Goal: Information Seeking & Learning: Learn about a topic

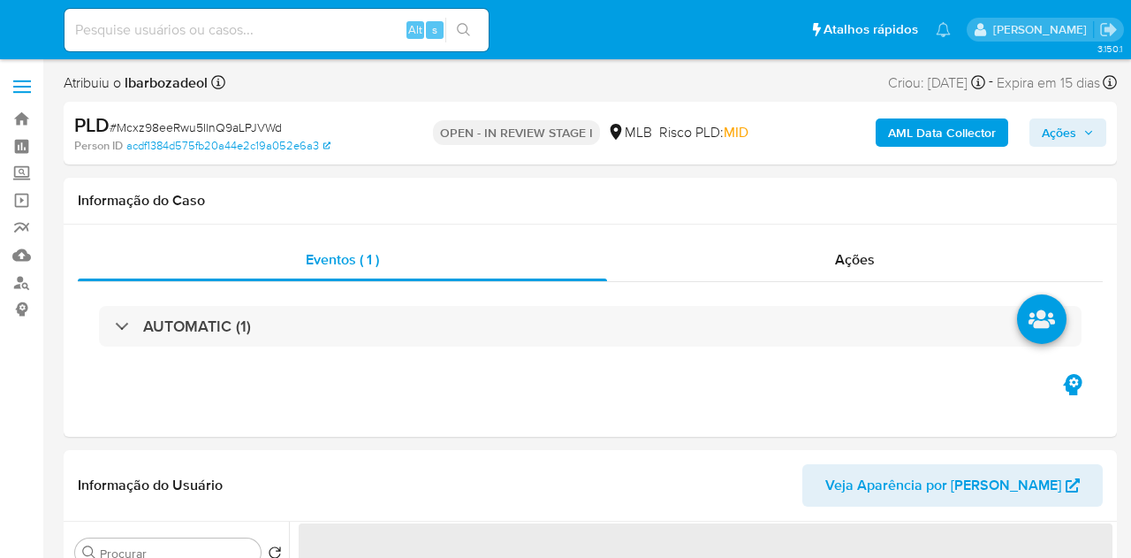
select select "10"
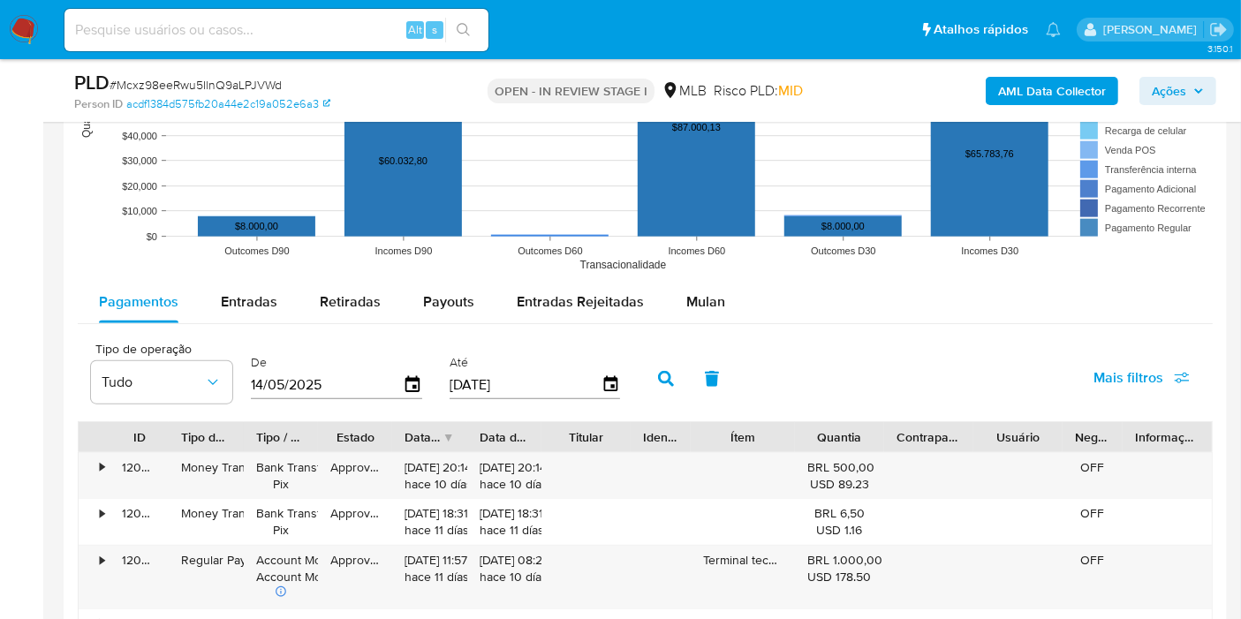
scroll to position [1865, 0]
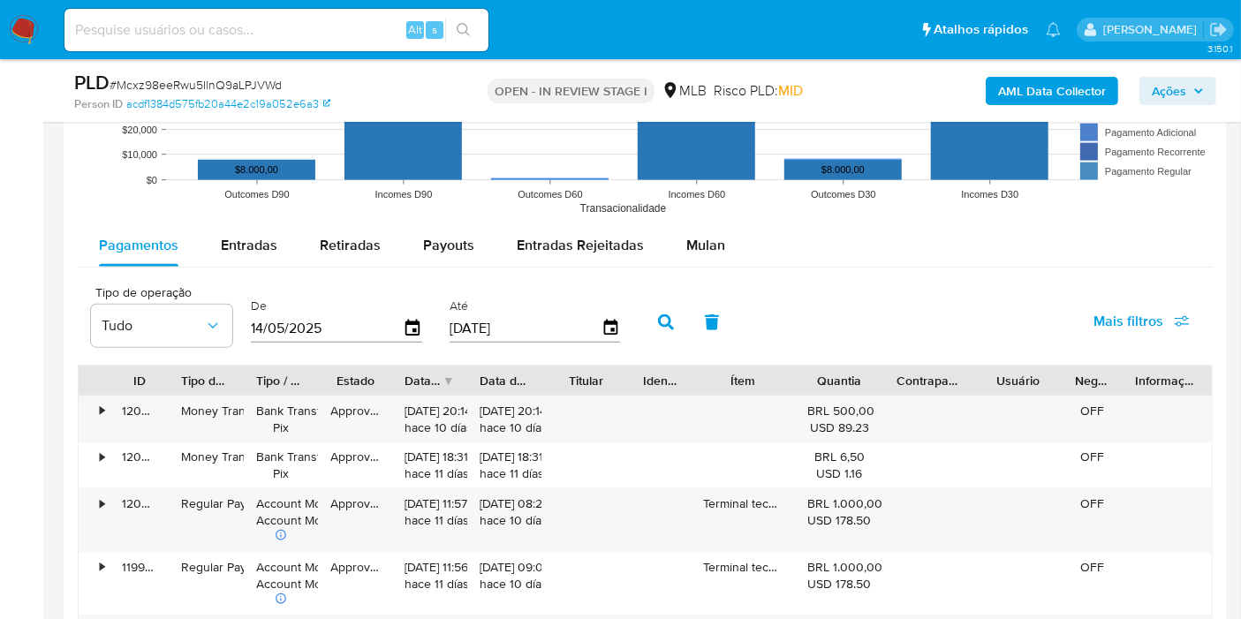
click at [702, 236] on span "Mulan" at bounding box center [706, 245] width 39 height 20
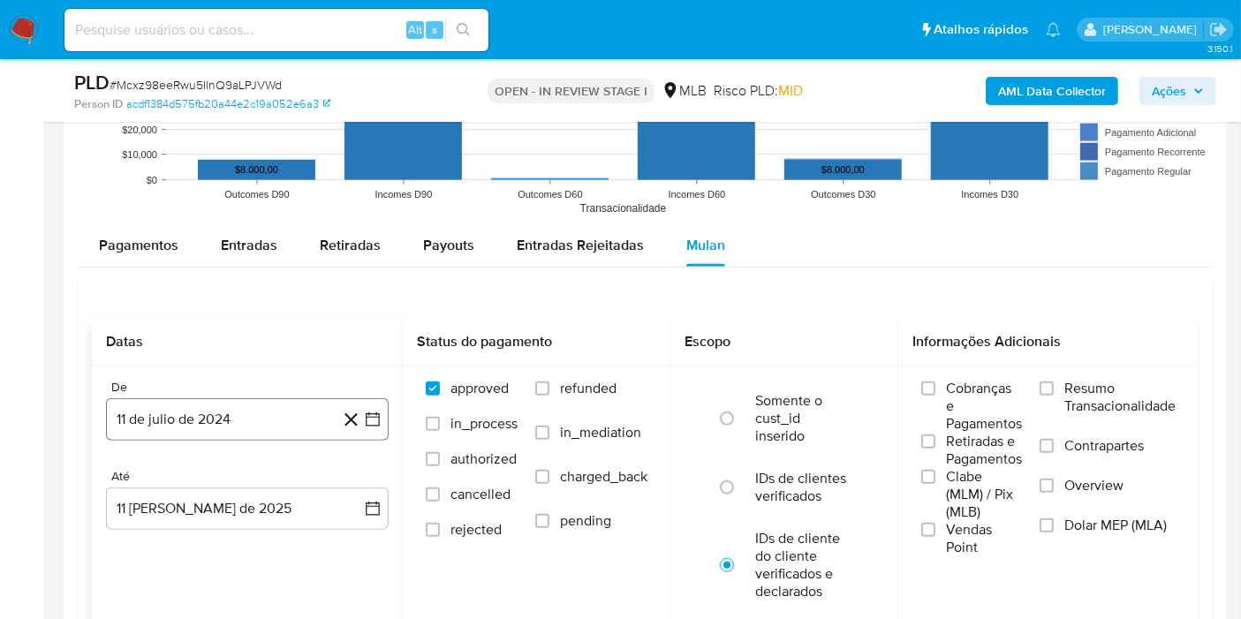
click at [224, 417] on button "11 de julio de 2024" at bounding box center [247, 419] width 283 height 42
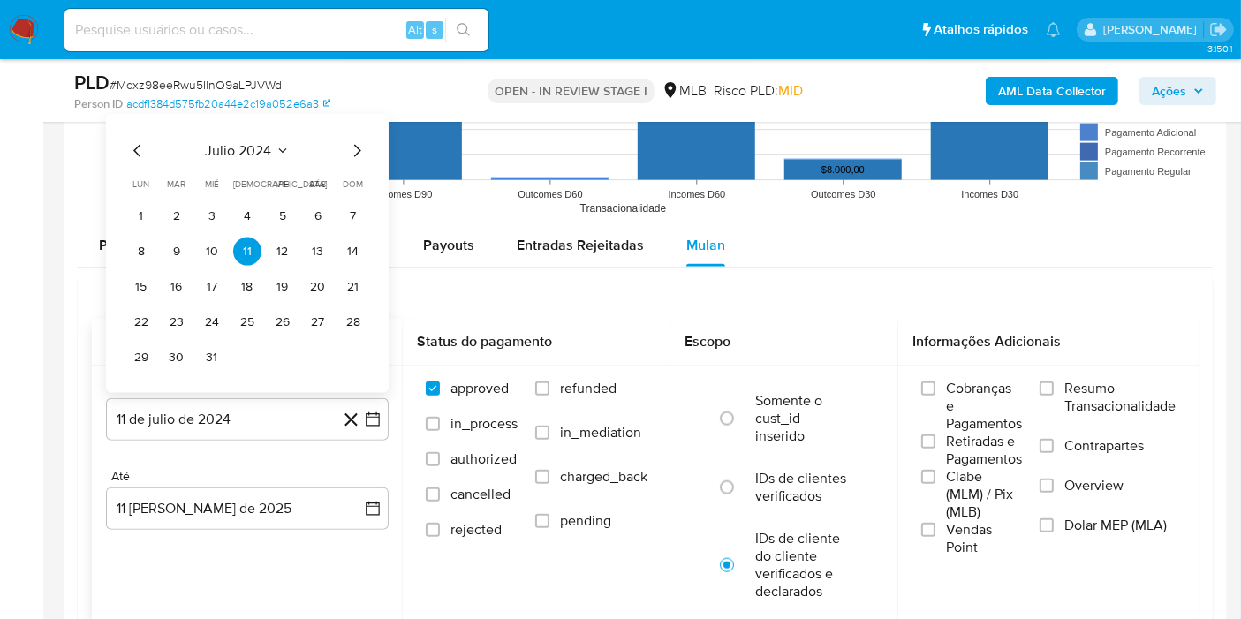
click at [236, 149] on span "julio 2024" at bounding box center [239, 151] width 66 height 18
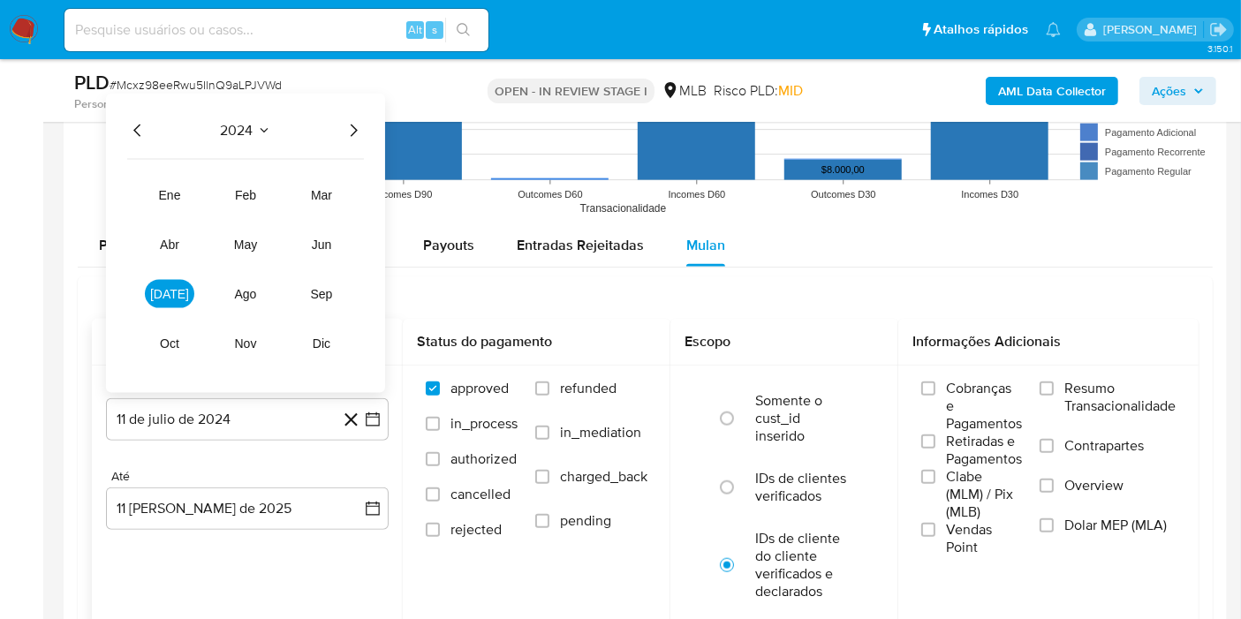
click at [354, 127] on icon "Año siguiente" at bounding box center [353, 130] width 21 height 21
click at [339, 239] on button "jun" at bounding box center [321, 245] width 49 height 28
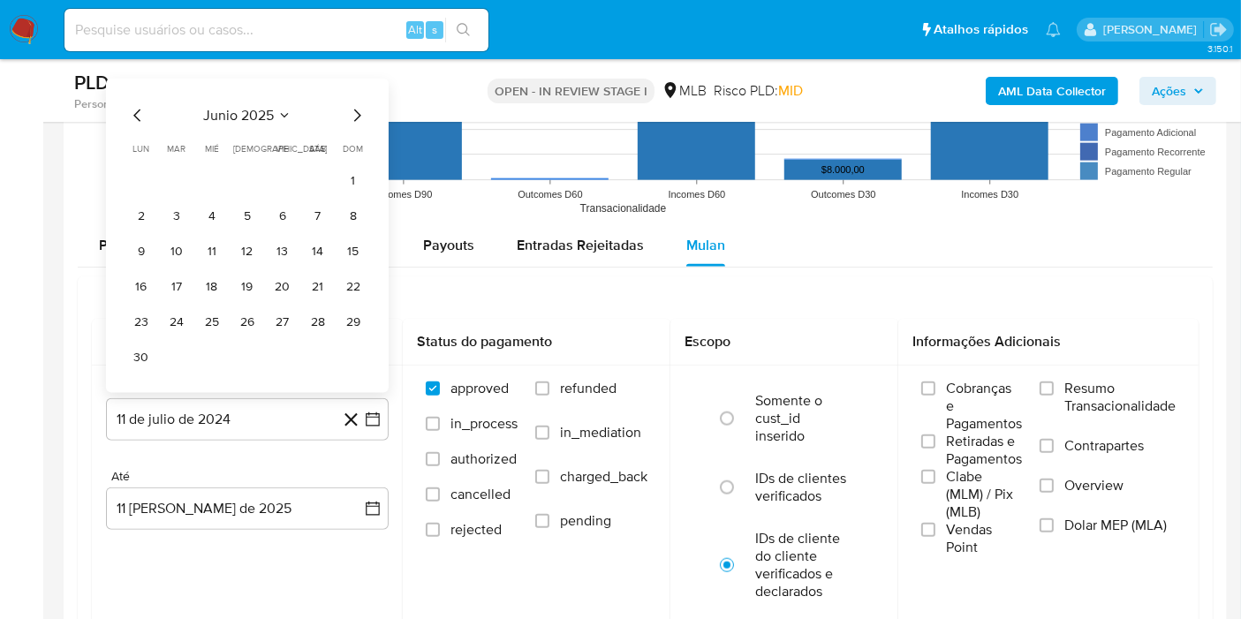
drag, startPoint x: 356, startPoint y: 177, endPoint x: 338, endPoint y: 213, distance: 40.7
click at [357, 177] on button "1" at bounding box center [353, 181] width 28 height 28
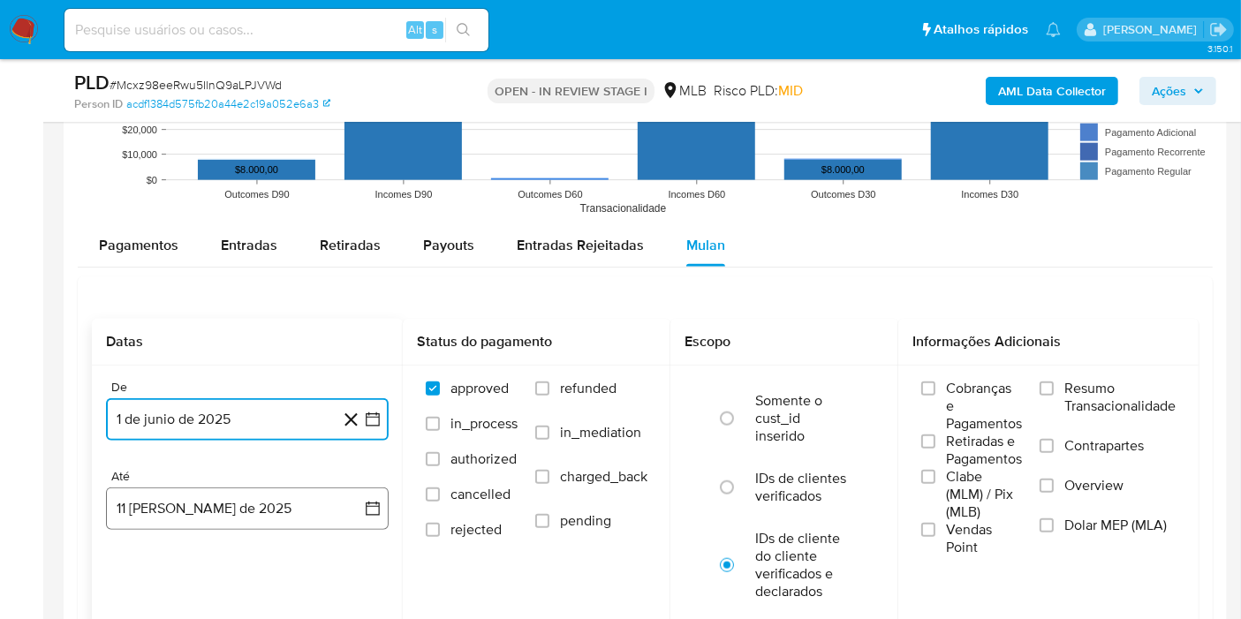
click at [273, 515] on button "11 de agosto de 2025" at bounding box center [247, 509] width 283 height 42
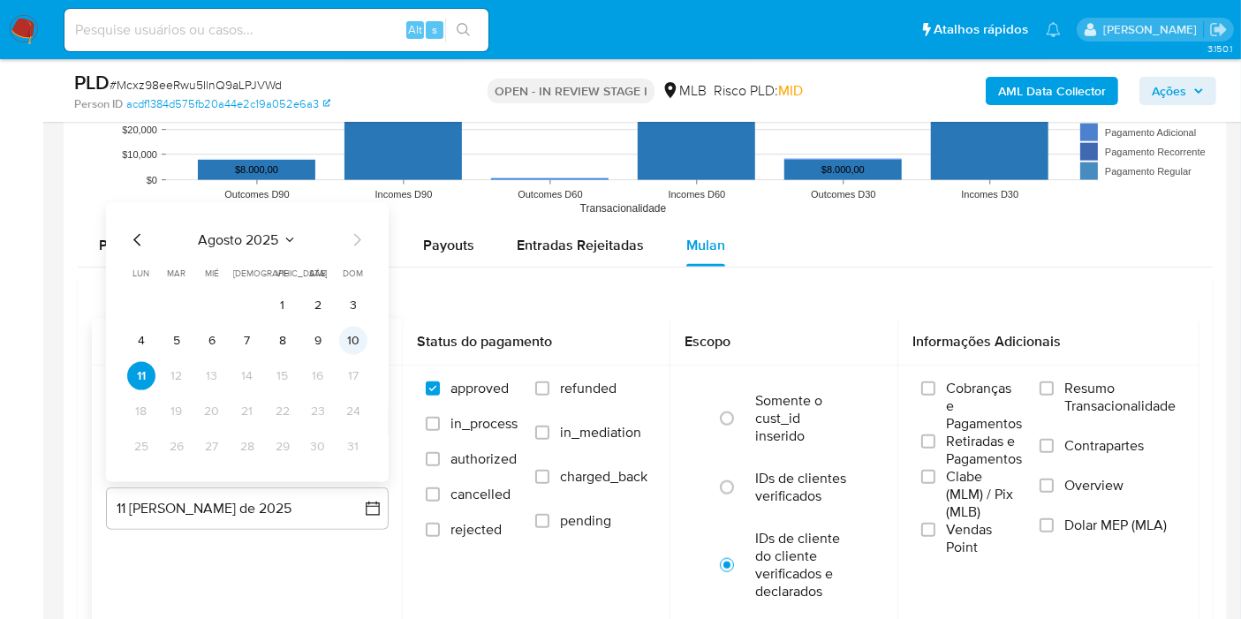
click at [362, 331] on button "10" at bounding box center [353, 341] width 28 height 28
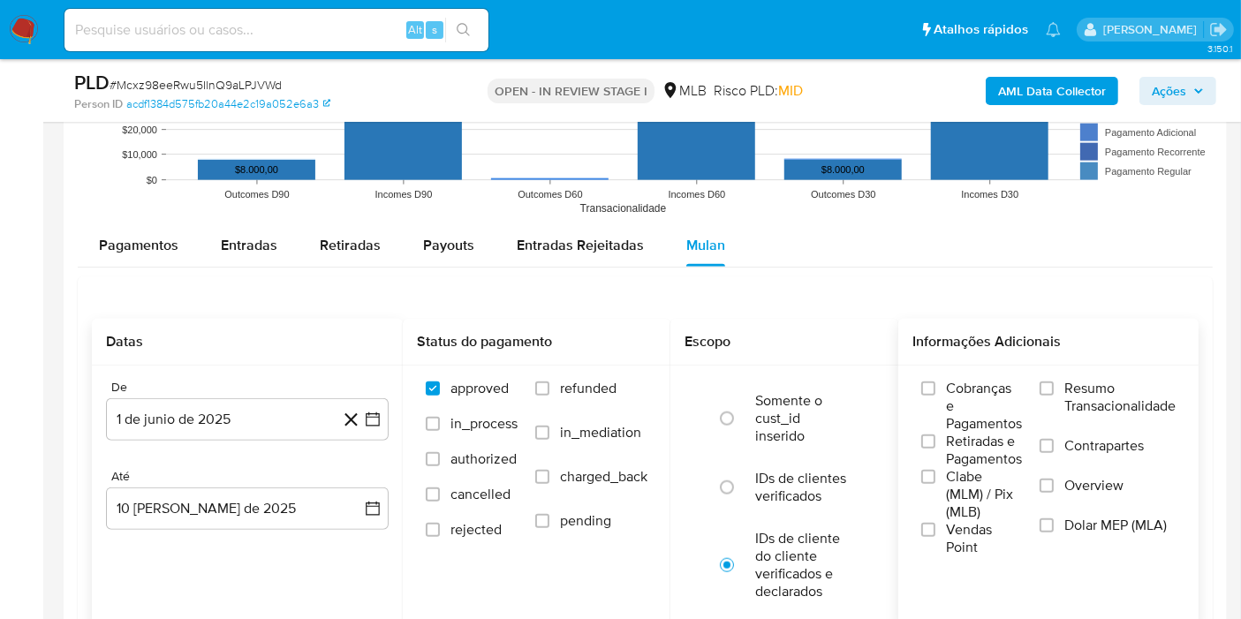
click at [1079, 387] on span "Resumo Transacionalidade" at bounding box center [1120, 397] width 111 height 35
click at [1054, 387] on input "Resumo Transacionalidade" at bounding box center [1047, 389] width 14 height 14
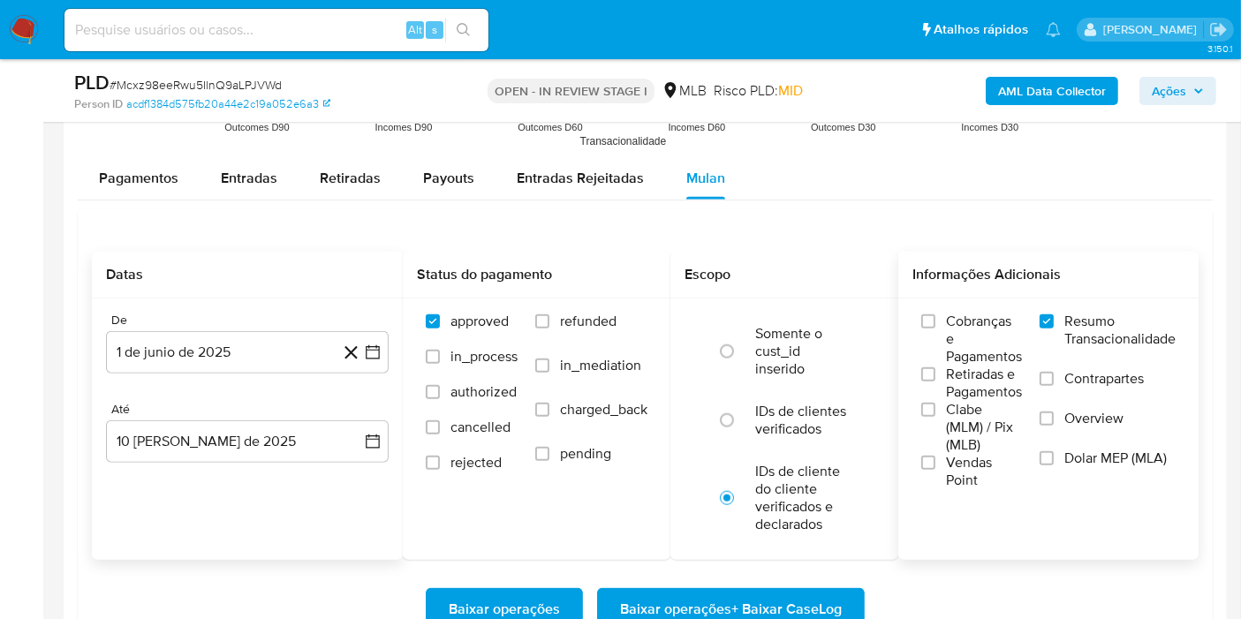
scroll to position [1963, 0]
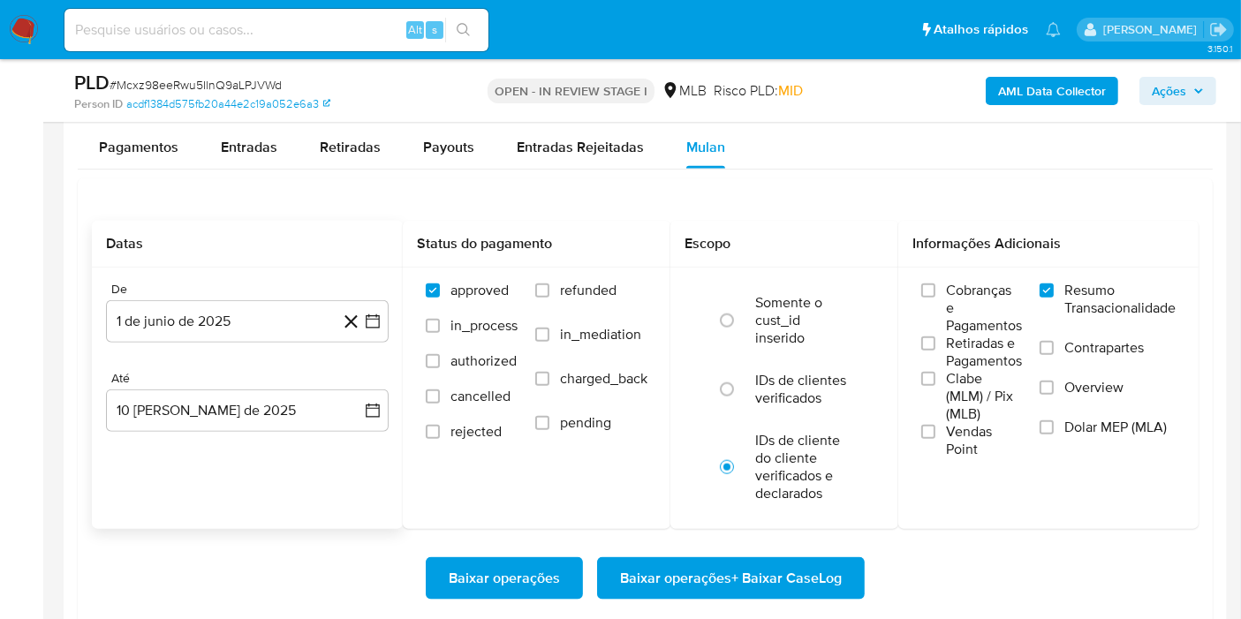
click at [820, 557] on span "Baixar operações + Baixar CaseLog" at bounding box center [731, 578] width 222 height 39
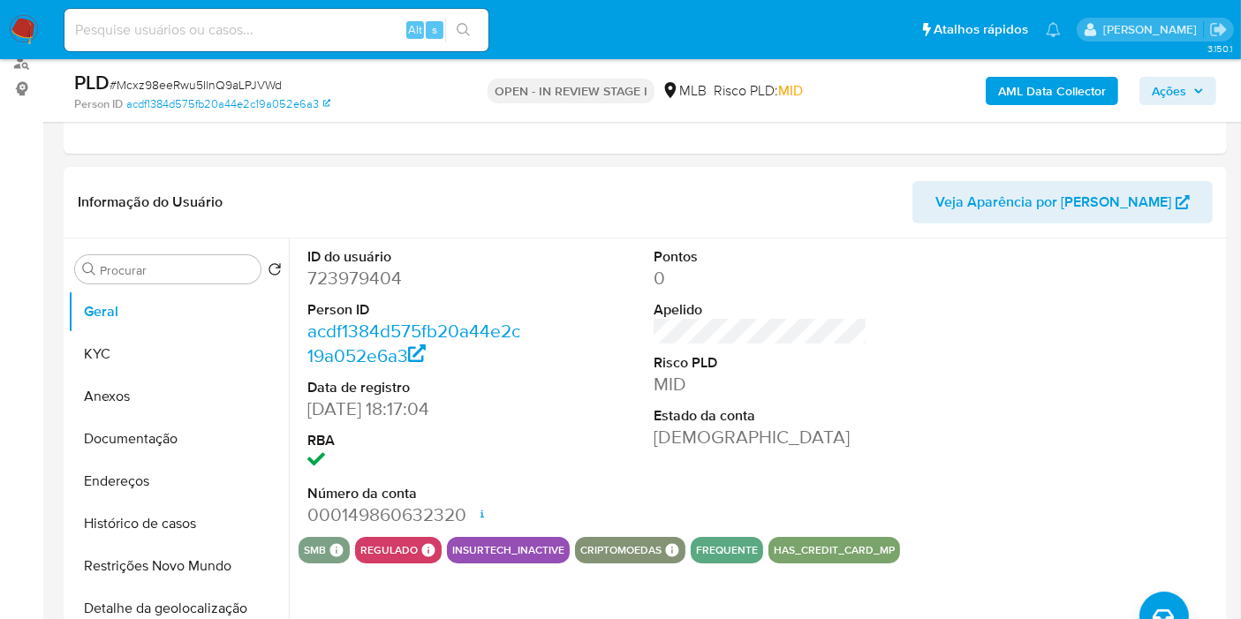
scroll to position [229, 0]
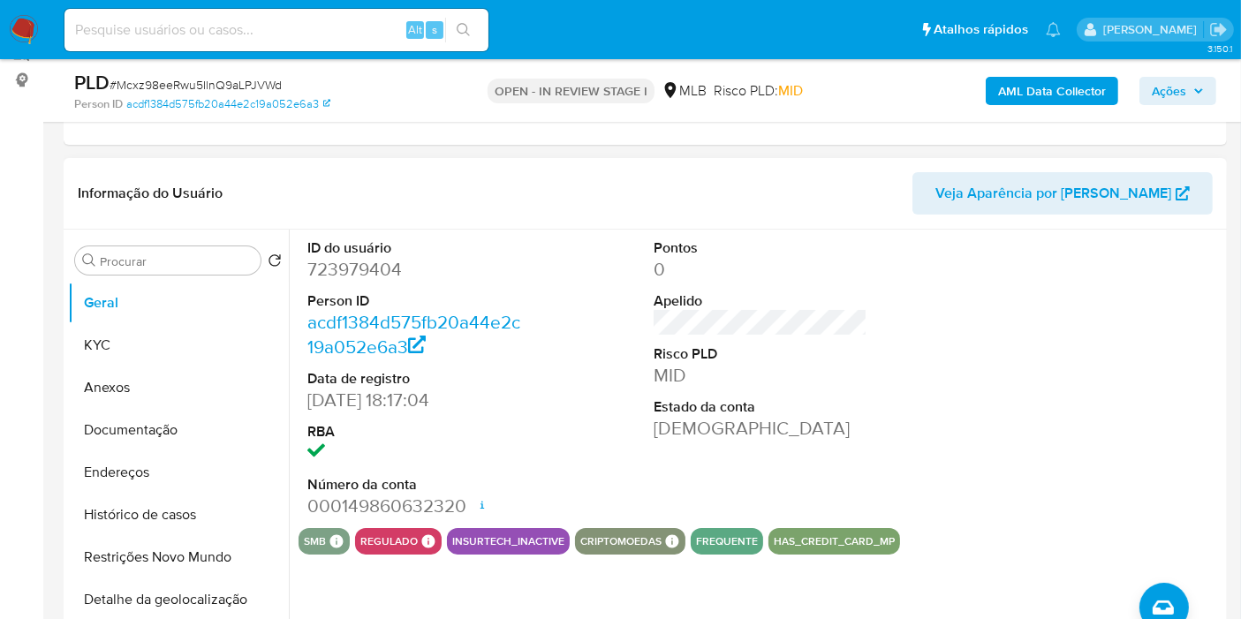
click at [1130, 327] on div at bounding box center [1107, 379] width 231 height 299
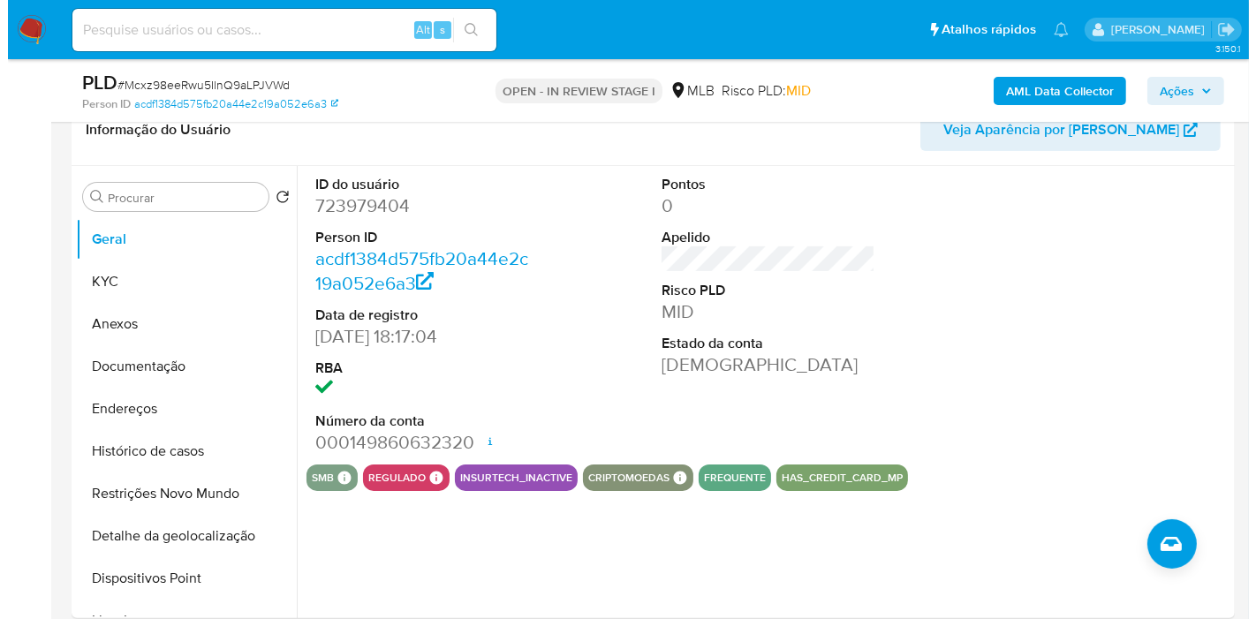
scroll to position [284, 0]
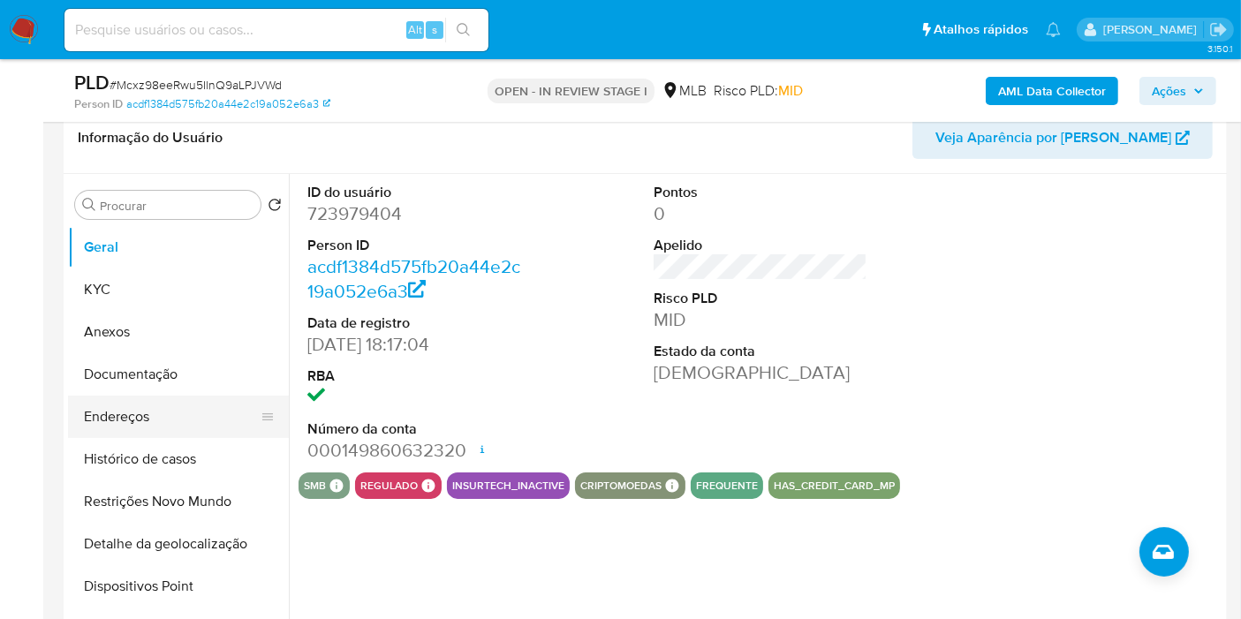
click at [215, 407] on button "Endereços" at bounding box center [171, 417] width 207 height 42
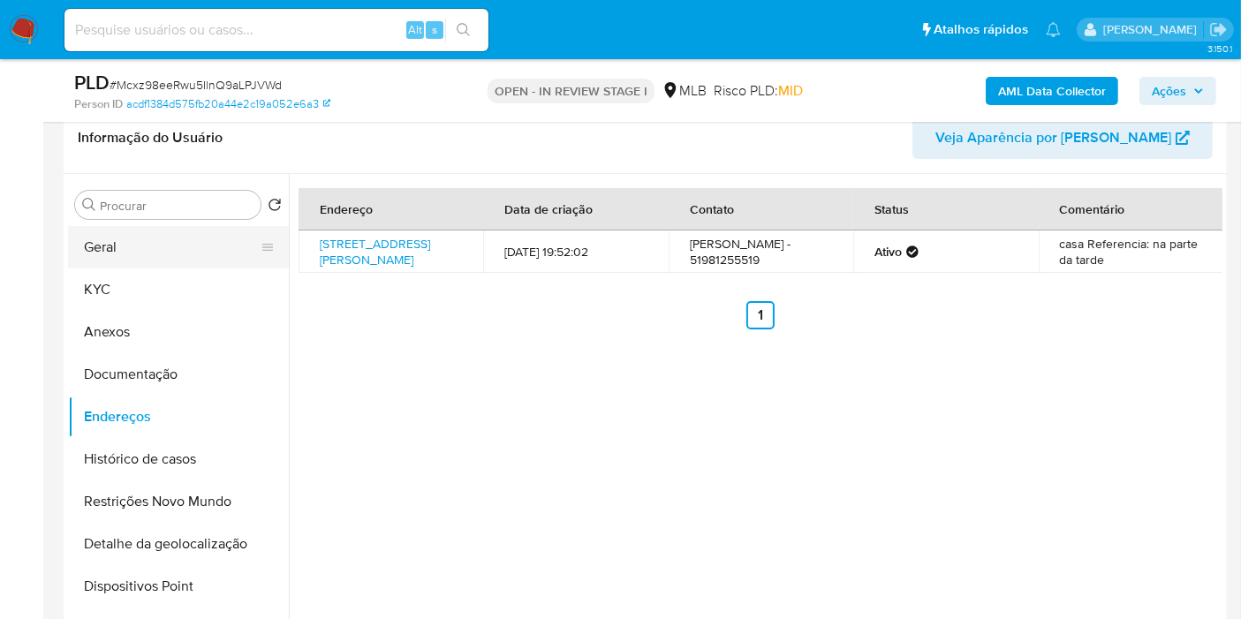
click at [171, 248] on button "Geral" at bounding box center [171, 247] width 207 height 42
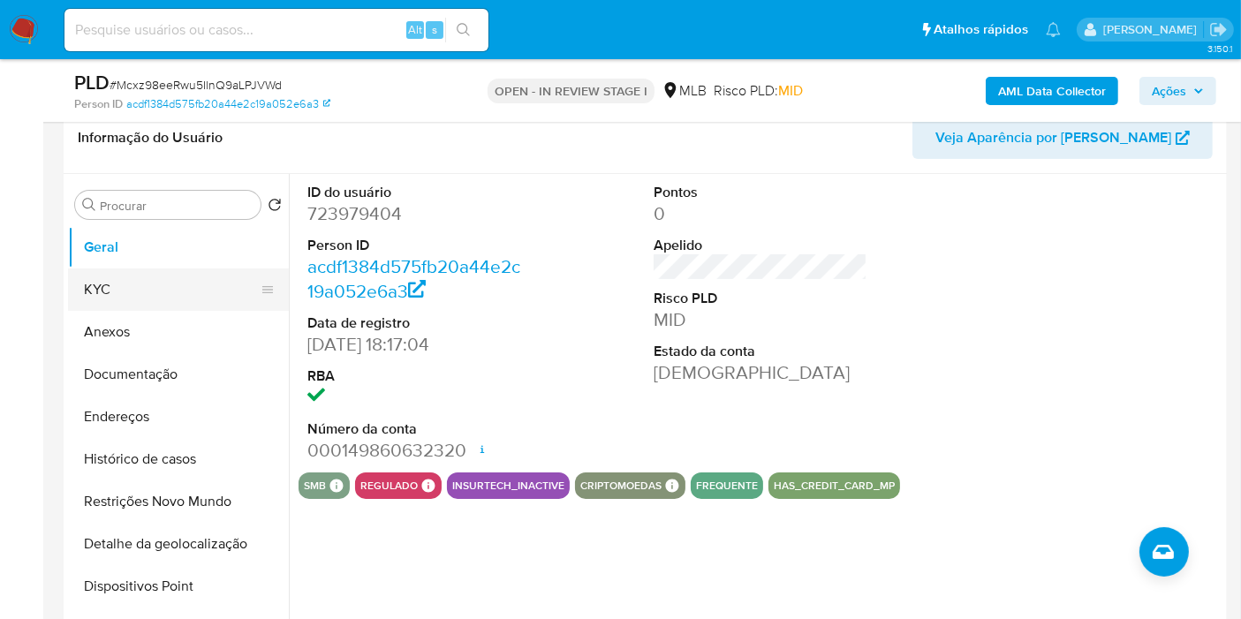
click at [147, 286] on button "KYC" at bounding box center [171, 290] width 207 height 42
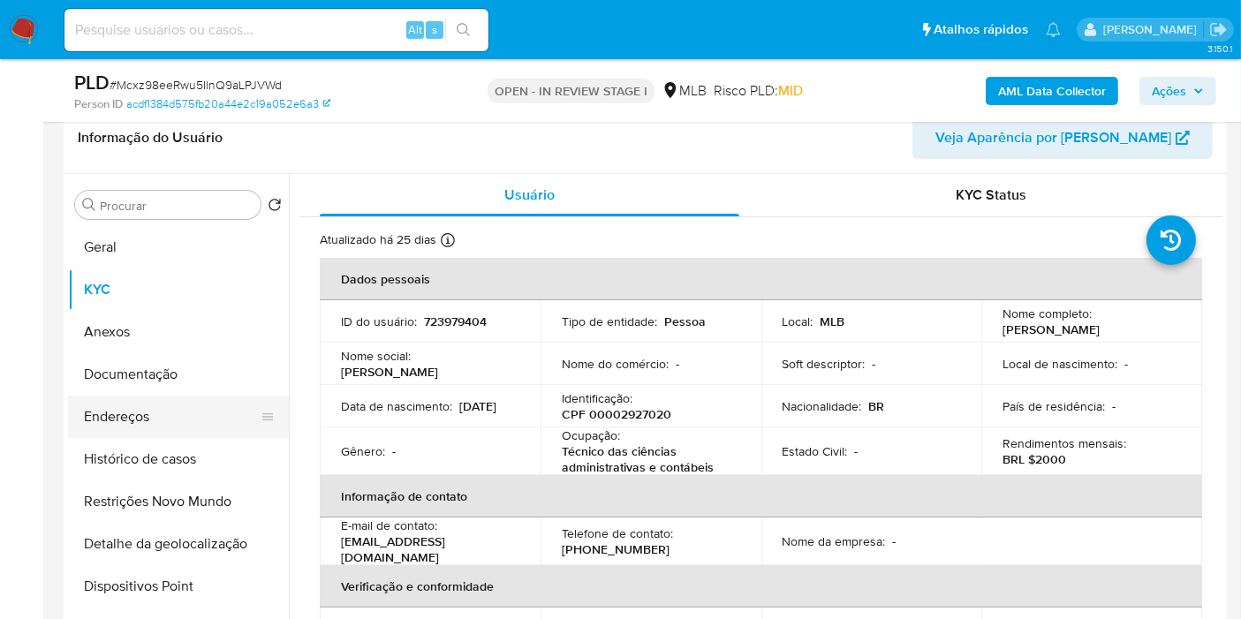
click at [160, 413] on button "Endereços" at bounding box center [171, 417] width 207 height 42
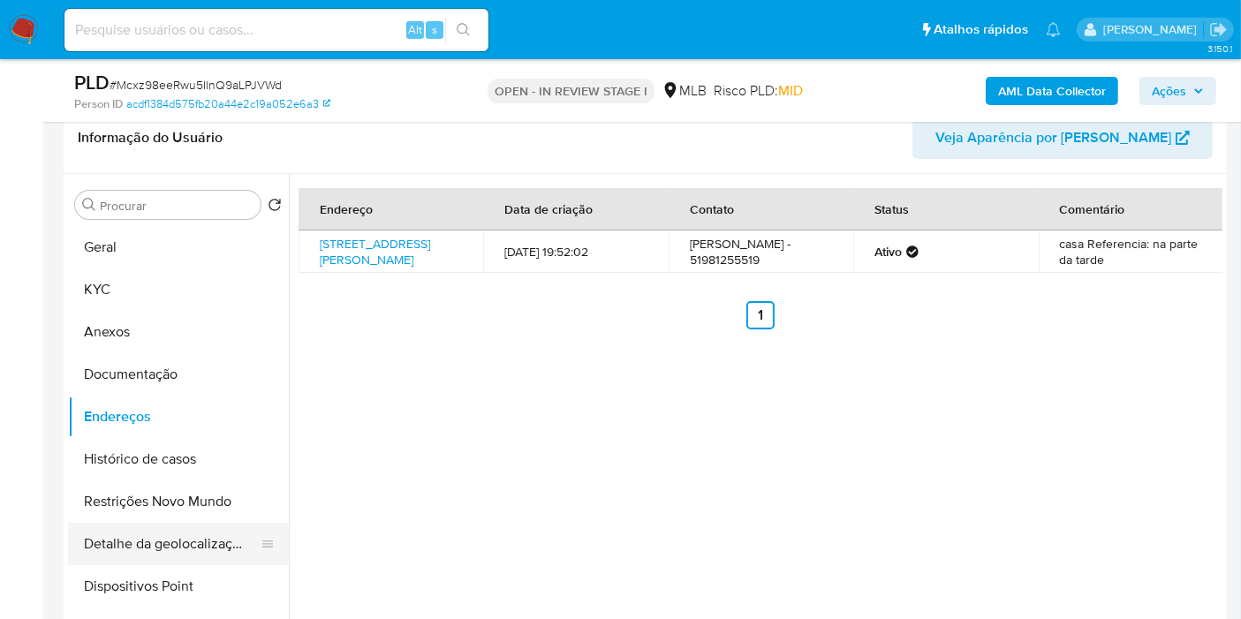
click at [213, 540] on button "Detalhe da geolocalização" at bounding box center [171, 544] width 207 height 42
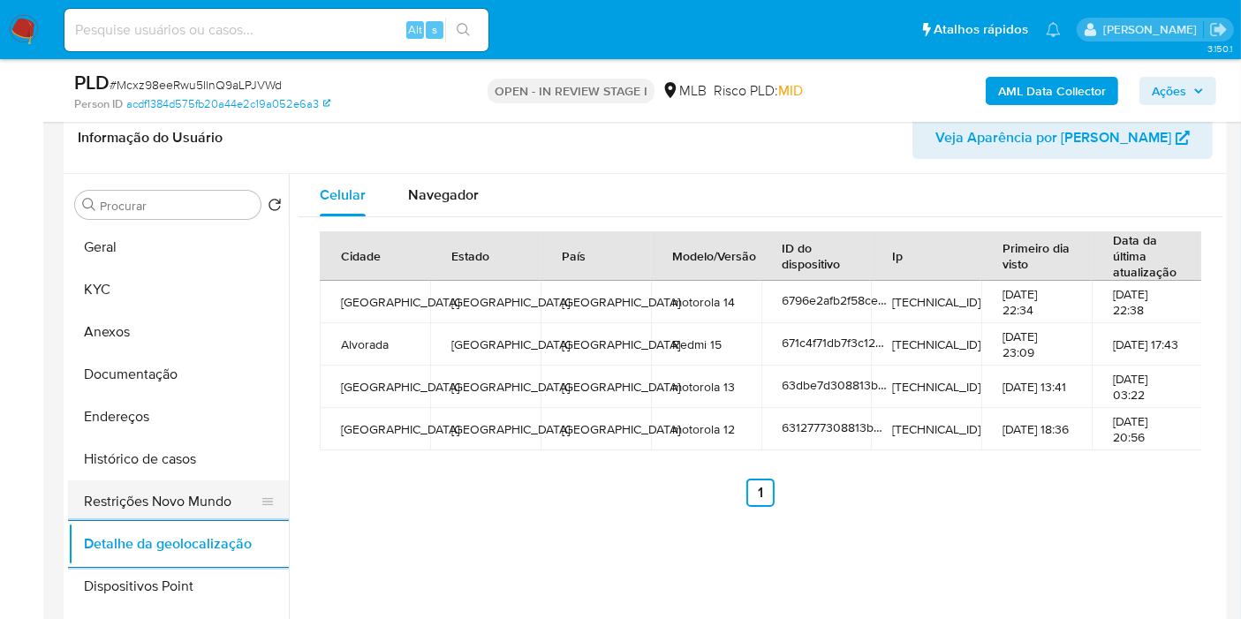
click at [227, 488] on button "Restrições Novo Mundo" at bounding box center [171, 502] width 207 height 42
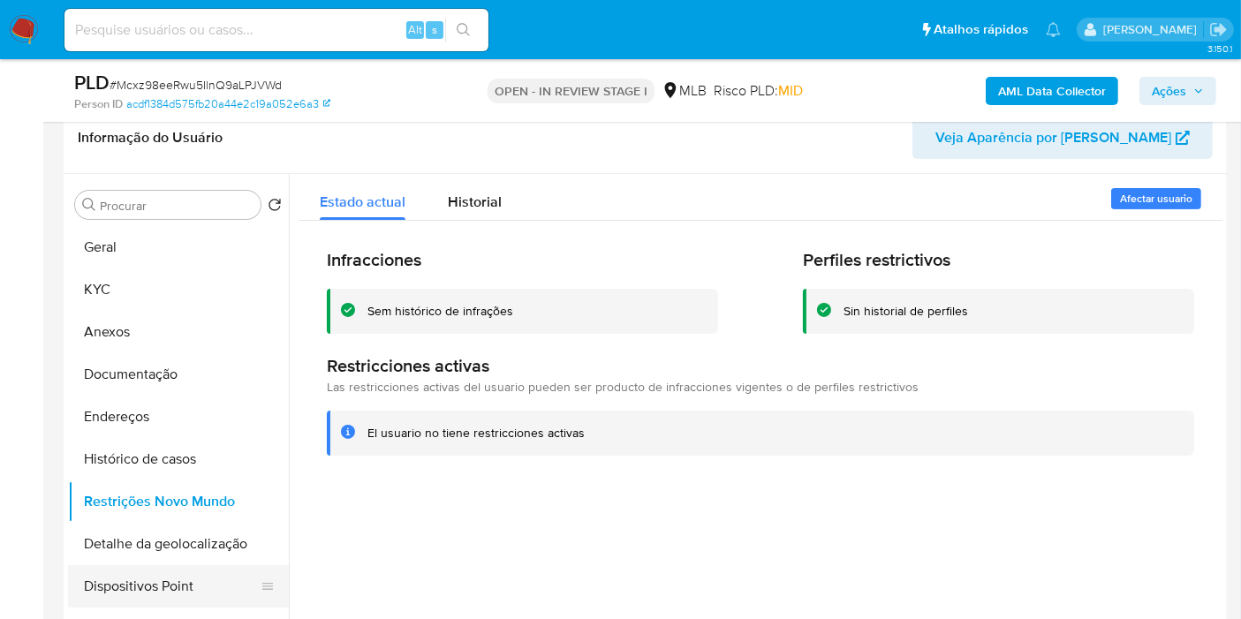
click at [224, 557] on button "Dispositivos Point" at bounding box center [171, 586] width 207 height 42
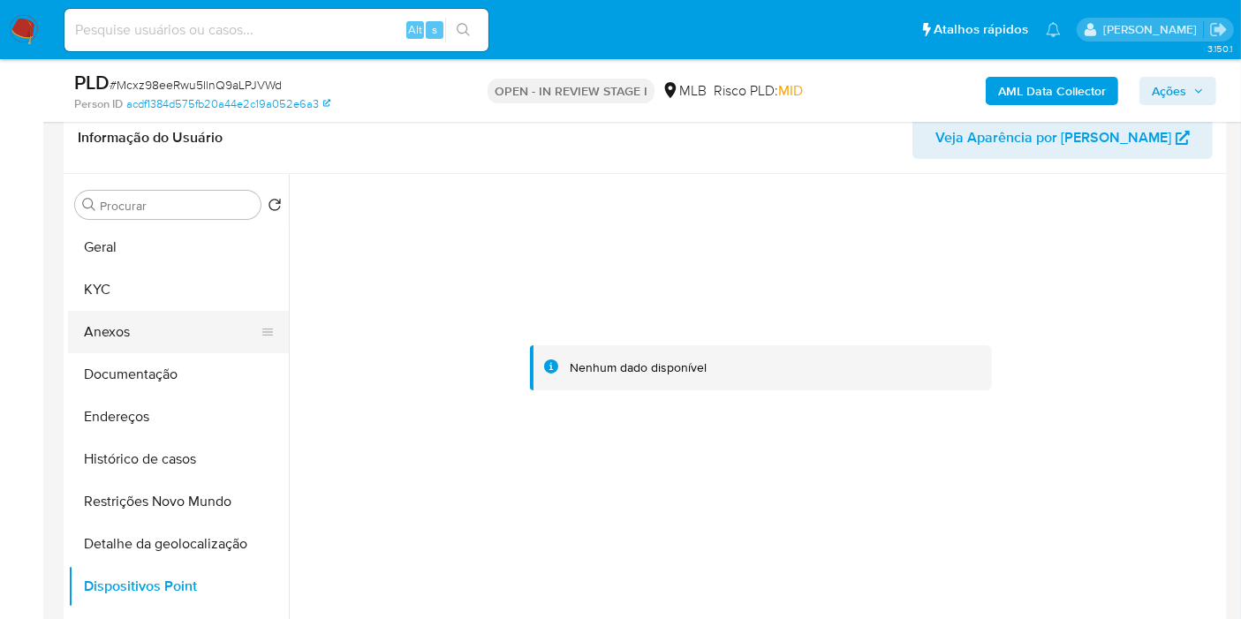
click at [196, 327] on button "Anexos" at bounding box center [171, 332] width 207 height 42
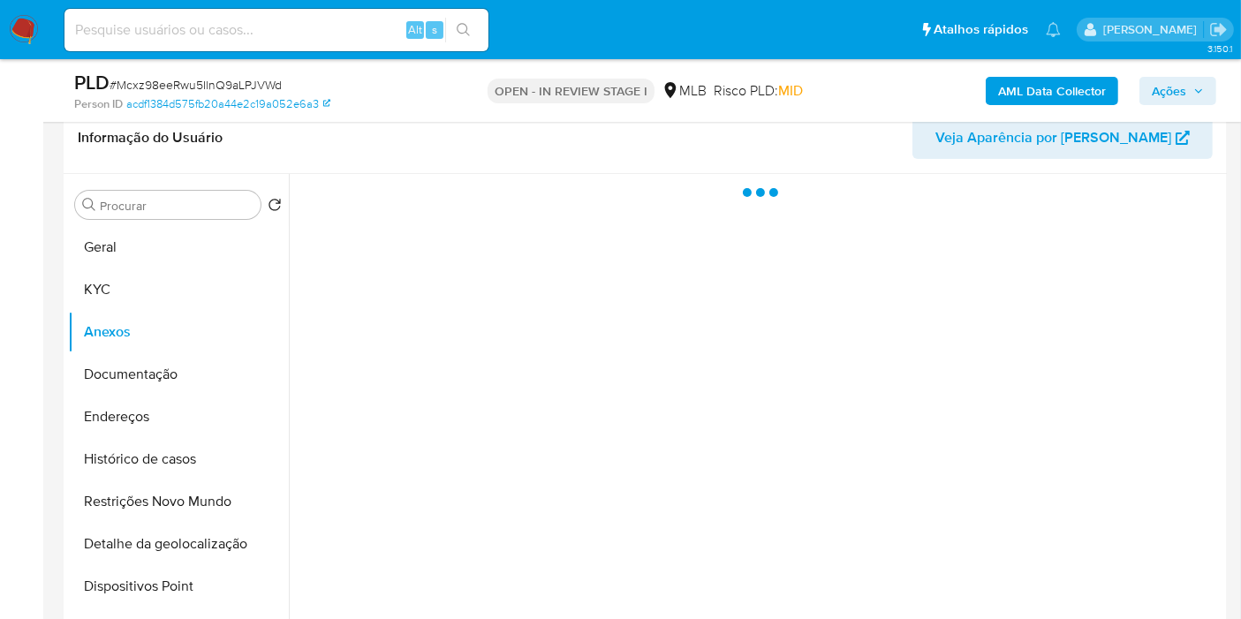
click at [1130, 89] on button "Ações" at bounding box center [1178, 91] width 77 height 28
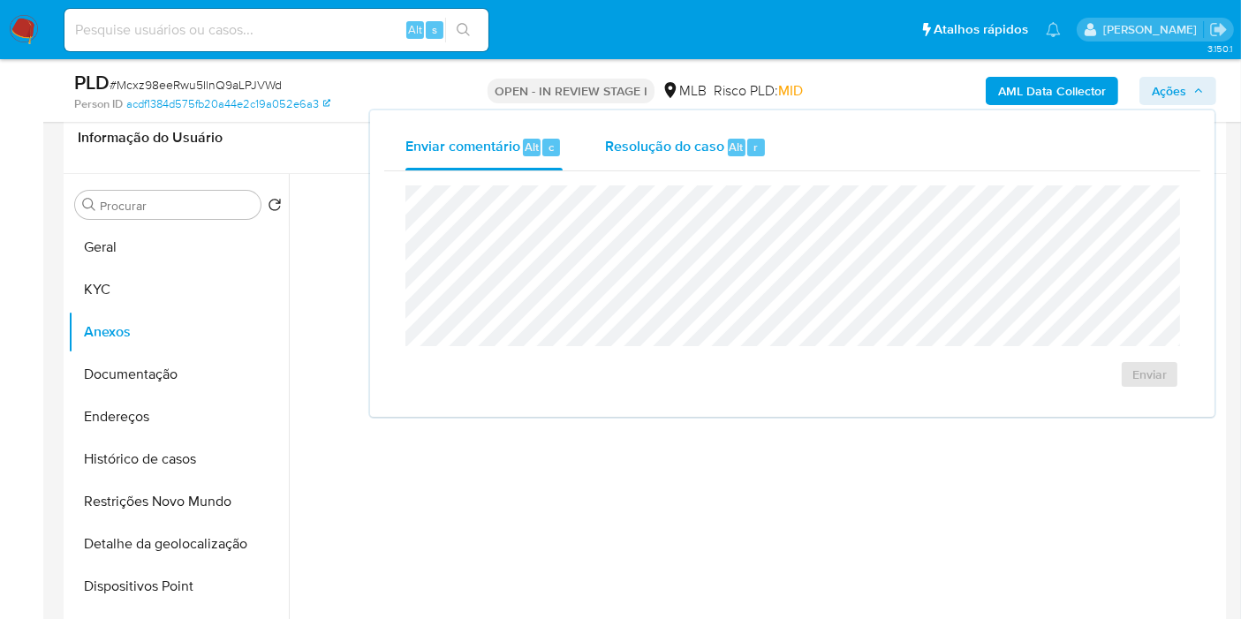
click at [744, 148] on div "Alt r" at bounding box center [746, 148] width 37 height 18
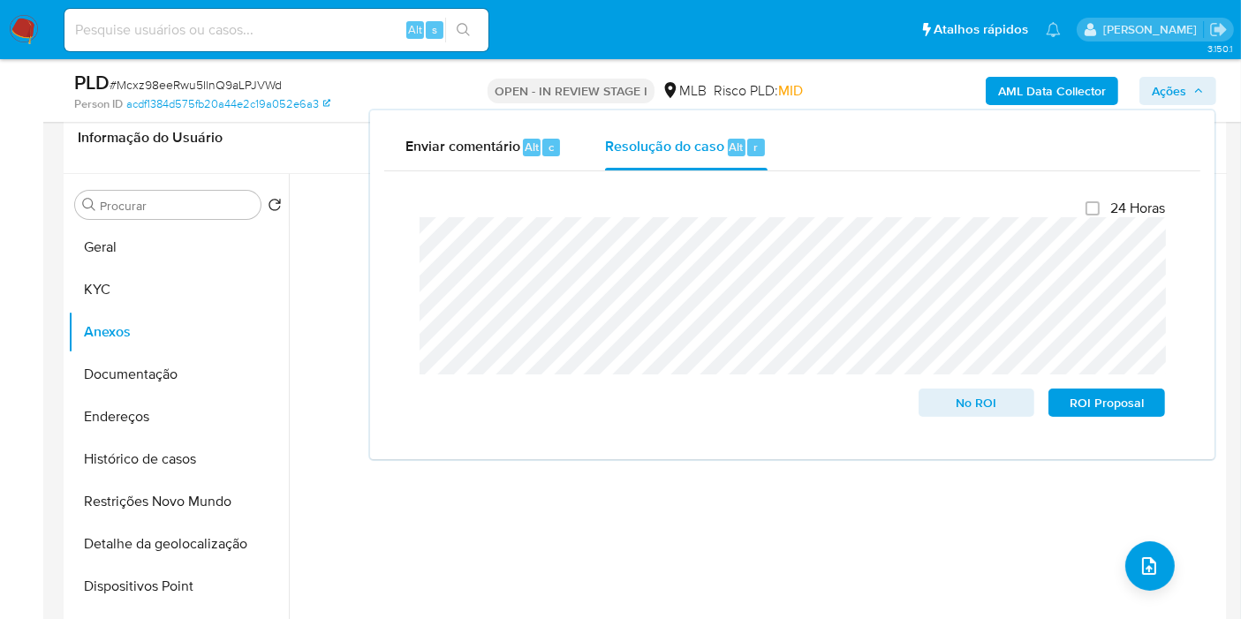
click at [1007, 88] on b "AML Data Collector" at bounding box center [1052, 91] width 108 height 28
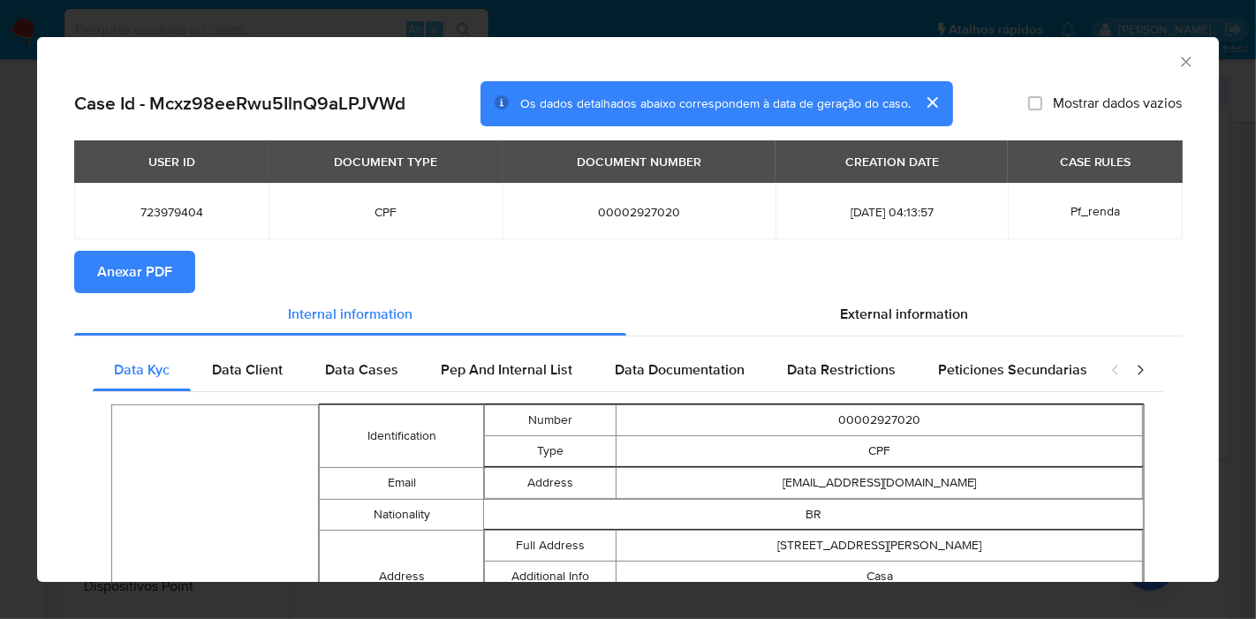
click at [122, 278] on span "Anexar PDF" at bounding box center [134, 272] width 75 height 39
click at [1130, 59] on icon "Fechar a janela" at bounding box center [1187, 62] width 18 height 18
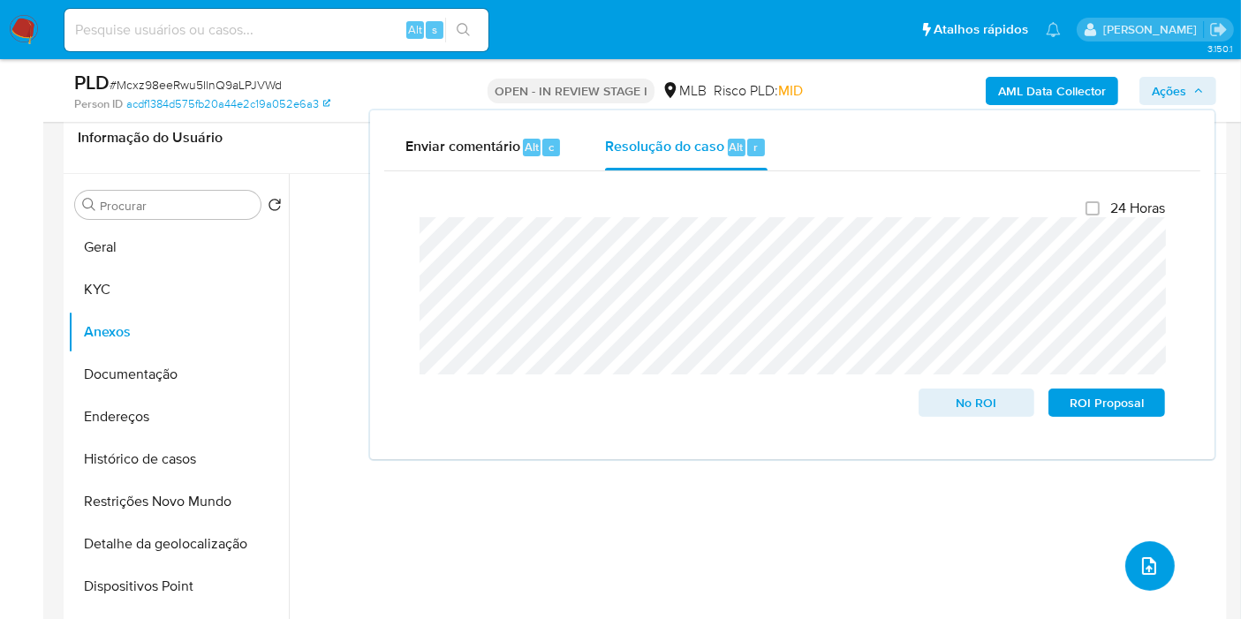
click at [1130, 557] on icon "upload-file" at bounding box center [1149, 566] width 21 height 21
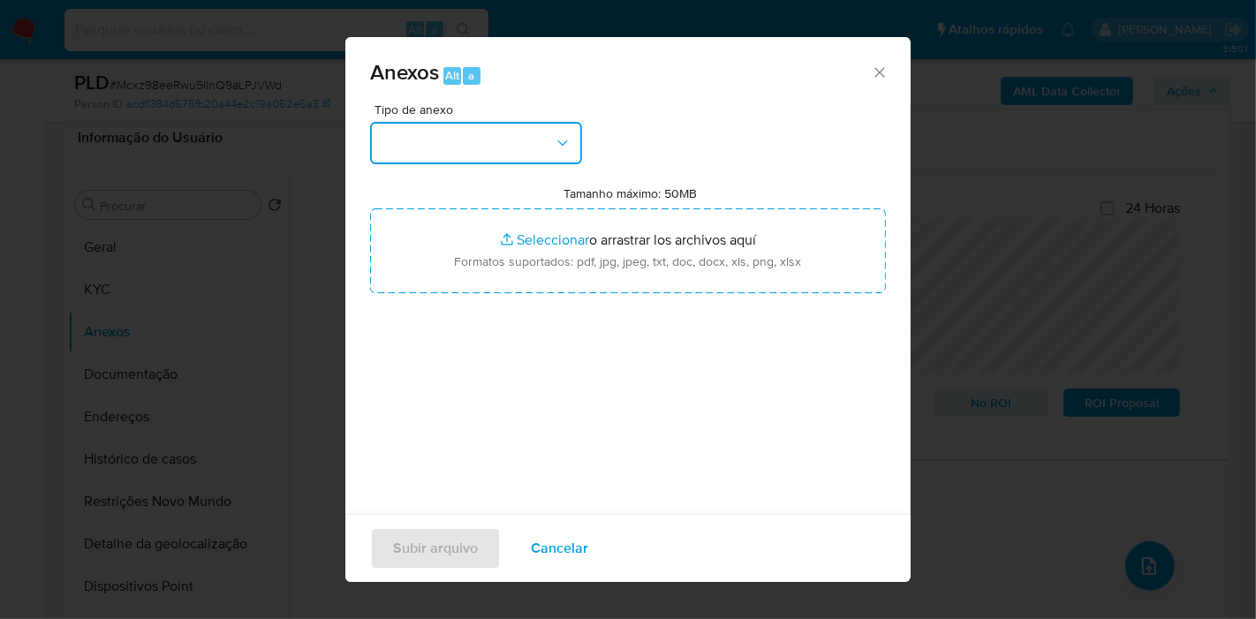
click at [574, 152] on button "button" at bounding box center [476, 143] width 212 height 42
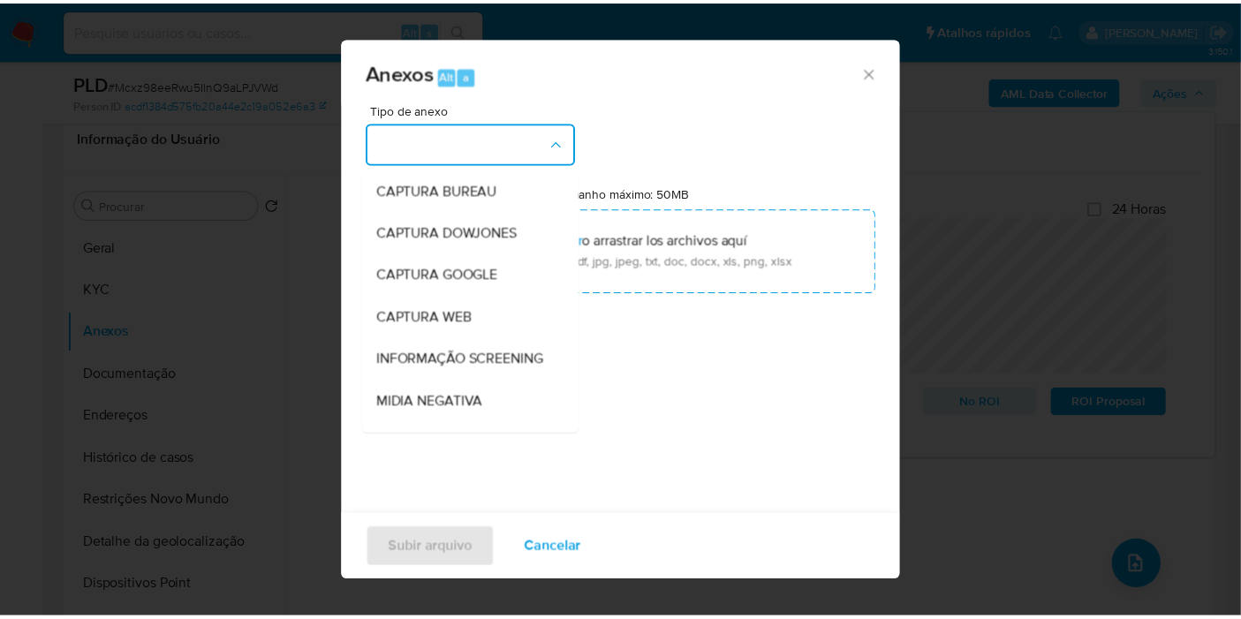
scroll to position [271, 0]
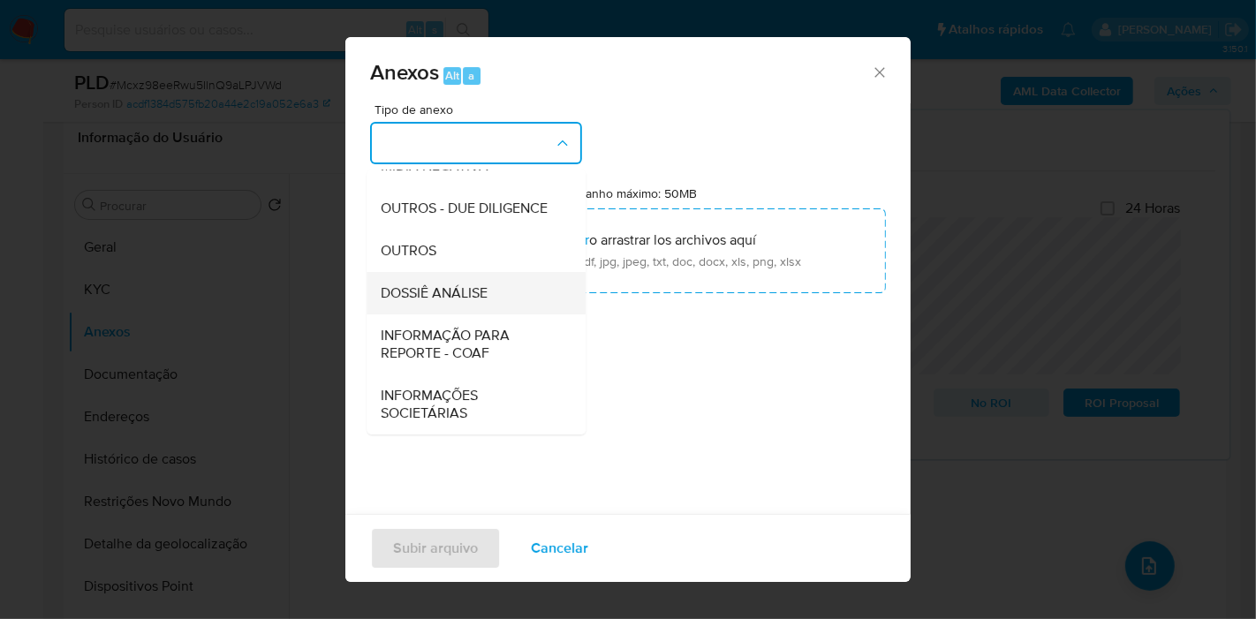
click at [482, 292] on span "DOSSIÊ ANÁLISE" at bounding box center [434, 293] width 107 height 18
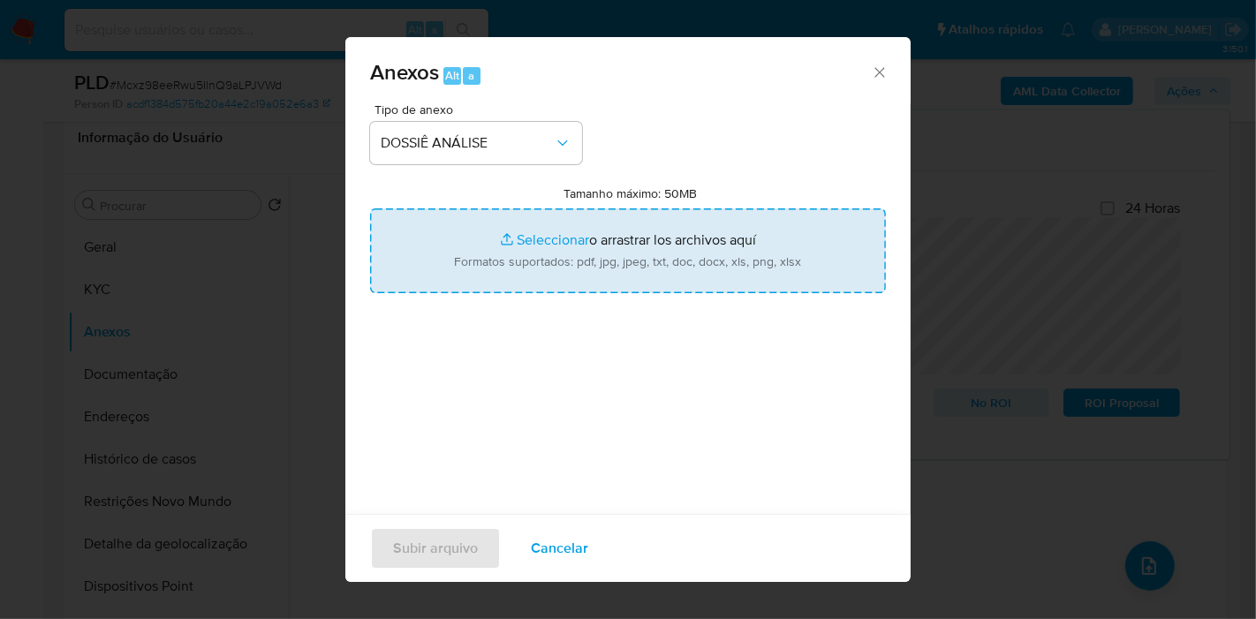
click at [505, 242] on input "Tamanho máximo: 50MB Seleccionar archivos" at bounding box center [628, 251] width 516 height 85
type input "C:\fakepath\Mulan 723979404_2025_08_11_07_48_00.pdf"
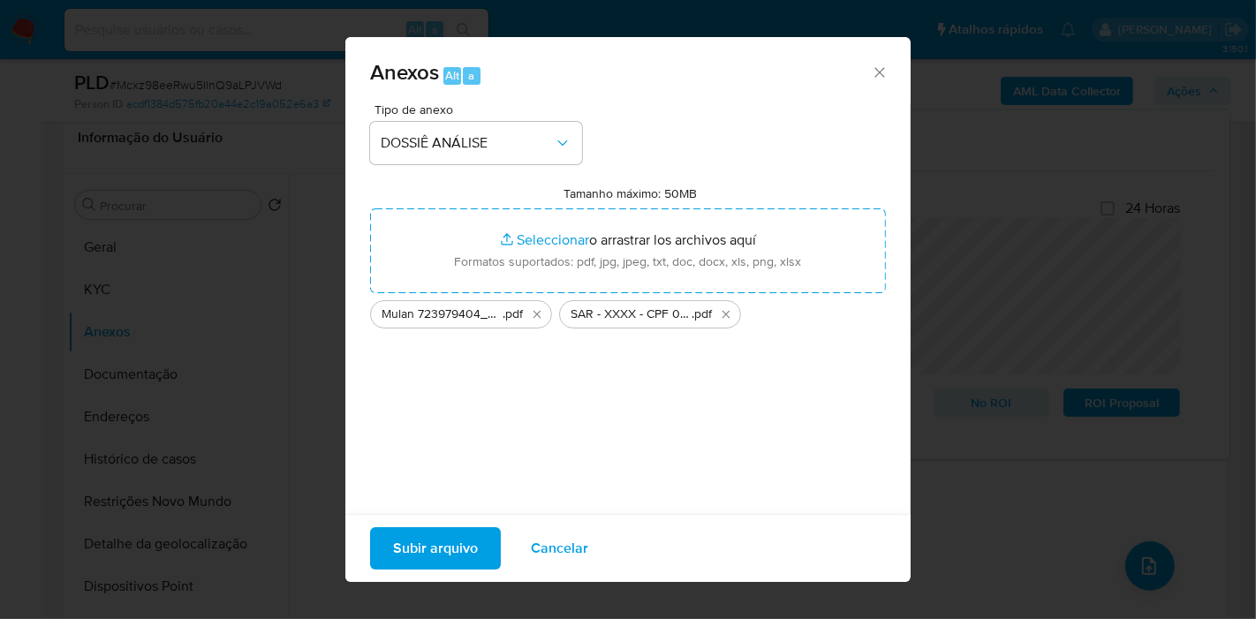
click at [421, 544] on span "Subir arquivo" at bounding box center [435, 548] width 85 height 39
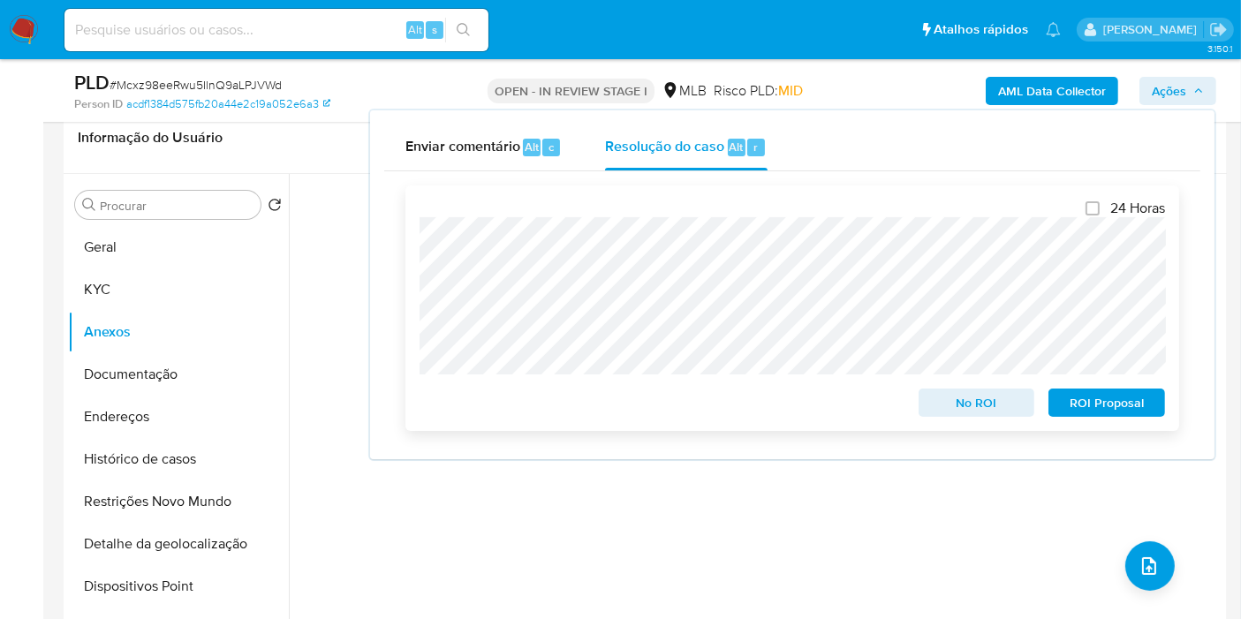
click at [1125, 405] on span "ROI Proposal" at bounding box center [1107, 403] width 92 height 25
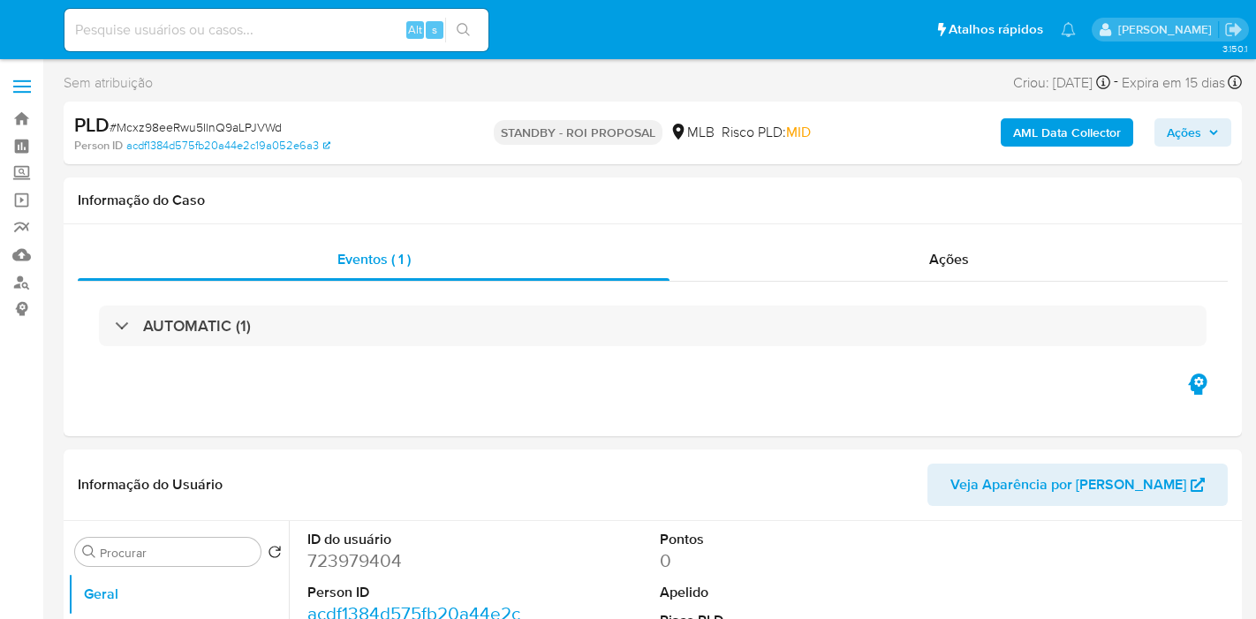
select select "10"
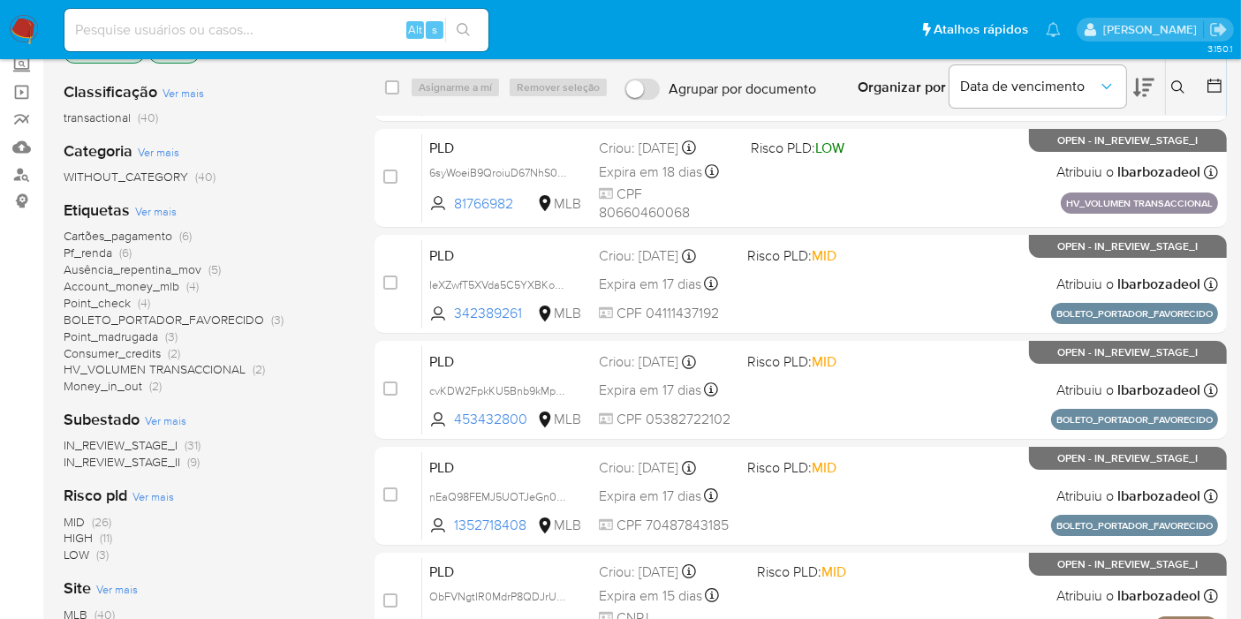
scroll to position [103, 0]
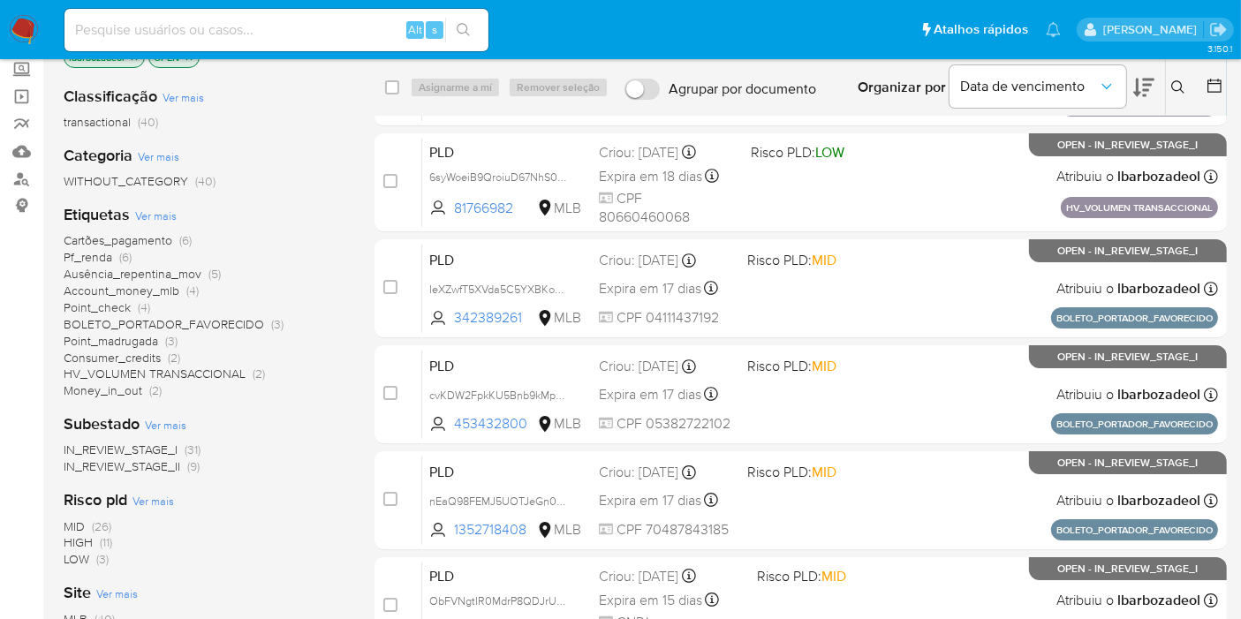
click at [149, 338] on span "Point_madrugada" at bounding box center [111, 341] width 95 height 18
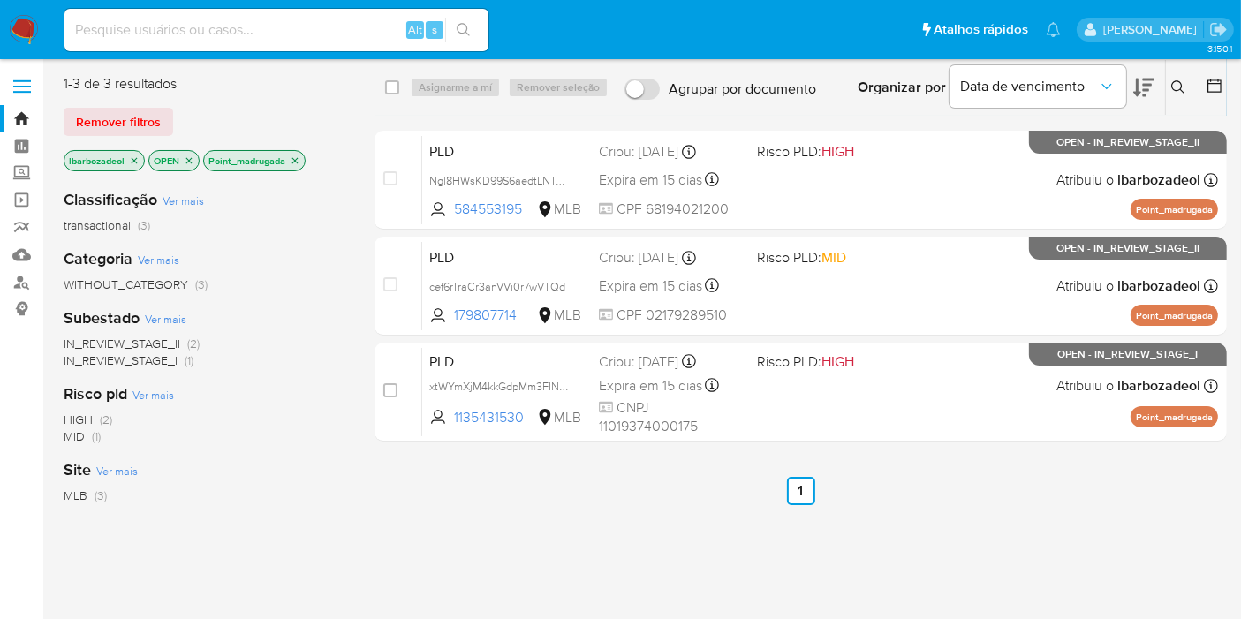
click at [136, 160] on icon "close-filter" at bounding box center [134, 161] width 11 height 11
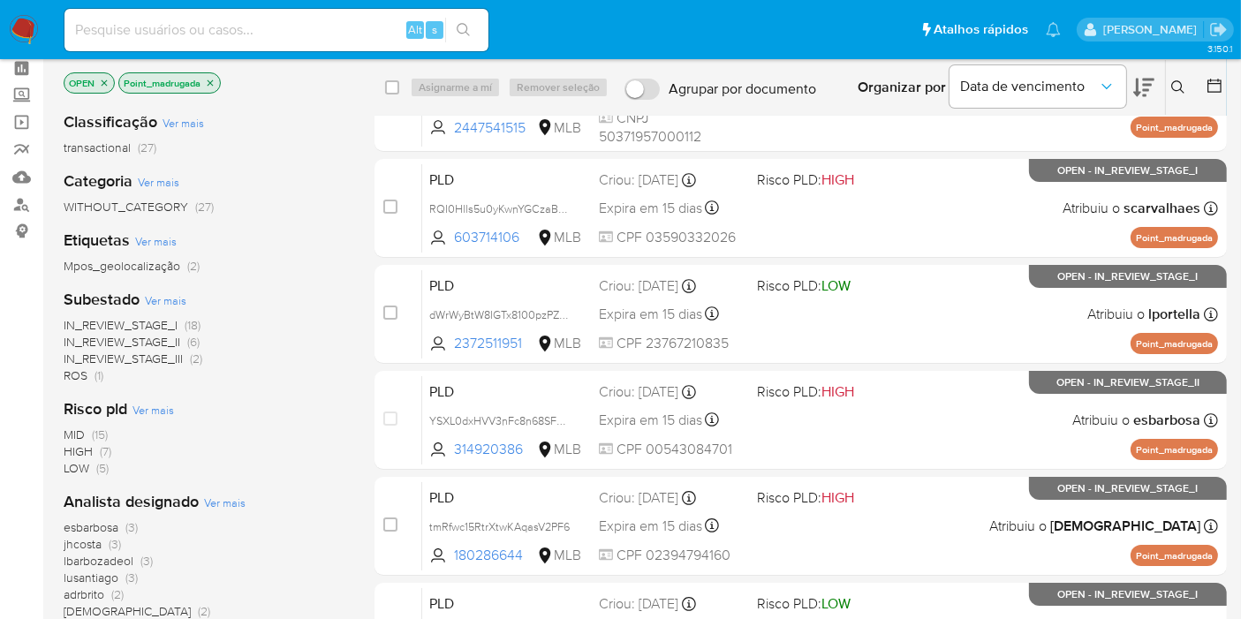
scroll to position [84, 0]
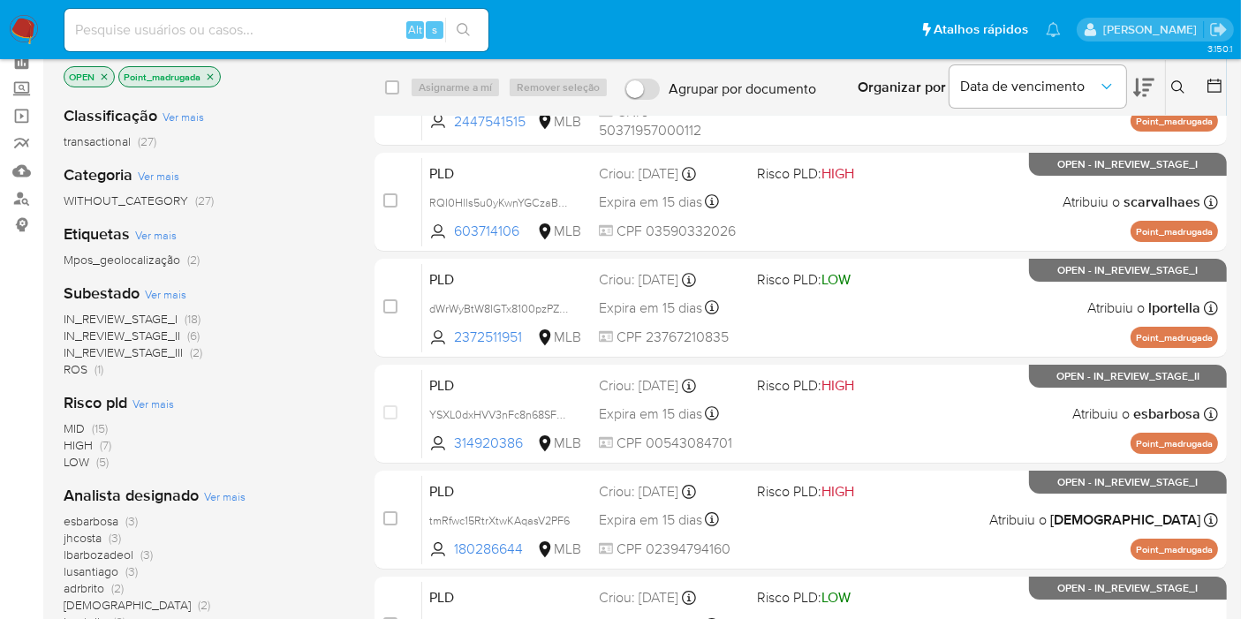
click at [104, 450] on span "(7)" at bounding box center [105, 445] width 11 height 18
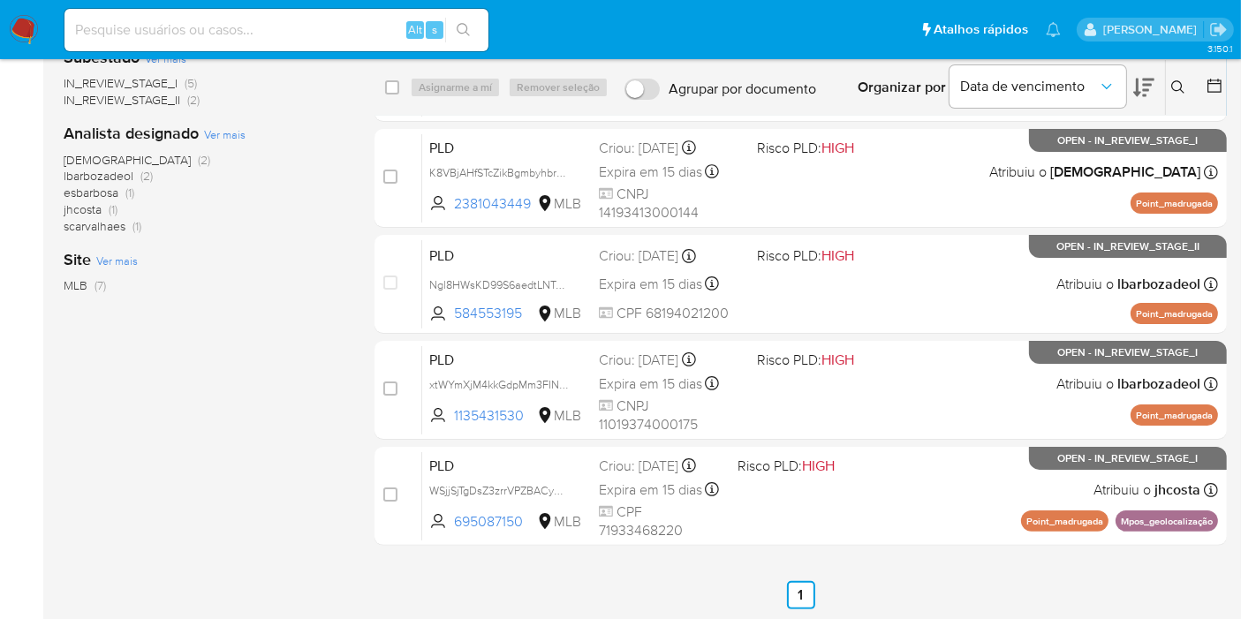
scroll to position [320, 0]
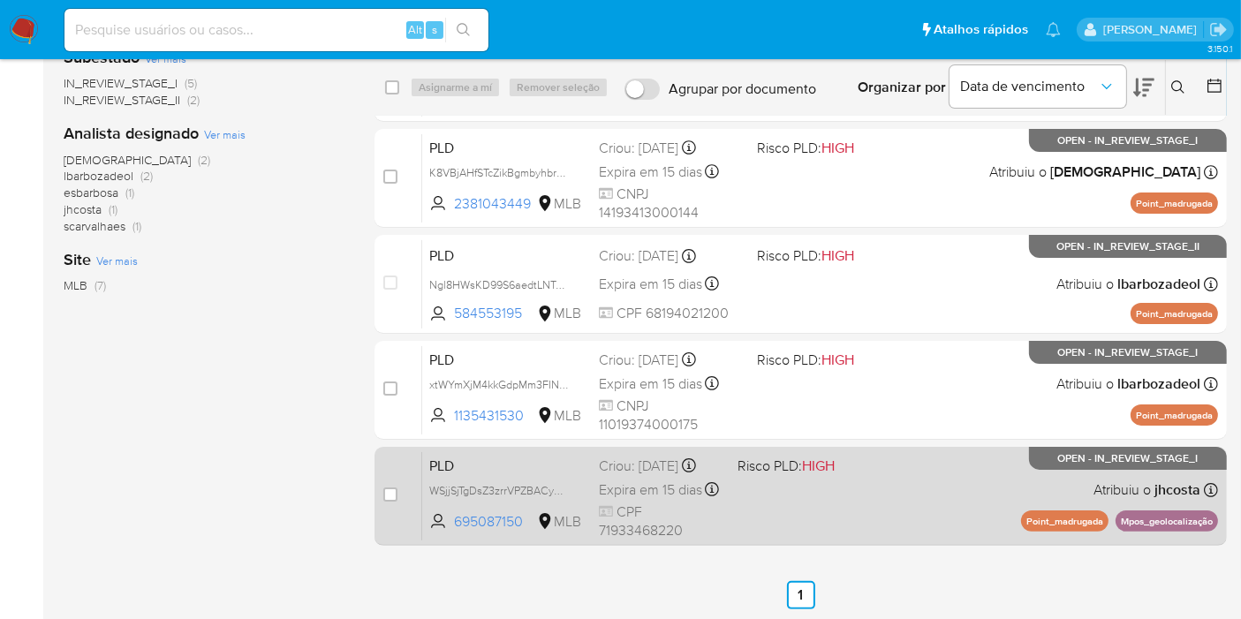
click at [877, 523] on div "PLD WSjjSjTgDsZ3zrrVPZBACyDW 695087150 MLB Risco PLD: HIGH Criou: 12/07/2025 Cr…" at bounding box center [820, 495] width 796 height 89
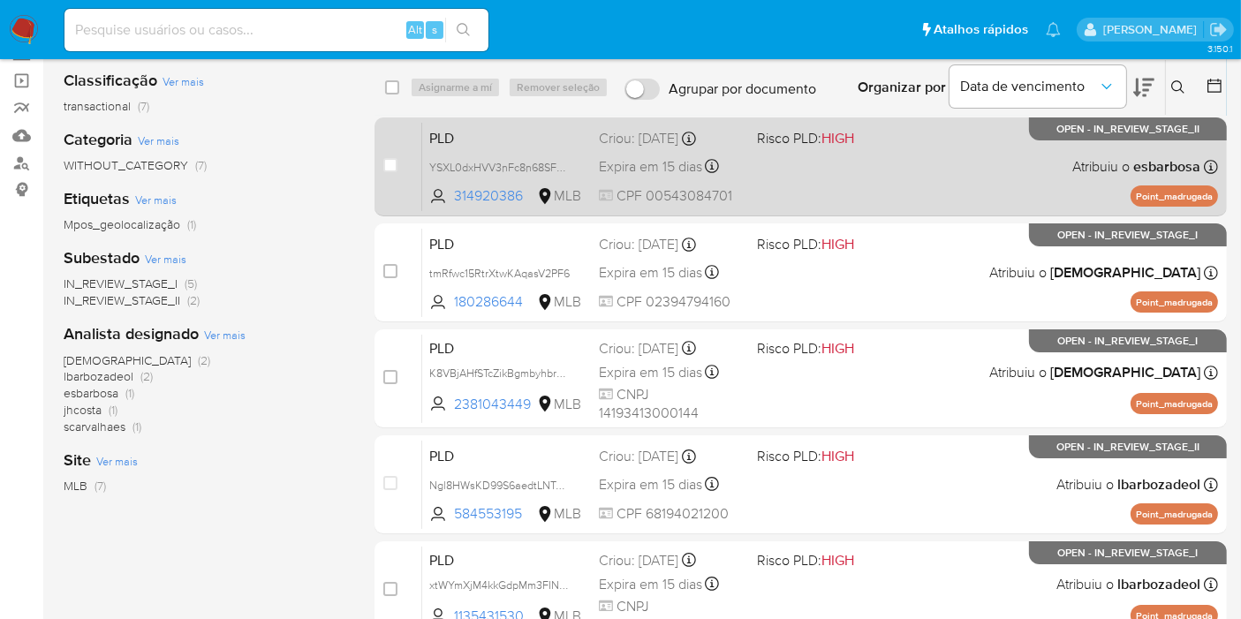
scroll to position [0, 0]
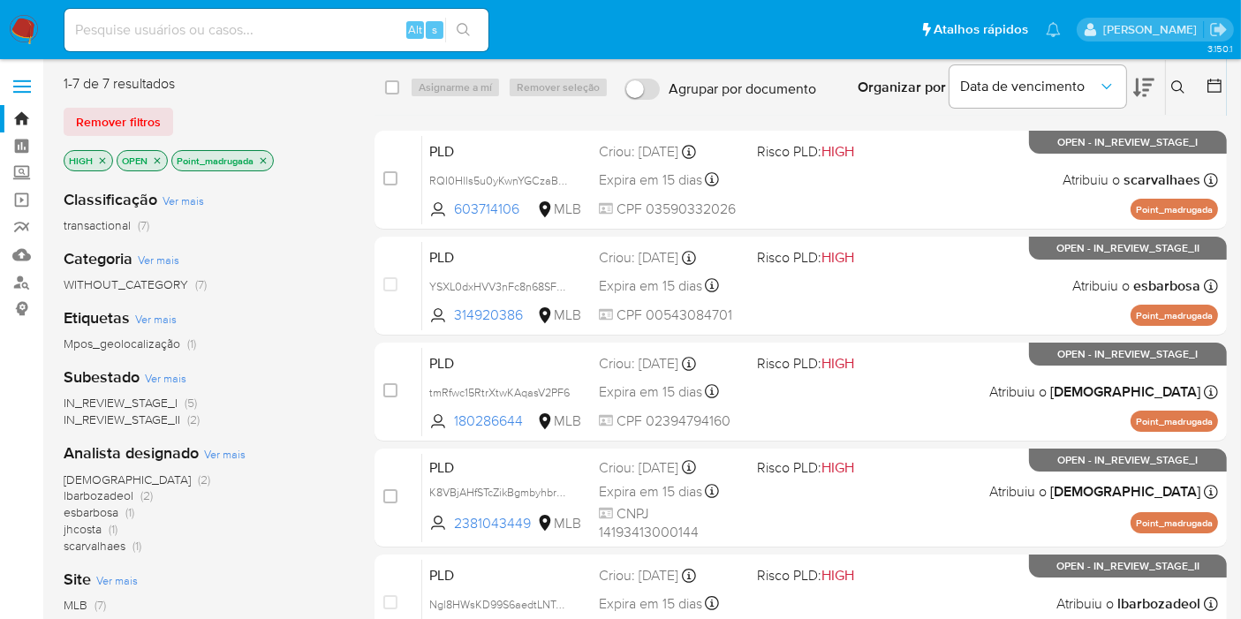
click at [20, 26] on img at bounding box center [24, 30] width 30 height 30
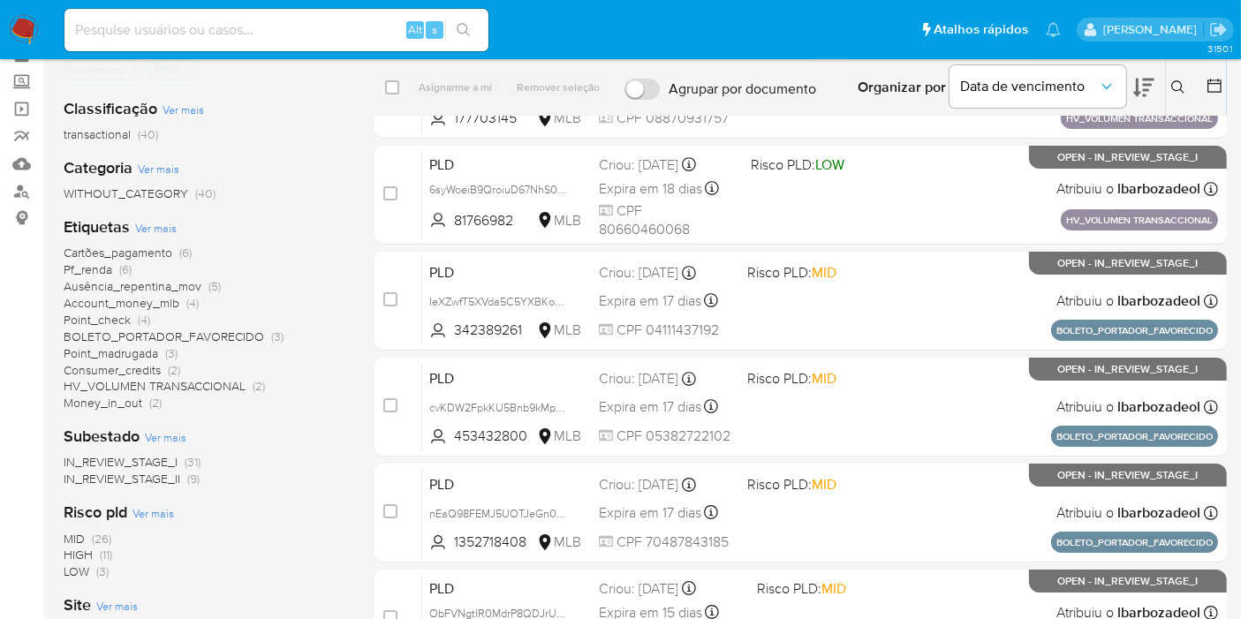
scroll to position [94, 0]
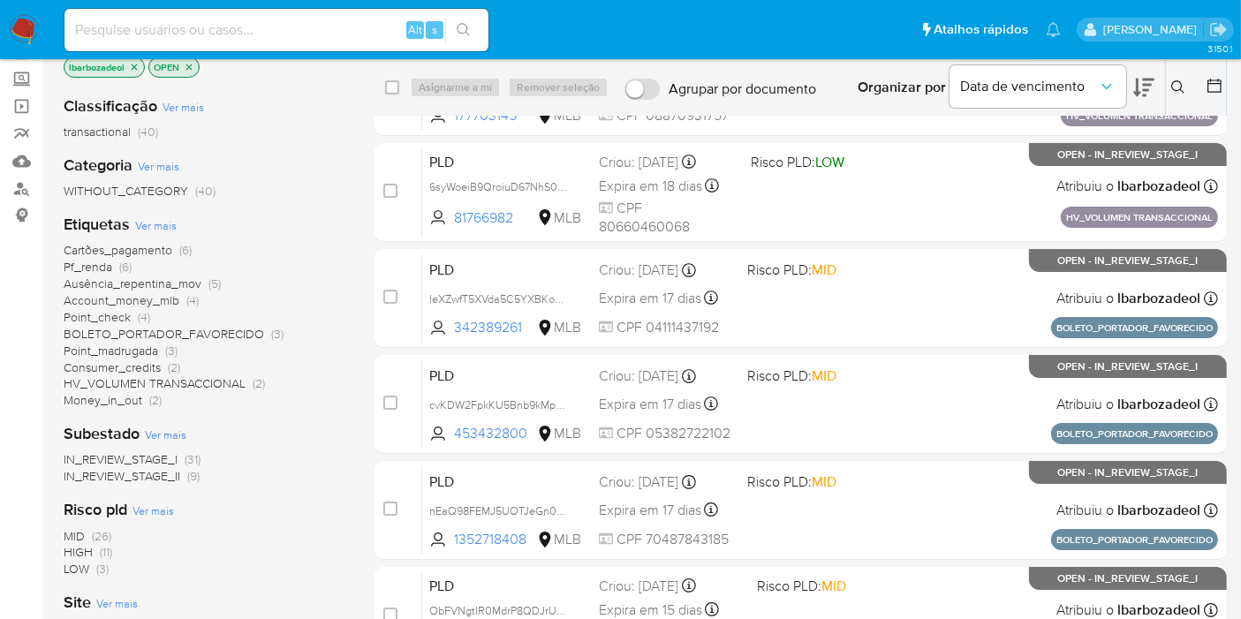
click at [102, 557] on span "(11)" at bounding box center [106, 552] width 12 height 18
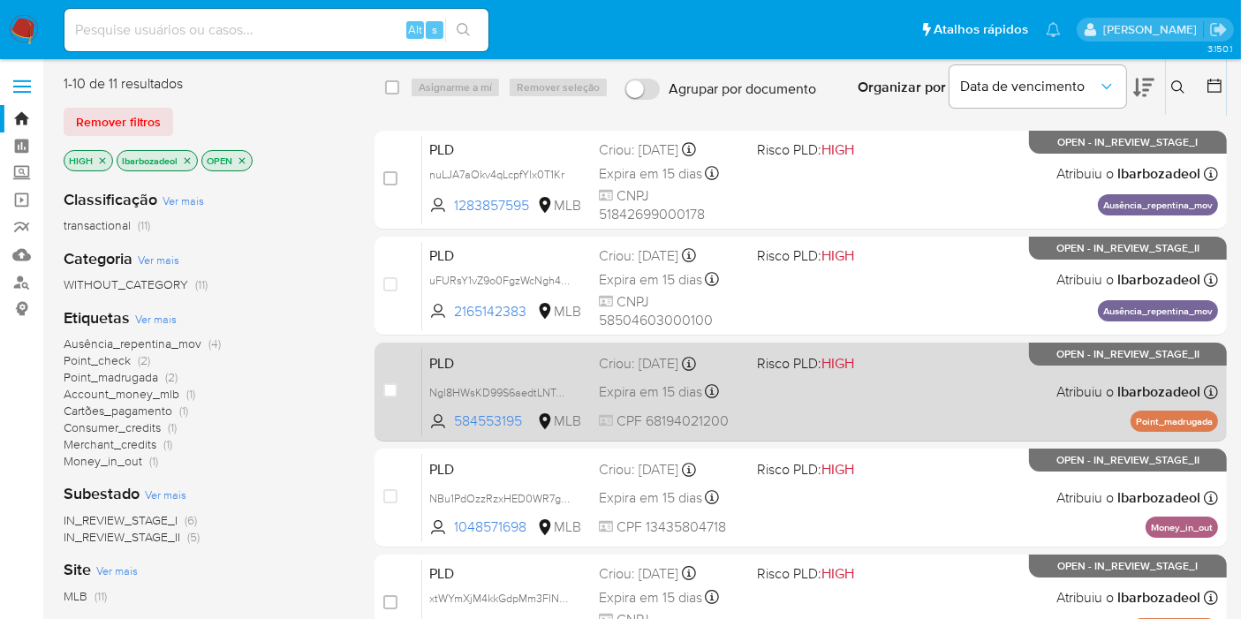
click at [873, 401] on div "PLD Ngl8HWsKD99S6aedtLNTaPGu 584553195 MLB Risco PLD: HIGH Criou: 12/07/2025 Cr…" at bounding box center [820, 391] width 796 height 89
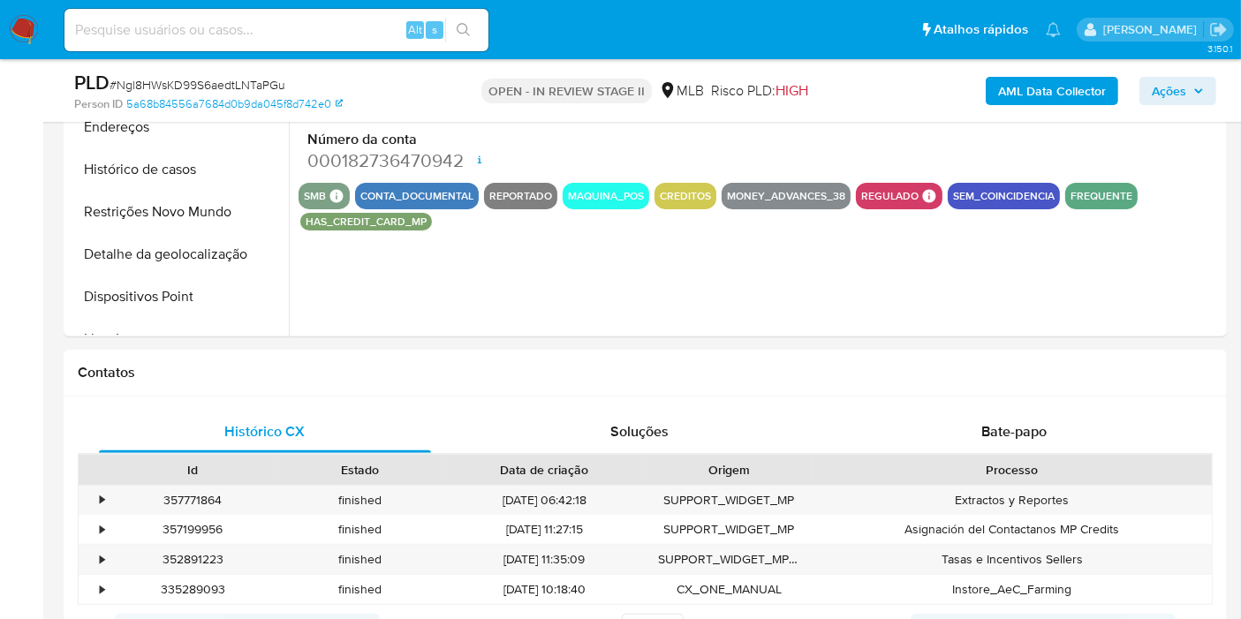
select select "10"
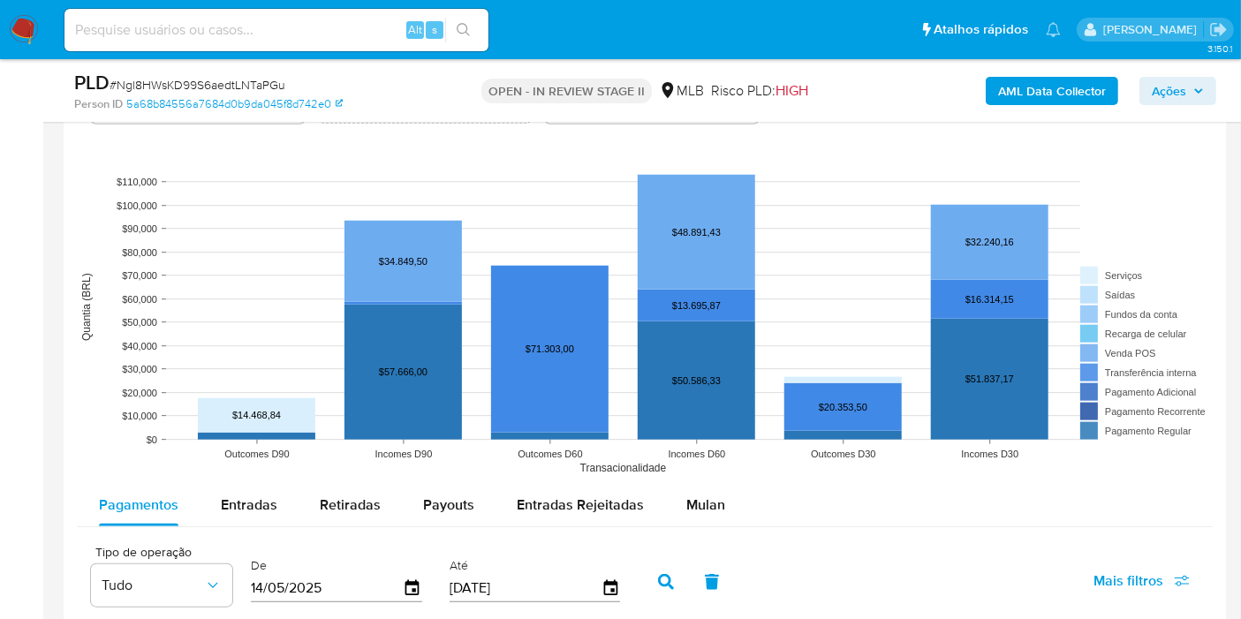
scroll to position [1797, 0]
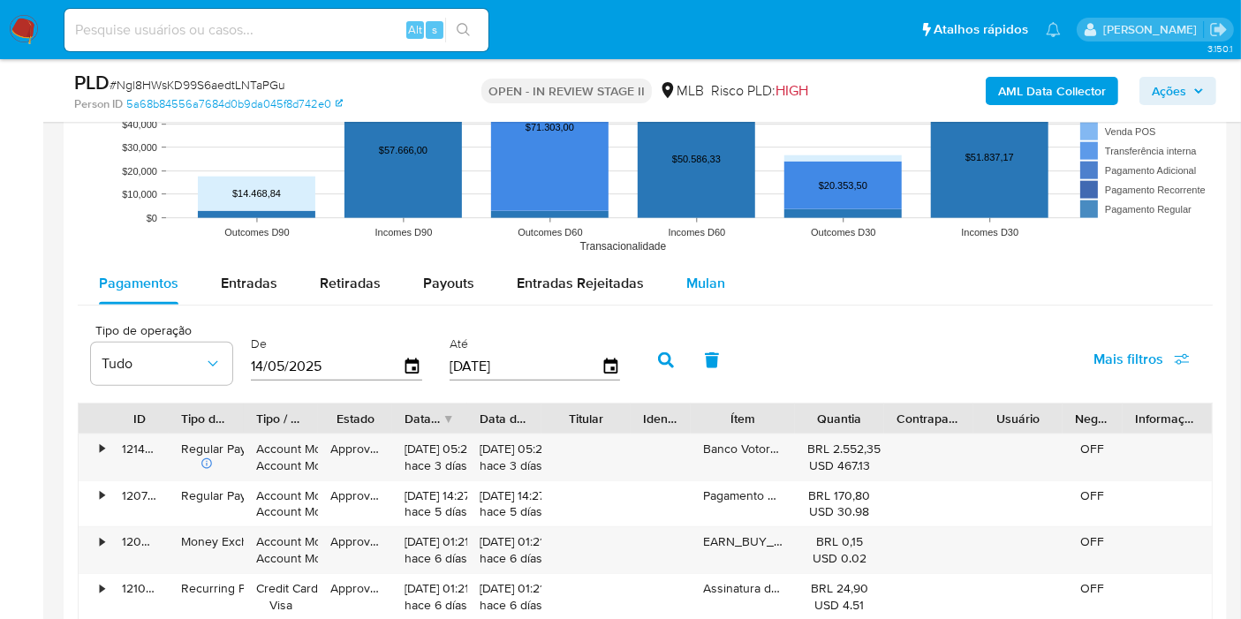
click at [696, 294] on div "Mulan" at bounding box center [706, 283] width 39 height 42
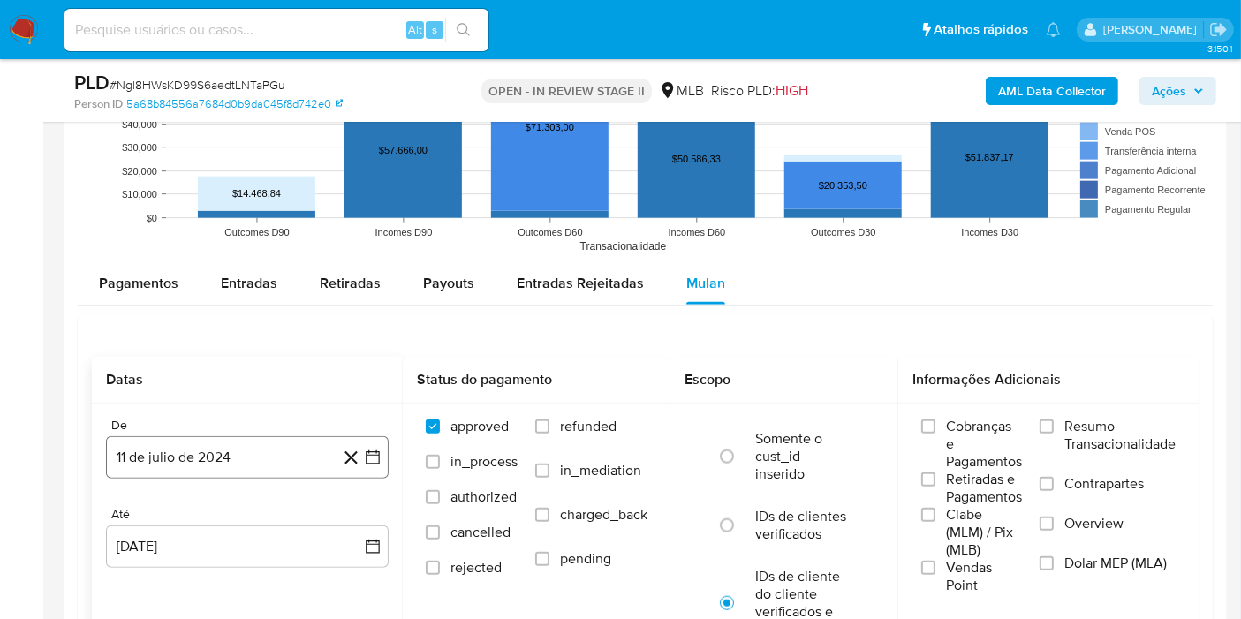
click at [185, 454] on button "11 de julio de 2024" at bounding box center [247, 457] width 283 height 42
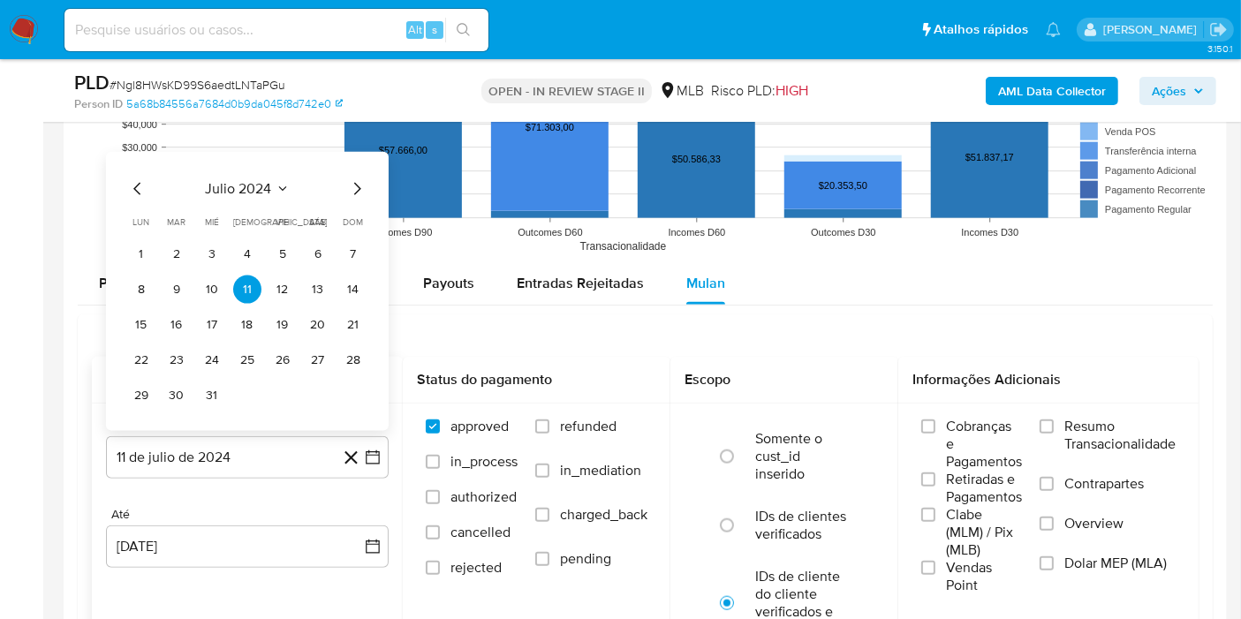
click at [256, 186] on span "julio 2024" at bounding box center [239, 189] width 66 height 18
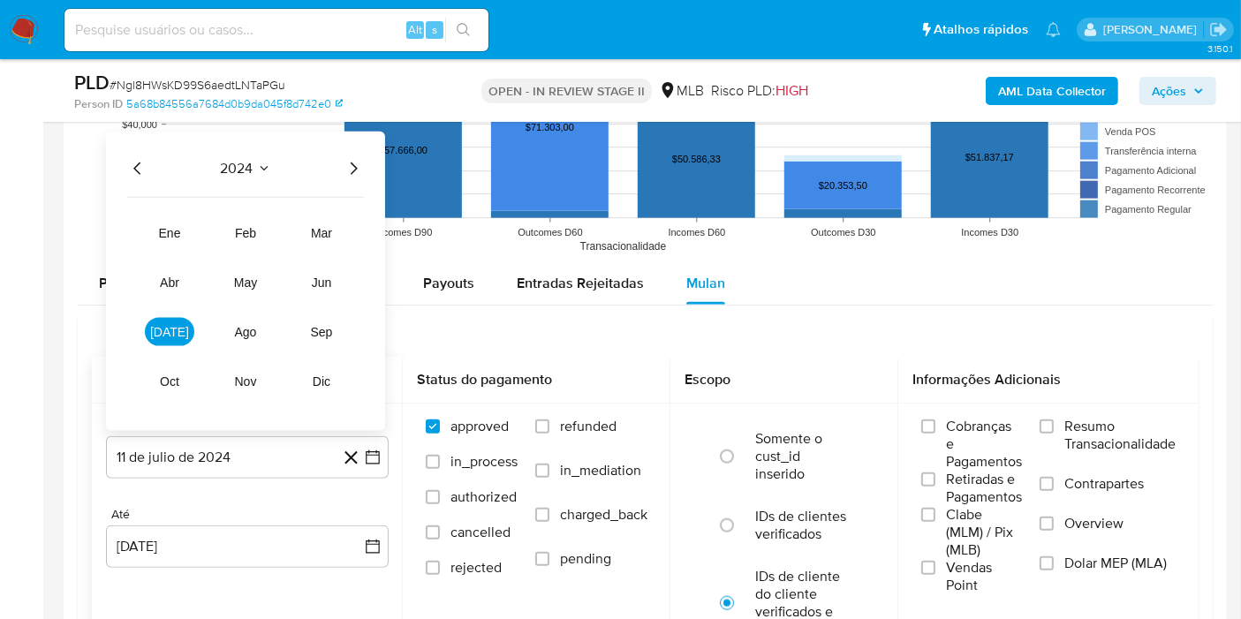
click at [352, 168] on icon "Año siguiente" at bounding box center [353, 168] width 21 height 21
click at [330, 279] on span "jun" at bounding box center [322, 283] width 20 height 14
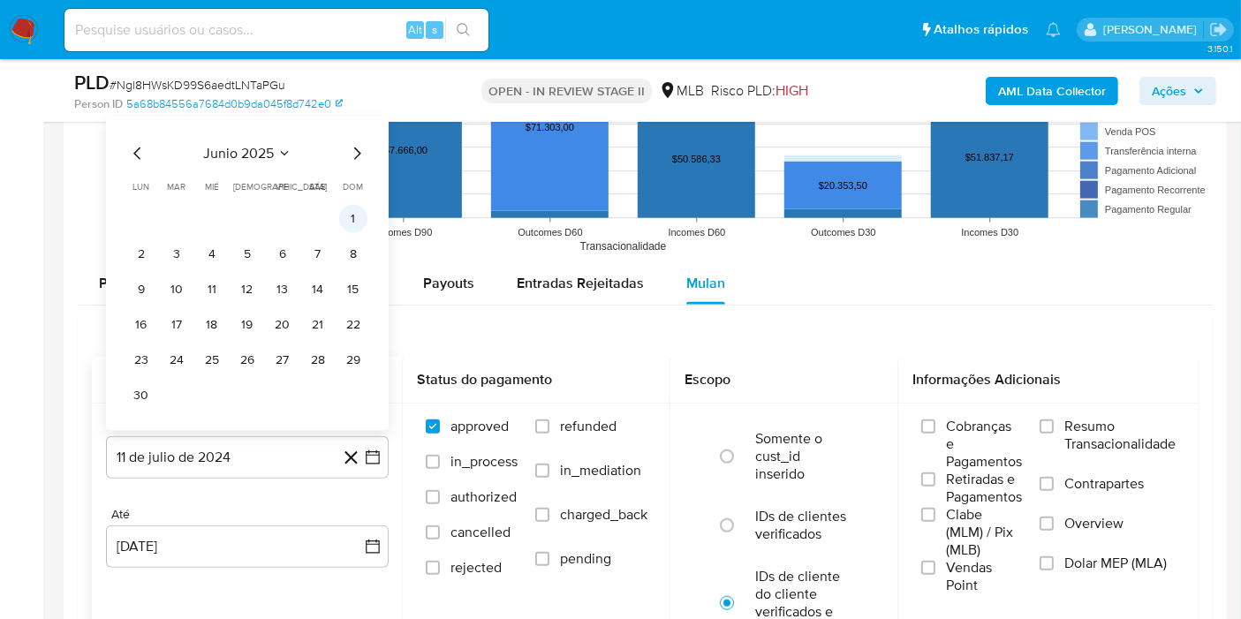
click at [345, 220] on button "1" at bounding box center [353, 219] width 28 height 28
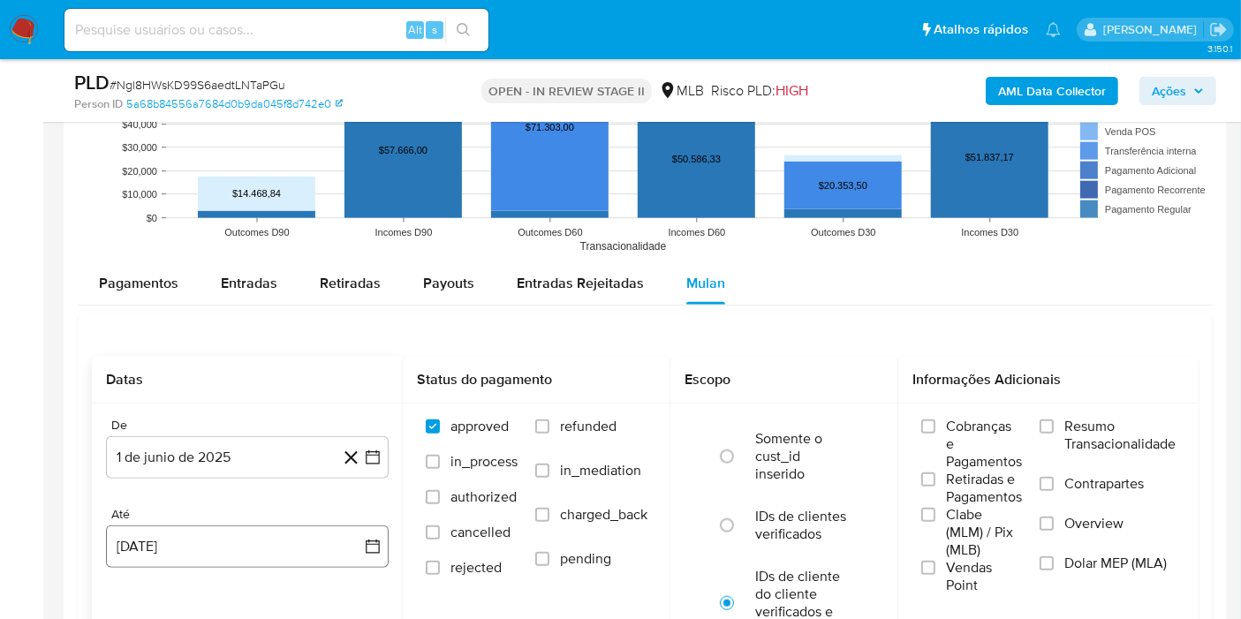
drag, startPoint x: 260, startPoint y: 517, endPoint x: 261, endPoint y: 545, distance: 28.3
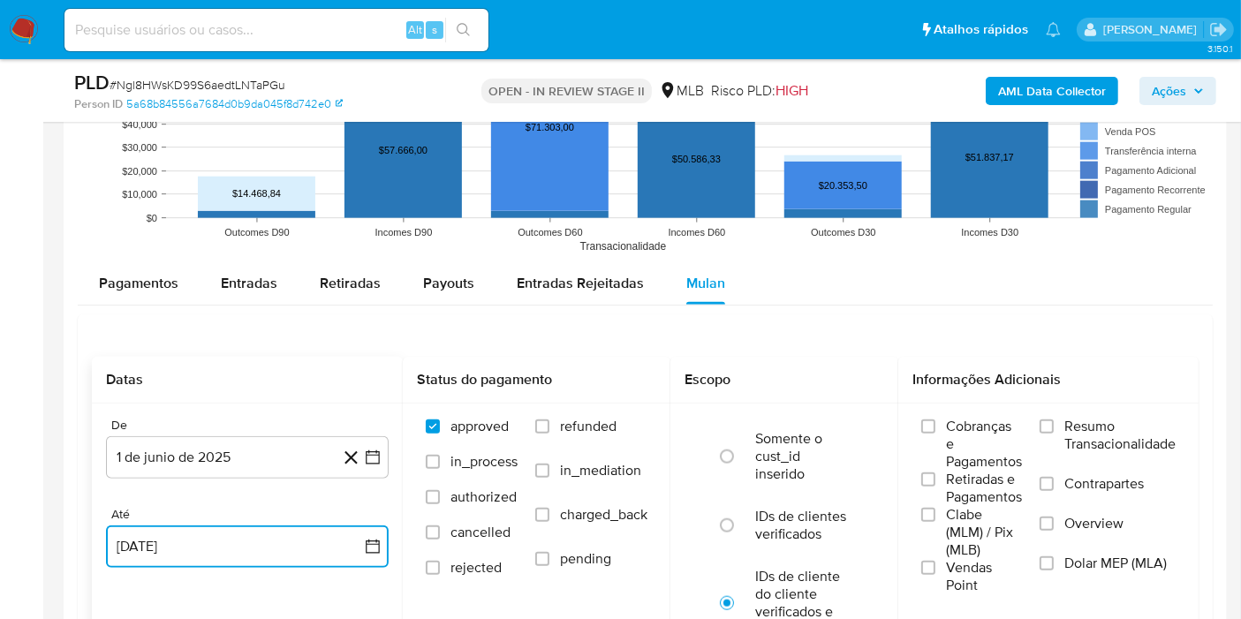
drag, startPoint x: 261, startPoint y: 545, endPoint x: 236, endPoint y: 544, distance: 24.8
click at [236, 544] on button "11 de agosto de 2025" at bounding box center [247, 547] width 283 height 42
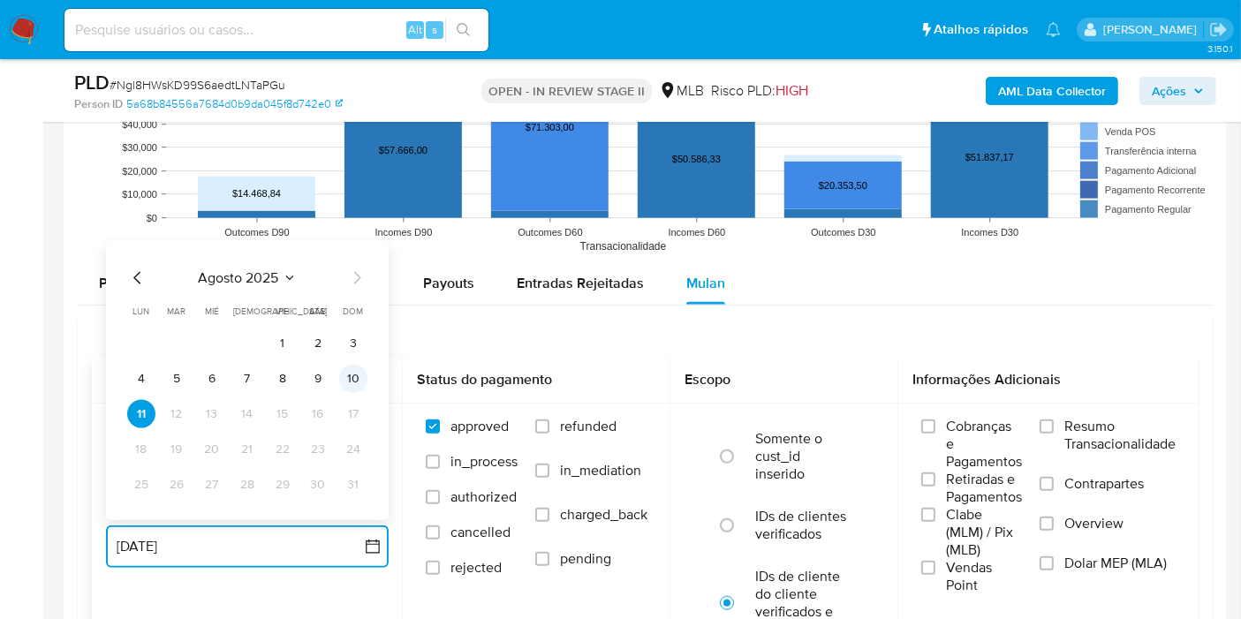
click at [345, 377] on button "10" at bounding box center [353, 379] width 28 height 28
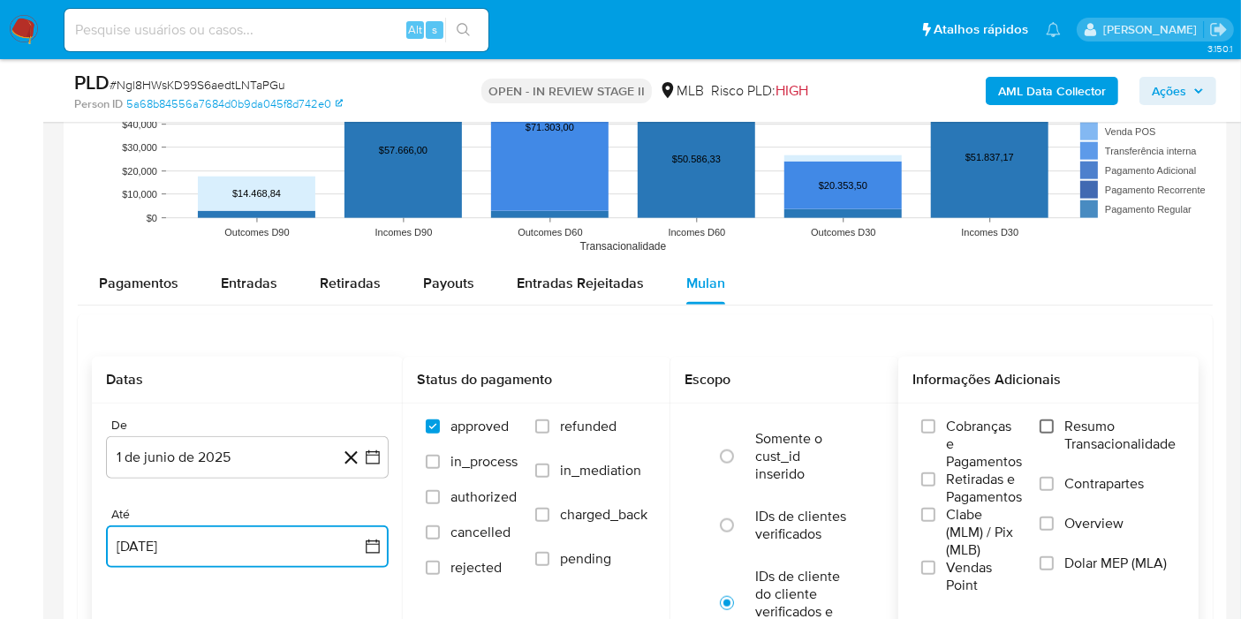
click at [1051, 422] on input "Resumo Transacionalidade" at bounding box center [1047, 427] width 14 height 14
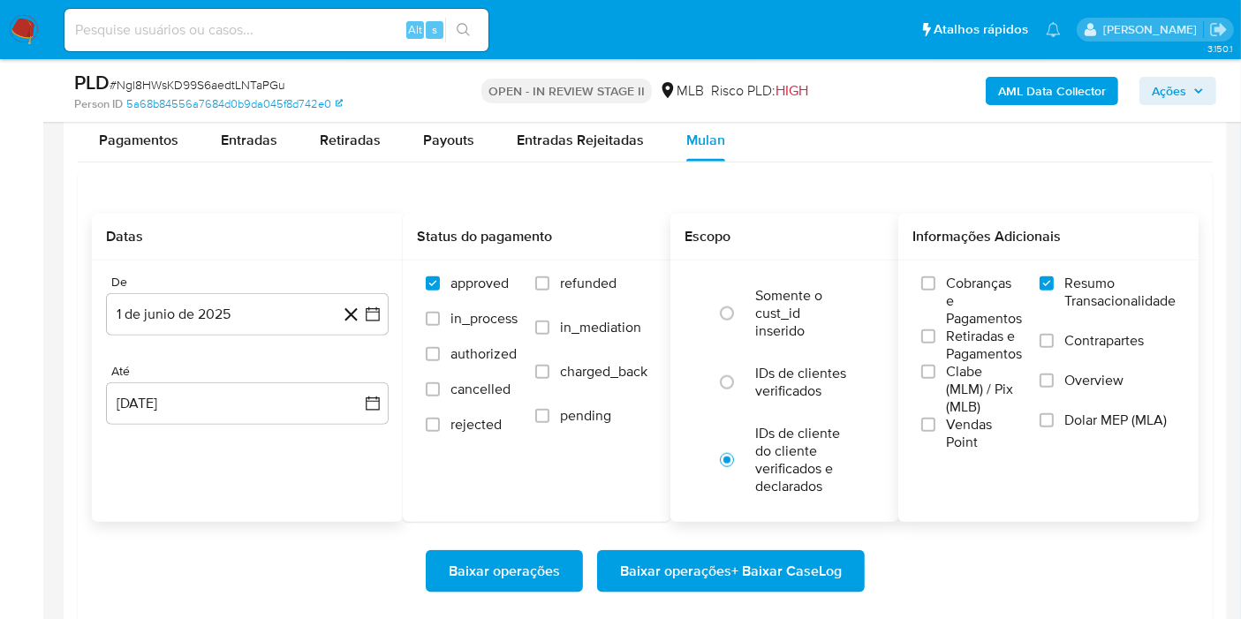
scroll to position [1956, 0]
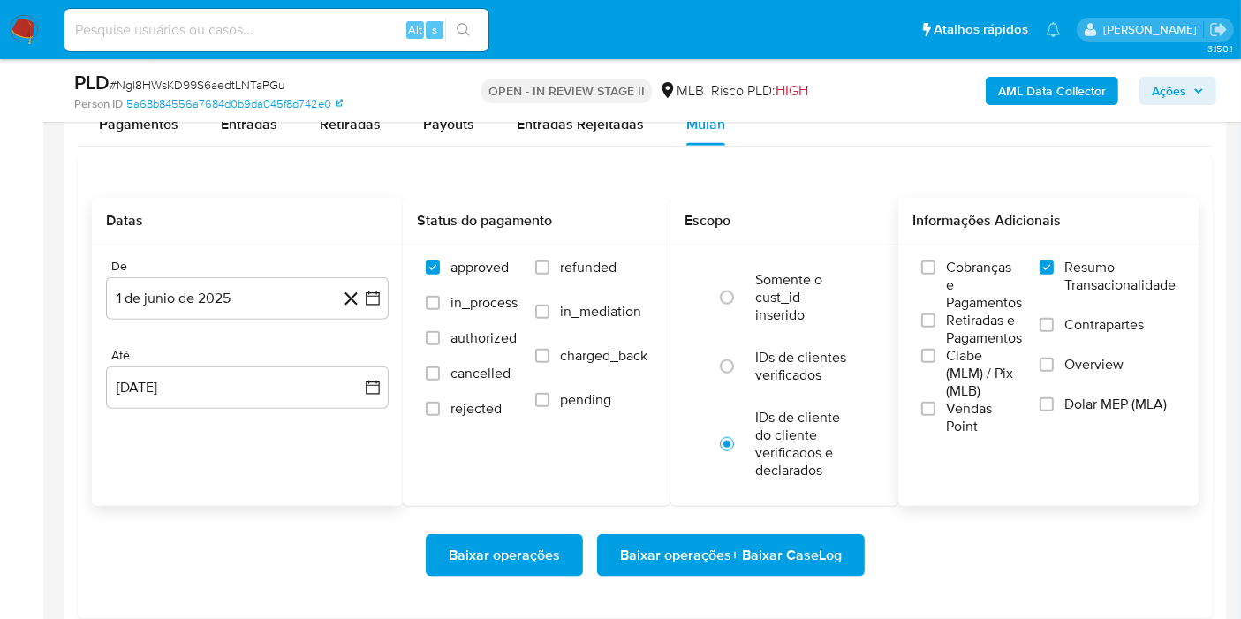
click at [762, 543] on span "Baixar operações + Baixar CaseLog" at bounding box center [731, 555] width 222 height 39
click at [1214, 180] on div at bounding box center [646, 68] width 1164 height 1365
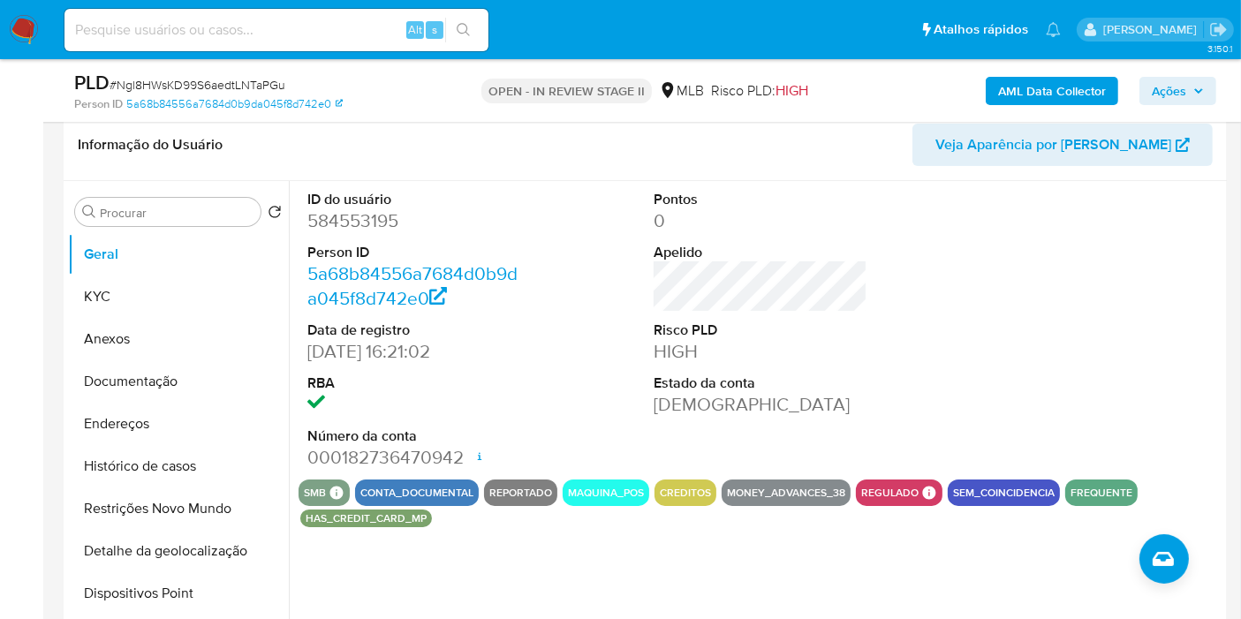
scroll to position [245, 0]
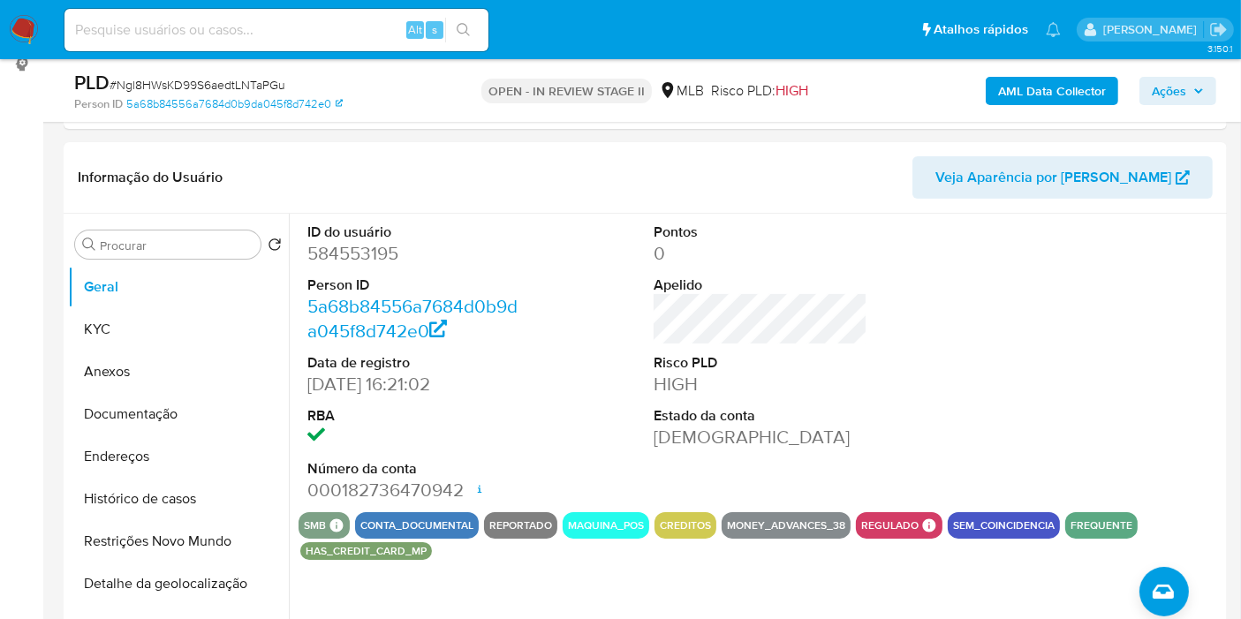
click at [1189, 89] on span "Ações" at bounding box center [1178, 91] width 52 height 25
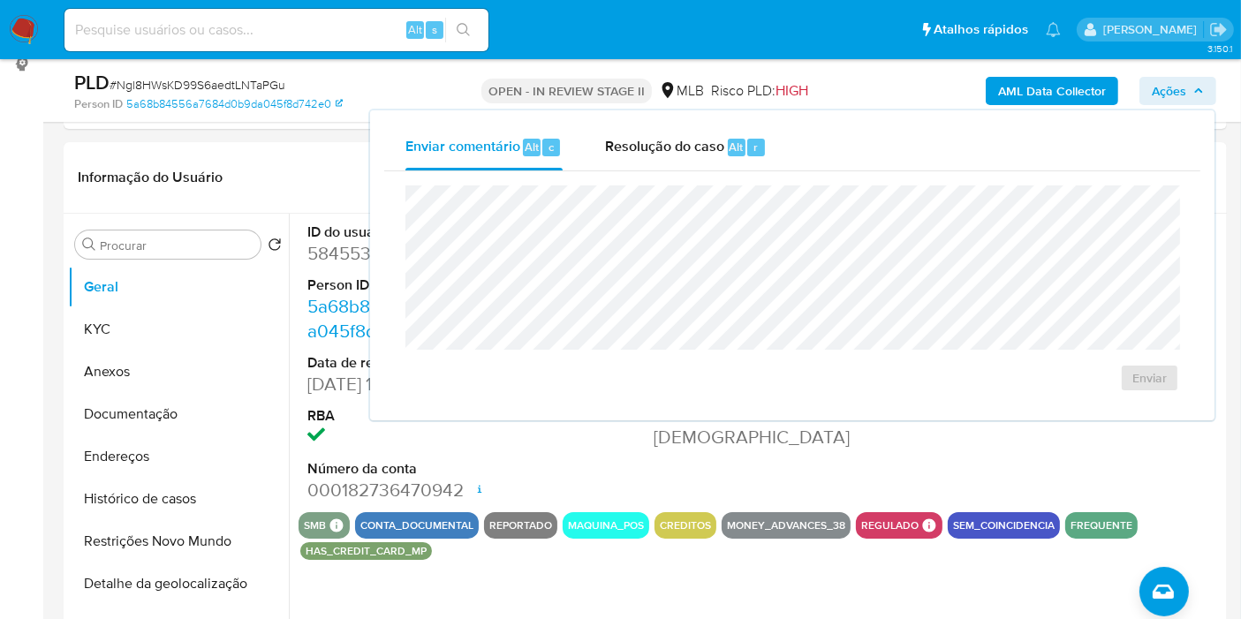
click at [1189, 89] on span "Ações" at bounding box center [1178, 91] width 52 height 25
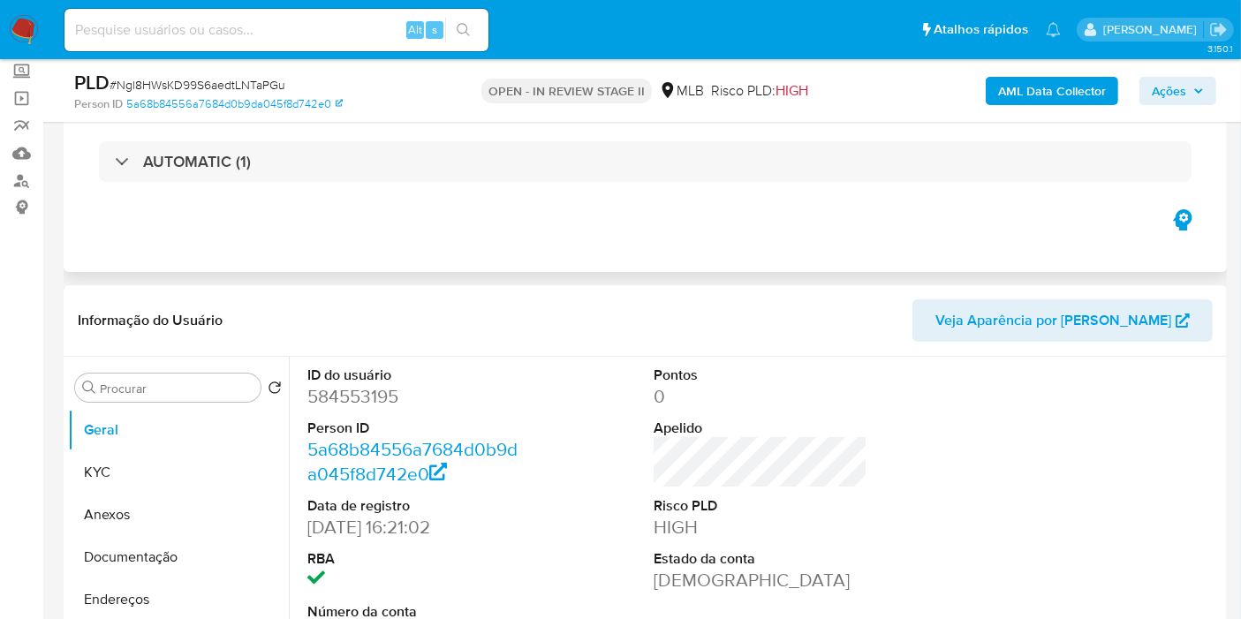
scroll to position [100, 0]
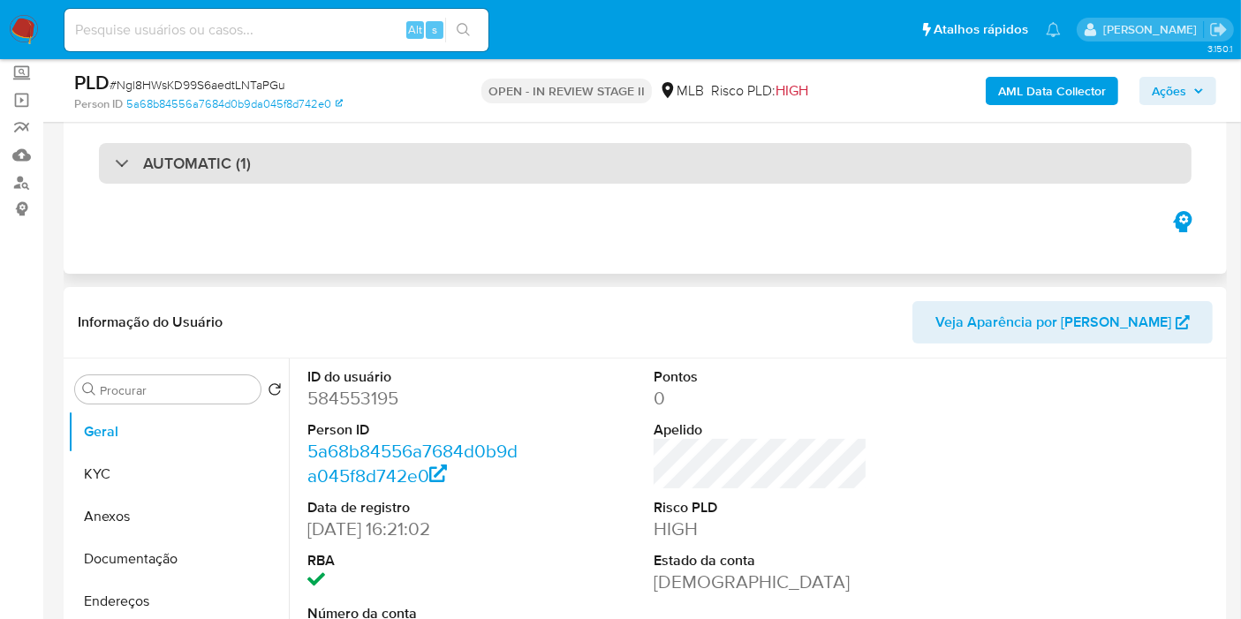
click at [643, 174] on div "AUTOMATIC (1)" at bounding box center [645, 163] width 1093 height 41
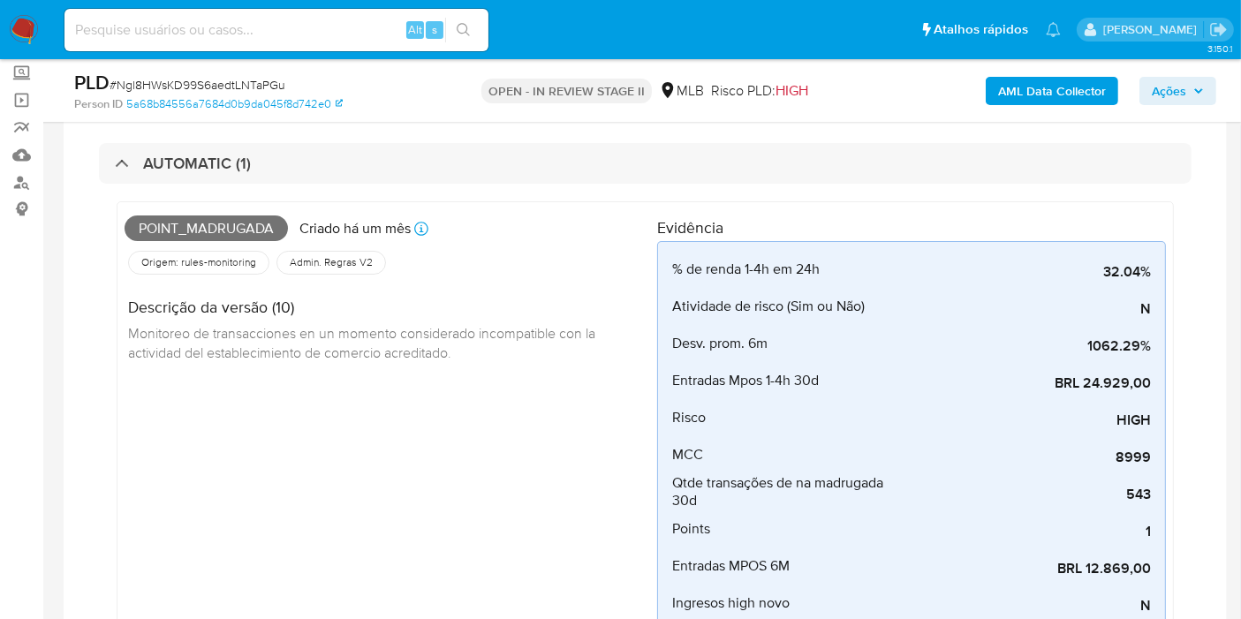
click at [209, 220] on span "Point_madrugada" at bounding box center [206, 229] width 163 height 27
copy span "Point_madrugada"
drag, startPoint x: 1184, startPoint y: 87, endPoint x: 1176, endPoint y: 95, distance: 11.2
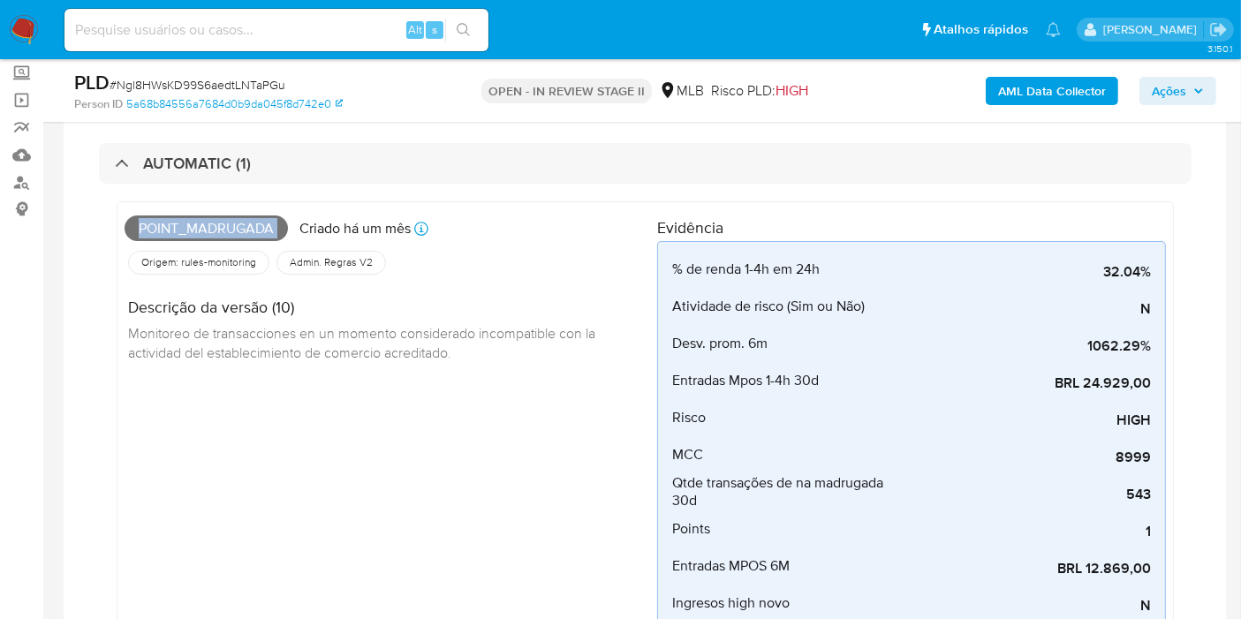
click at [1176, 95] on span "Ações" at bounding box center [1169, 91] width 34 height 28
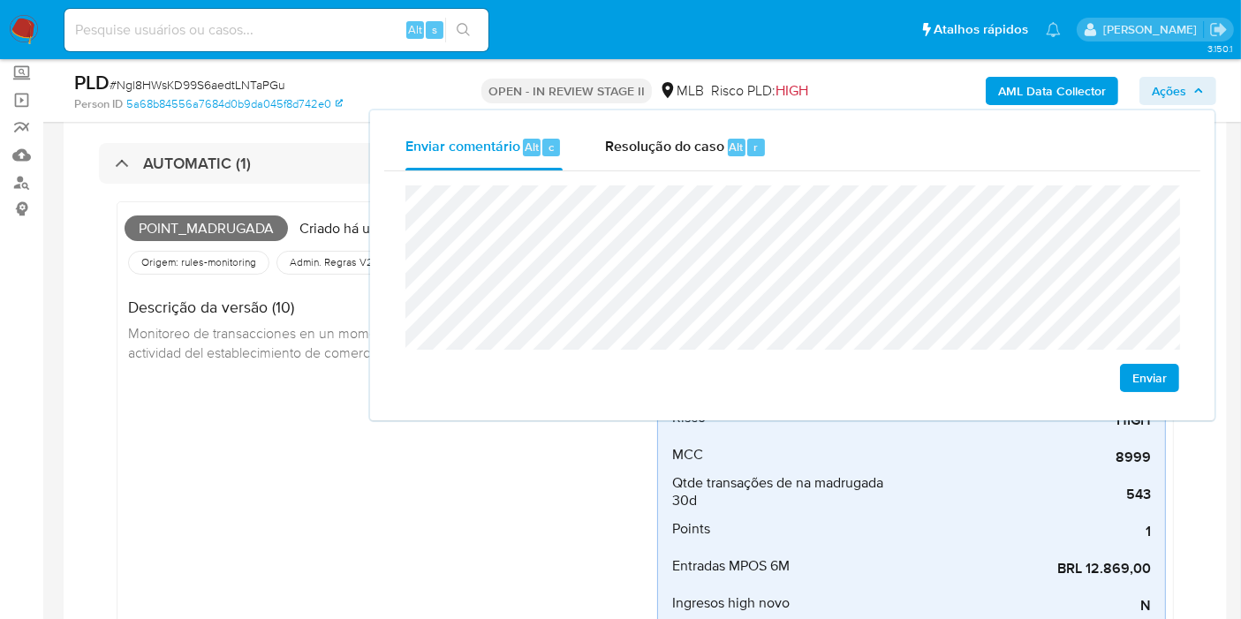
click at [212, 415] on div "Point_madrugada Criado há um mês Criado: 12/07/2025 01:02:54 Origem: rules-moni…" at bounding box center [391, 457] width 533 height 497
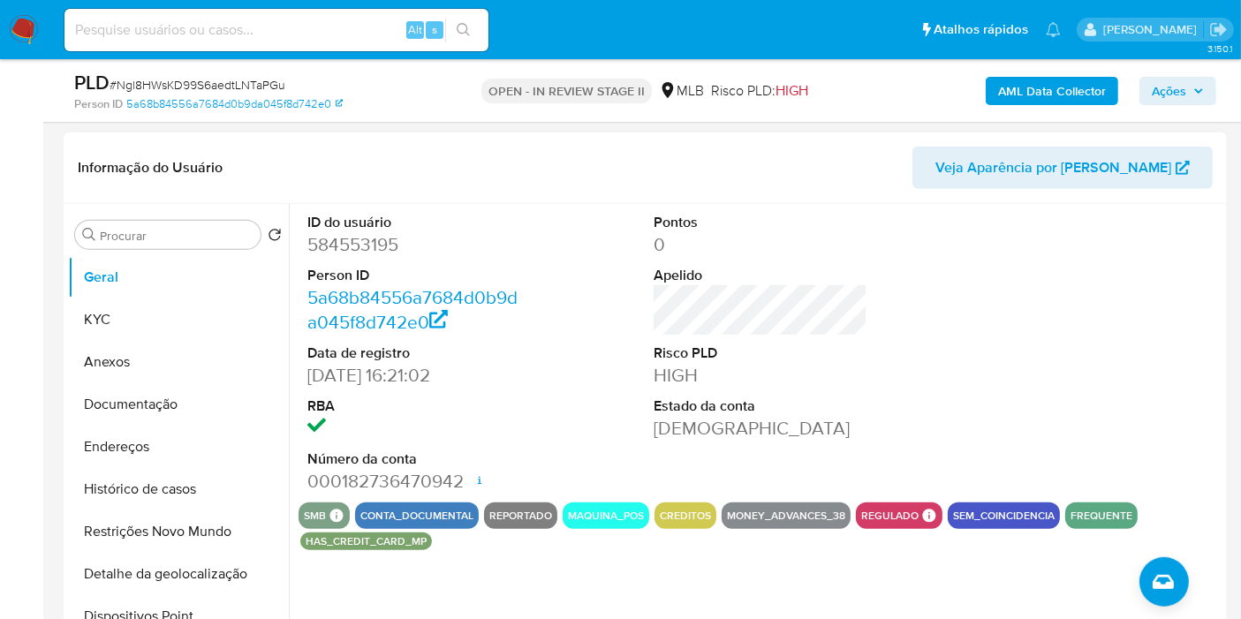
scroll to position [791, 0]
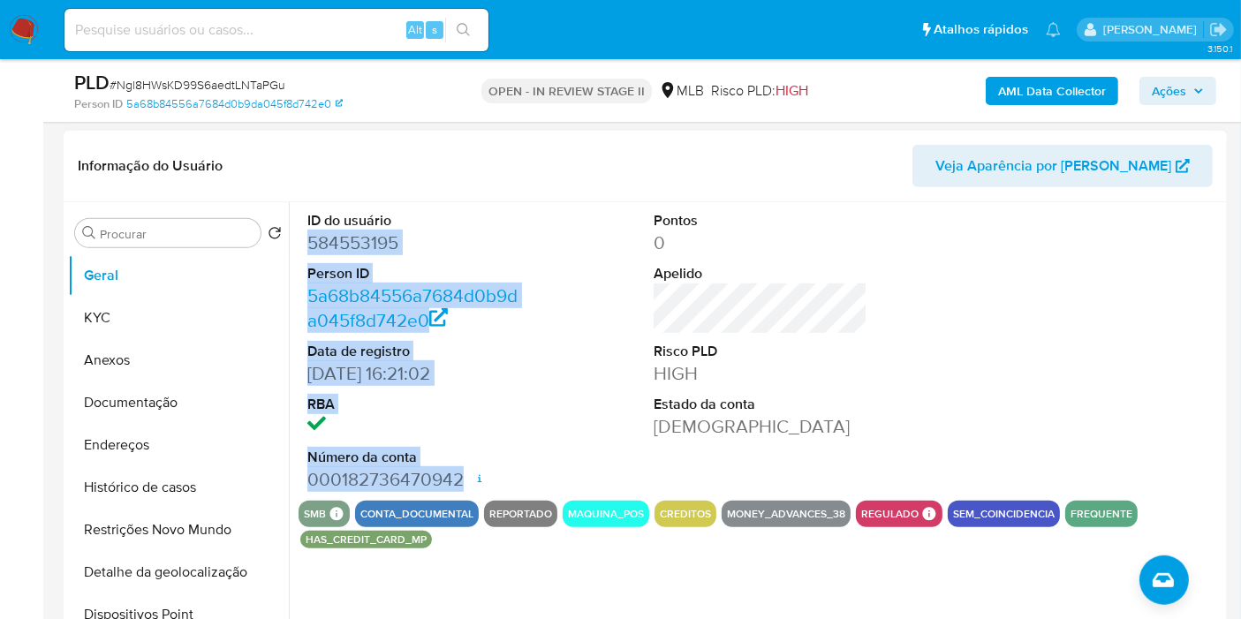
drag, startPoint x: 304, startPoint y: 240, endPoint x: 459, endPoint y: 472, distance: 278.4
click at [459, 472] on div "ID do usuário 584553195 Person ID 5a68b84556a7684d0b9da045f8d742e0 Data de regi…" at bounding box center [414, 351] width 231 height 299
copy dl "584553195 Person ID 5a68b84556a7684d0b9da045f8d742e0 Data de registro 14/06/202…"
drag, startPoint x: 1172, startPoint y: 87, endPoint x: 1162, endPoint y: 95, distance: 13.3
click at [1162, 95] on span "Ações" at bounding box center [1169, 91] width 34 height 28
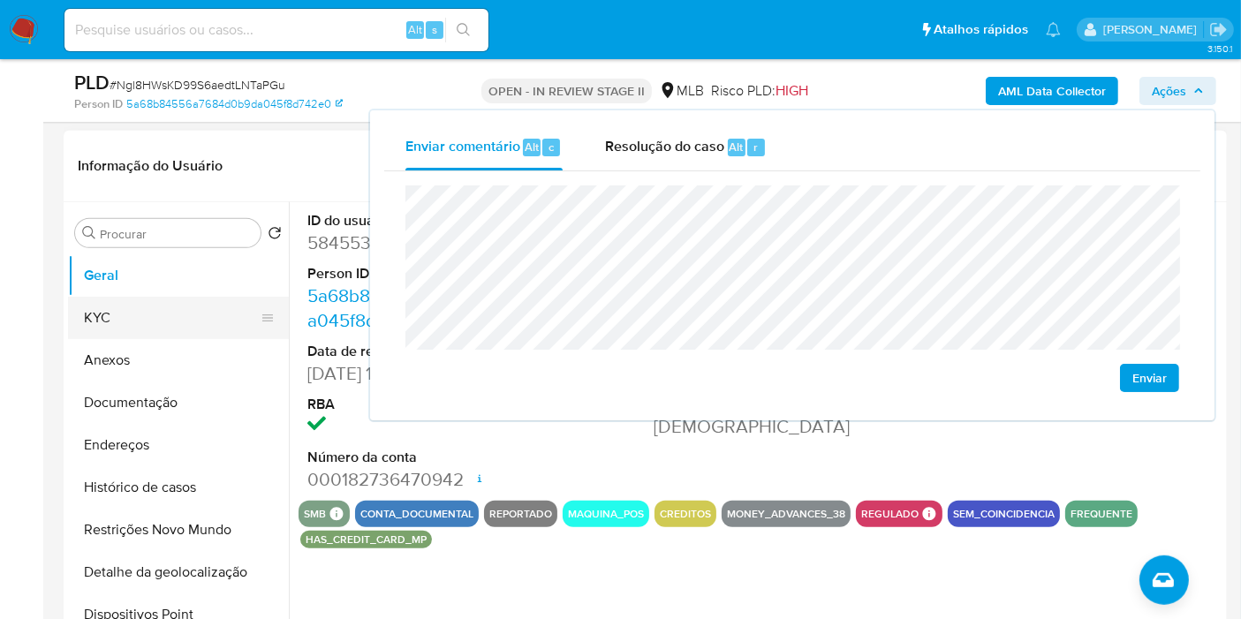
click at [156, 312] on button "KYC" at bounding box center [171, 318] width 207 height 42
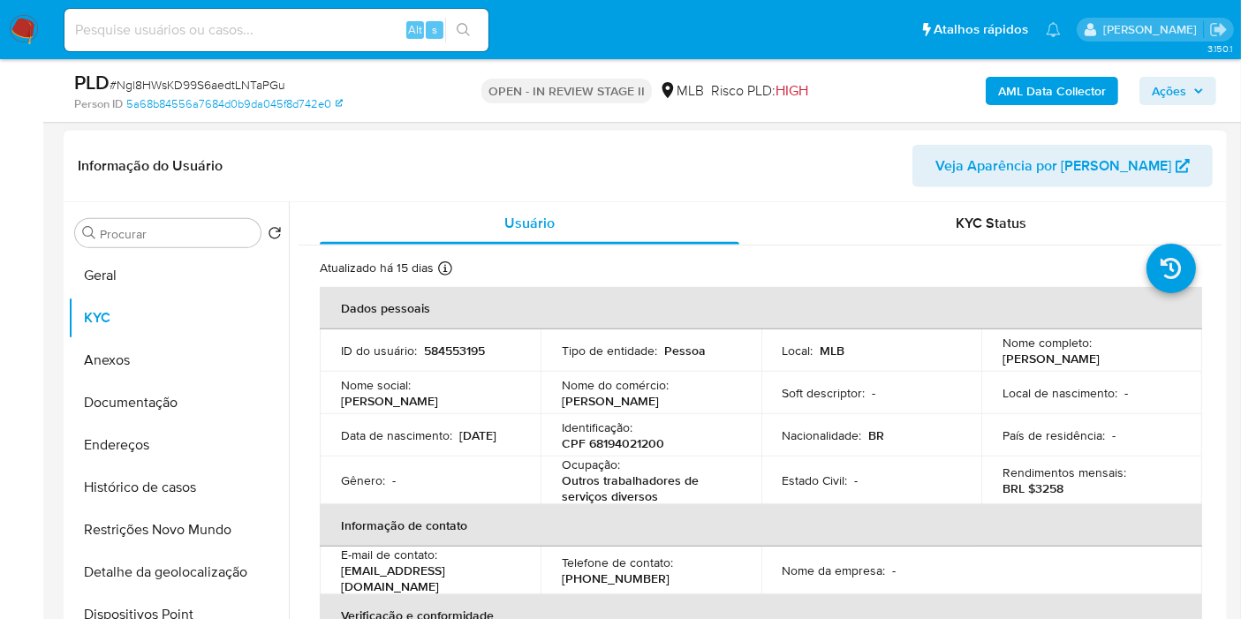
click at [611, 438] on p "CPF 68194021200" at bounding box center [613, 444] width 102 height 16
copy p "68194021200"
click at [1186, 99] on span "Ações" at bounding box center [1169, 91] width 34 height 28
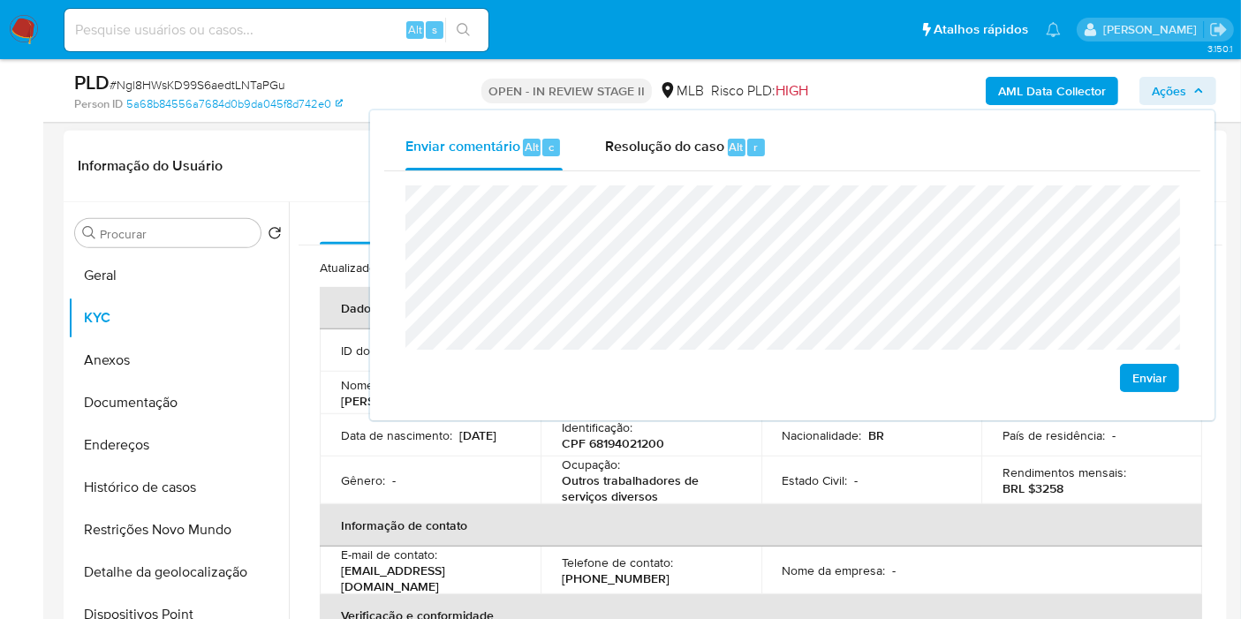
click at [593, 440] on p "CPF 68194021200" at bounding box center [613, 444] width 102 height 16
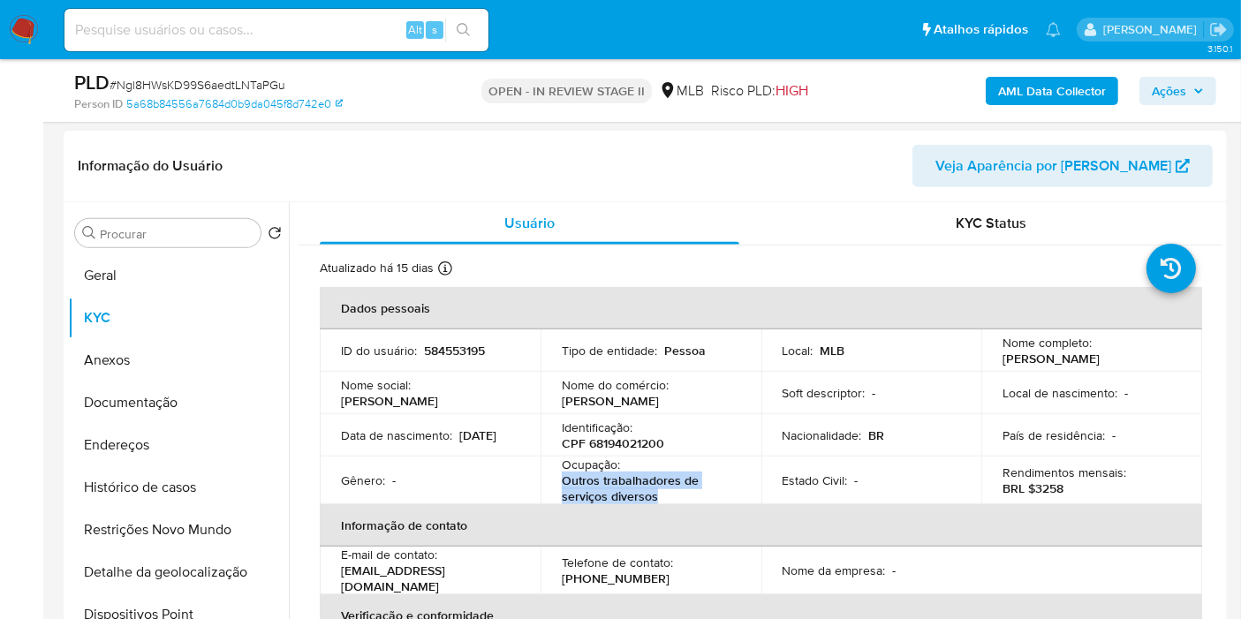
drag, startPoint x: 564, startPoint y: 476, endPoint x: 686, endPoint y: 496, distance: 123.5
click at [680, 500] on p "Outros trabalhadores de serviços diversos" at bounding box center [647, 489] width 171 height 32
copy p "Outros trabalhadores de serviços diversos"
click at [1159, 96] on span "Ações" at bounding box center [1169, 91] width 34 height 28
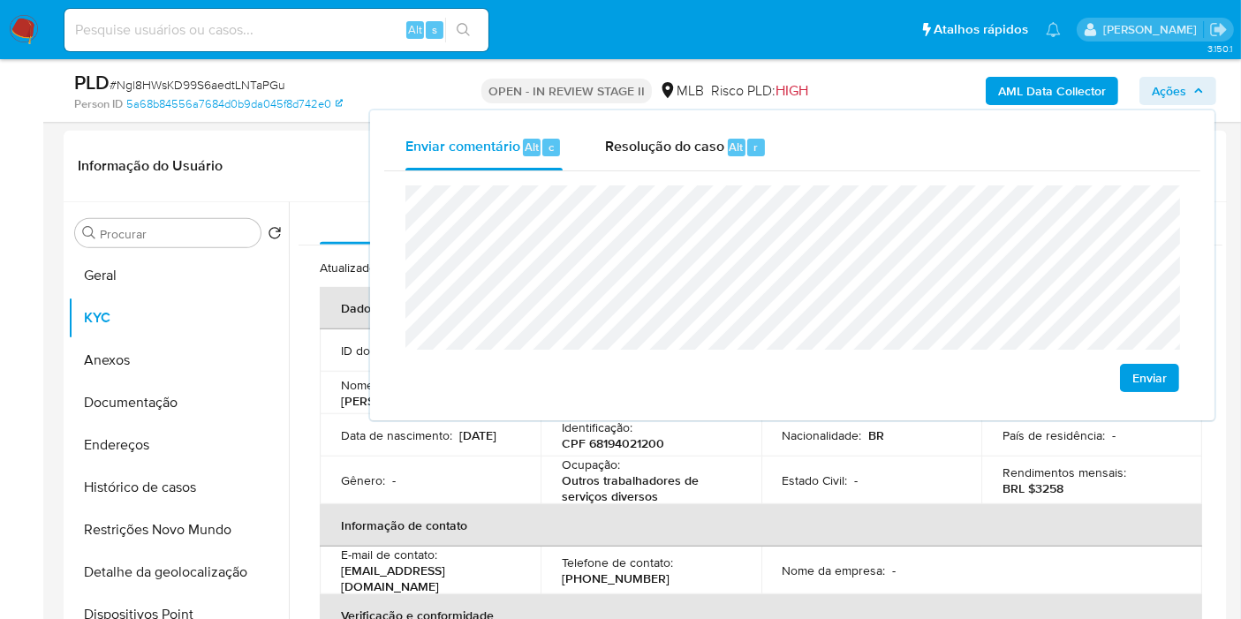
click at [0, 0] on lt-span "ocupação" at bounding box center [0, 0] width 0 height 0
drag, startPoint x: 1032, startPoint y: 485, endPoint x: 1082, endPoint y: 482, distance: 50.4
click at [1082, 482] on div "Rendimentos mensais : BRL $3258" at bounding box center [1092, 481] width 178 height 32
copy p "3258"
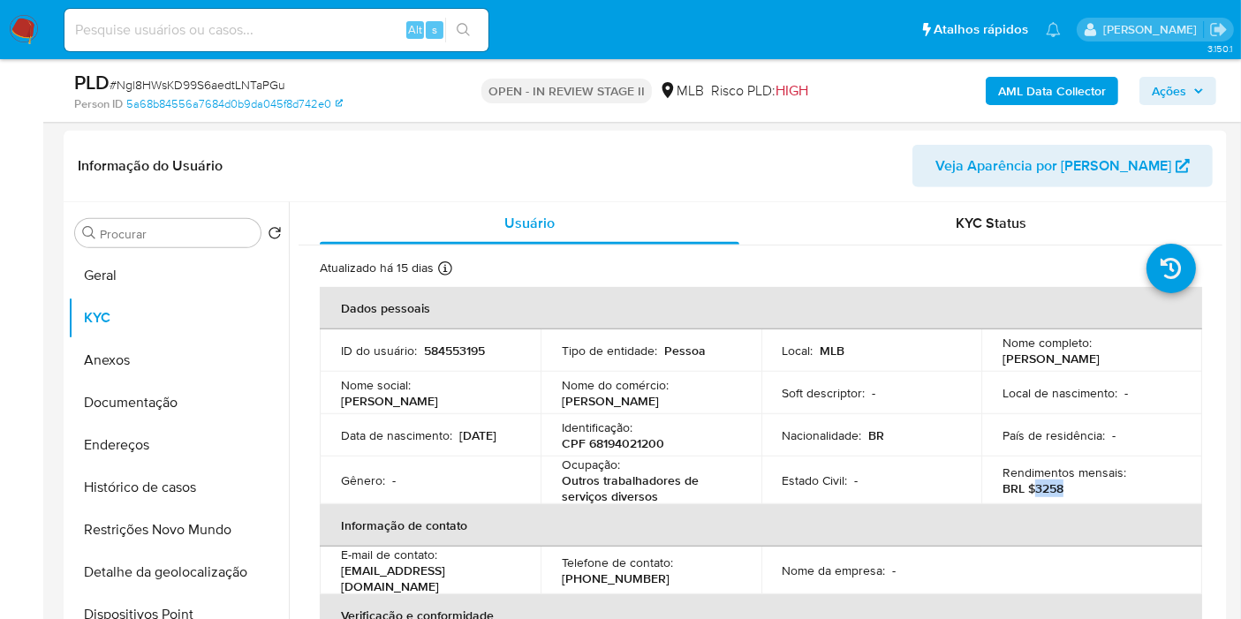
drag, startPoint x: 1188, startPoint y: 80, endPoint x: 1211, endPoint y: 94, distance: 26.5
click at [1188, 80] on span "Ações" at bounding box center [1178, 91] width 52 height 25
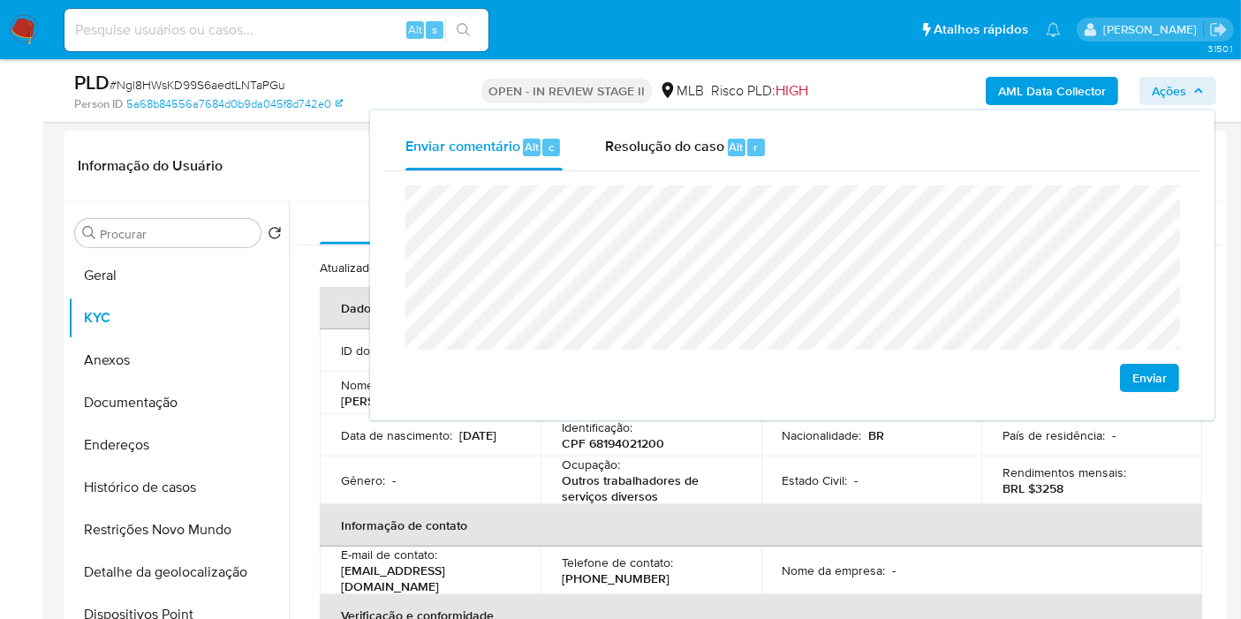
click at [0, 0] on lt-div "Encontrado possível erro de ortografia. econômica economia econômico econômicas…" at bounding box center [0, 0] width 0 height 0
click at [0, 0] on lt-span "econômica" at bounding box center [0, 0] width 0 height 0
click at [0, 0] on lt-span "sediada" at bounding box center [0, 0] width 0 height 0
click at [0, 0] on lt-span "Macapá" at bounding box center [0, 0] width 0 height 0
click at [891, 486] on td "Estado Civil : -" at bounding box center [872, 481] width 221 height 48
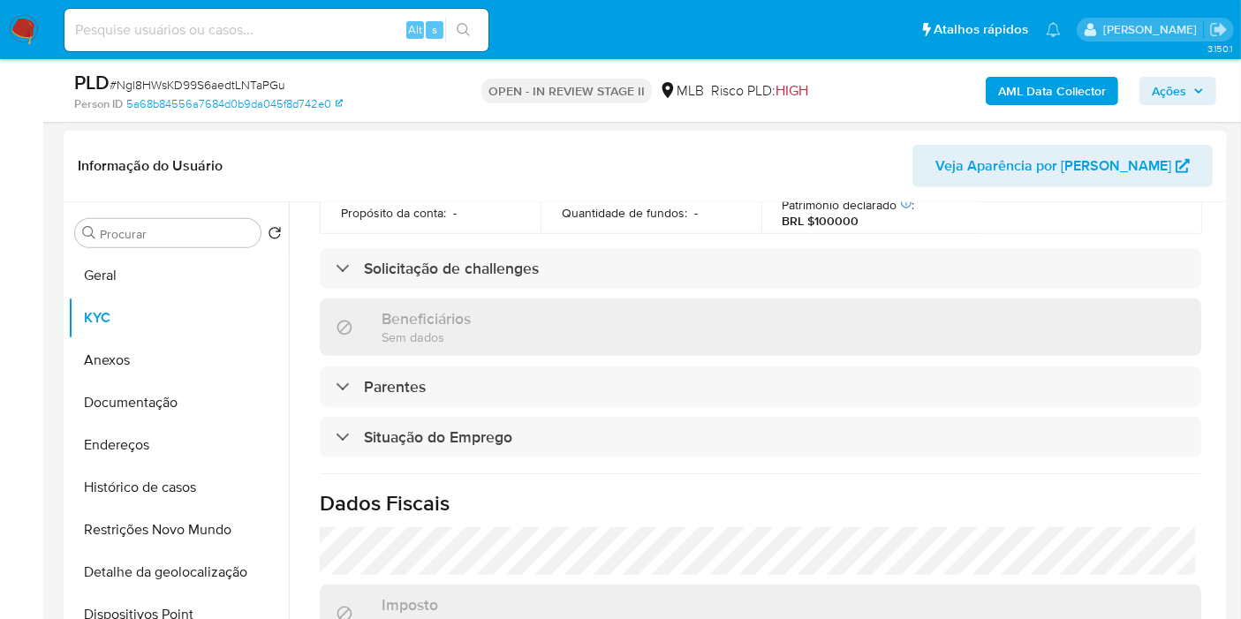
scroll to position [808, 0]
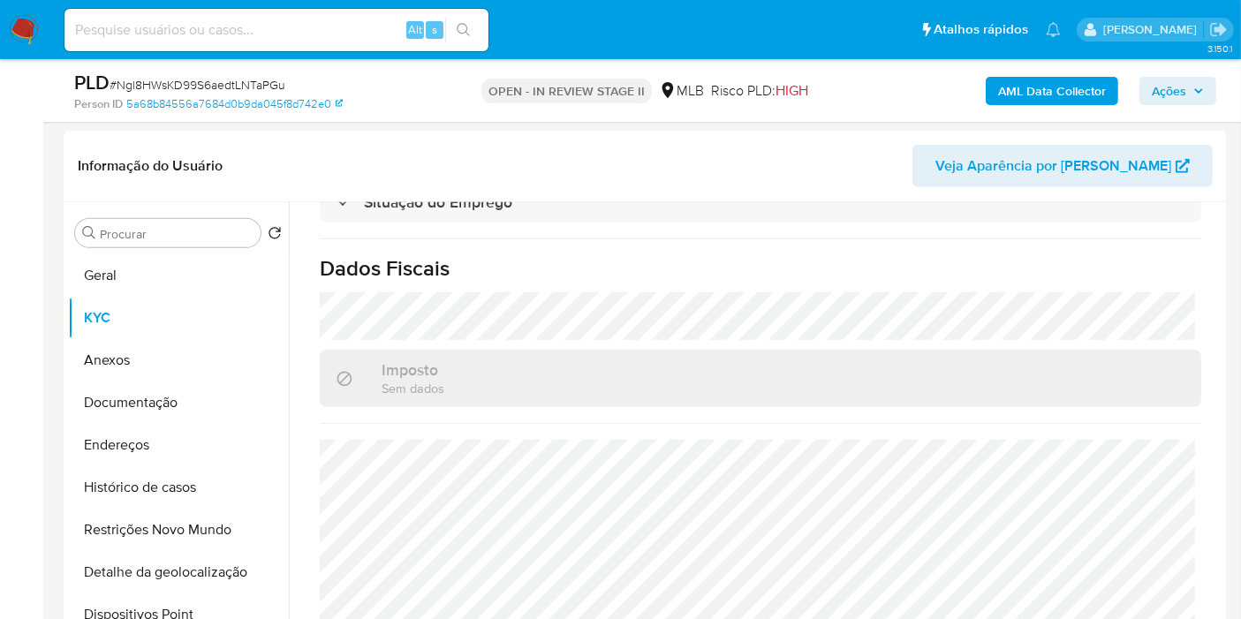
click at [1173, 91] on span "Ações" at bounding box center [1169, 91] width 34 height 28
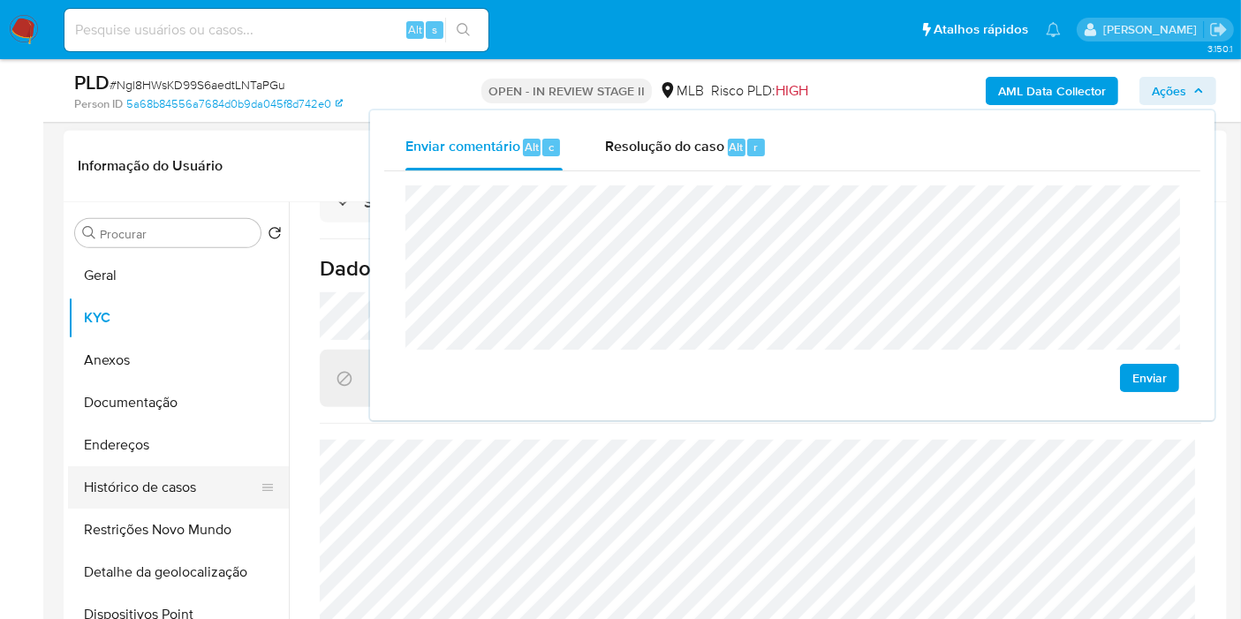
click at [187, 467] on button "Histórico de casos" at bounding box center [171, 488] width 207 height 42
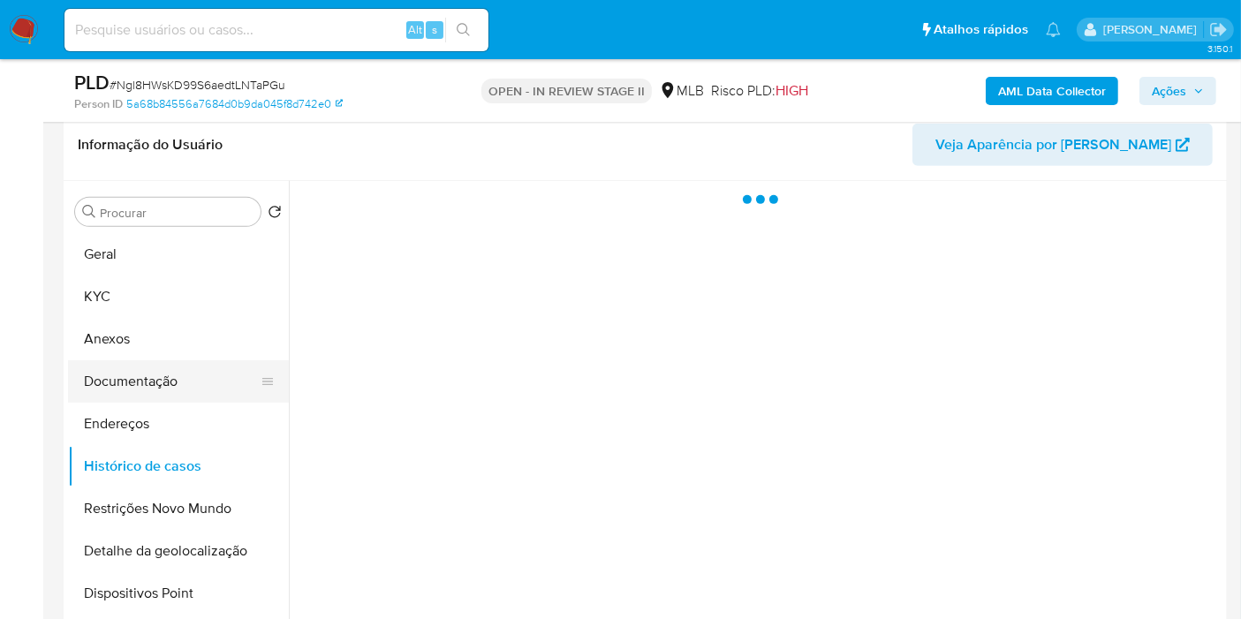
scroll to position [0, 0]
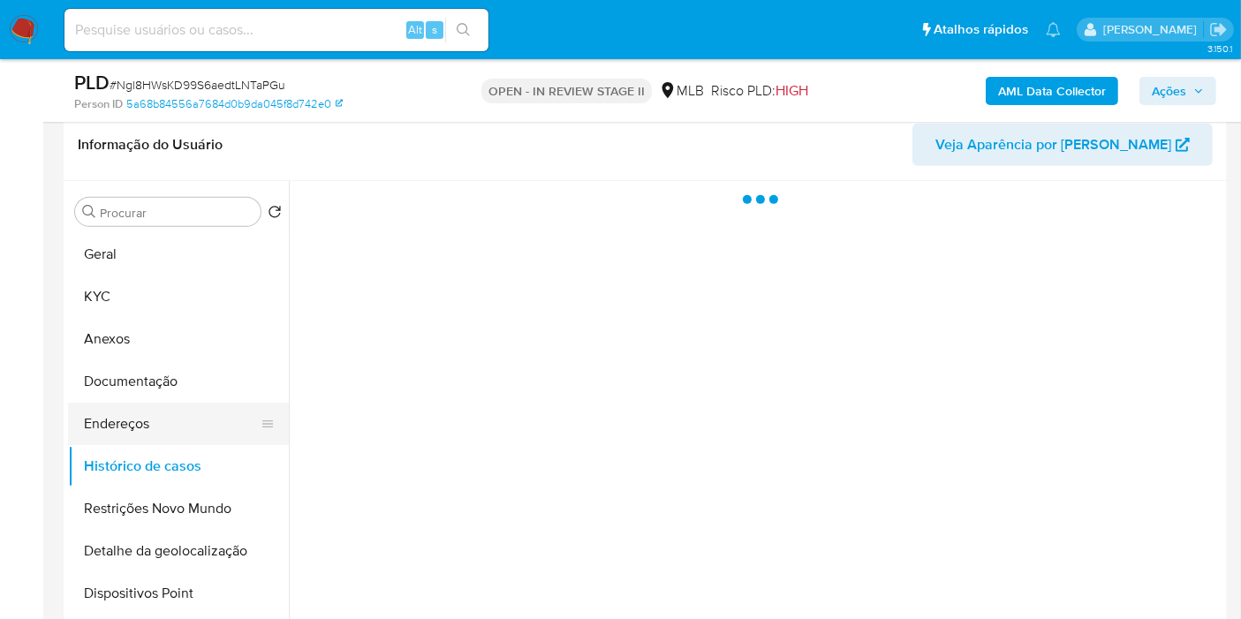
click at [172, 432] on button "Endereços" at bounding box center [171, 424] width 207 height 42
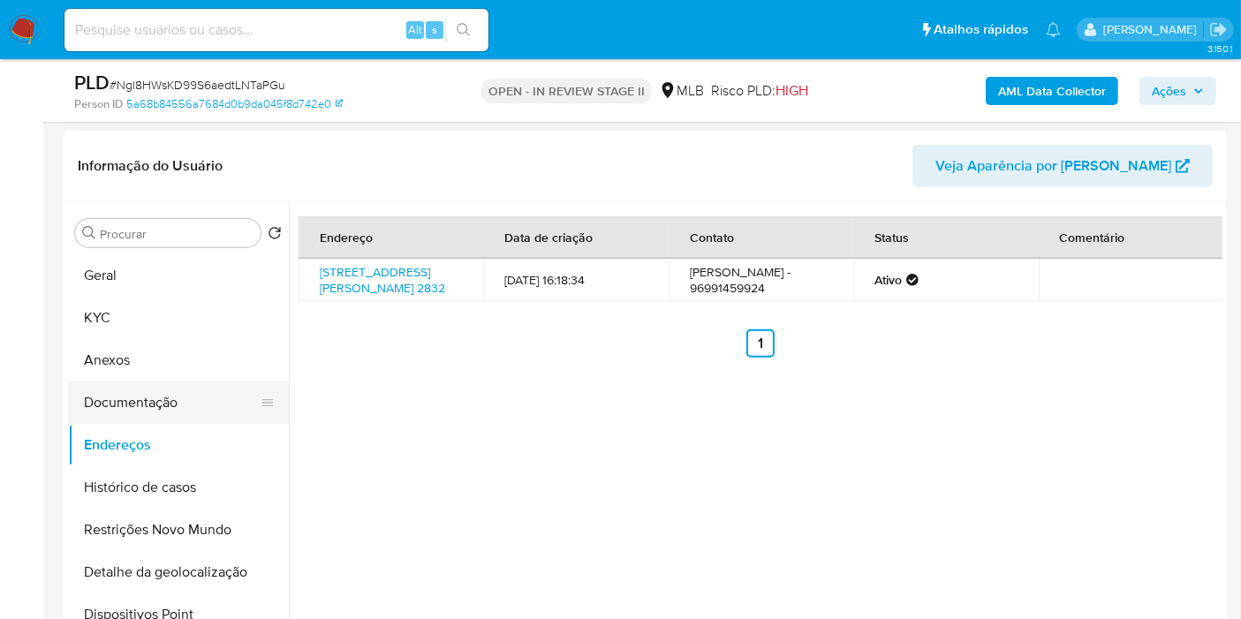
click at [152, 399] on button "Documentação" at bounding box center [171, 403] width 207 height 42
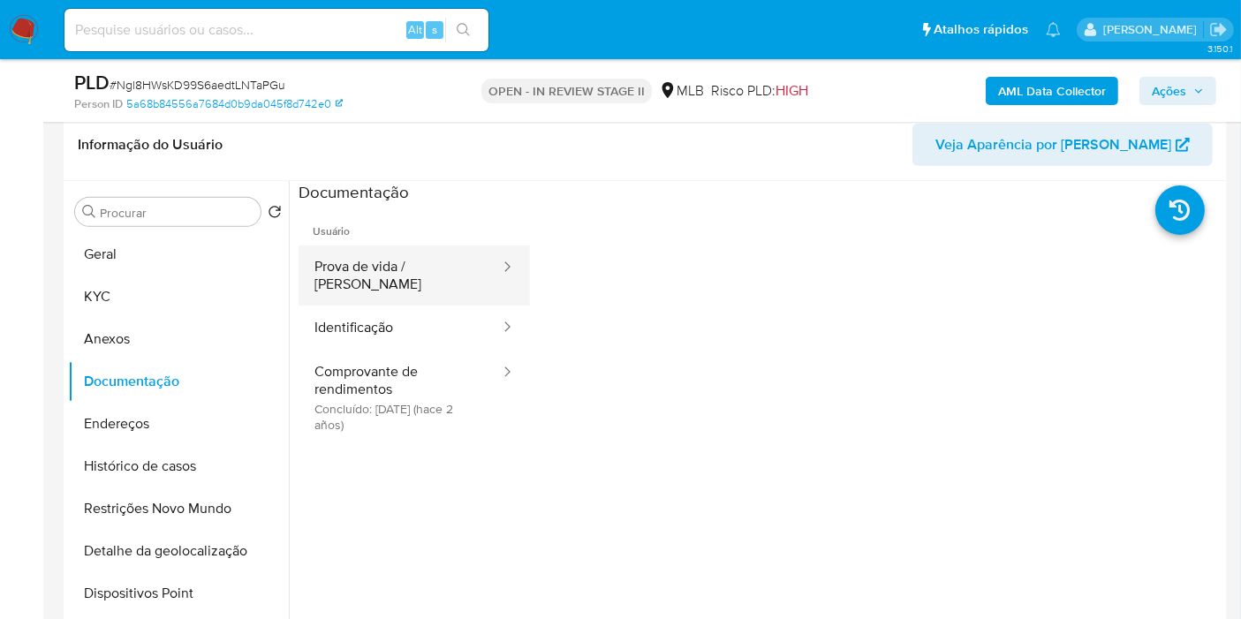
click at [431, 267] on button "Prova de vida / Selfie" at bounding box center [400, 276] width 203 height 60
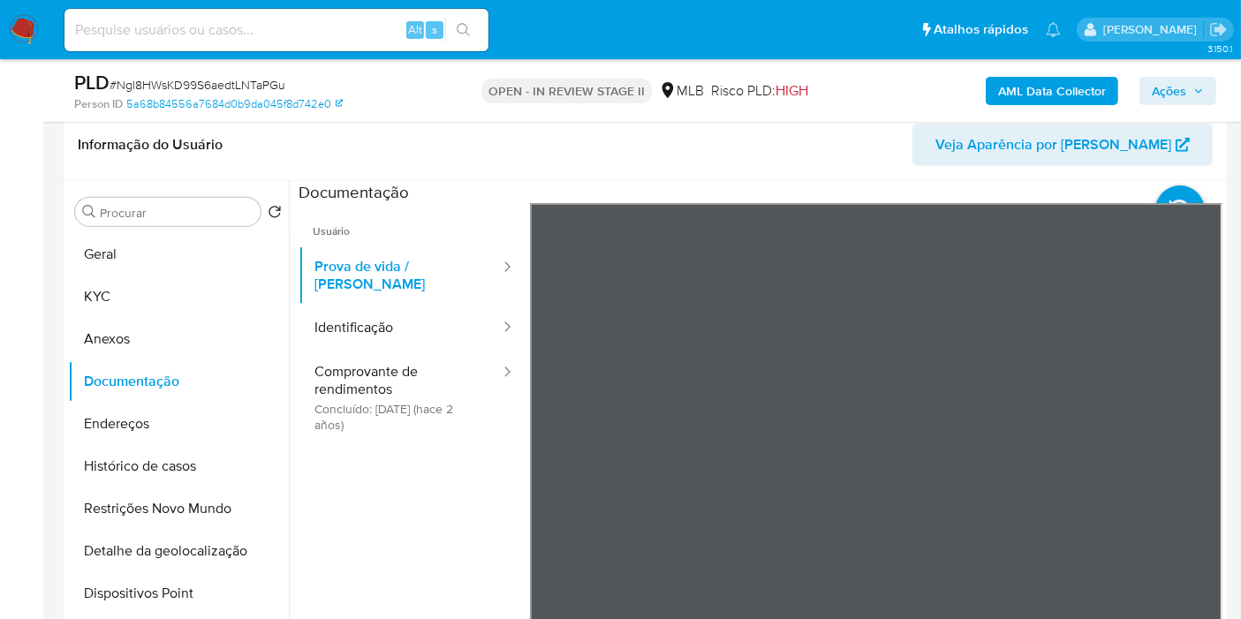
click at [726, 337] on div at bounding box center [877, 493] width 694 height 580
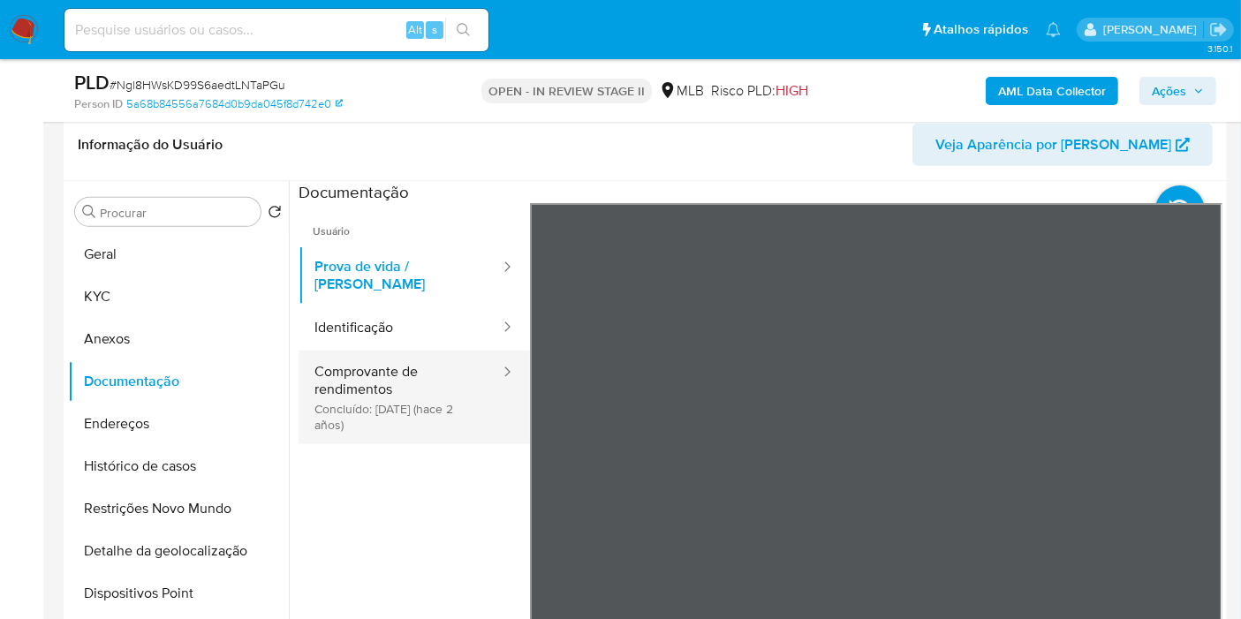
click at [444, 379] on button "Comprovante de rendimentos Concluído: 07/12/2023 (hace 2 años)" at bounding box center [400, 398] width 203 height 94
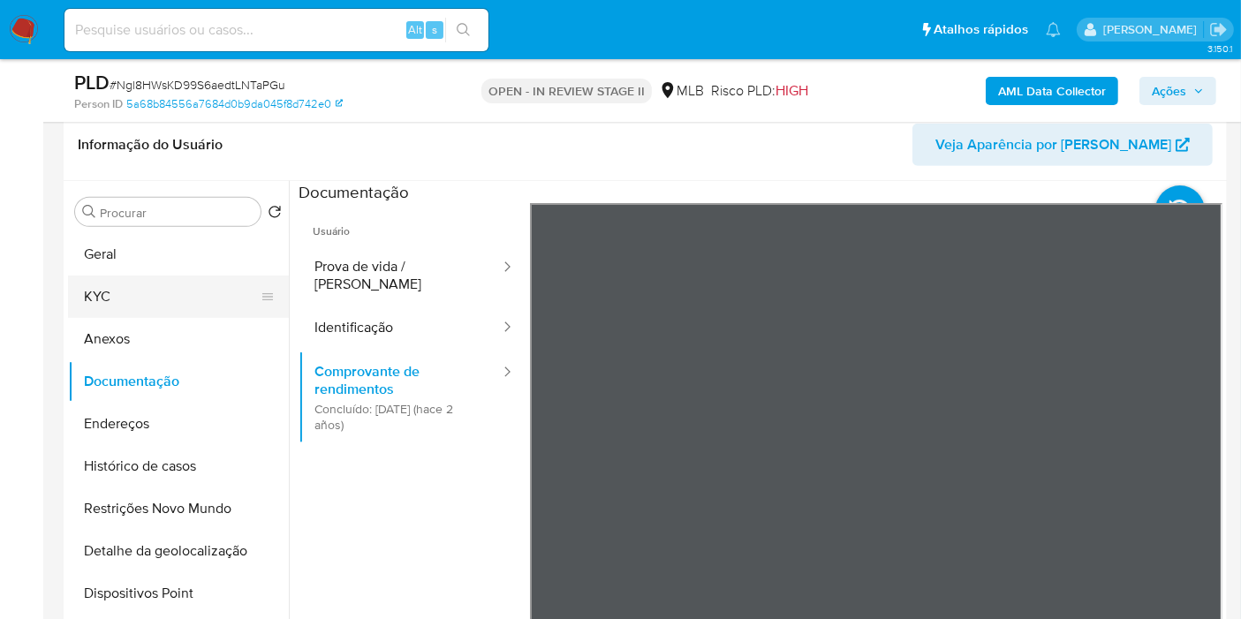
click at [139, 308] on button "KYC" at bounding box center [171, 297] width 207 height 42
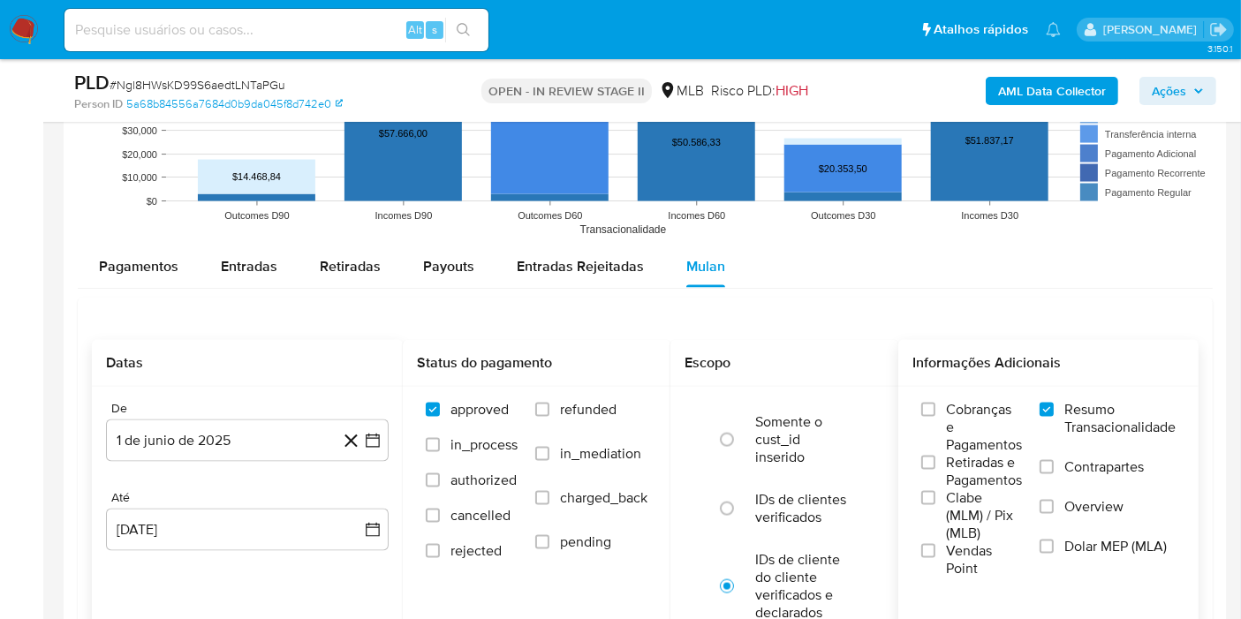
scroll to position [2357, 0]
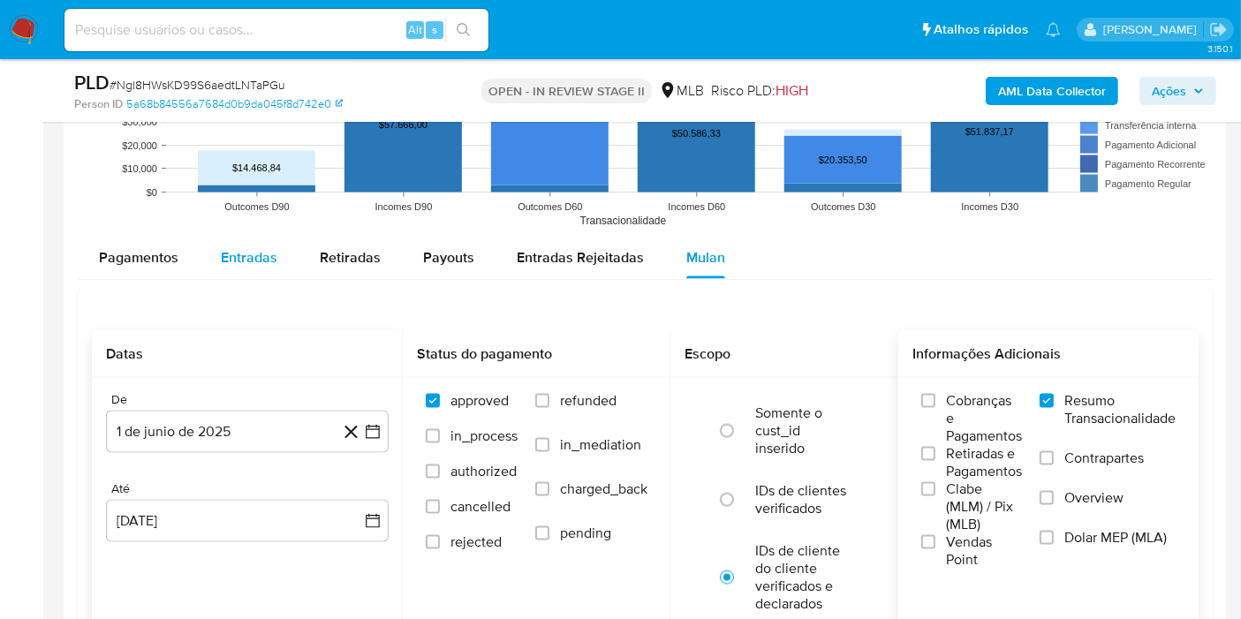
click at [284, 248] on button "Entradas" at bounding box center [249, 258] width 99 height 42
select select "10"
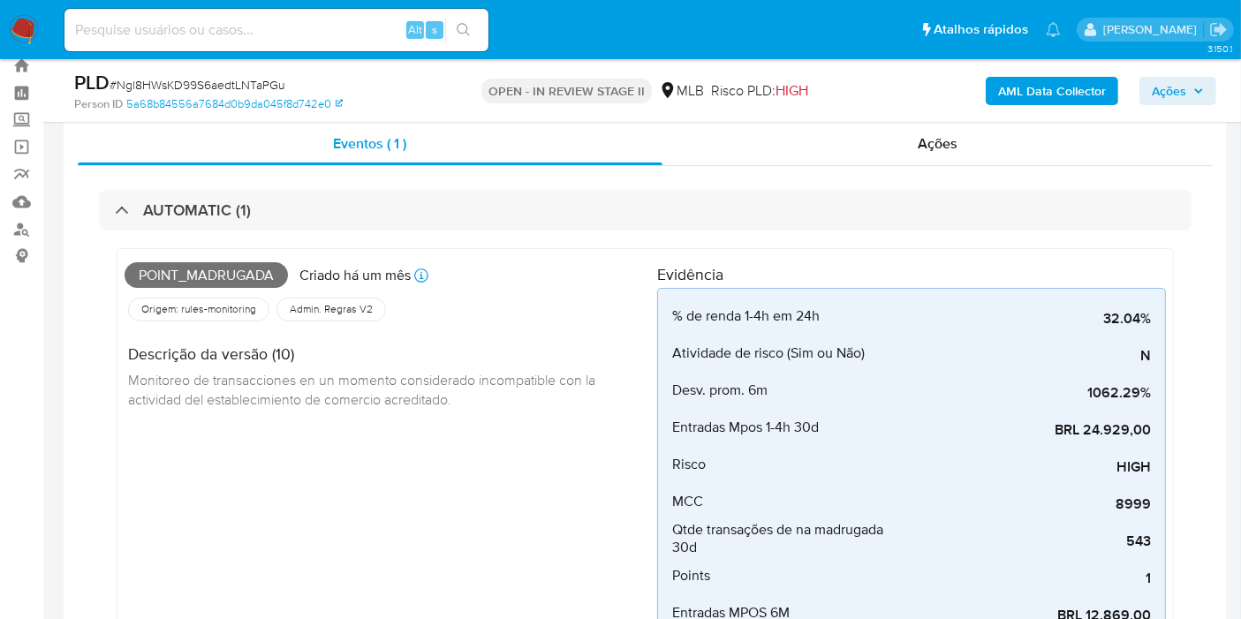
scroll to position [20, 0]
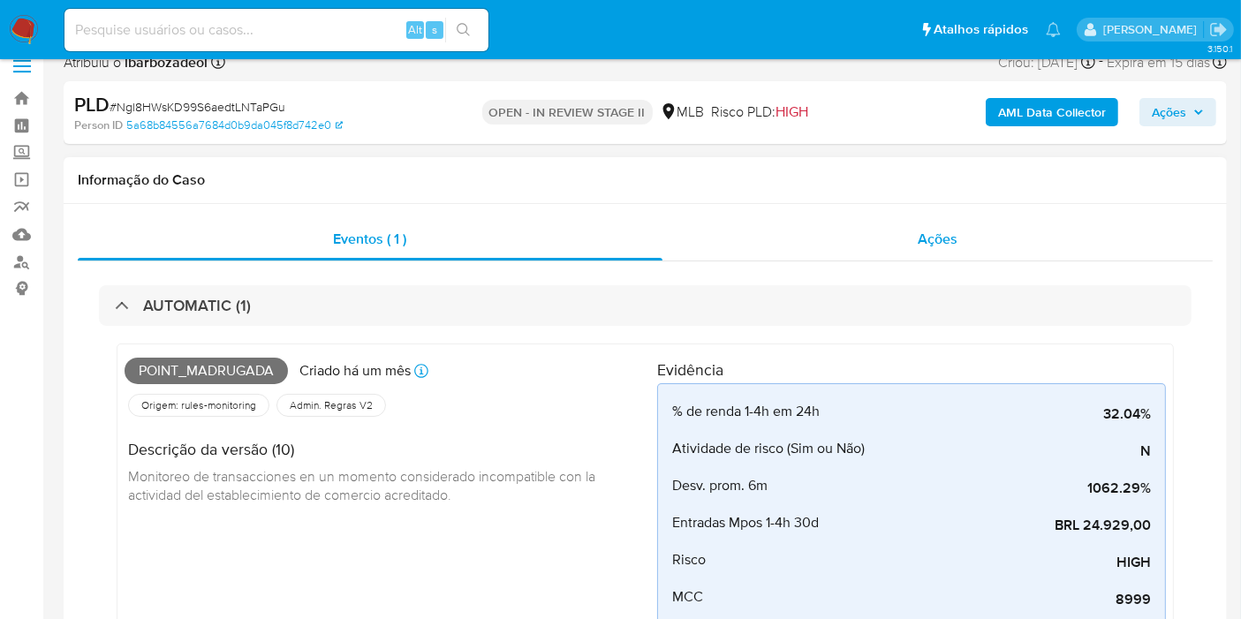
click at [919, 235] on span "Ações" at bounding box center [938, 239] width 40 height 20
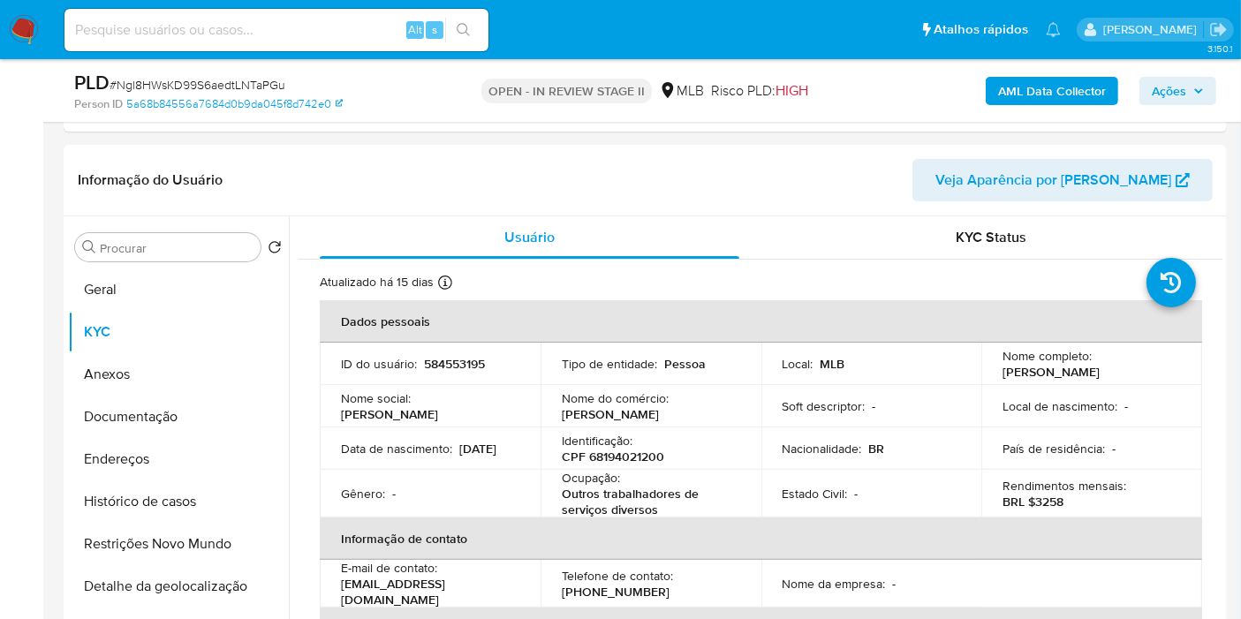
scroll to position [374, 0]
click at [964, 248] on div "KYC Status" at bounding box center [992, 236] width 420 height 42
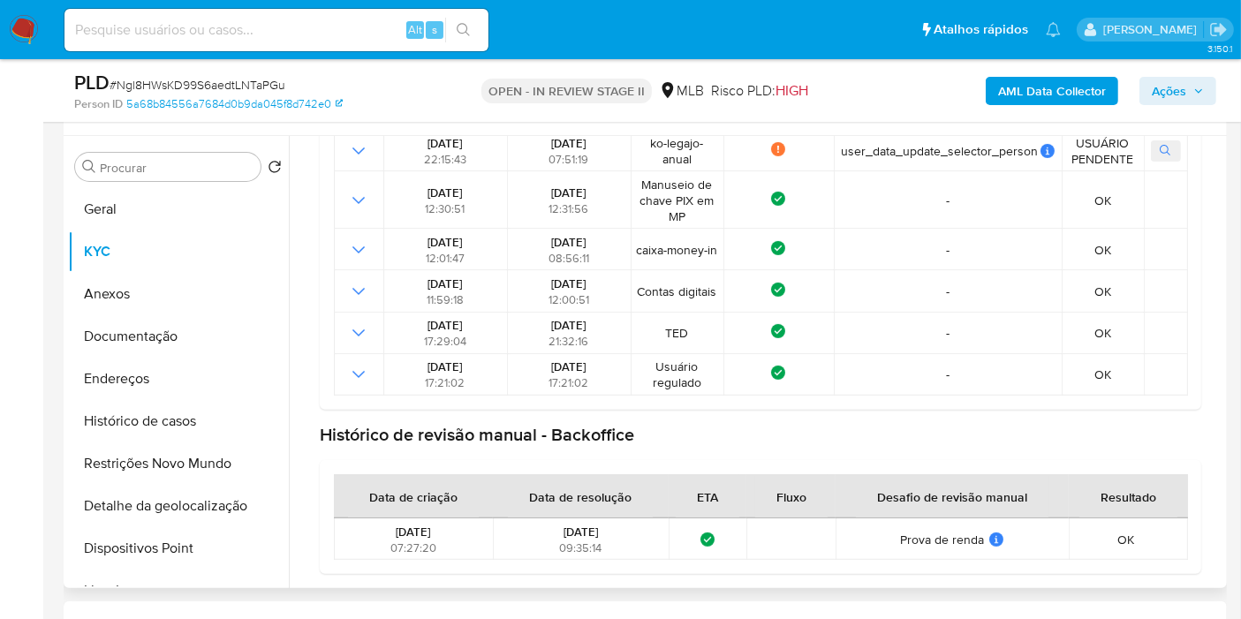
scroll to position [0, 0]
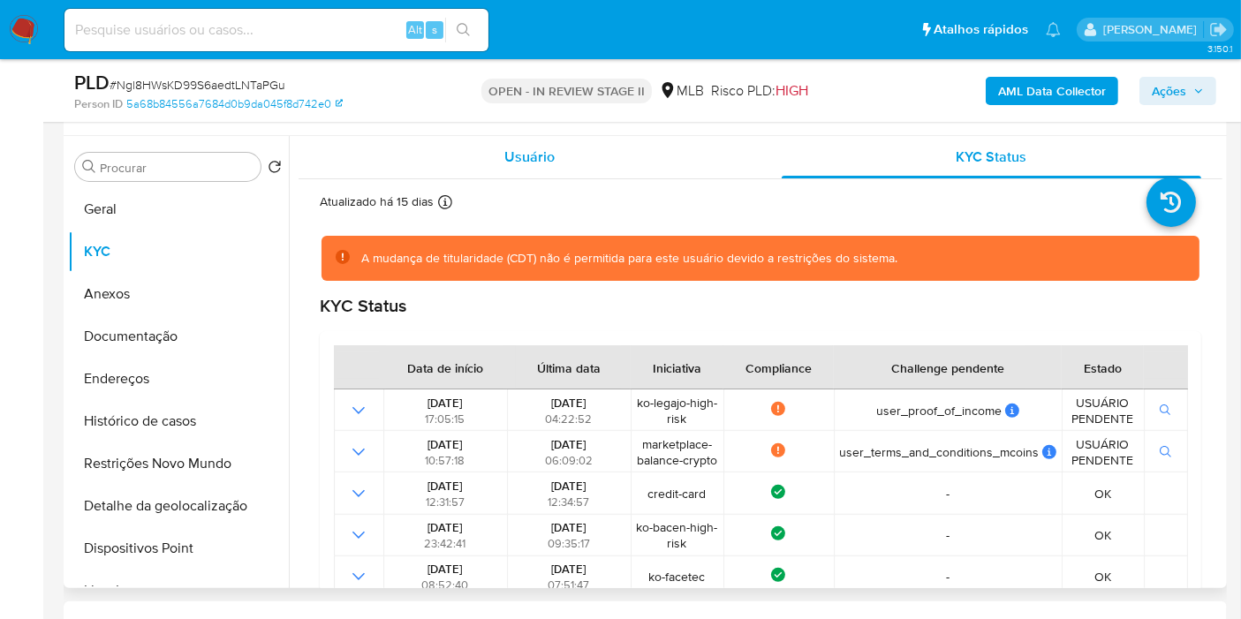
click at [527, 148] on span "Usuário" at bounding box center [529, 157] width 50 height 20
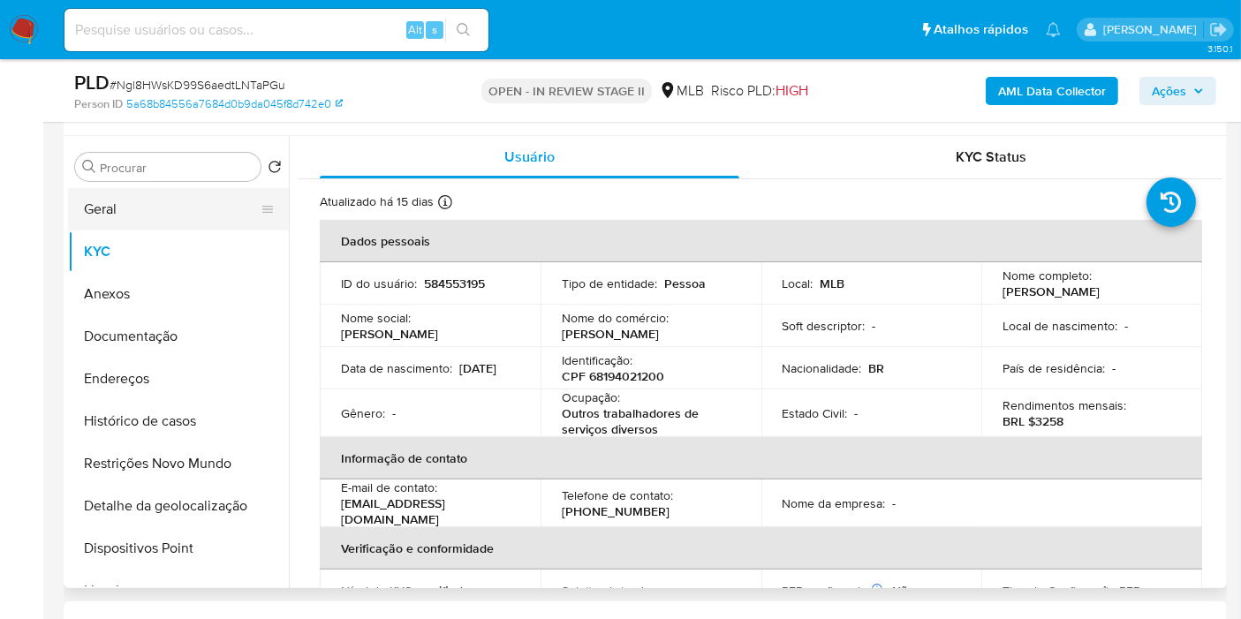
click at [110, 221] on button "Geral" at bounding box center [171, 209] width 207 height 42
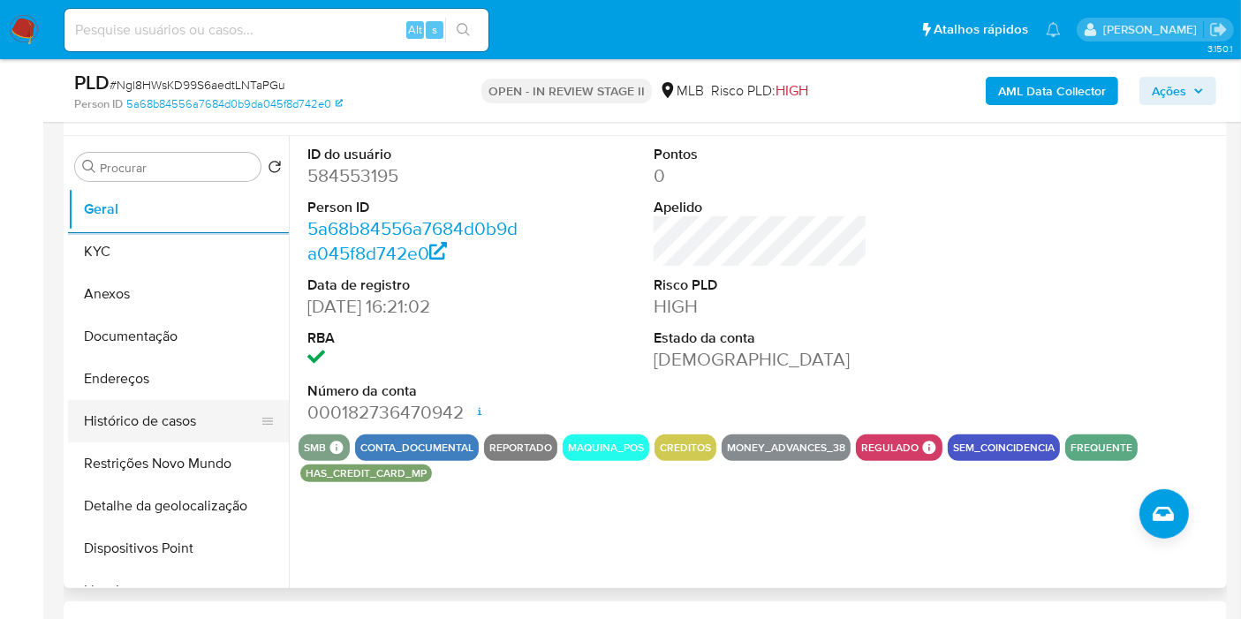
click at [143, 422] on button "Histórico de casos" at bounding box center [171, 421] width 207 height 42
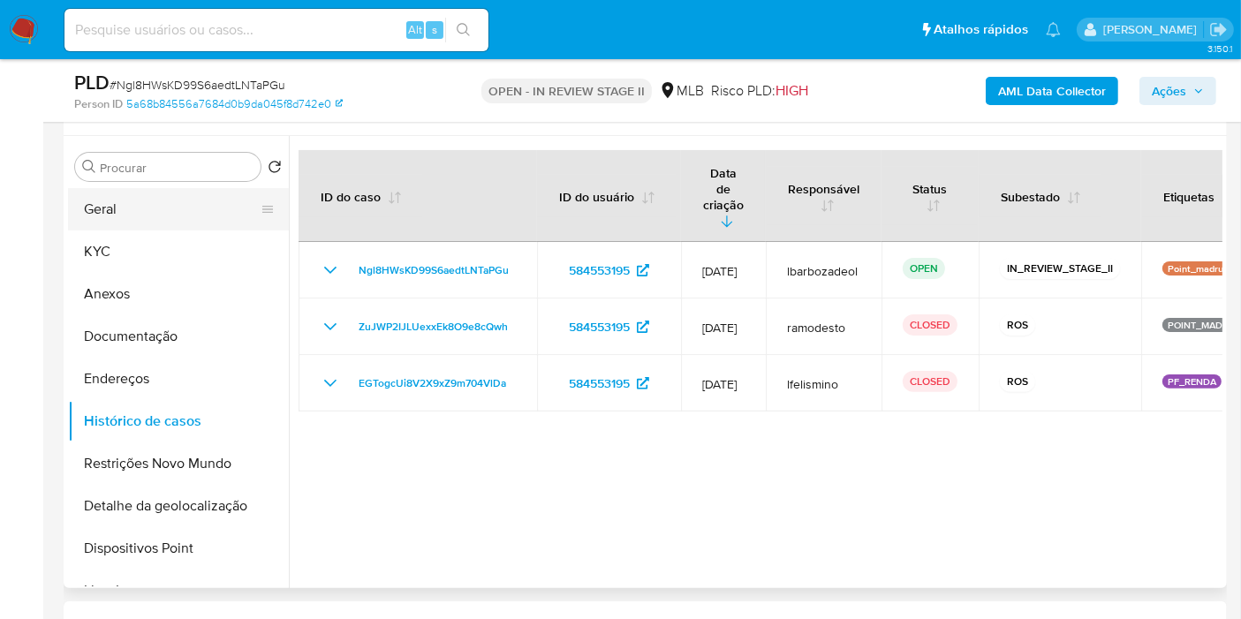
click at [209, 203] on button "Geral" at bounding box center [171, 209] width 207 height 42
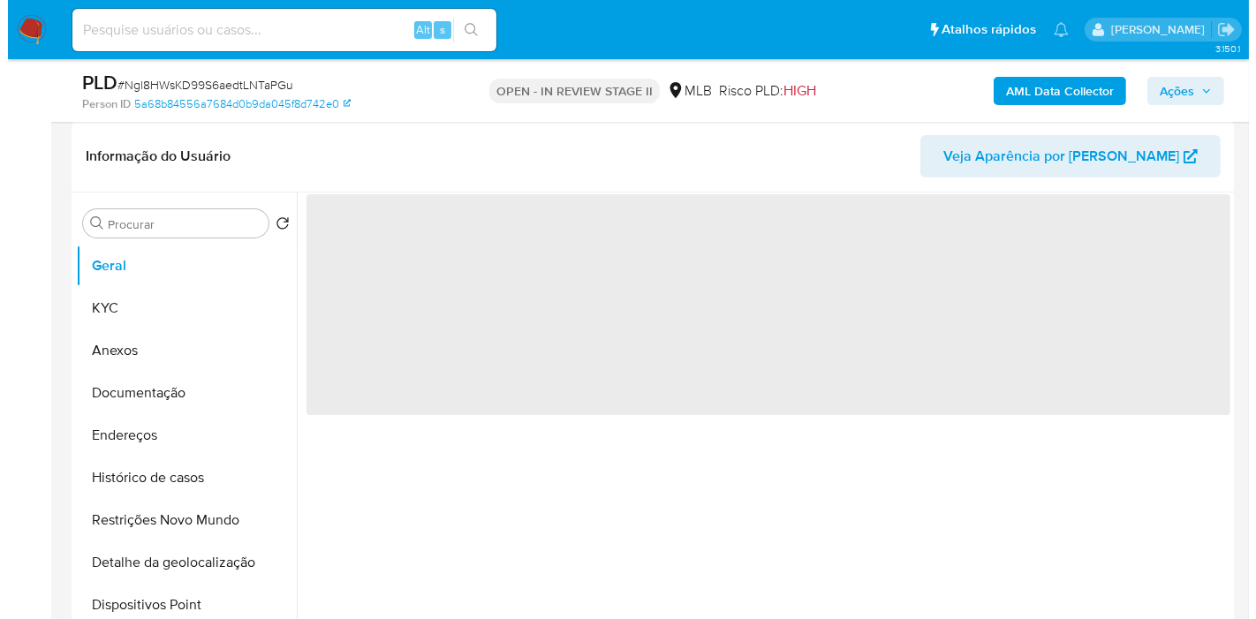
scroll to position [408, 0]
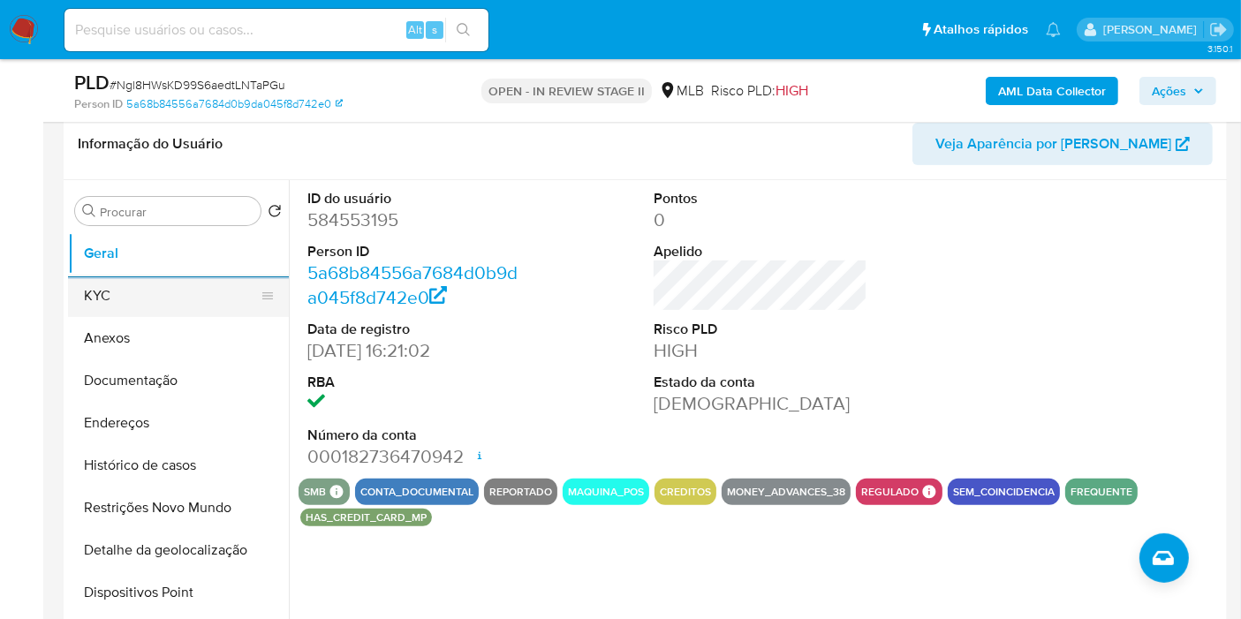
click at [139, 298] on button "KYC" at bounding box center [171, 296] width 207 height 42
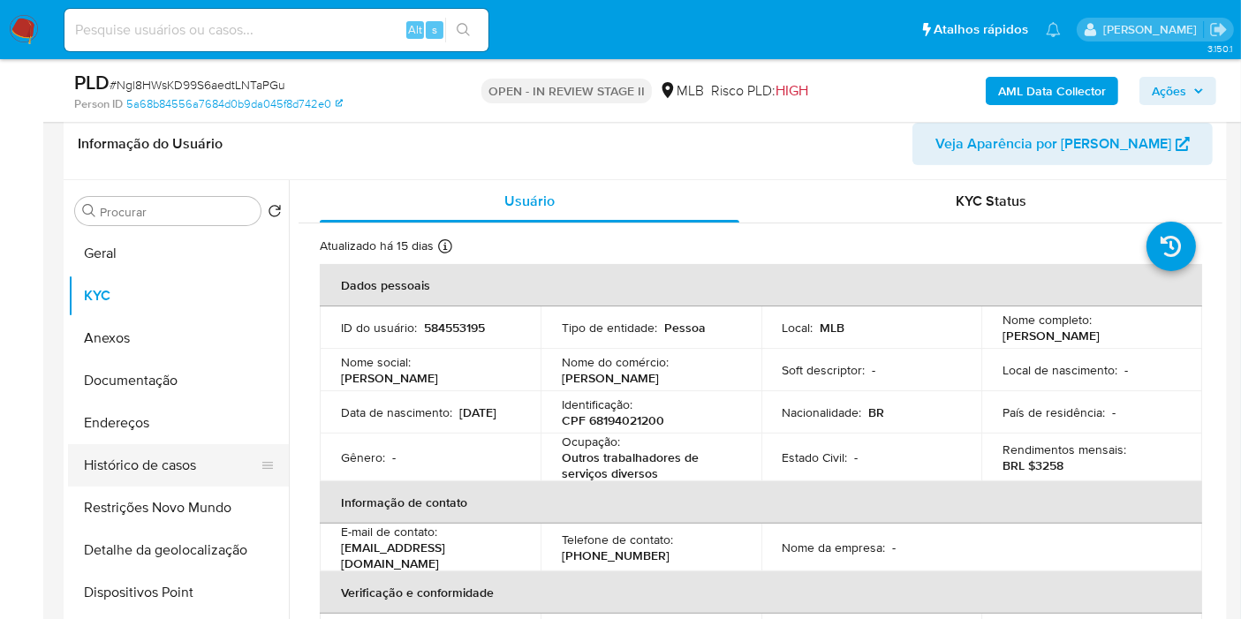
click at [169, 458] on button "Histórico de casos" at bounding box center [171, 465] width 207 height 42
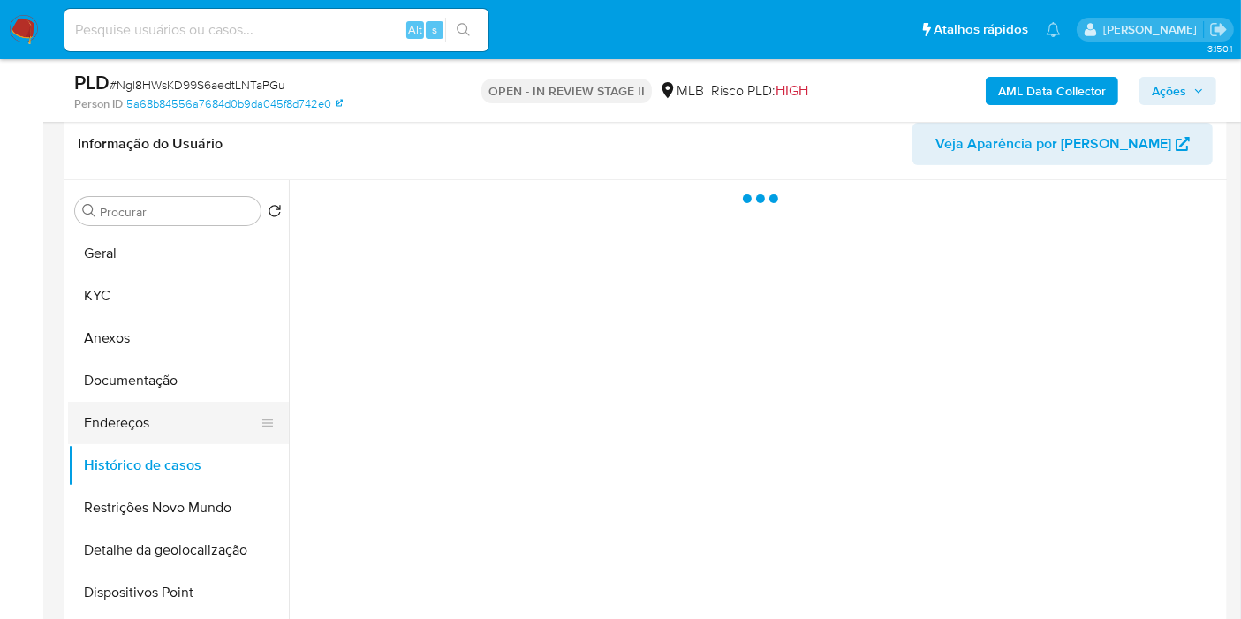
click at [162, 435] on button "Endereços" at bounding box center [171, 423] width 207 height 42
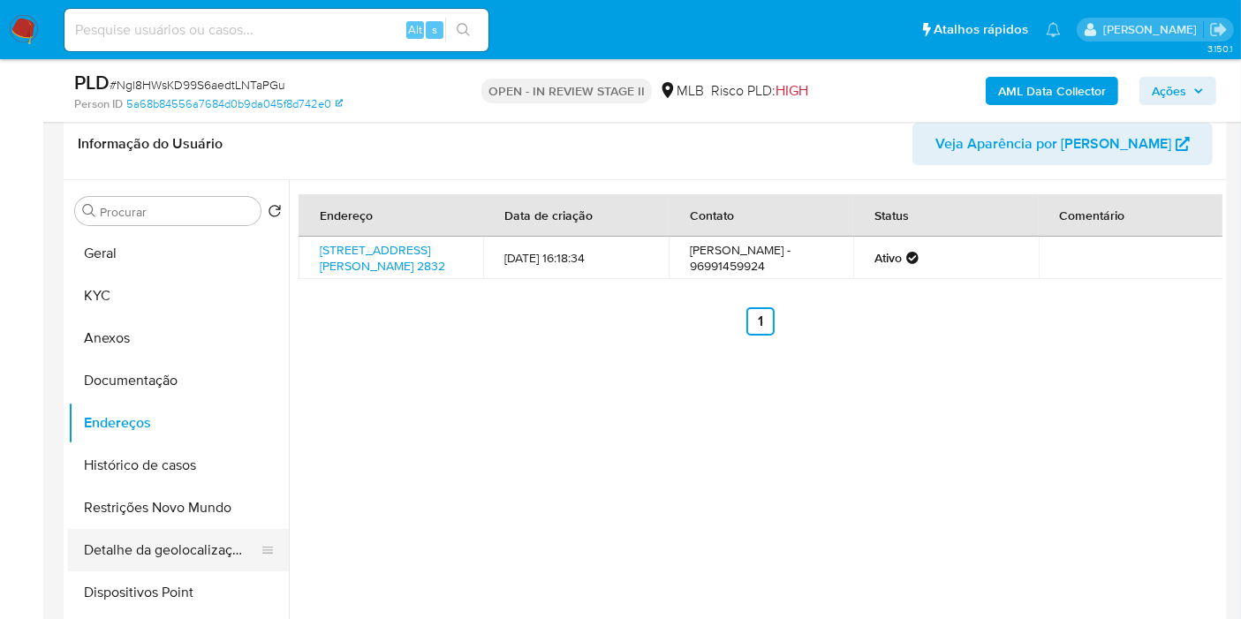
click at [216, 540] on button "Detalhe da geolocalização" at bounding box center [171, 550] width 207 height 42
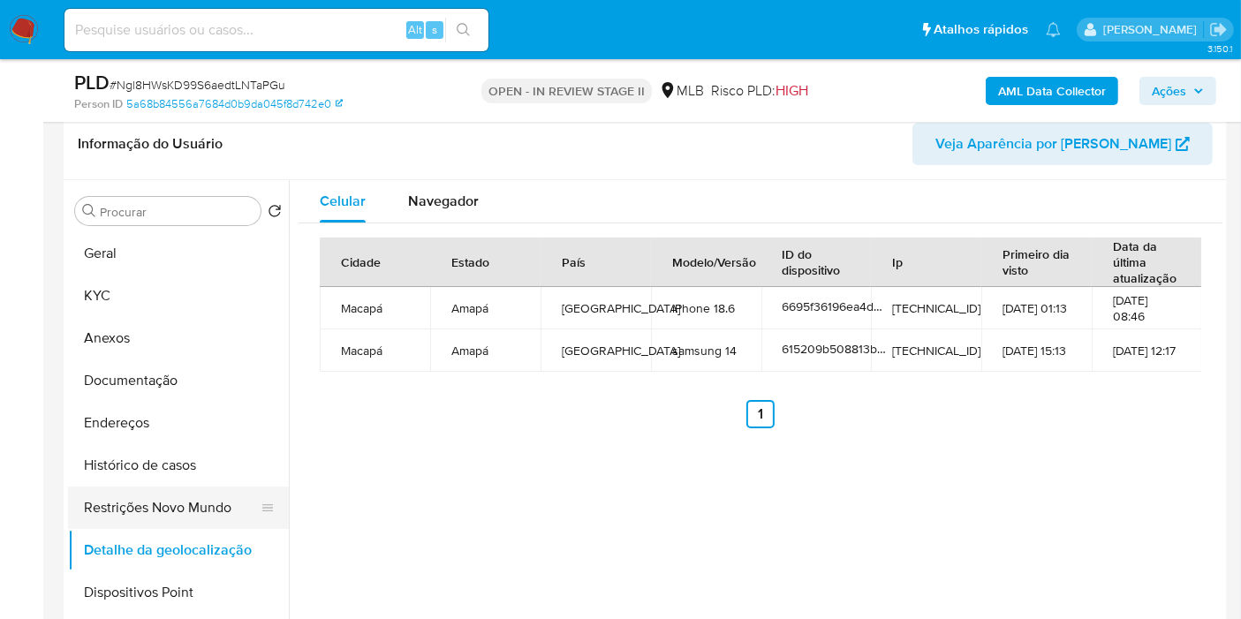
click at [168, 499] on button "Restrições Novo Mundo" at bounding box center [171, 508] width 207 height 42
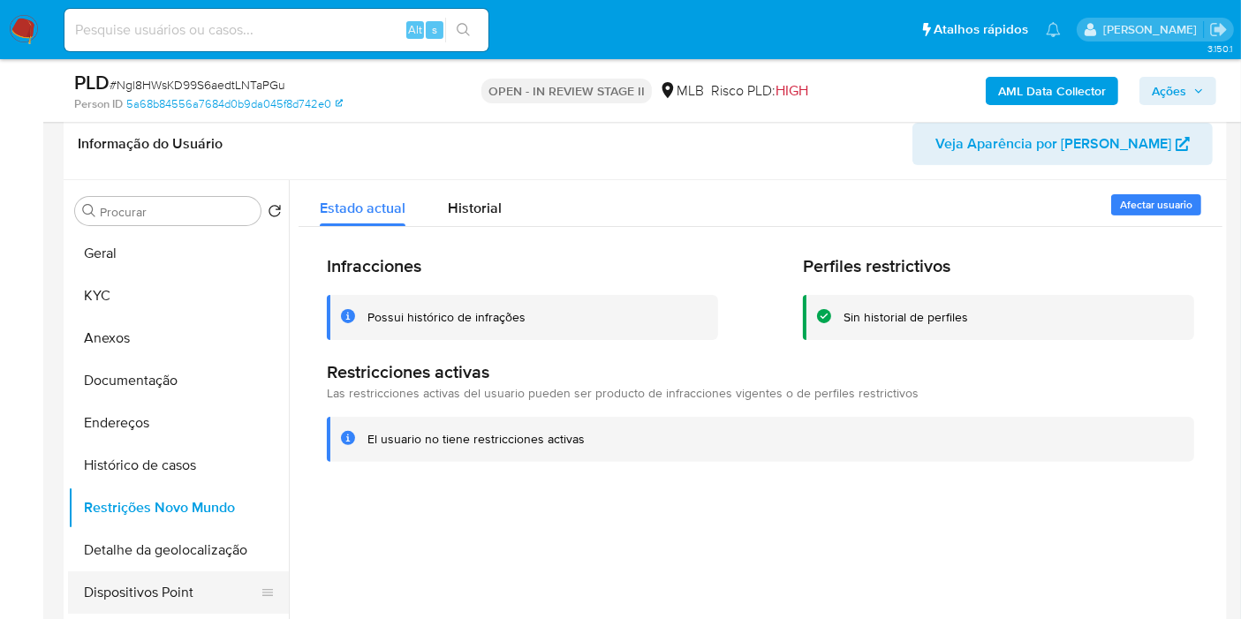
click at [185, 606] on button "Dispositivos Point" at bounding box center [171, 593] width 207 height 42
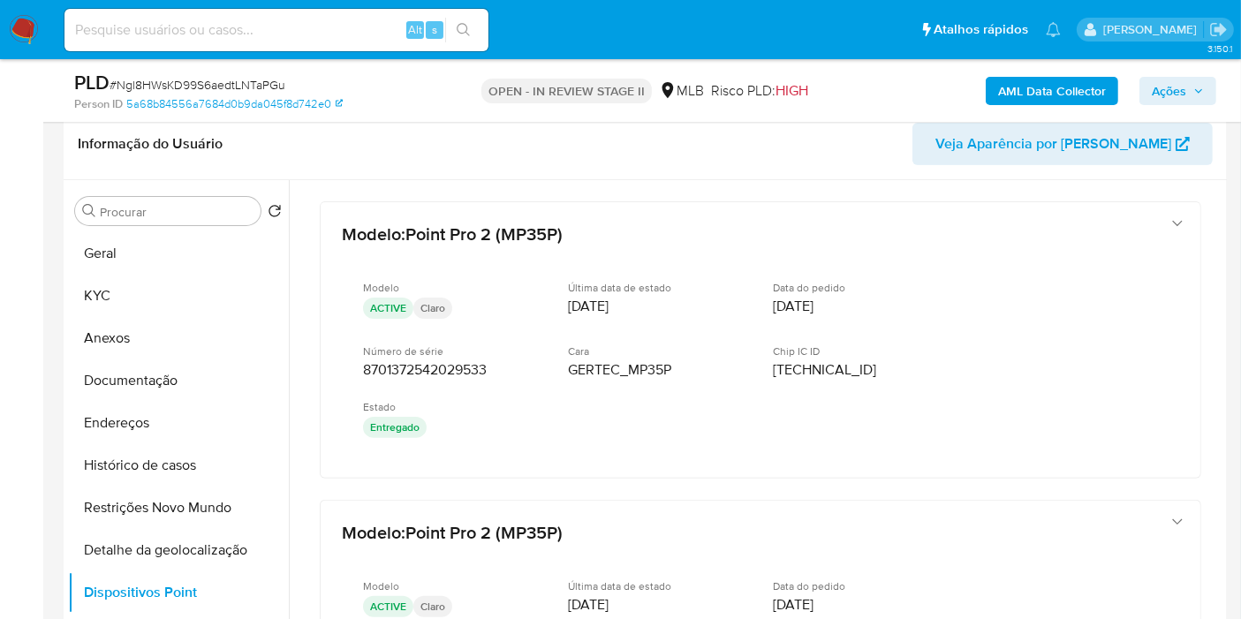
click at [154, 329] on button "Anexos" at bounding box center [178, 338] width 221 height 42
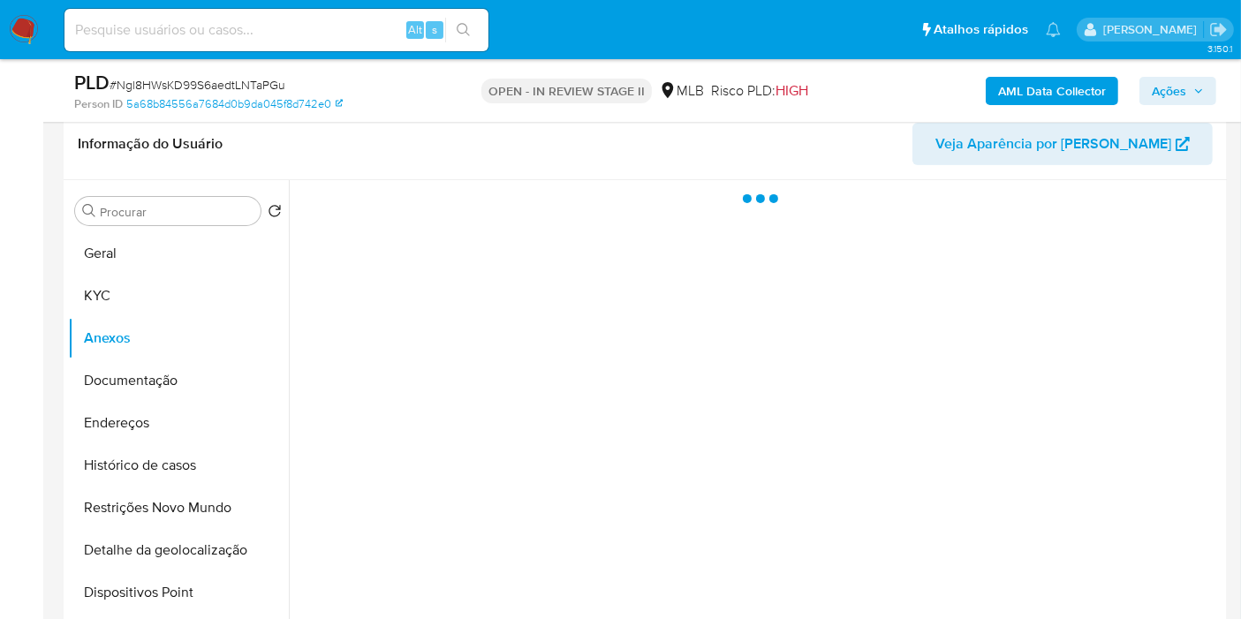
click at [1160, 92] on span "Ações" at bounding box center [1169, 91] width 34 height 28
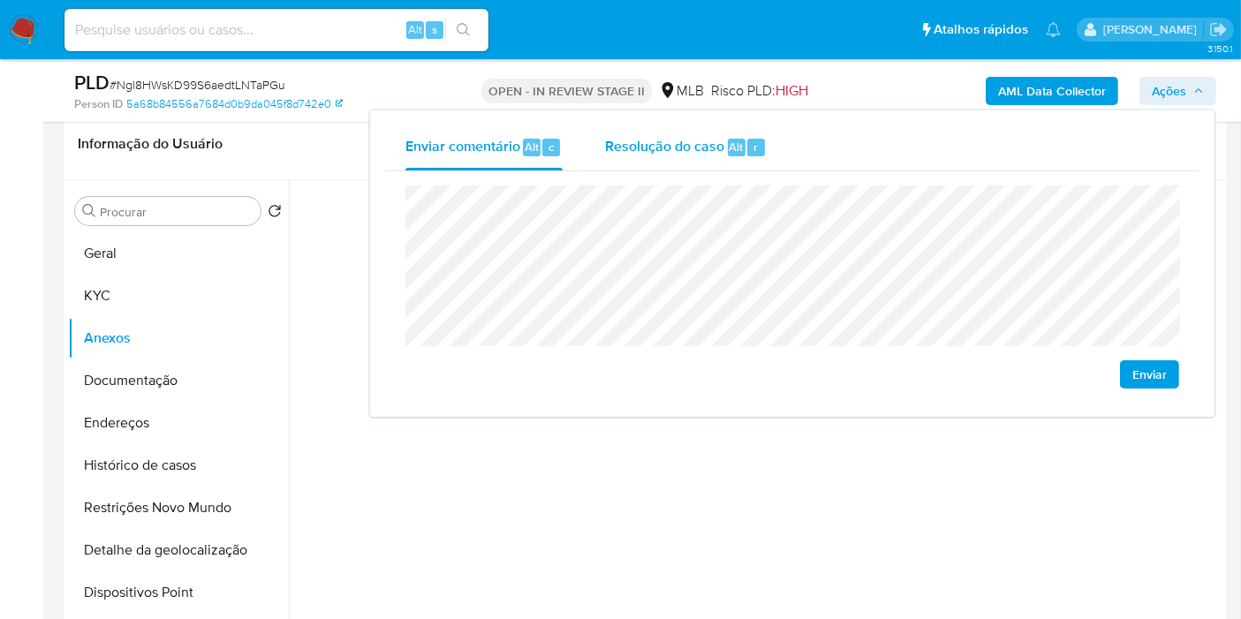
click at [722, 136] on span "Resolução do caso" at bounding box center [664, 146] width 119 height 20
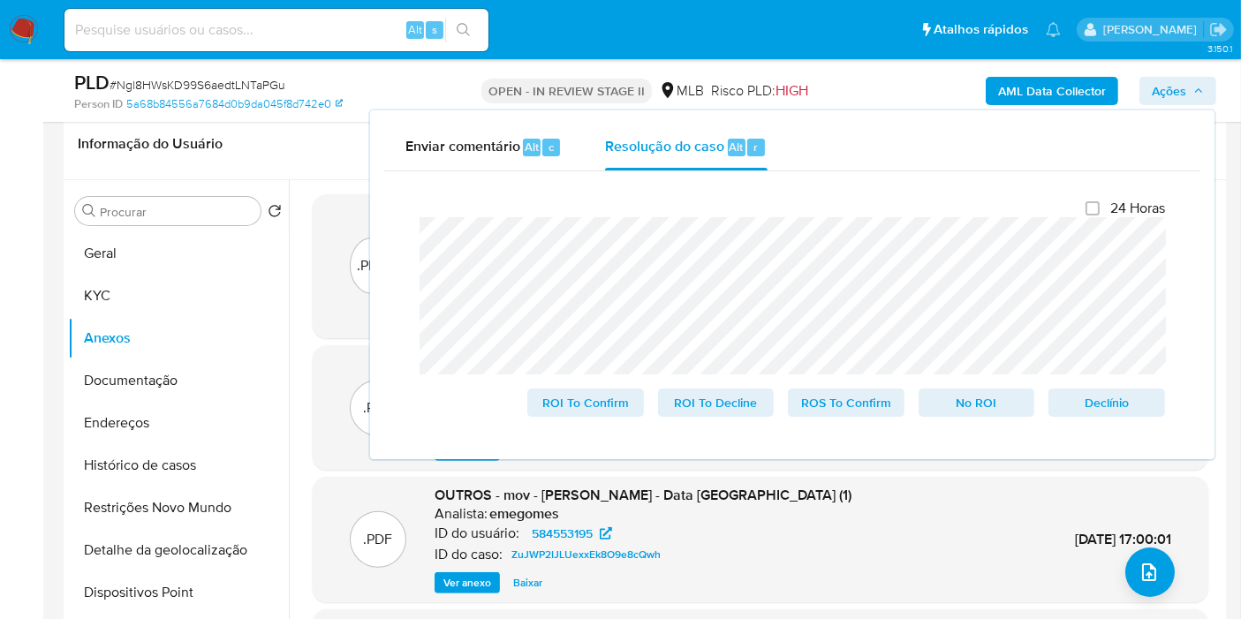
click at [1058, 89] on b "AML Data Collector" at bounding box center [1052, 91] width 108 height 28
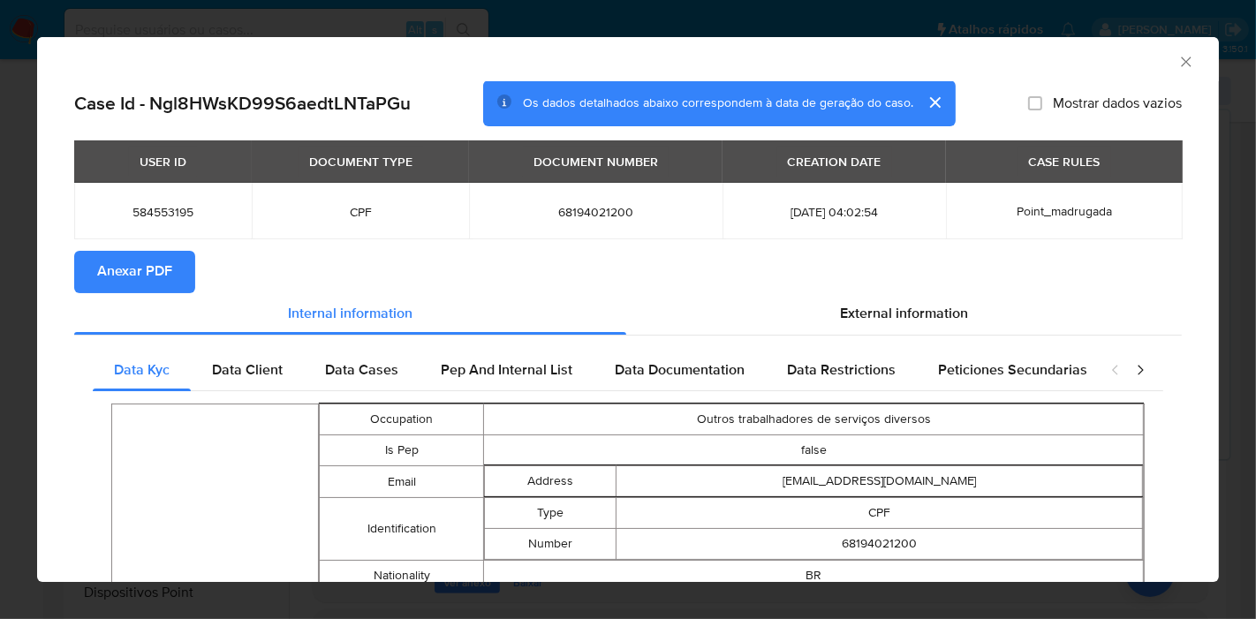
click at [175, 276] on button "Anexar PDF" at bounding box center [134, 272] width 121 height 42
click at [1178, 63] on icon "Fechar a janela" at bounding box center [1187, 62] width 18 height 18
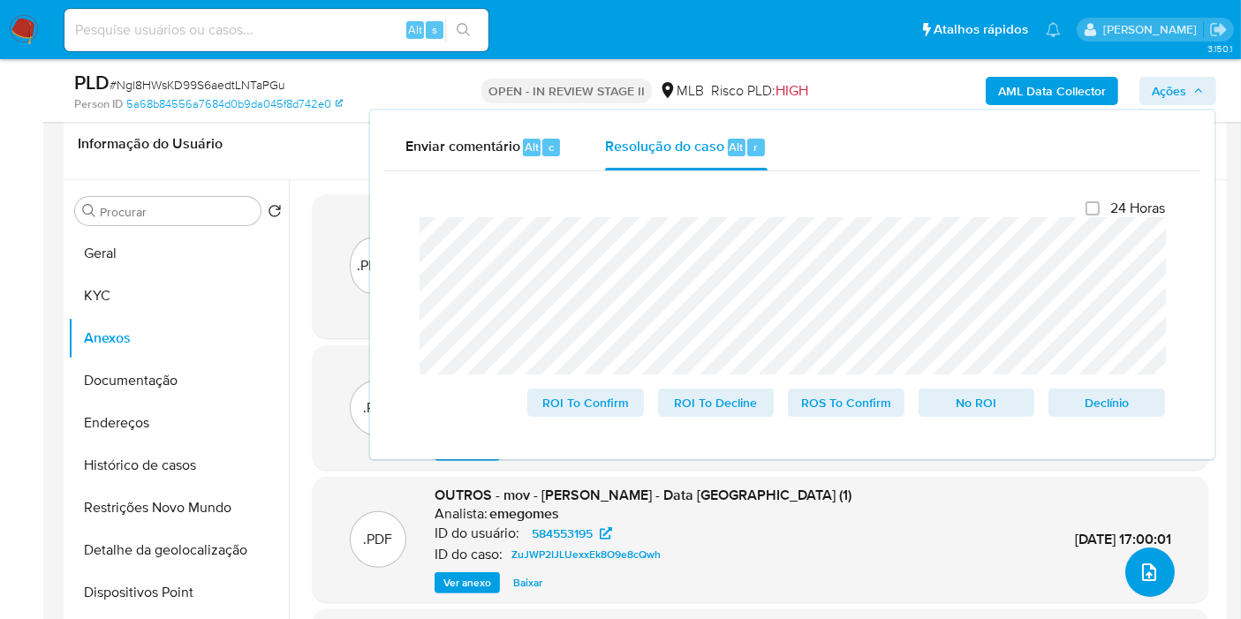
click at [1149, 569] on icon "upload-file" at bounding box center [1149, 572] width 21 height 21
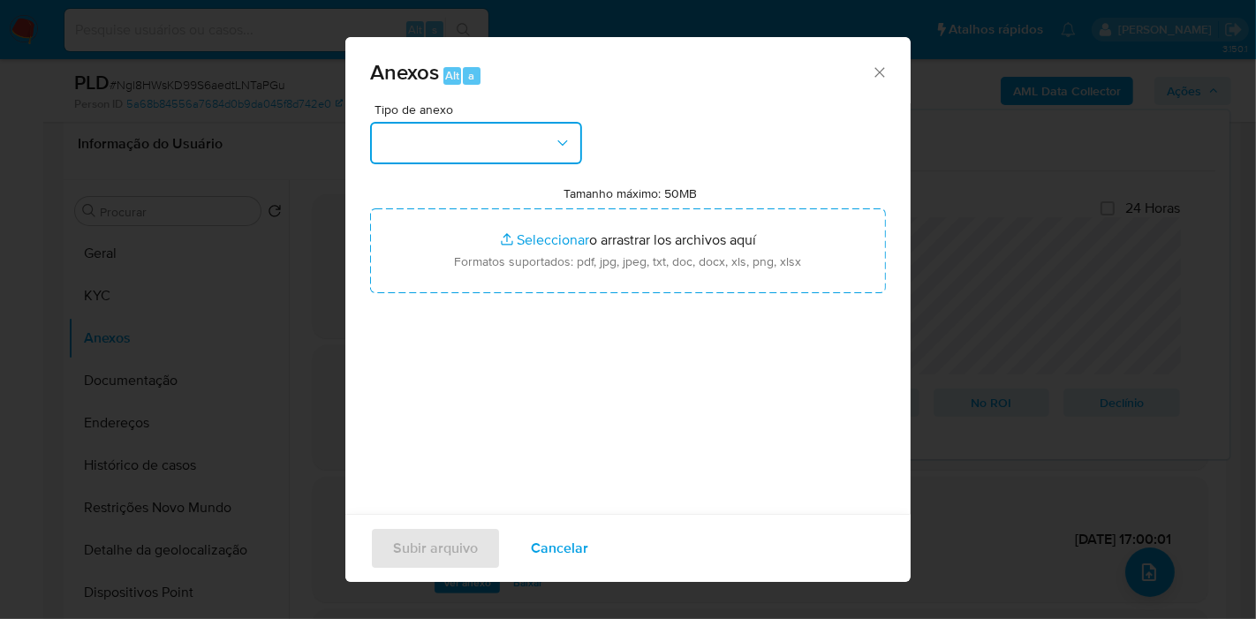
drag, startPoint x: 519, startPoint y: 131, endPoint x: 555, endPoint y: 165, distance: 50.0
click at [523, 136] on button "button" at bounding box center [476, 143] width 212 height 42
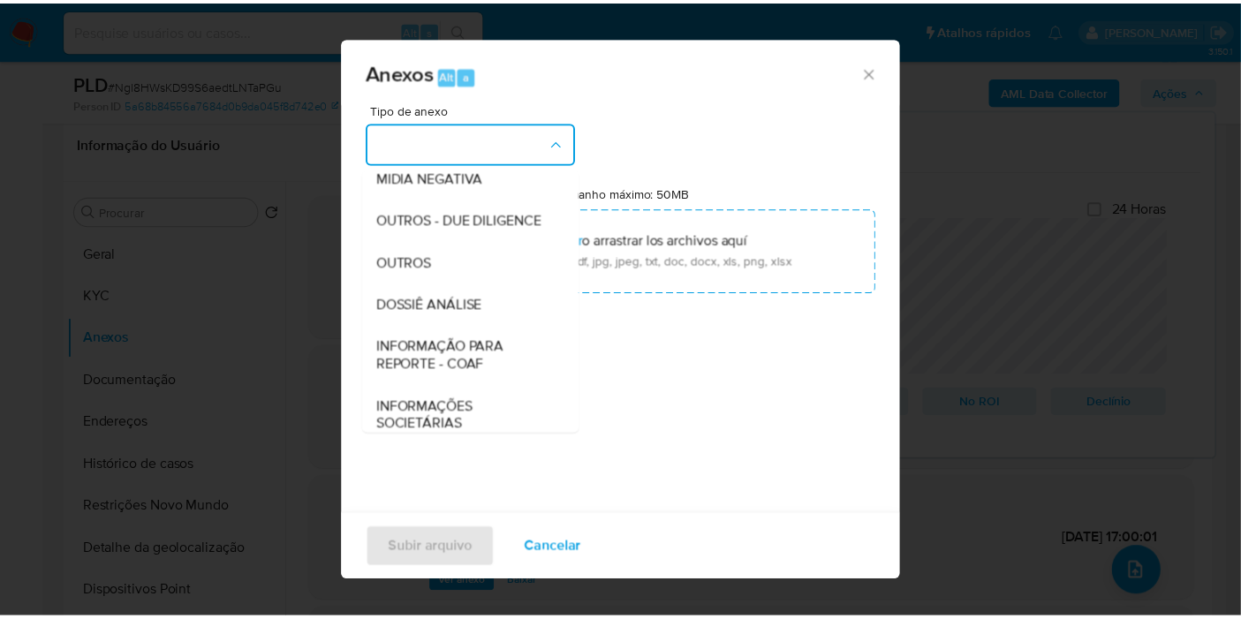
scroll to position [271, 0]
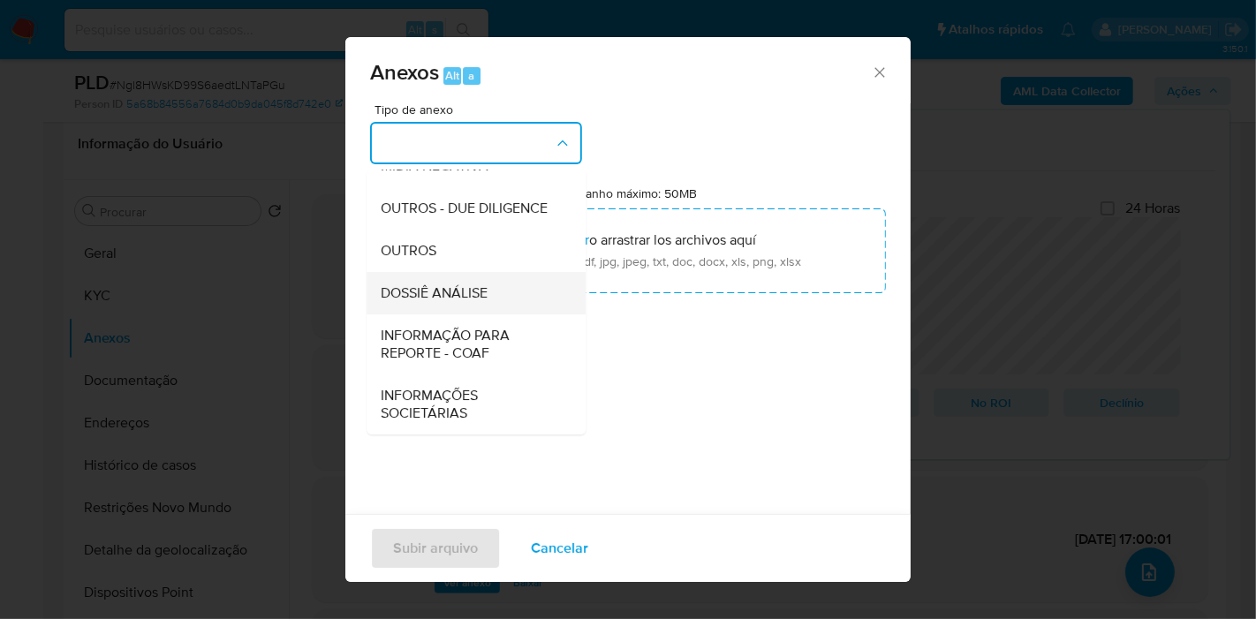
click at [474, 282] on div "DOSSIÊ ANÁLISE" at bounding box center [471, 293] width 180 height 42
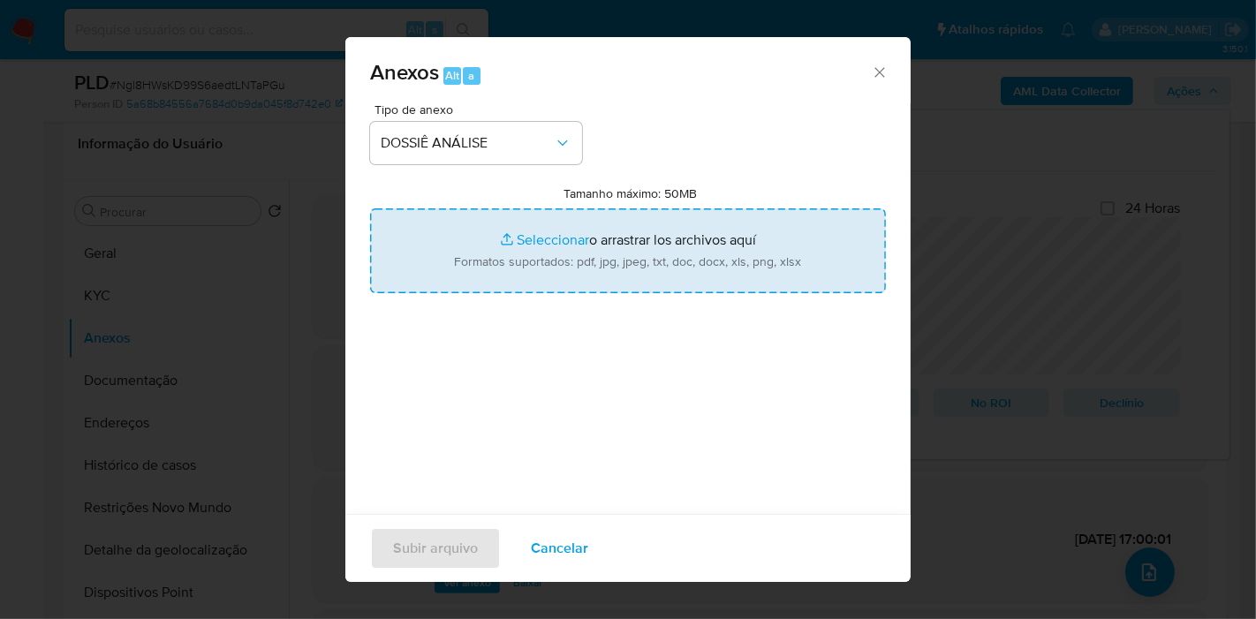
click at [613, 247] on input "Tamanho máximo: 50MB Seleccionar archivos" at bounding box center [628, 251] width 516 height 85
type input "C:\fakepath\Mulan 584553195_2025_08_11_08_47_00.pdf"
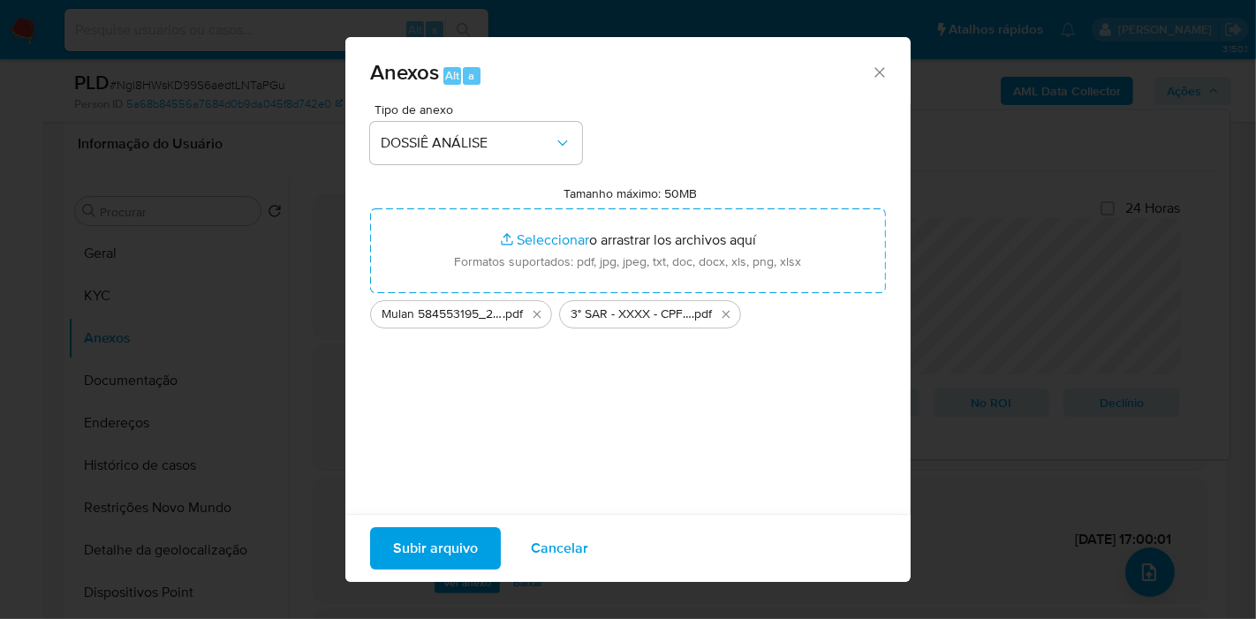
click at [408, 542] on span "Subir arquivo" at bounding box center [435, 548] width 85 height 39
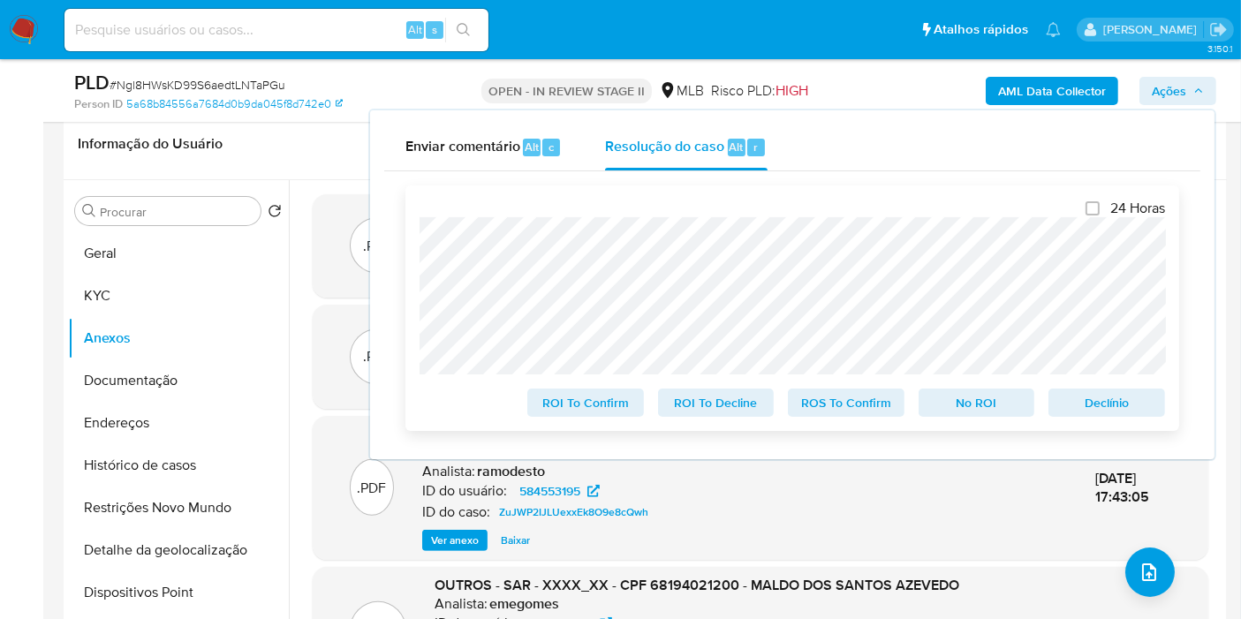
click at [853, 402] on span "ROS To Confirm" at bounding box center [846, 403] width 92 height 25
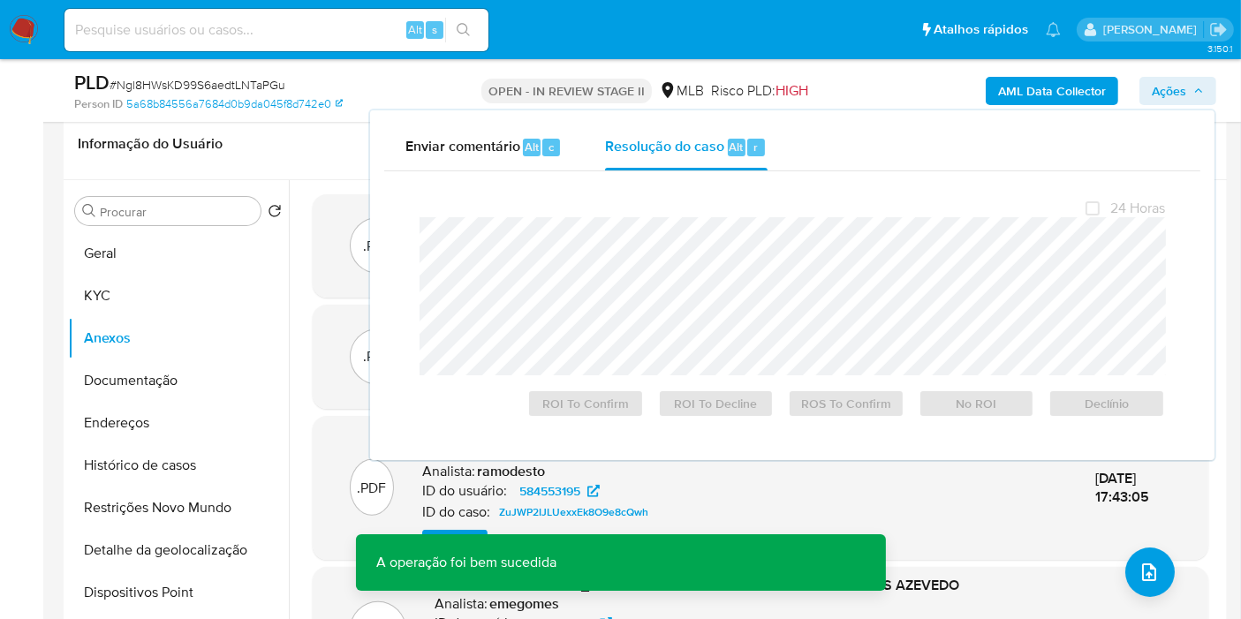
scroll to position [15, 0]
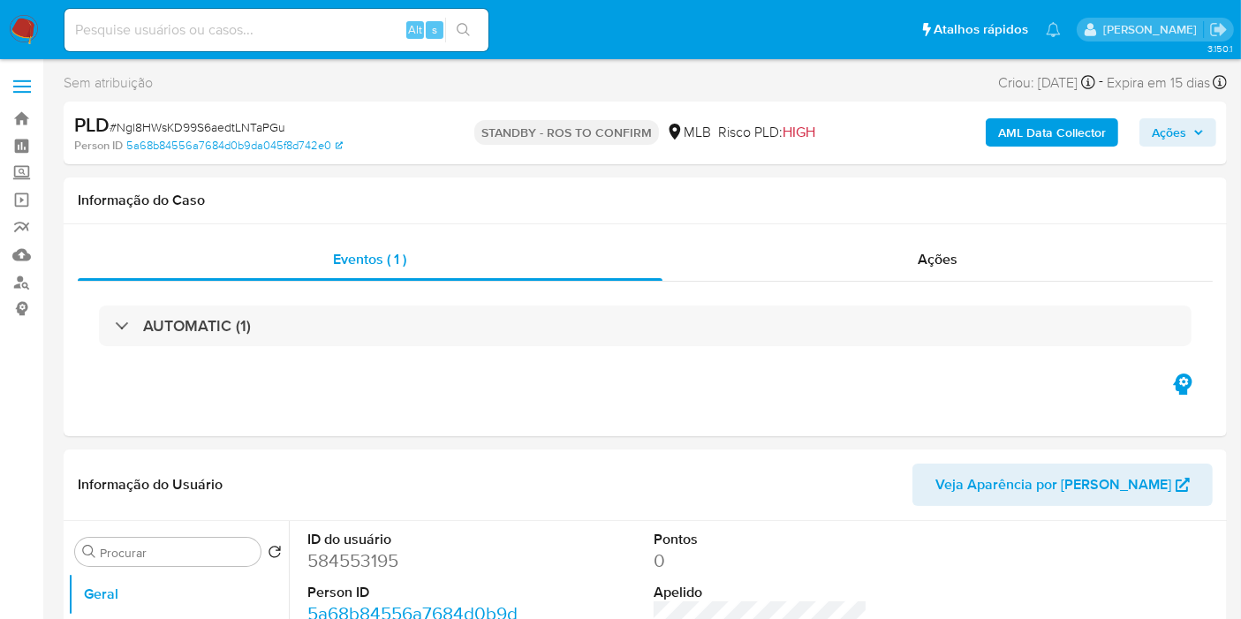
select select "10"
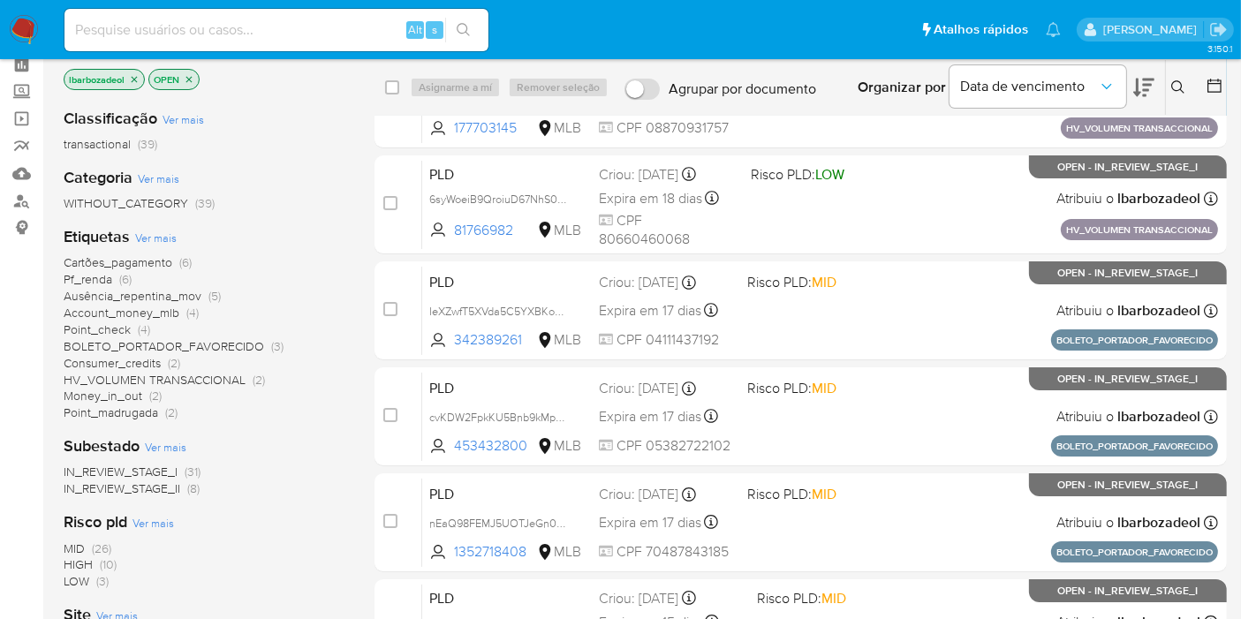
scroll to position [80, 0]
click at [80, 564] on span "HIGH" at bounding box center [78, 566] width 29 height 18
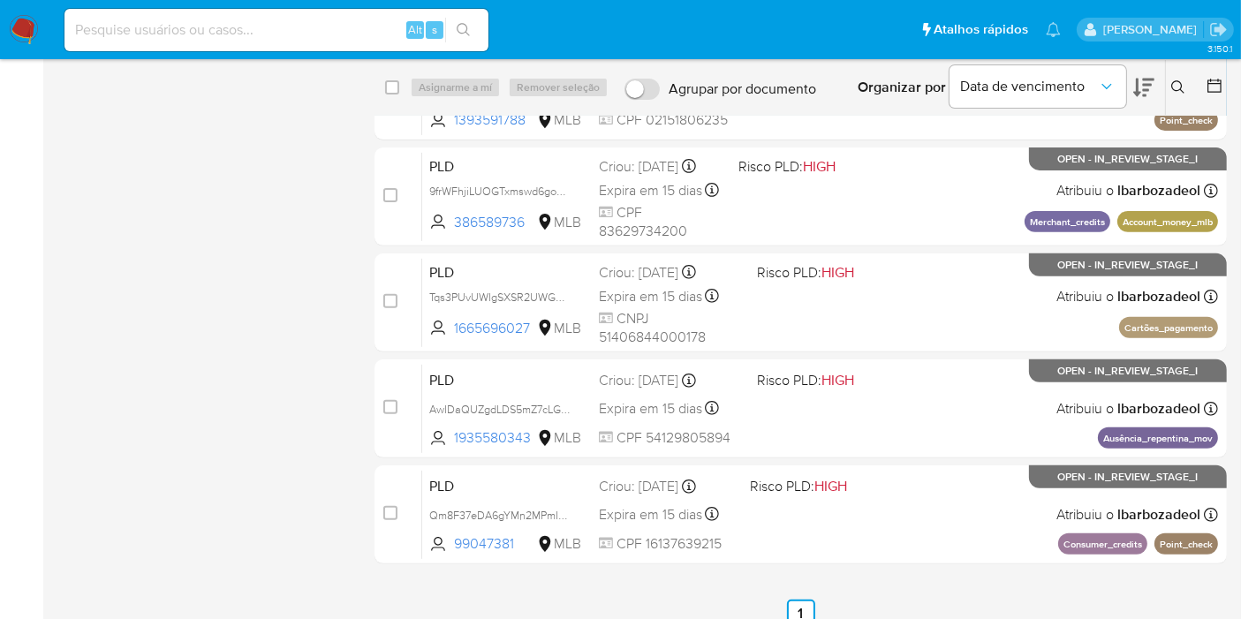
scroll to position [638, 0]
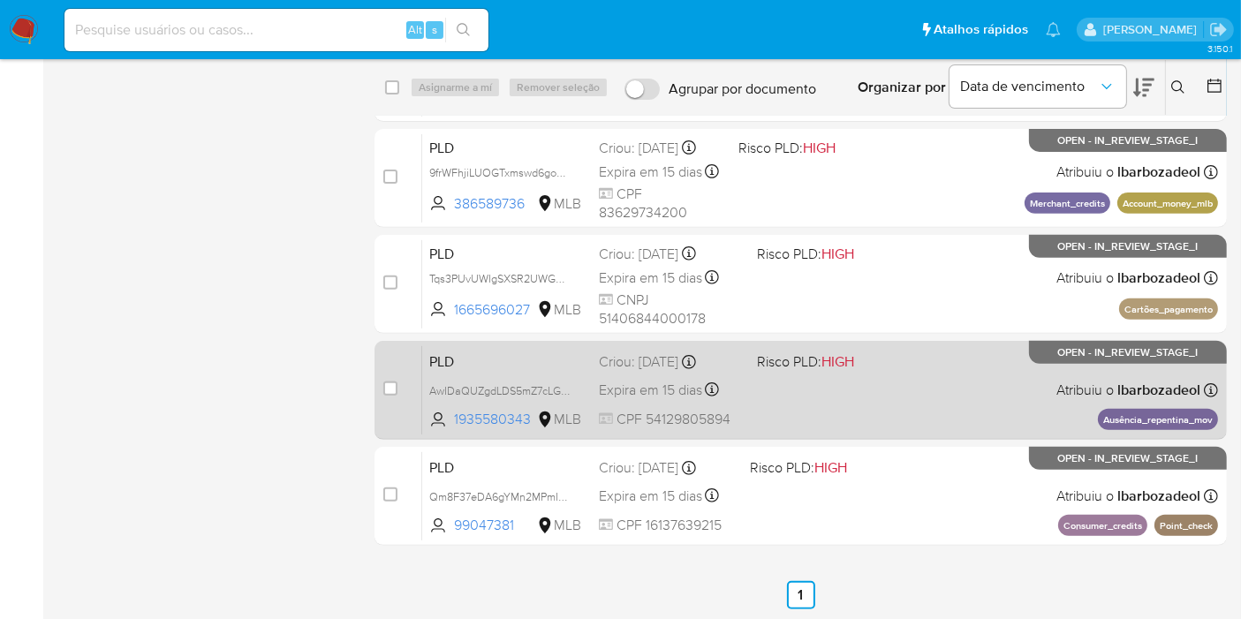
click at [879, 388] on div "PLD AwIDaQUZgdLDS5mZ7cLGXGdp 1935580343 MLB Risco PLD: HIGH Criou: [DATE] Criou…" at bounding box center [820, 389] width 796 height 89
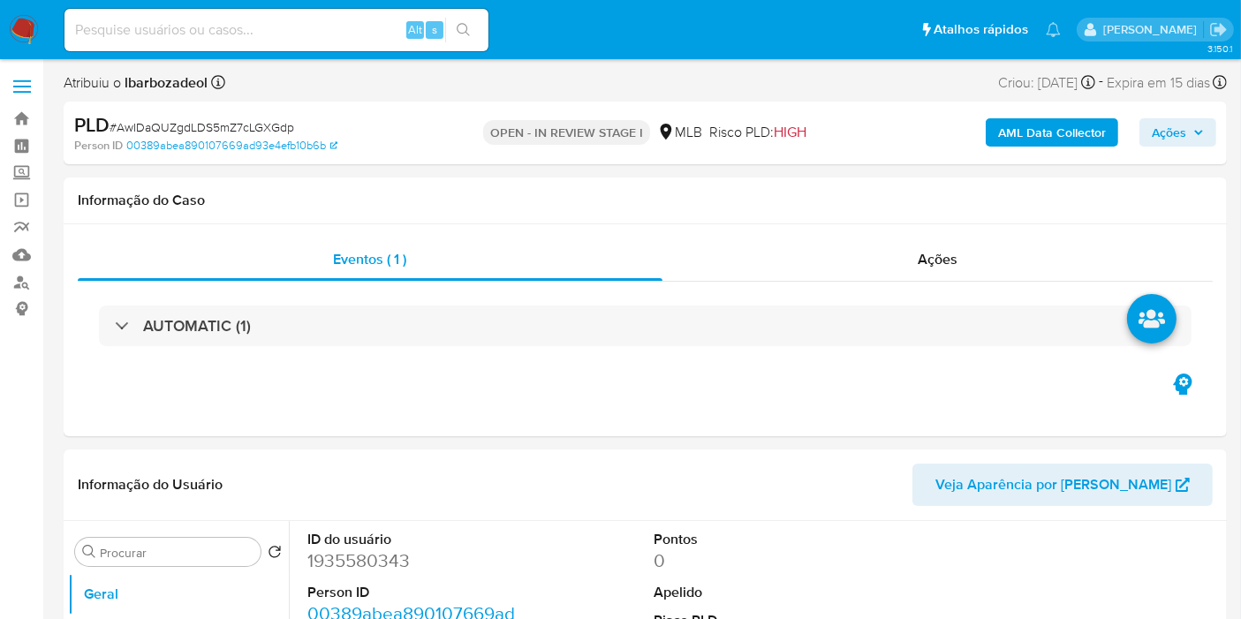
select select "10"
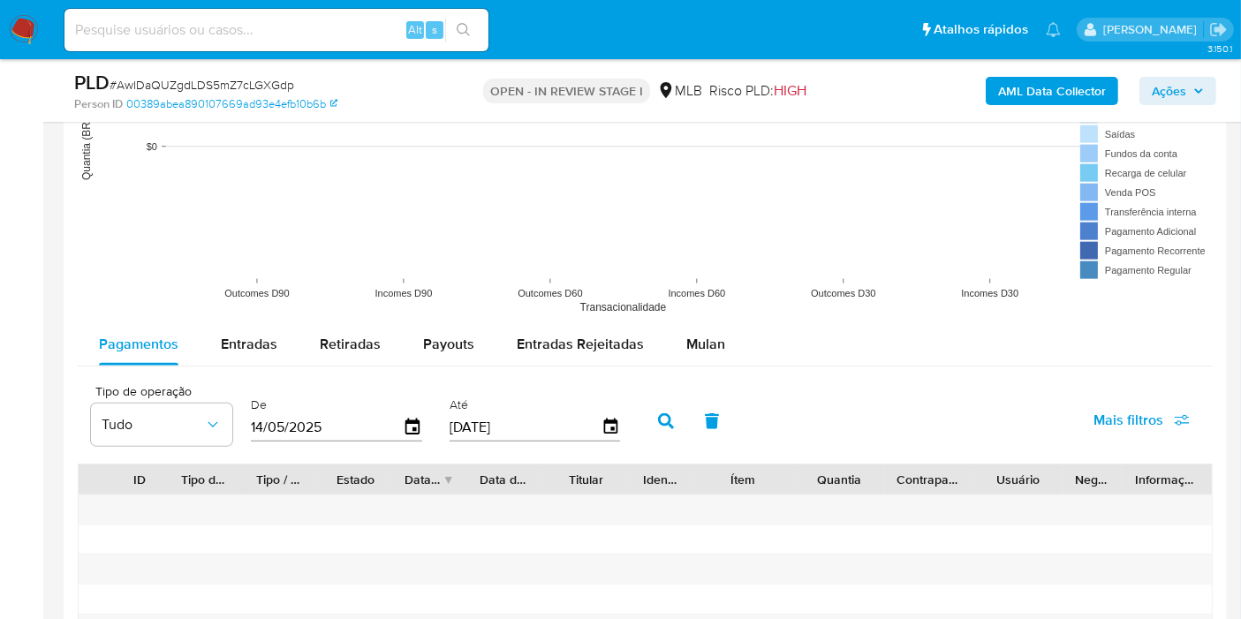
scroll to position [1767, 0]
click at [247, 349] on span "Entradas" at bounding box center [249, 343] width 57 height 20
select select "10"
click at [407, 420] on icon "button" at bounding box center [413, 426] width 14 height 16
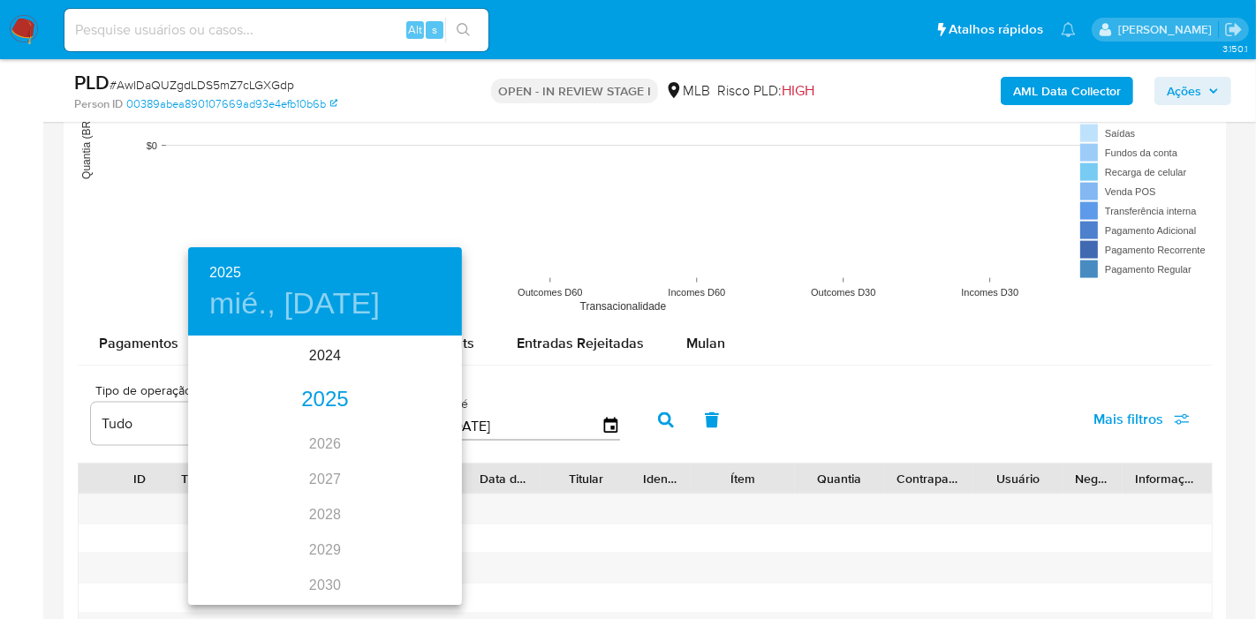
click at [334, 395] on div "2025" at bounding box center [325, 400] width 274 height 35
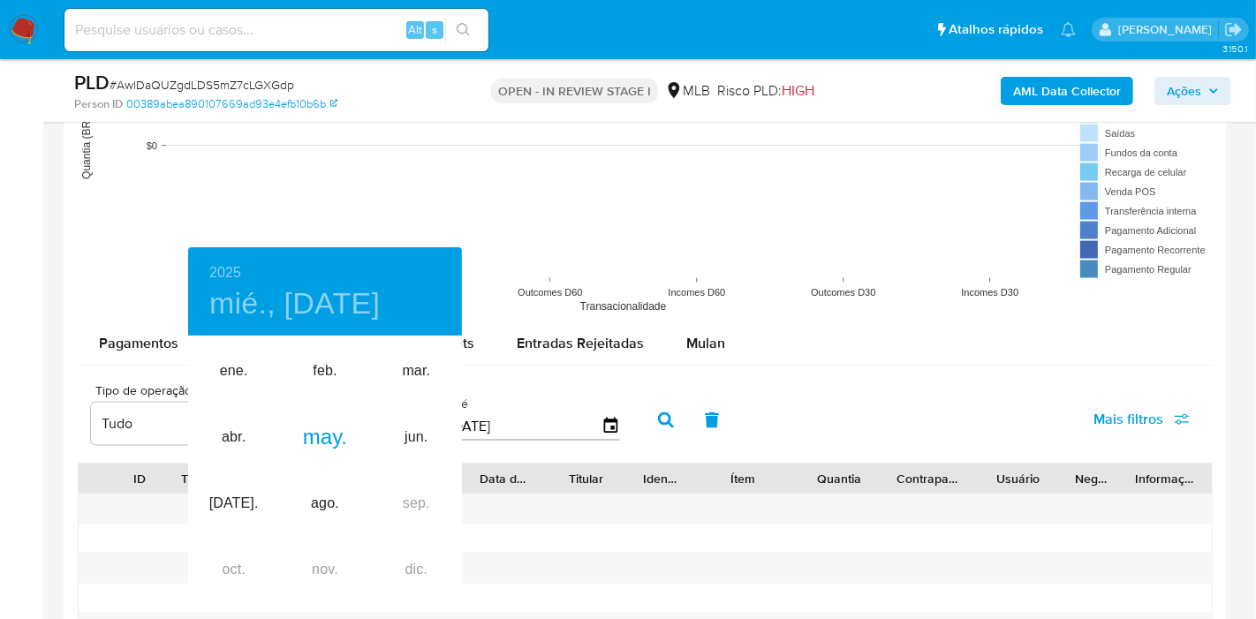
drag, startPoint x: 140, startPoint y: 262, endPoint x: 165, endPoint y: 281, distance: 30.9
click at [141, 262] on div at bounding box center [628, 309] width 1256 height 619
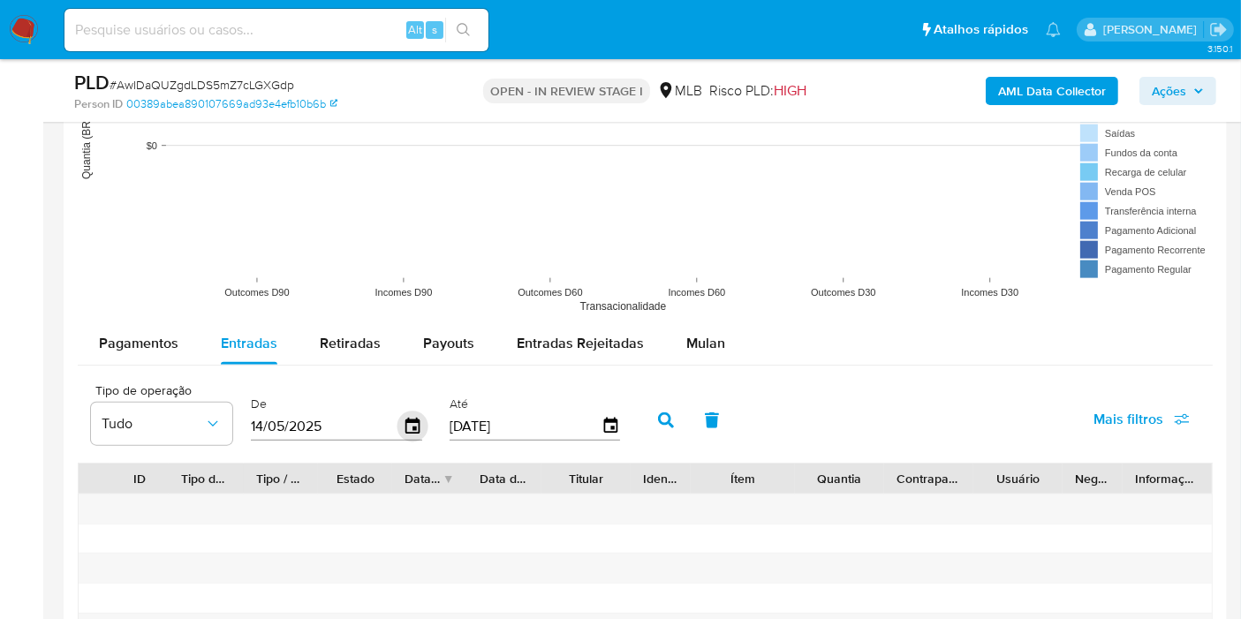
click at [409, 426] on icon "button" at bounding box center [413, 426] width 14 height 16
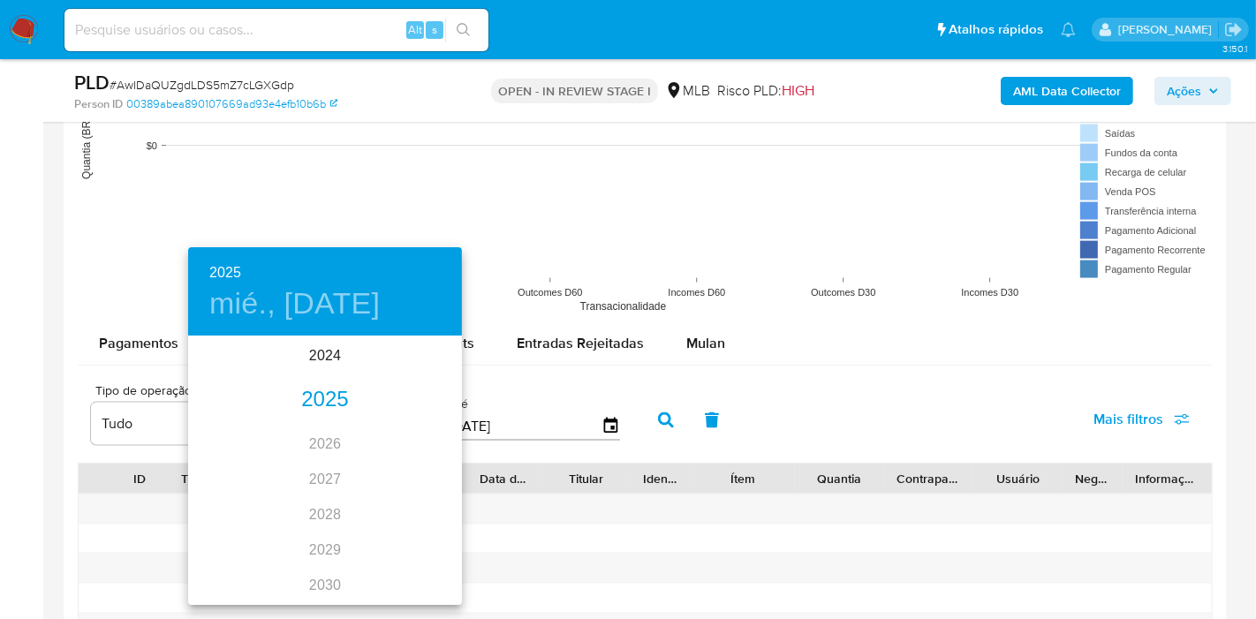
click at [334, 398] on div "2025" at bounding box center [325, 400] width 274 height 35
click at [420, 368] on div "mar." at bounding box center [416, 371] width 91 height 66
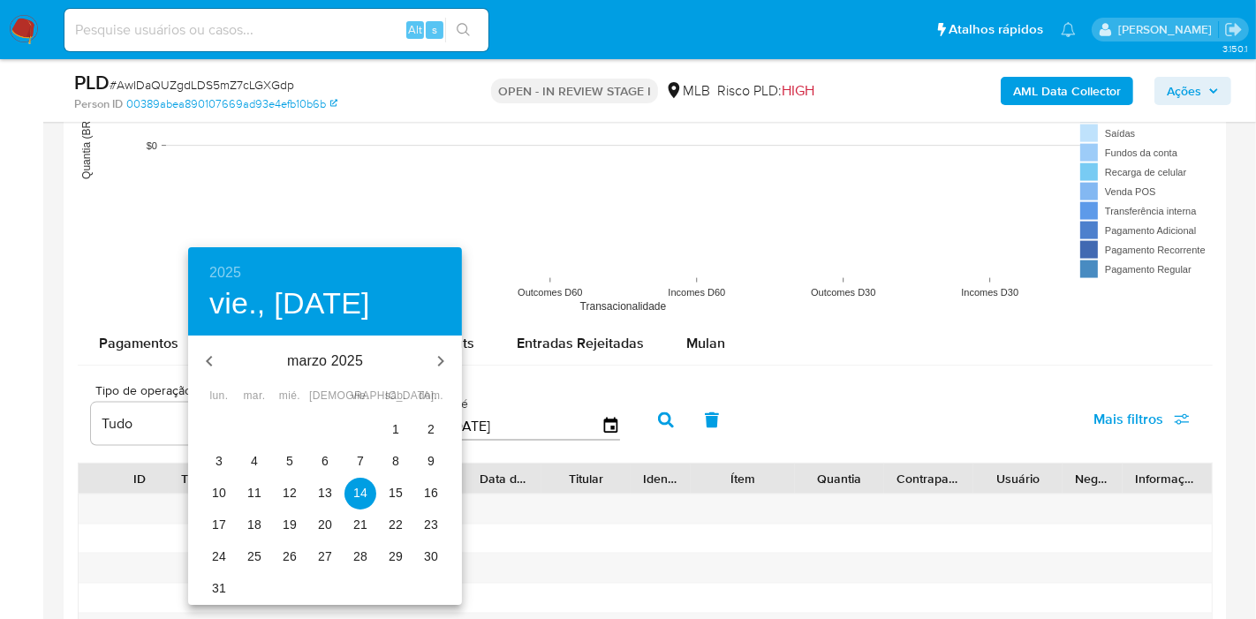
click at [396, 428] on p "1" at bounding box center [395, 430] width 7 height 18
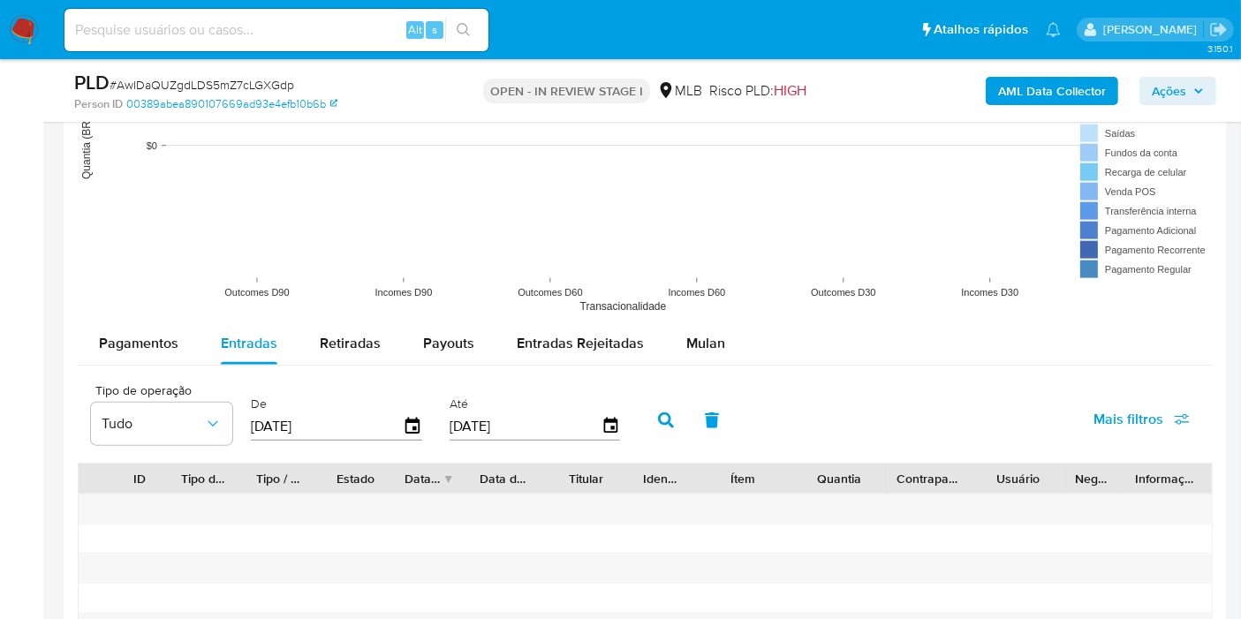
click at [646, 417] on button "button" at bounding box center [666, 420] width 46 height 42
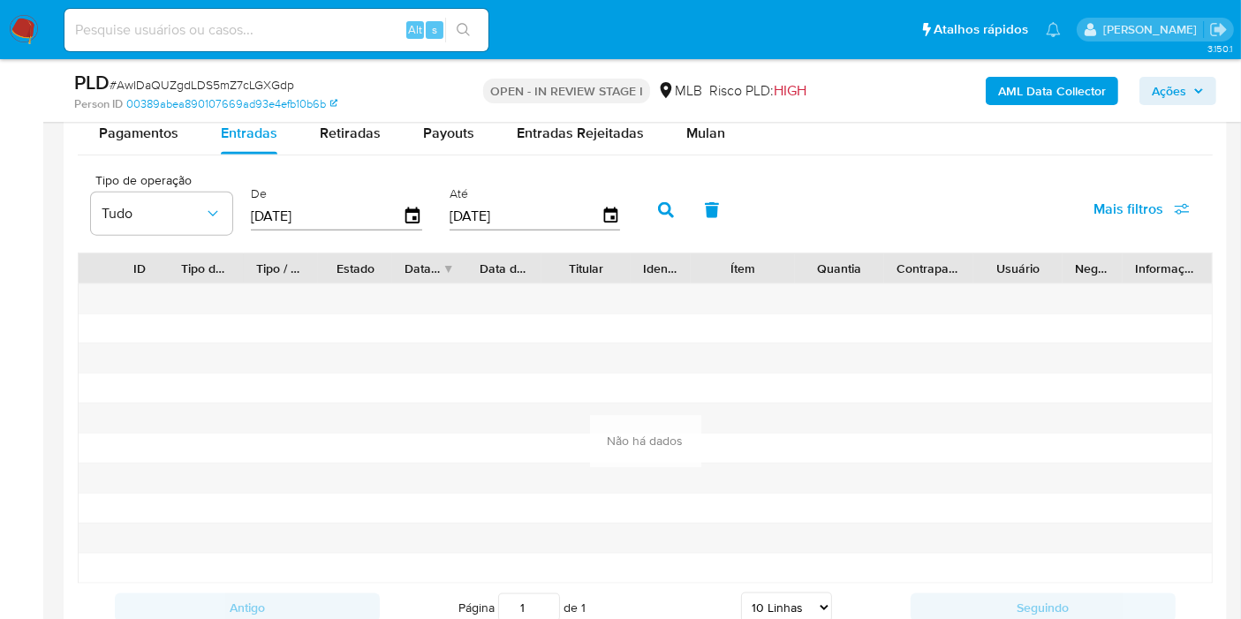
scroll to position [1981, 0]
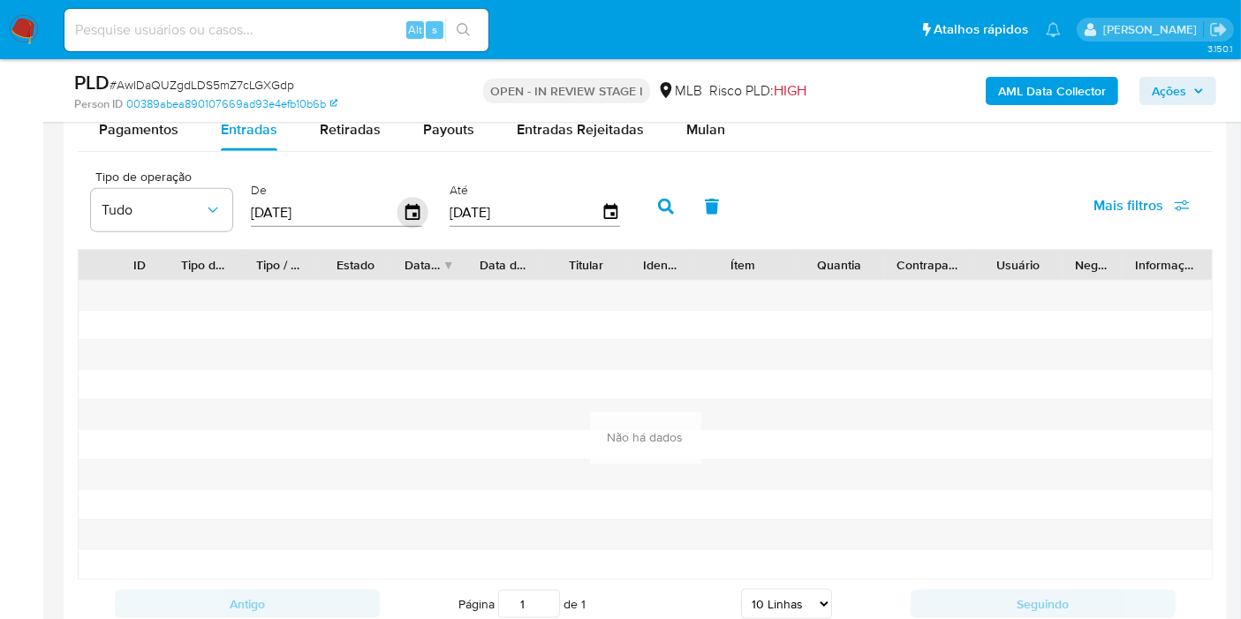
click at [407, 207] on icon "button" at bounding box center [413, 213] width 31 height 31
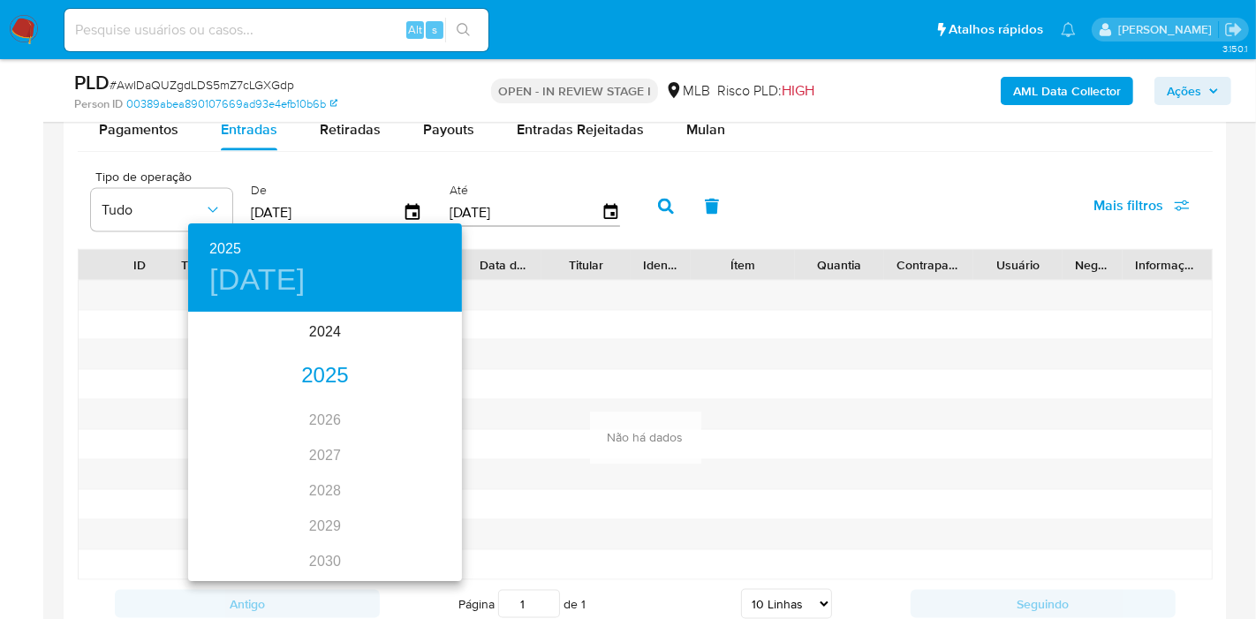
click at [328, 363] on div "2025" at bounding box center [325, 376] width 274 height 35
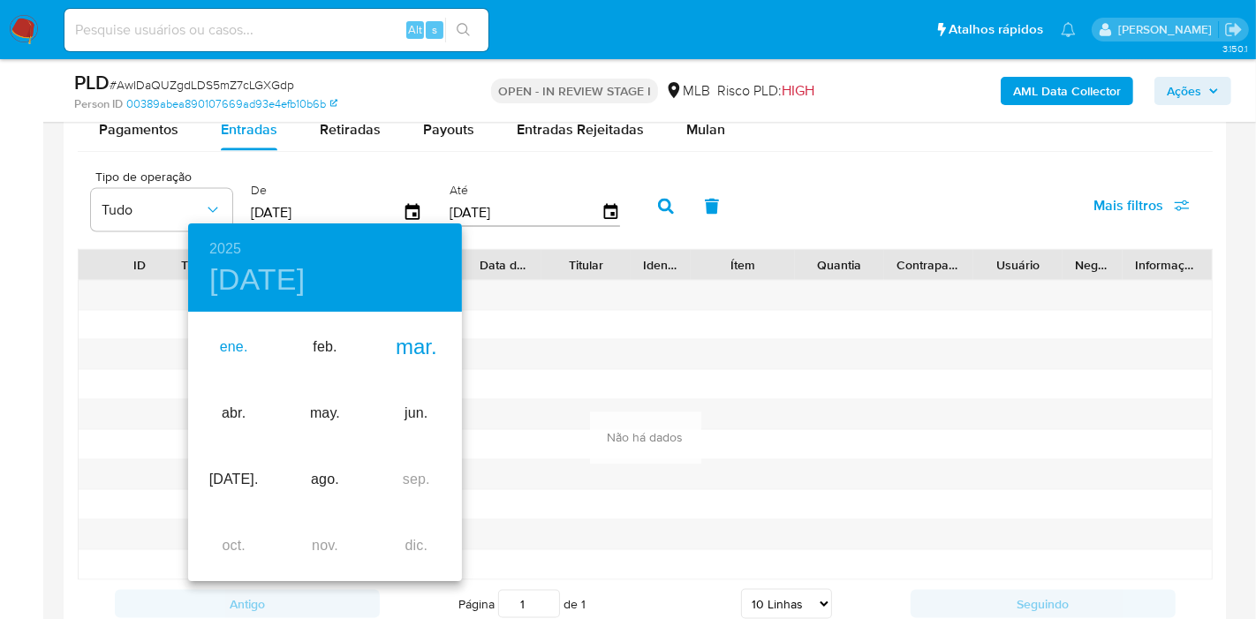
click at [236, 345] on div "ene." at bounding box center [233, 348] width 91 height 66
type input "01/01/2025"
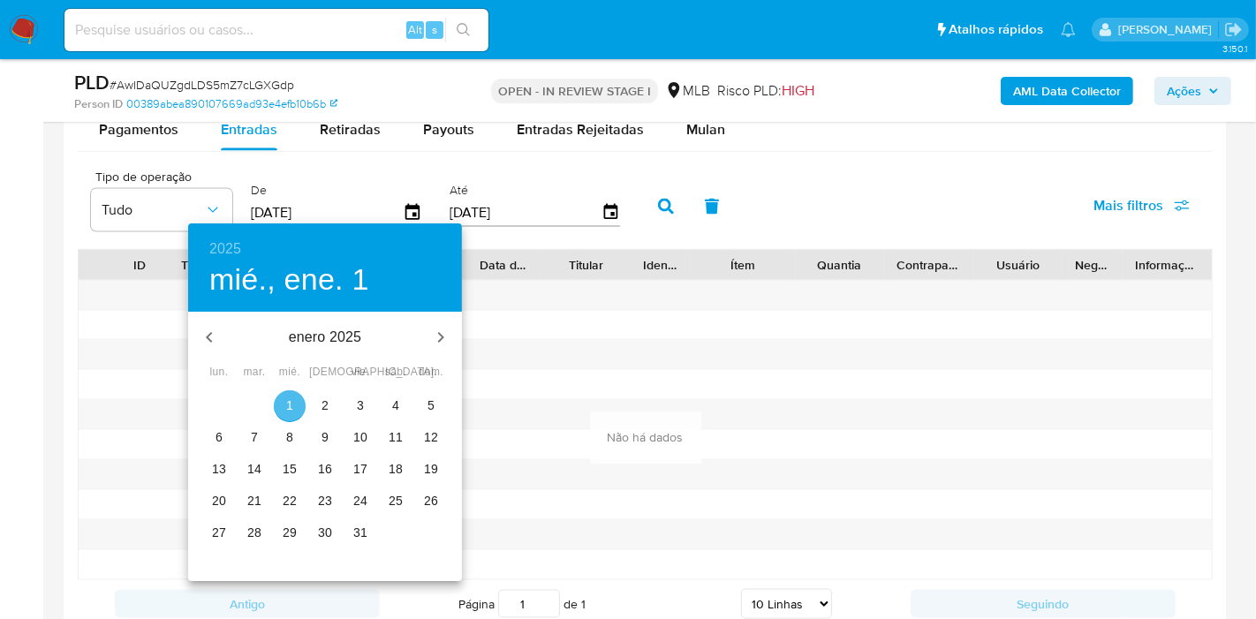
click at [288, 403] on p "1" at bounding box center [289, 406] width 7 height 18
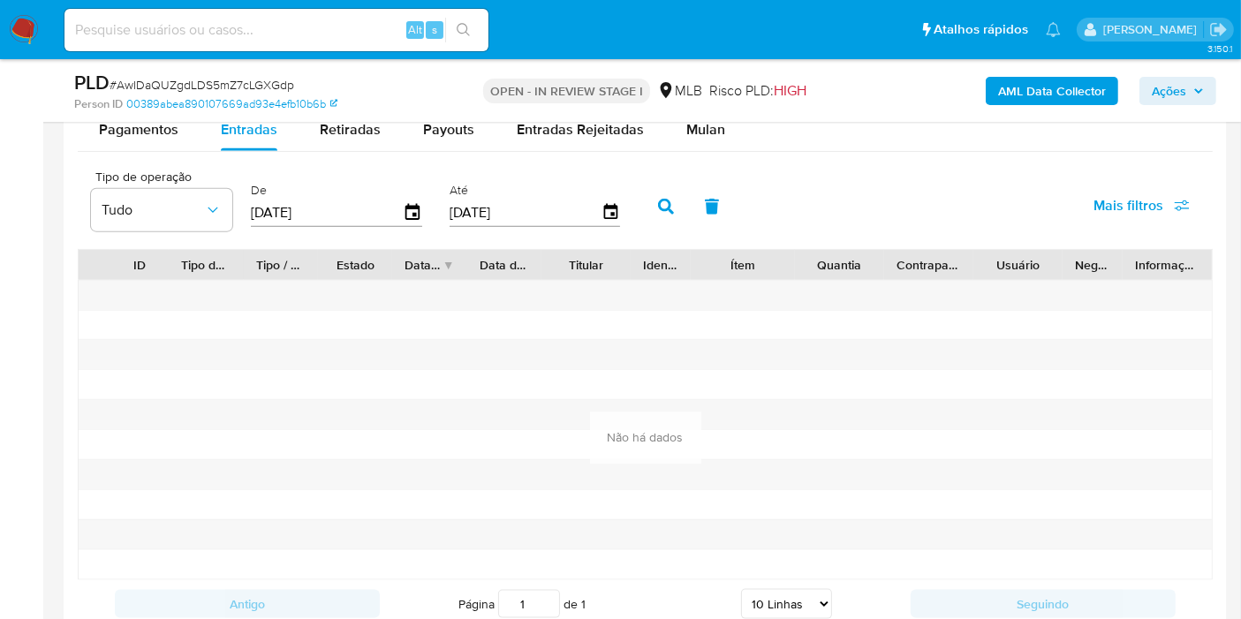
click at [658, 199] on icon "button" at bounding box center [666, 207] width 16 height 16
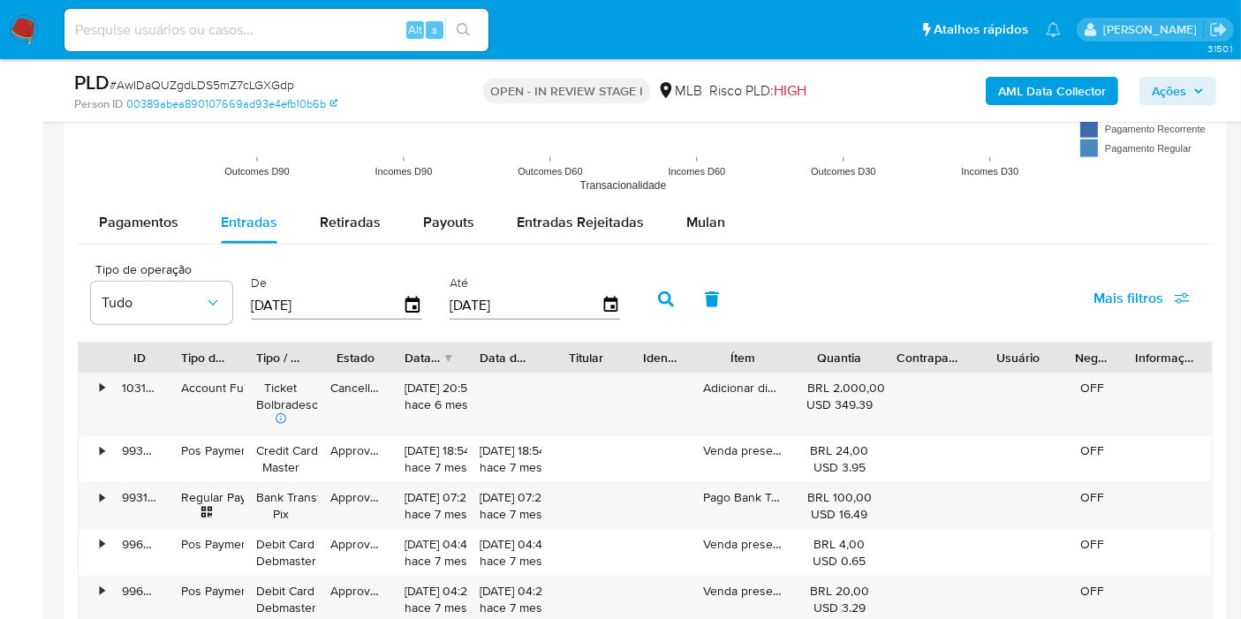
scroll to position [1867, 0]
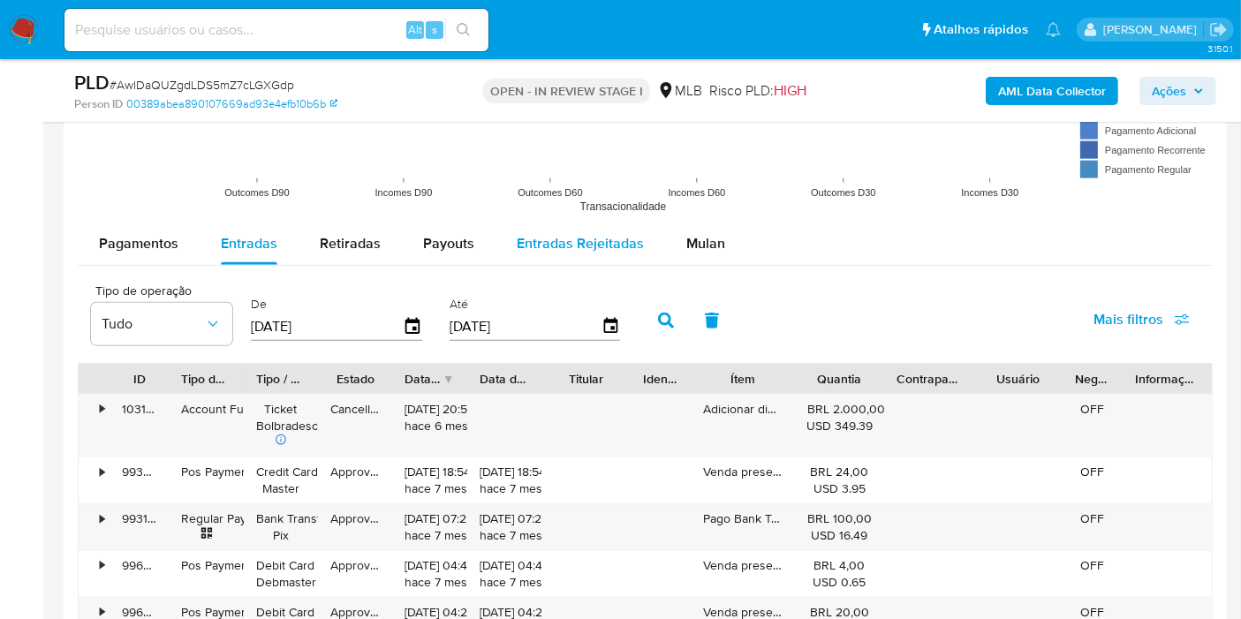
drag, startPoint x: 679, startPoint y: 237, endPoint x: 647, endPoint y: 256, distance: 37.3
click at [687, 238] on span "Mulan" at bounding box center [706, 243] width 39 height 20
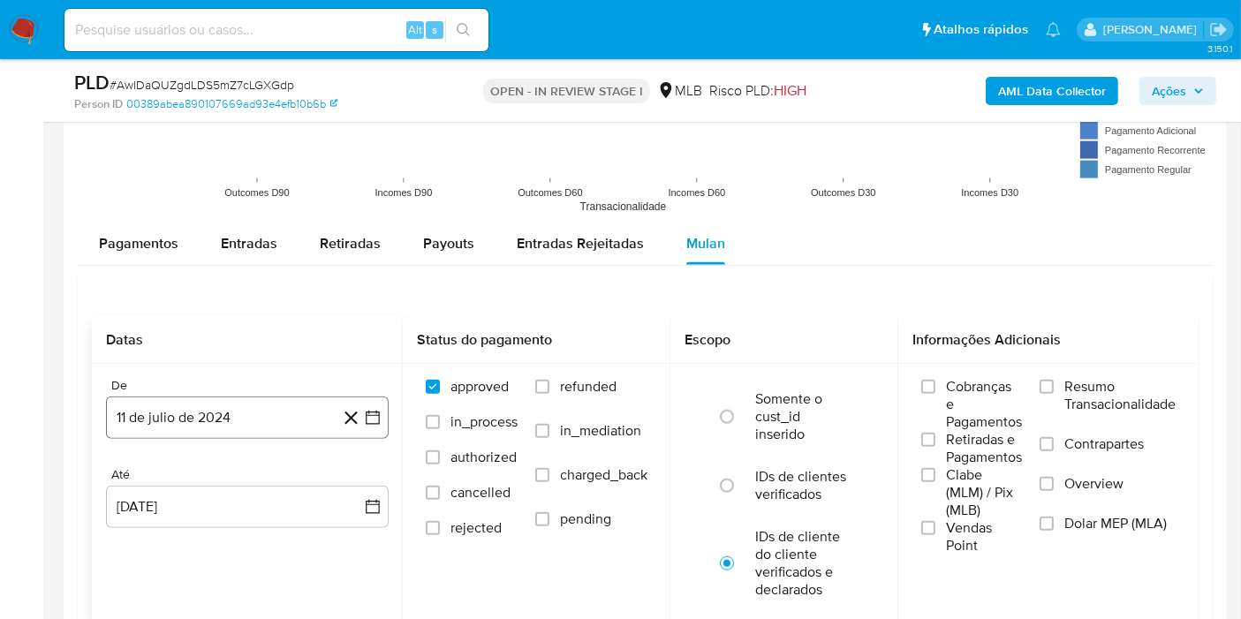
click at [259, 421] on button "11 de julio de 2024" at bounding box center [247, 418] width 283 height 42
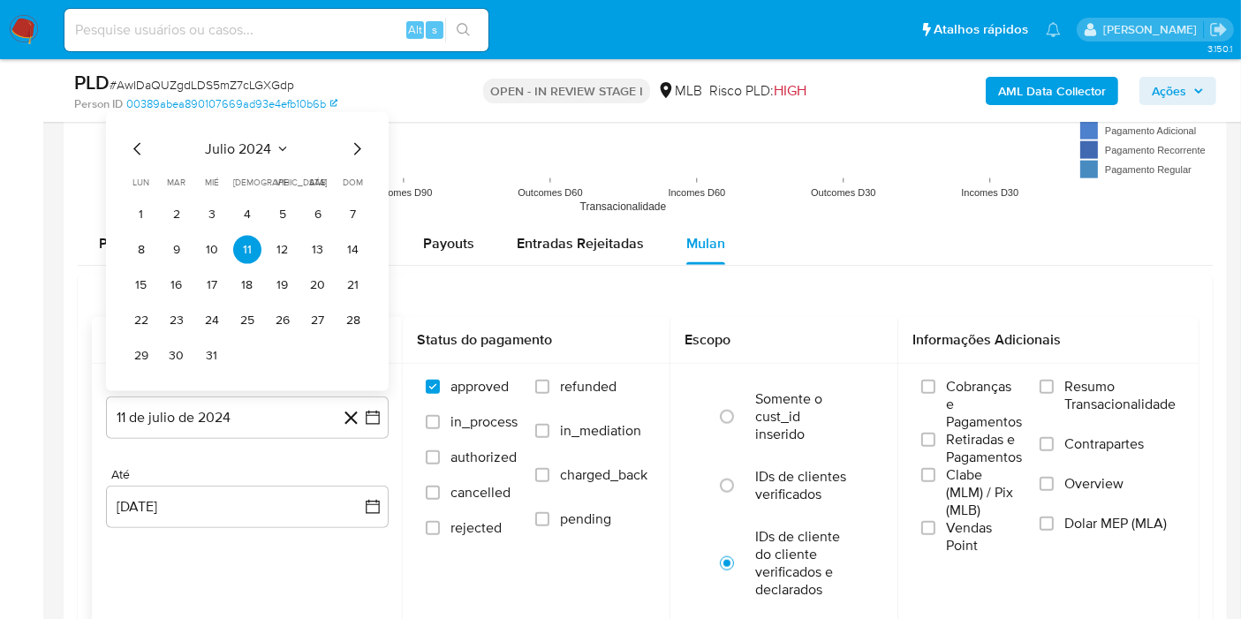
click at [231, 150] on span "julio 2024" at bounding box center [239, 149] width 66 height 18
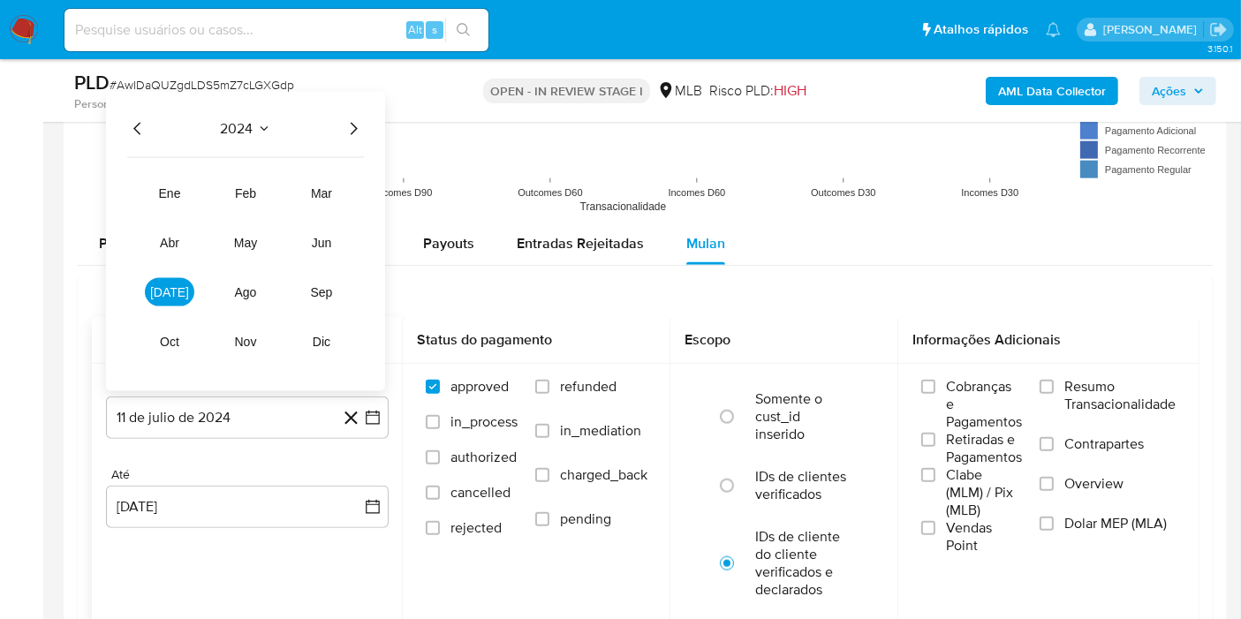
click at [345, 124] on icon "Año siguiente" at bounding box center [353, 128] width 21 height 21
click at [174, 187] on span "ene" at bounding box center [170, 193] width 22 height 14
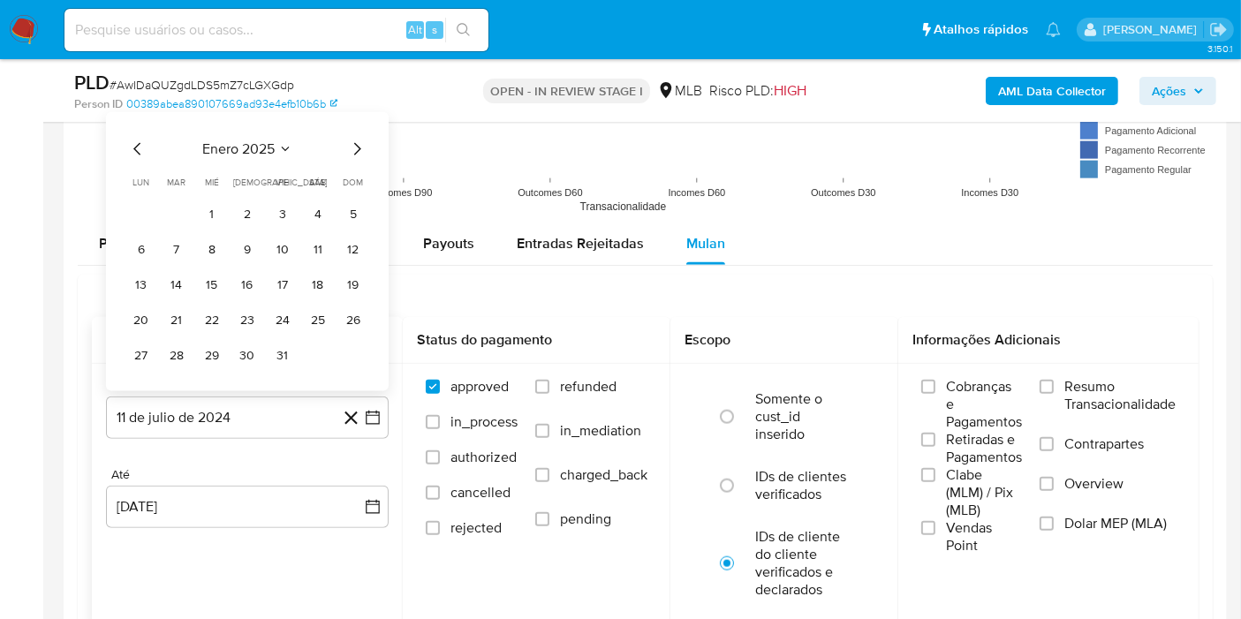
click at [206, 213] on button "1" at bounding box center [212, 215] width 28 height 28
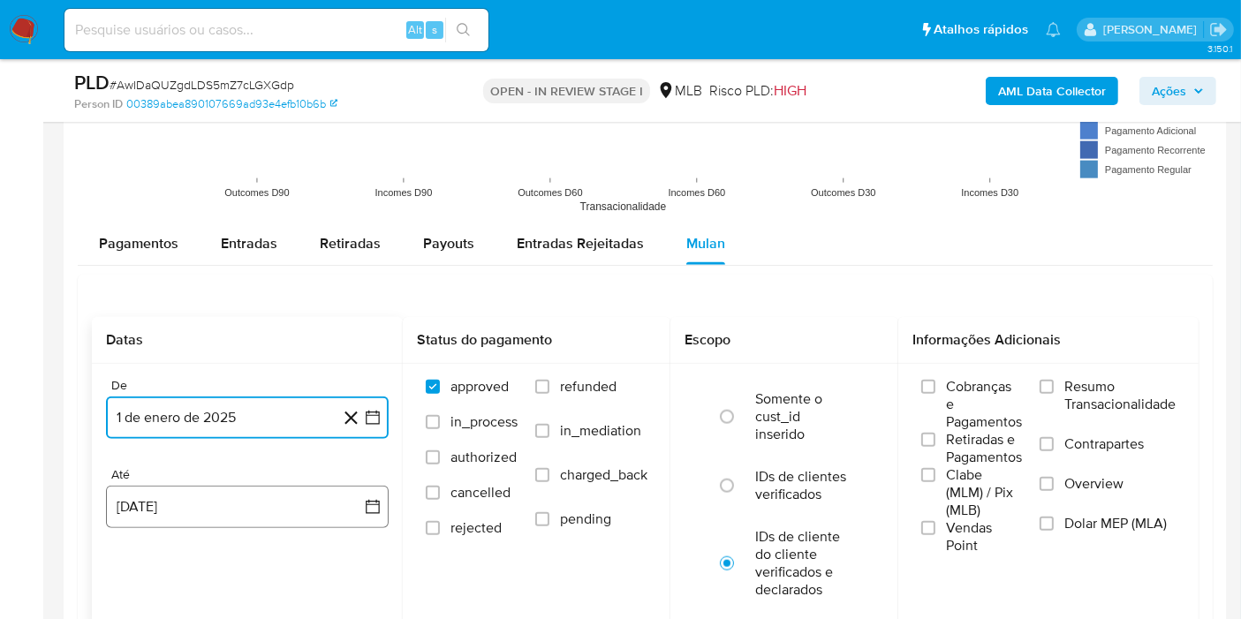
click at [237, 502] on button "11 de agosto de 2025" at bounding box center [247, 507] width 283 height 42
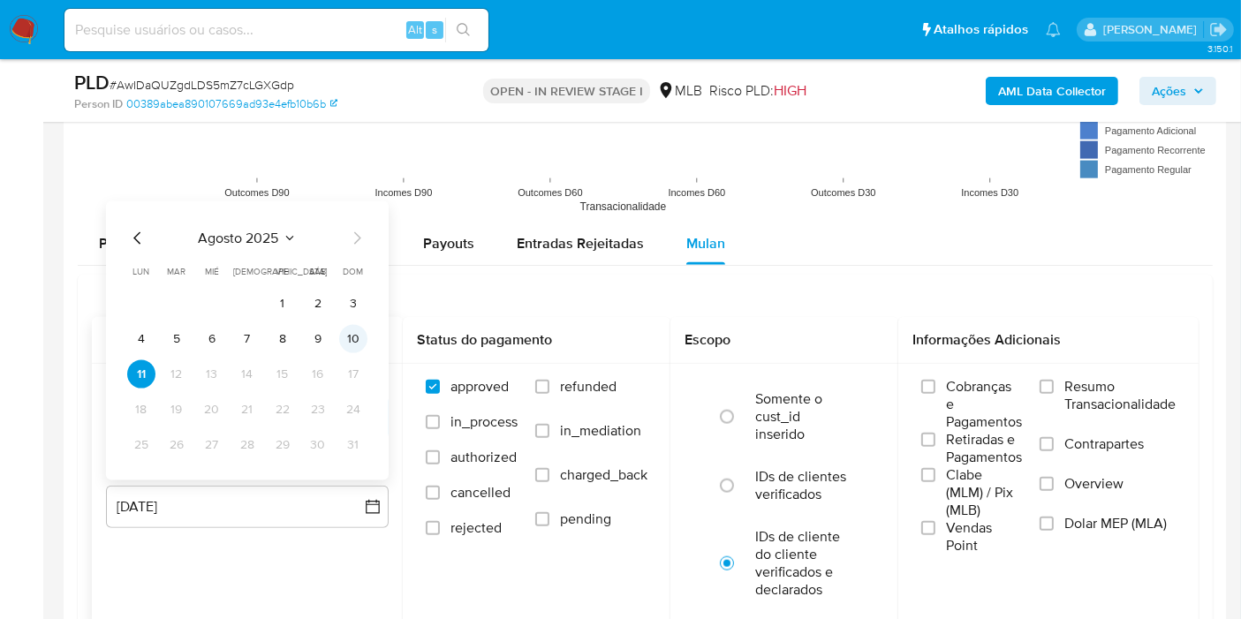
click at [360, 333] on button "10" at bounding box center [353, 339] width 28 height 28
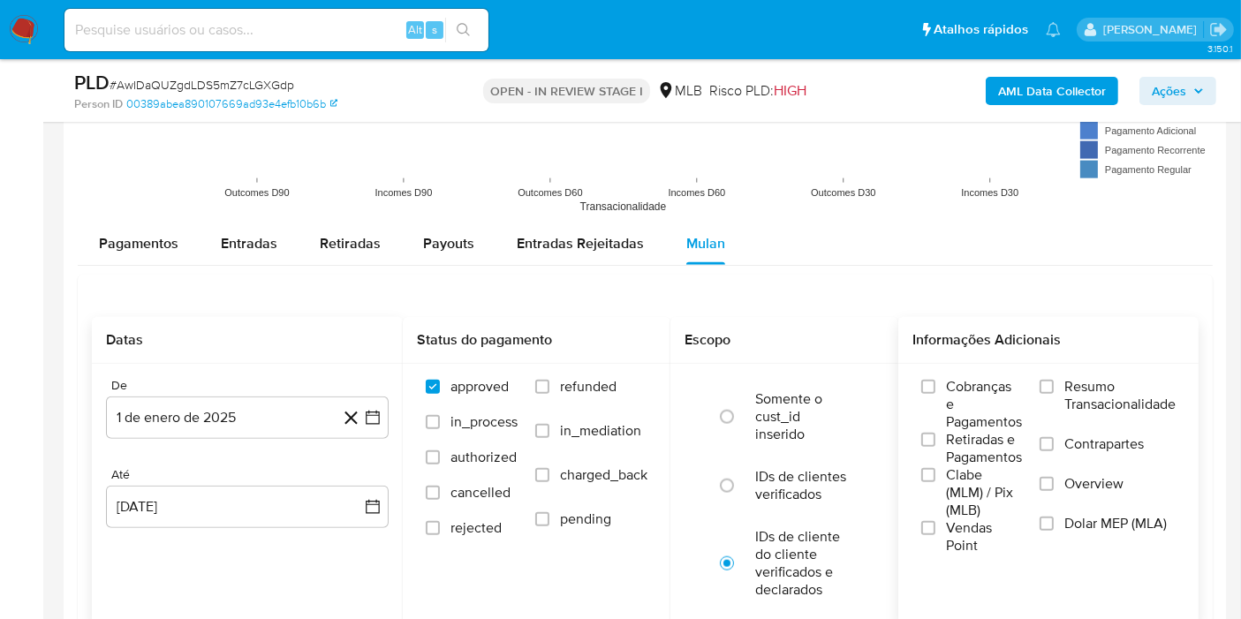
click at [1114, 397] on span "Resumo Transacionalidade" at bounding box center [1120, 395] width 111 height 35
click at [1054, 394] on input "Resumo Transacionalidade" at bounding box center [1047, 387] width 14 height 14
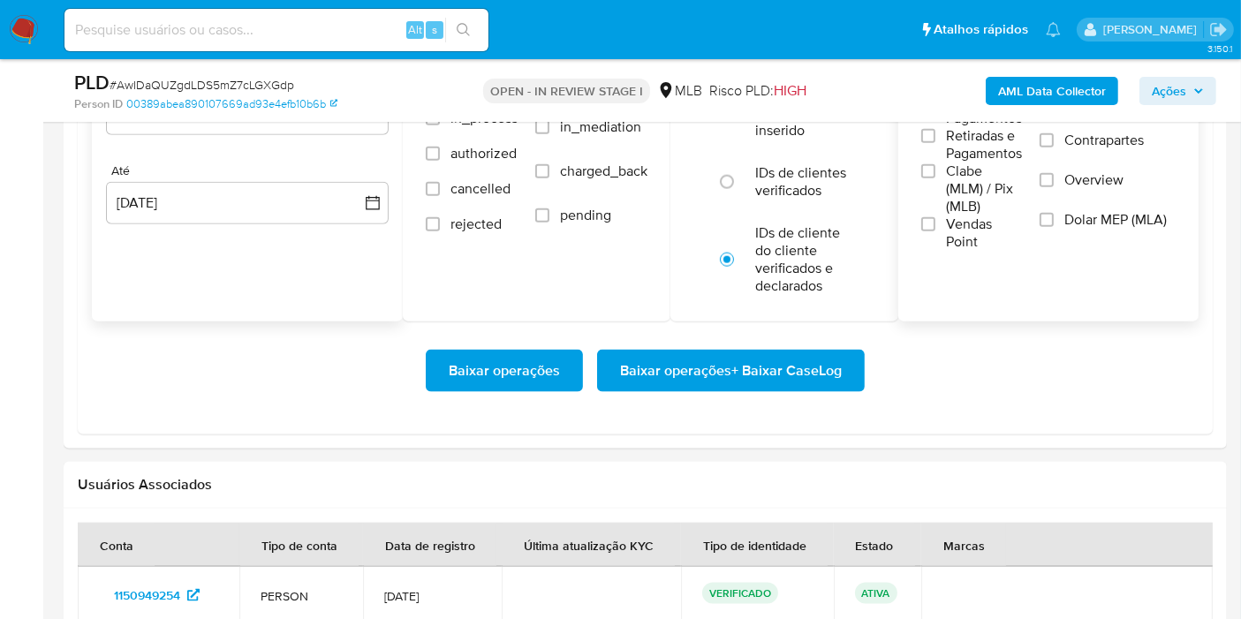
click at [771, 368] on span "Baixar operações + Baixar CaseLog" at bounding box center [731, 371] width 222 height 39
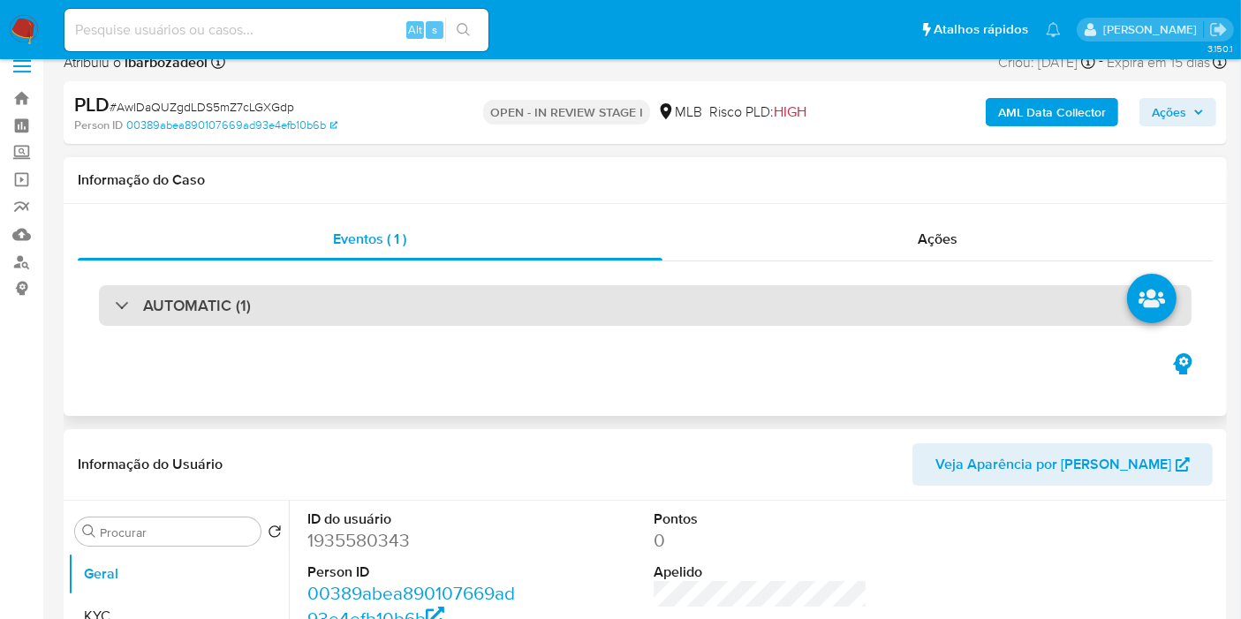
scroll to position [23, 0]
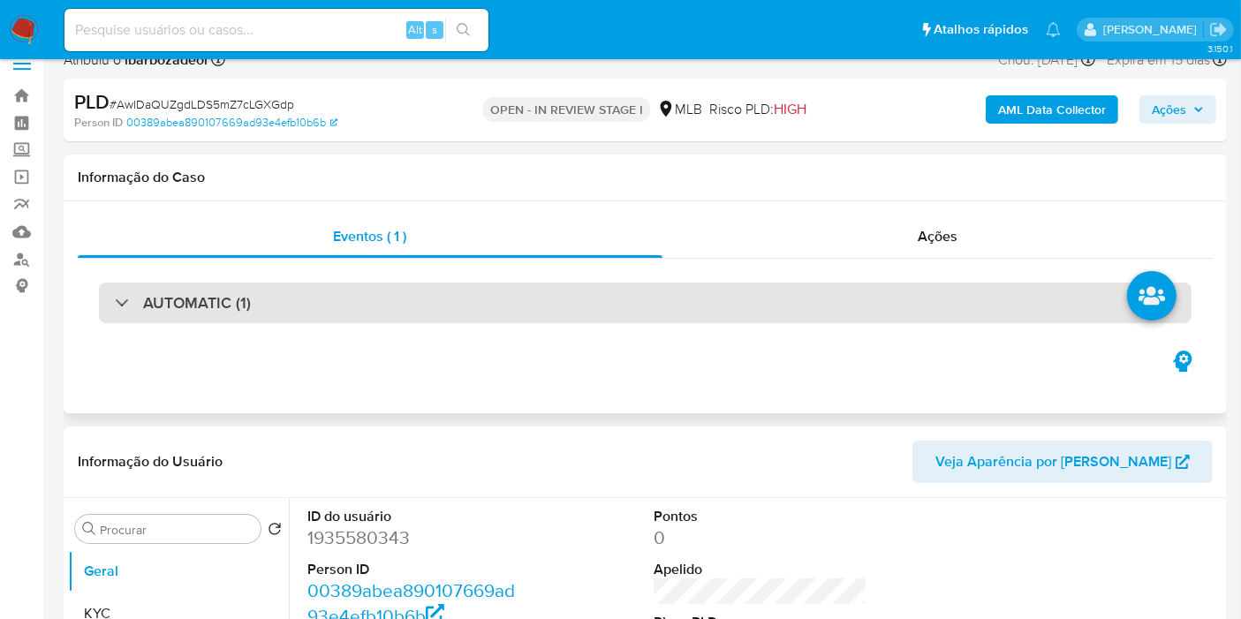
click at [552, 293] on div "AUTOMATIC (1)" at bounding box center [645, 303] width 1093 height 41
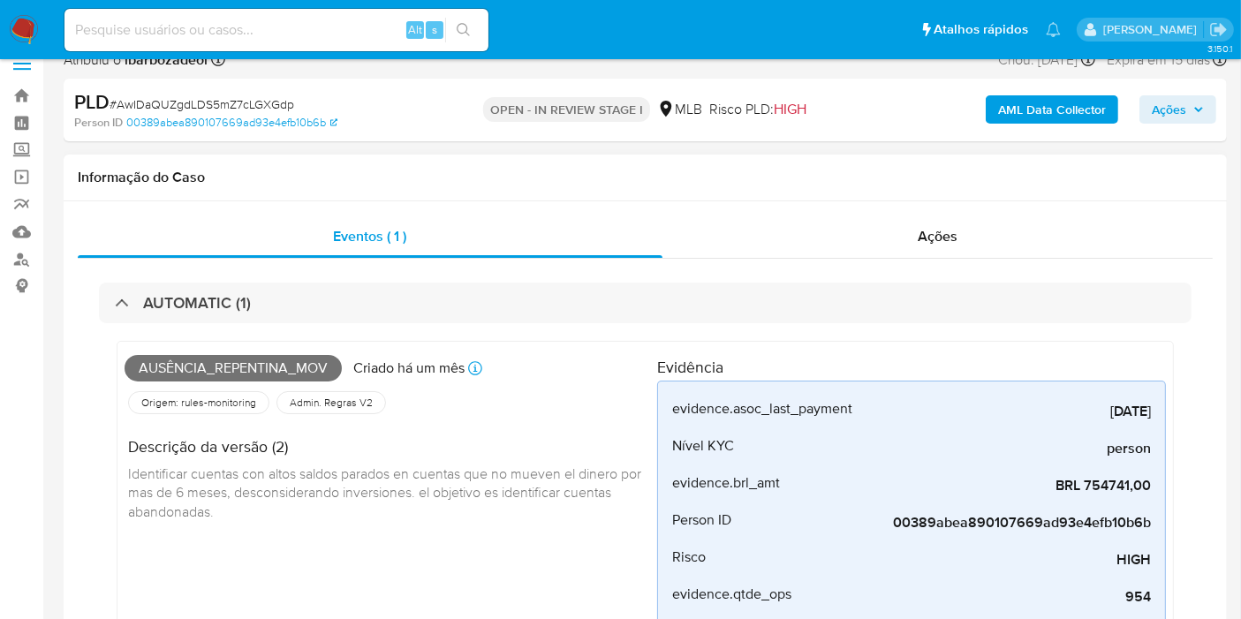
click at [286, 369] on span "Ausência_repentina_mov" at bounding box center [233, 368] width 217 height 27
copy span "Ausência_repentina_mov"
click at [1176, 110] on span "Ações" at bounding box center [1169, 109] width 34 height 28
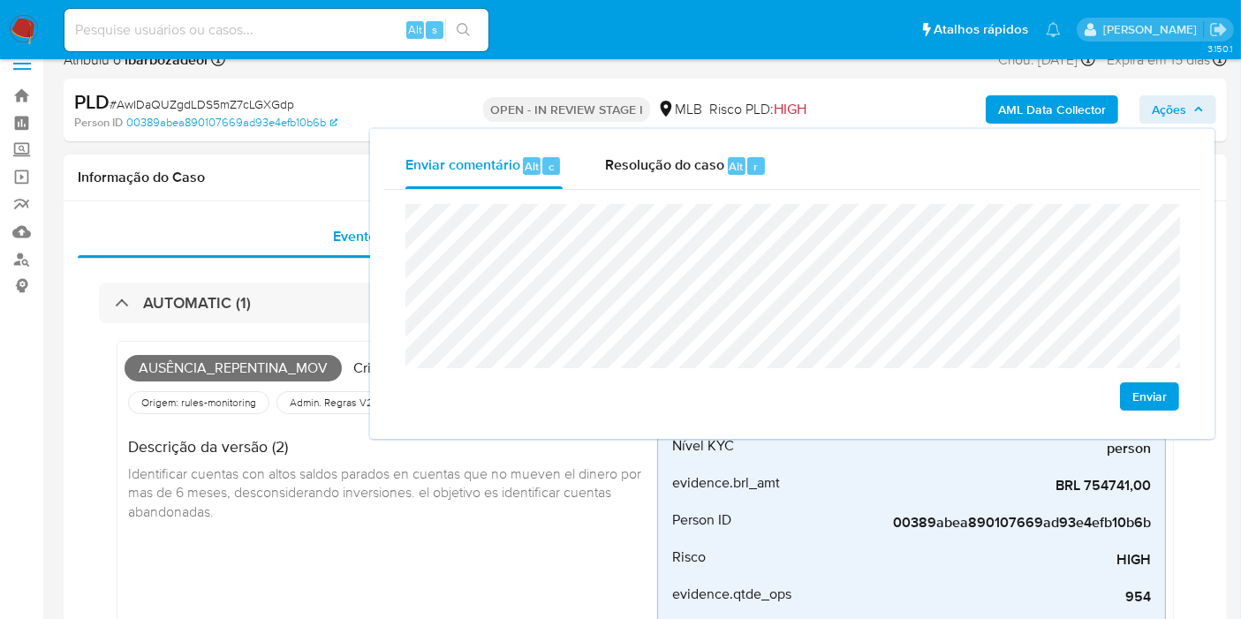
click at [214, 169] on h1 "Informação do Caso" at bounding box center [645, 178] width 1135 height 18
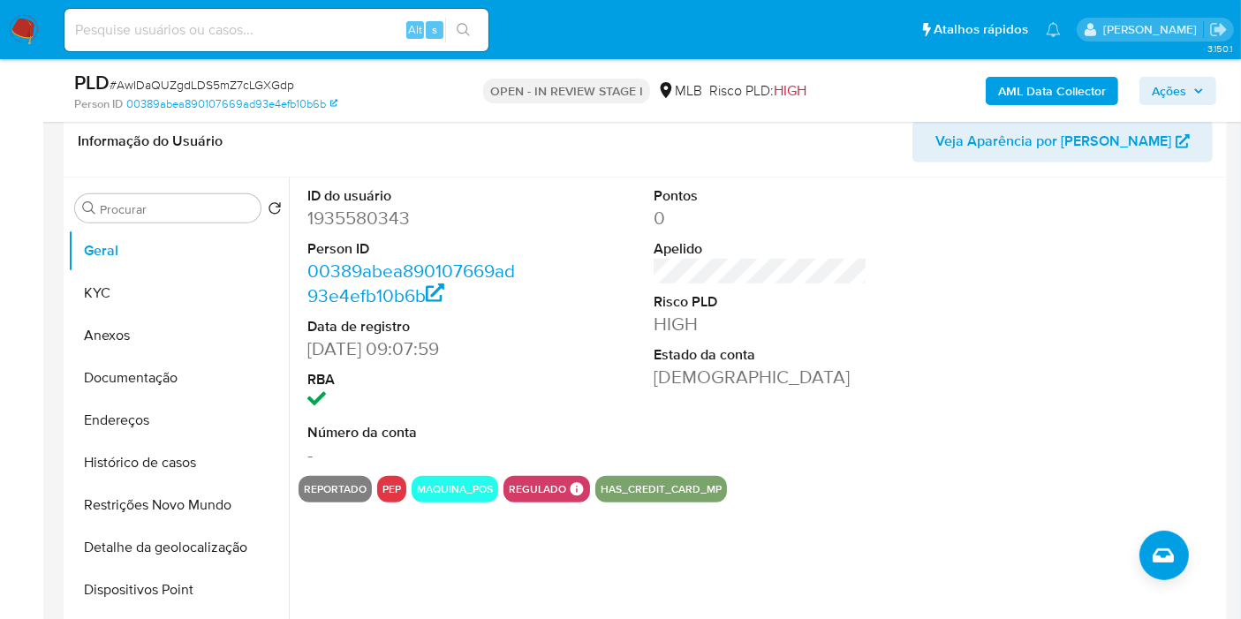
scroll to position [742, 0]
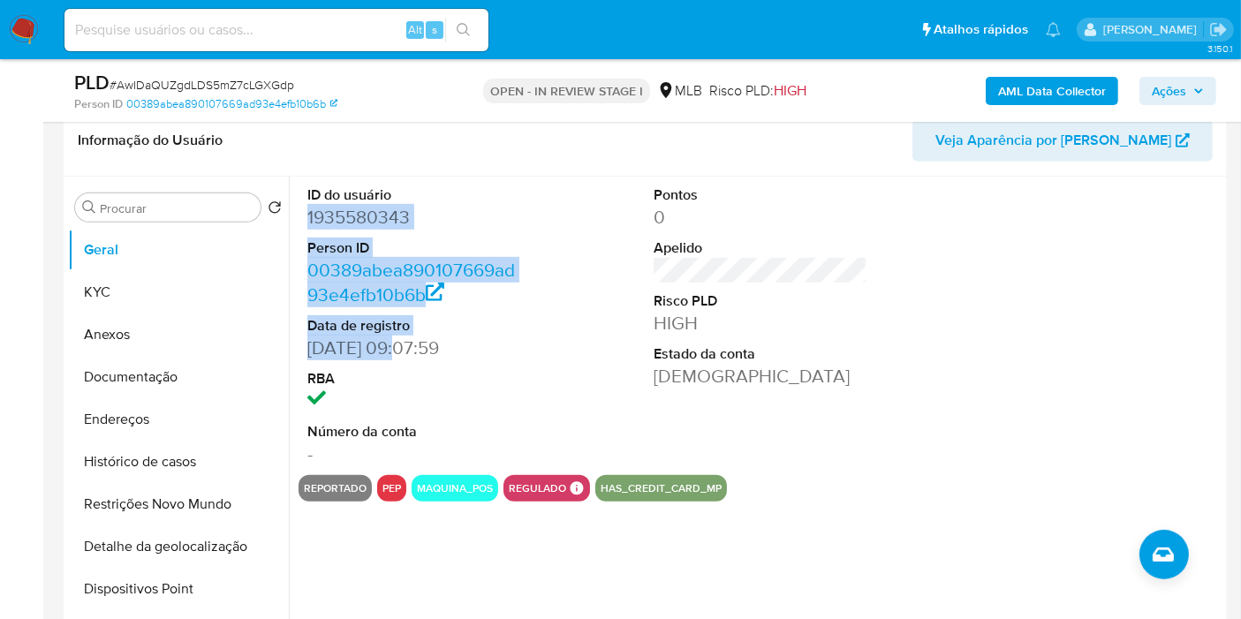
drag, startPoint x: 360, startPoint y: 232, endPoint x: 406, endPoint y: 347, distance: 123.7
click at [406, 347] on div "ID do usuário 1935580343 Person ID 00389abea890107669ad93e4efb10b6b Data de reg…" at bounding box center [414, 326] width 231 height 299
copy dl "1935580343 Person ID 00389abea890107669ad93e4efb10b6b Data de registro 08/08/20…"
click at [1195, 86] on icon "button" at bounding box center [1199, 91] width 11 height 11
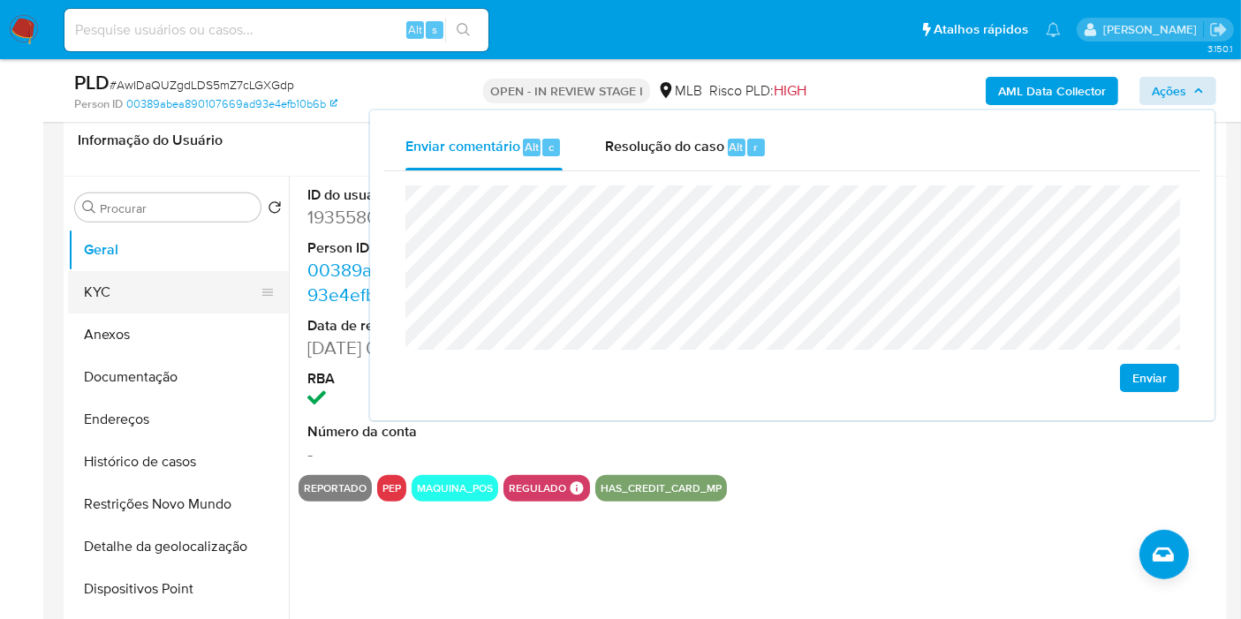
click at [177, 280] on button "KYC" at bounding box center [171, 292] width 207 height 42
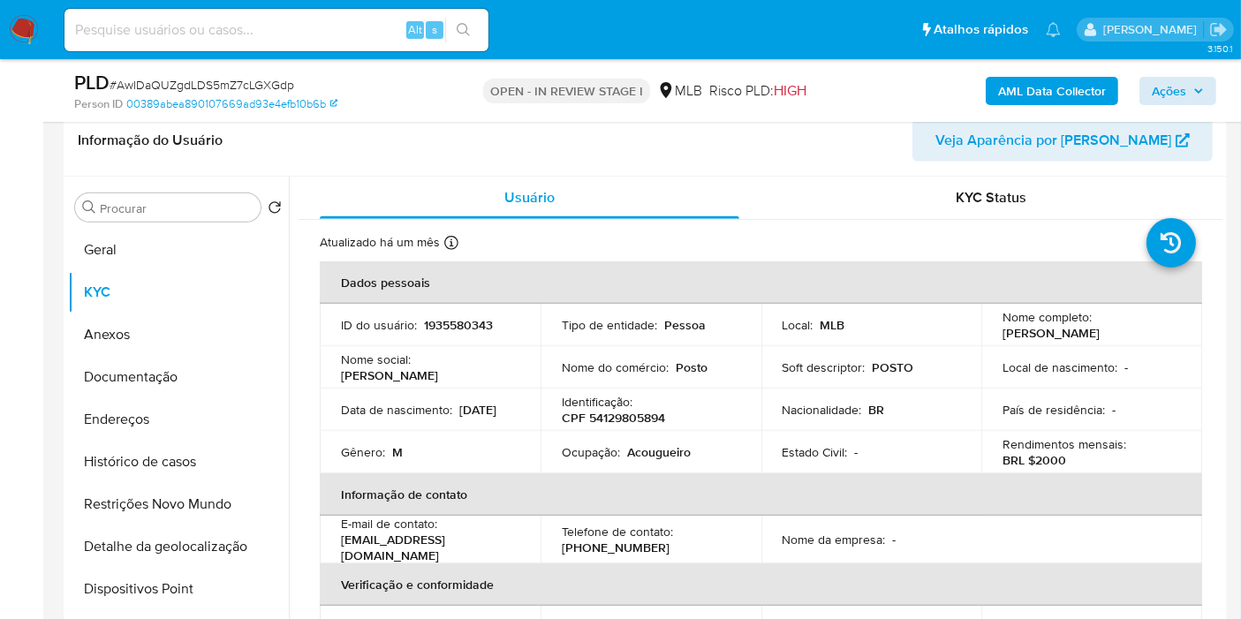
click at [613, 415] on p "CPF 54129805894" at bounding box center [613, 418] width 103 height 16
copy p "54129805894"
click at [1178, 86] on span "Ações" at bounding box center [1169, 91] width 34 height 28
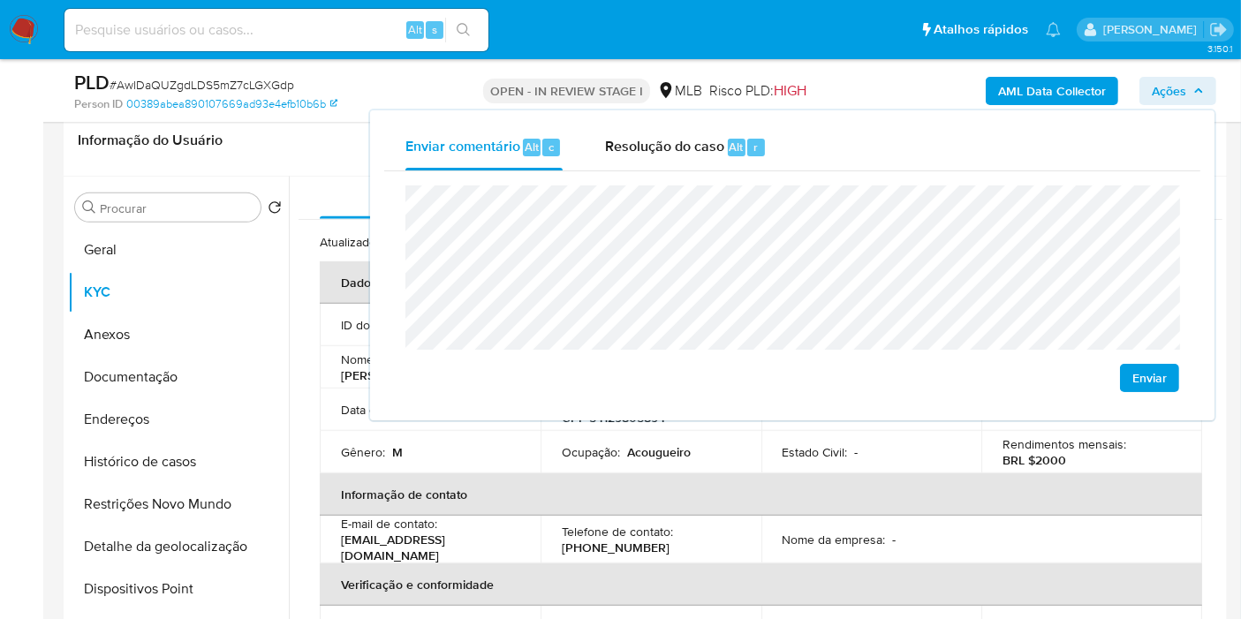
drag, startPoint x: 512, startPoint y: 521, endPoint x: 654, endPoint y: 467, distance: 151.3
click at [515, 519] on div "E-mail de contato : vinnysouza0403@gmail.com" at bounding box center [430, 540] width 178 height 48
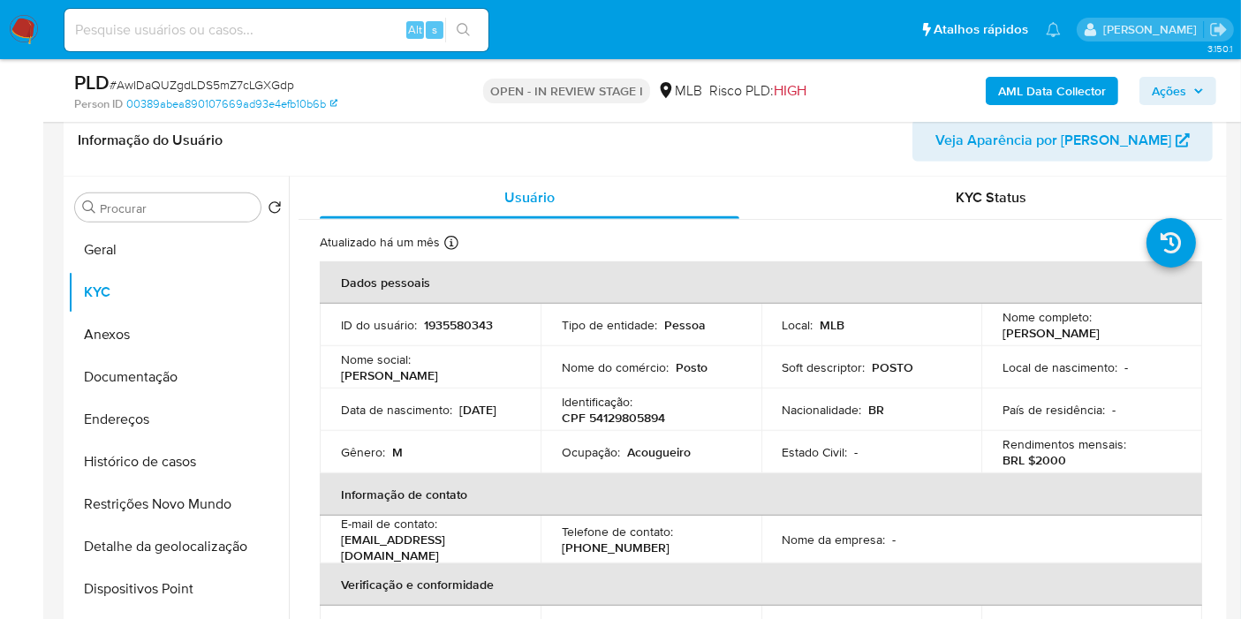
click at [665, 448] on p "Acougueiro" at bounding box center [659, 452] width 64 height 16
copy p "Acougueiro"
click at [1186, 80] on span "Ações" at bounding box center [1169, 91] width 34 height 28
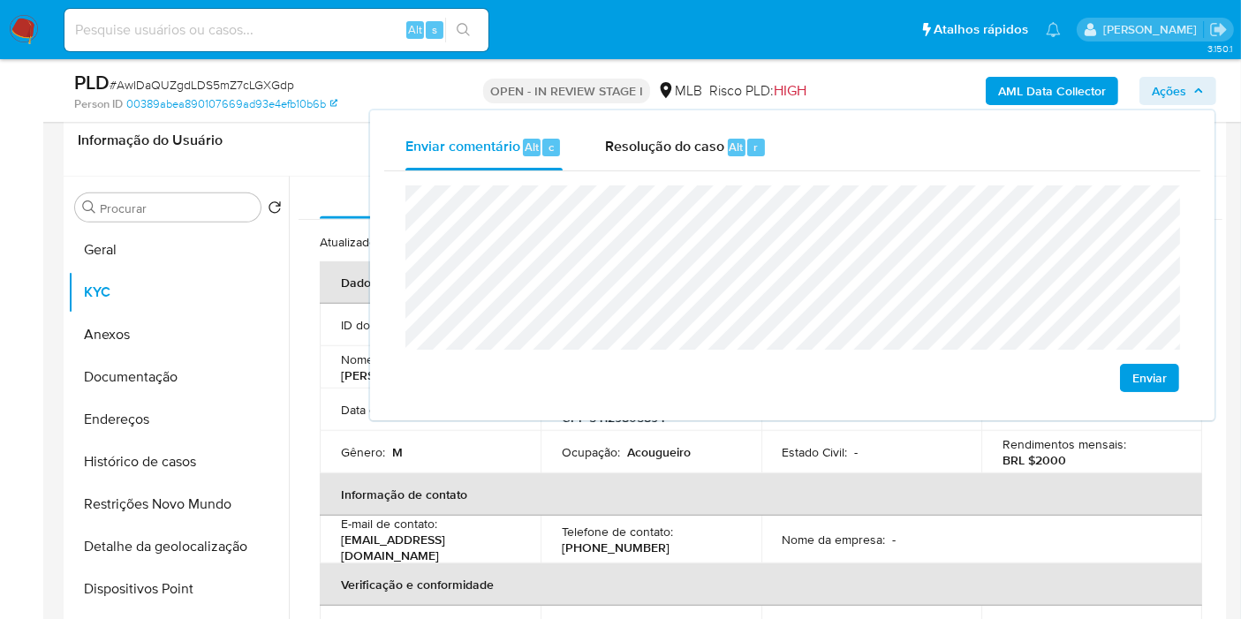
click at [0, 0] on lt-span "A ç ougueiro" at bounding box center [0, 0] width 0 height 0
click at [707, 459] on td "Ocupação : Acougueiro" at bounding box center [651, 452] width 221 height 42
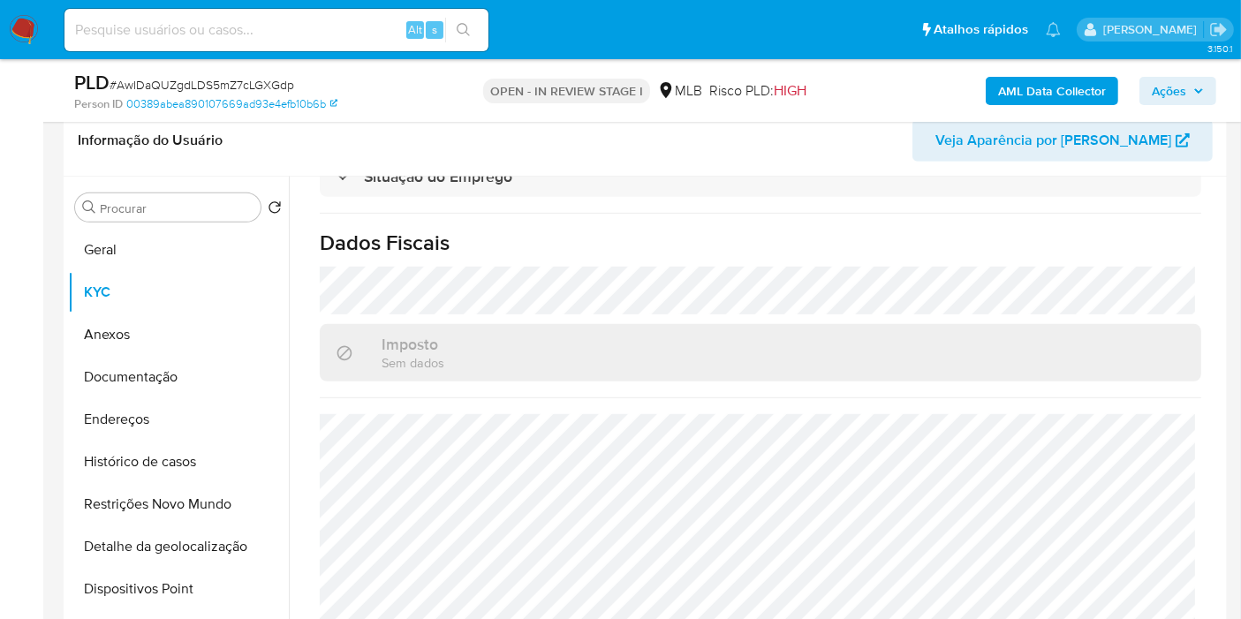
scroll to position [0, 0]
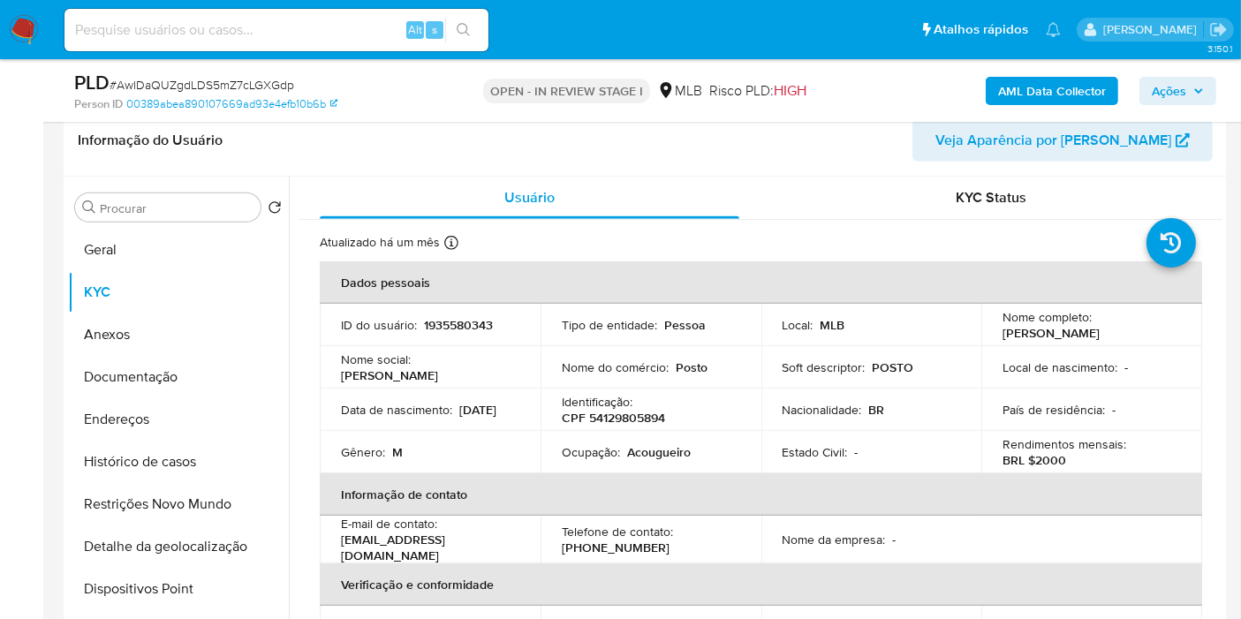
click at [1197, 94] on icon "button" at bounding box center [1199, 91] width 11 height 11
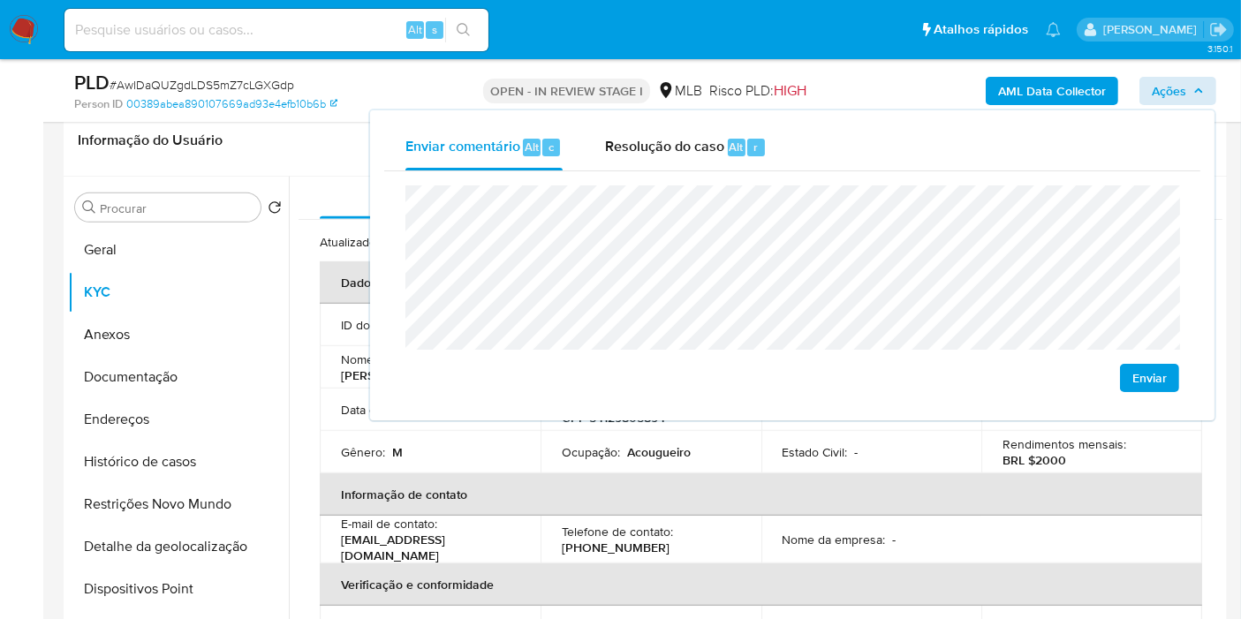
click at [762, 455] on td "Estado Civil : -" at bounding box center [872, 452] width 221 height 42
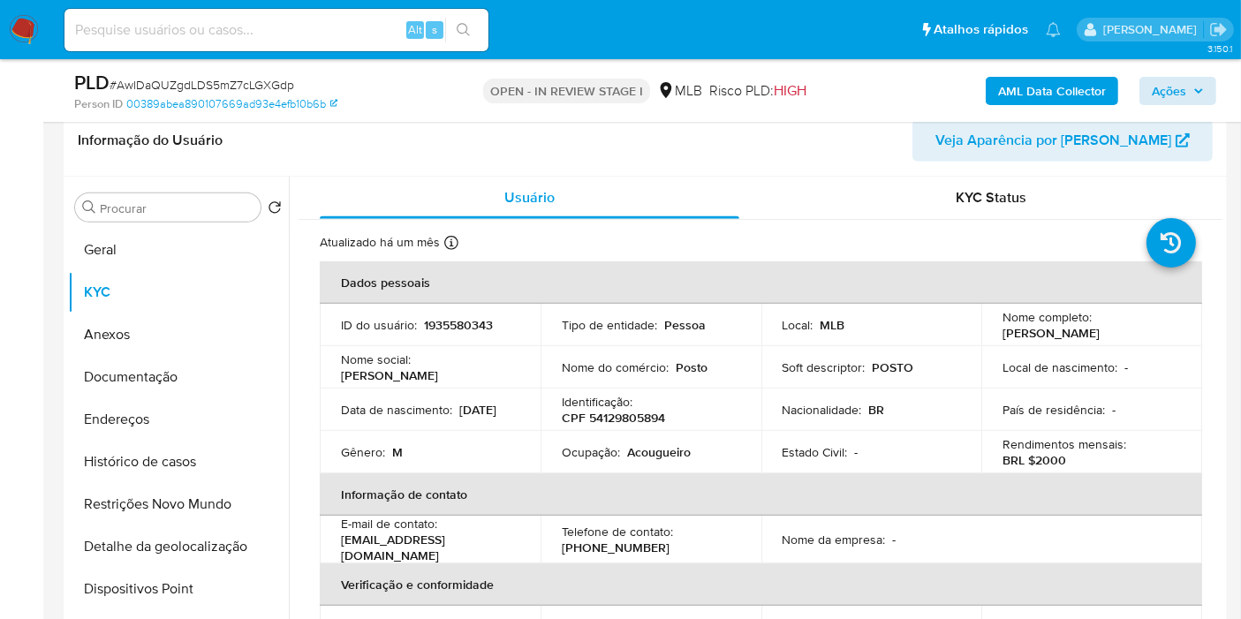
click at [621, 370] on p "Nome do comércio :" at bounding box center [615, 368] width 107 height 16
copy div "Nome do comércio : Posto"
click at [1180, 93] on span "Ações" at bounding box center [1169, 91] width 34 height 28
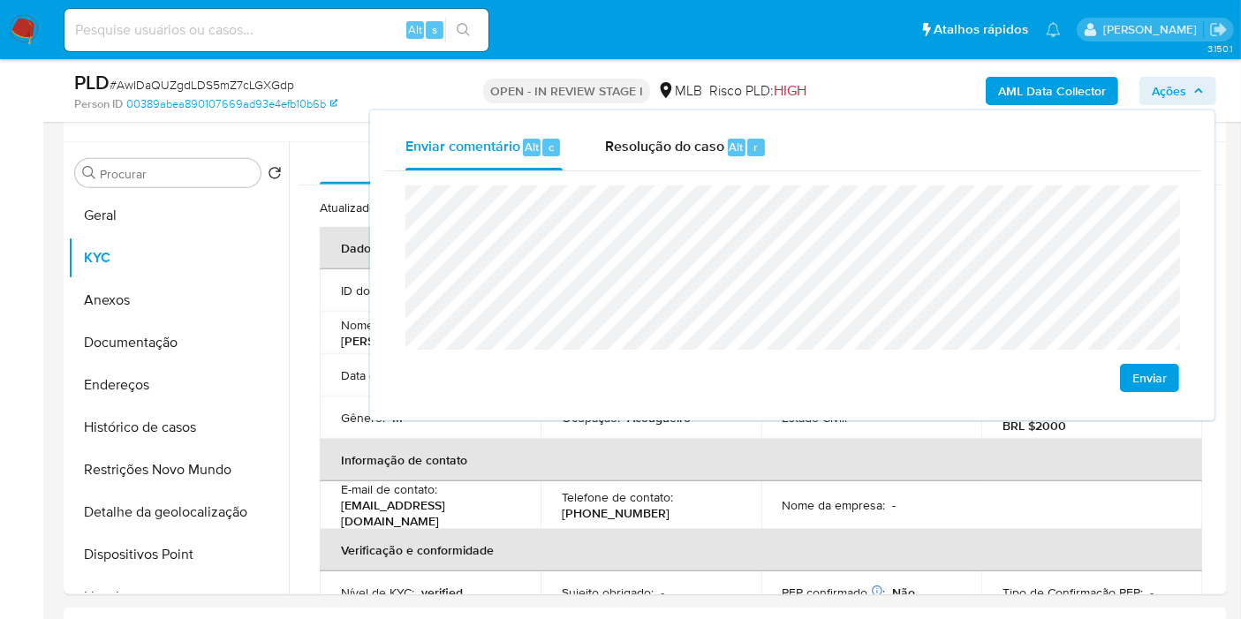
scroll to position [781, 0]
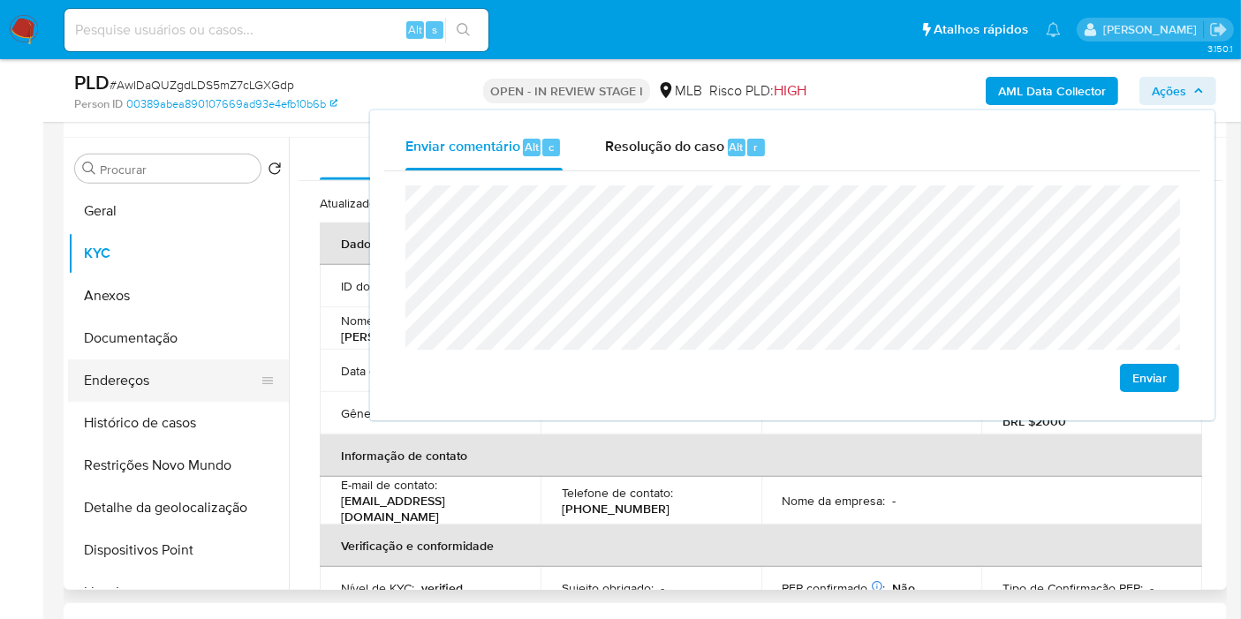
click at [190, 382] on button "Endereços" at bounding box center [171, 381] width 207 height 42
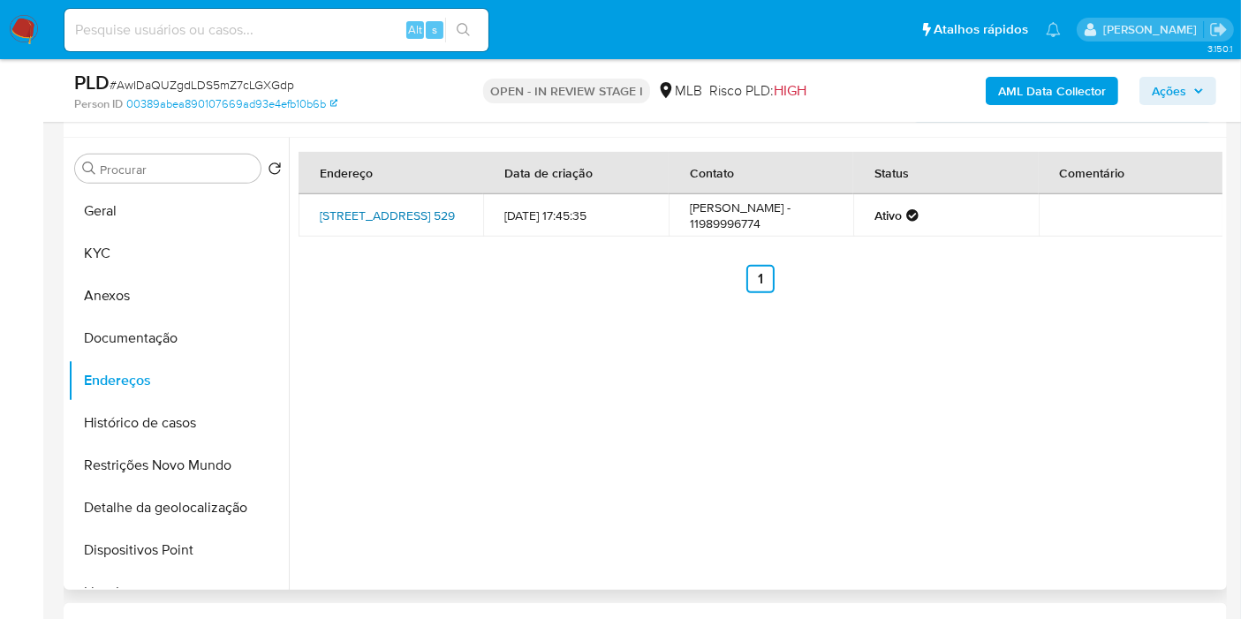
drag, startPoint x: 399, startPoint y: 216, endPoint x: 316, endPoint y: 274, distance: 101.5
click at [166, 329] on button "Documentação" at bounding box center [171, 338] width 207 height 42
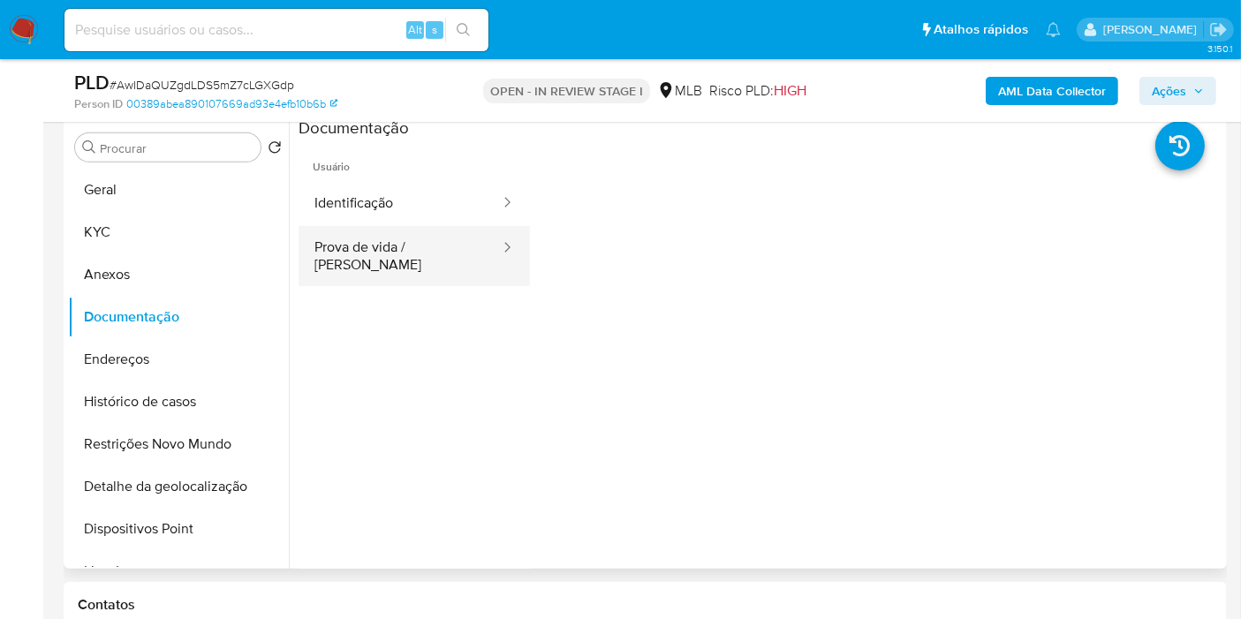
click at [421, 245] on button "Prova de vida / Selfie" at bounding box center [400, 256] width 203 height 60
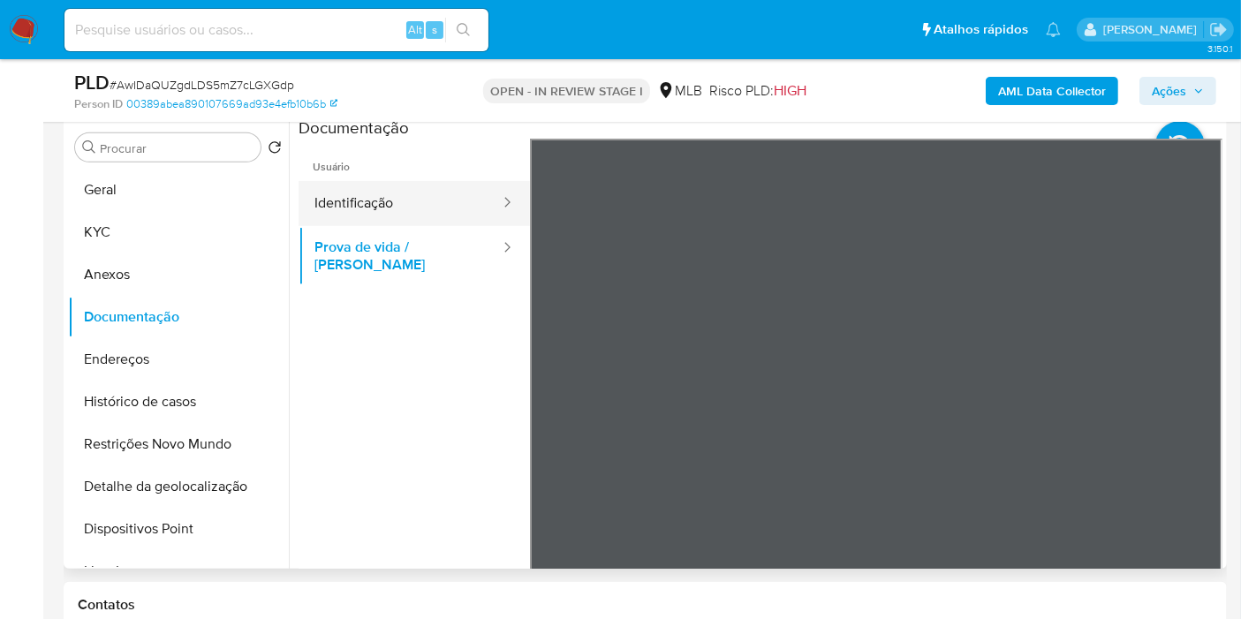
click at [404, 192] on button "Identificação" at bounding box center [400, 203] width 203 height 45
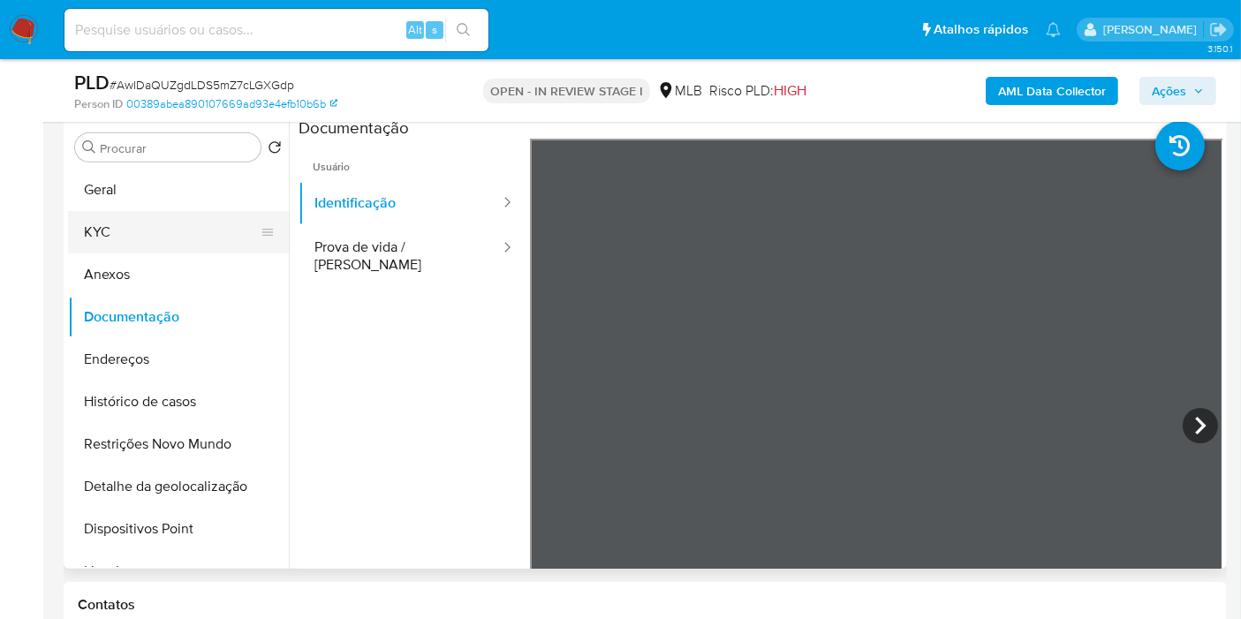
click at [121, 225] on button "KYC" at bounding box center [171, 232] width 207 height 42
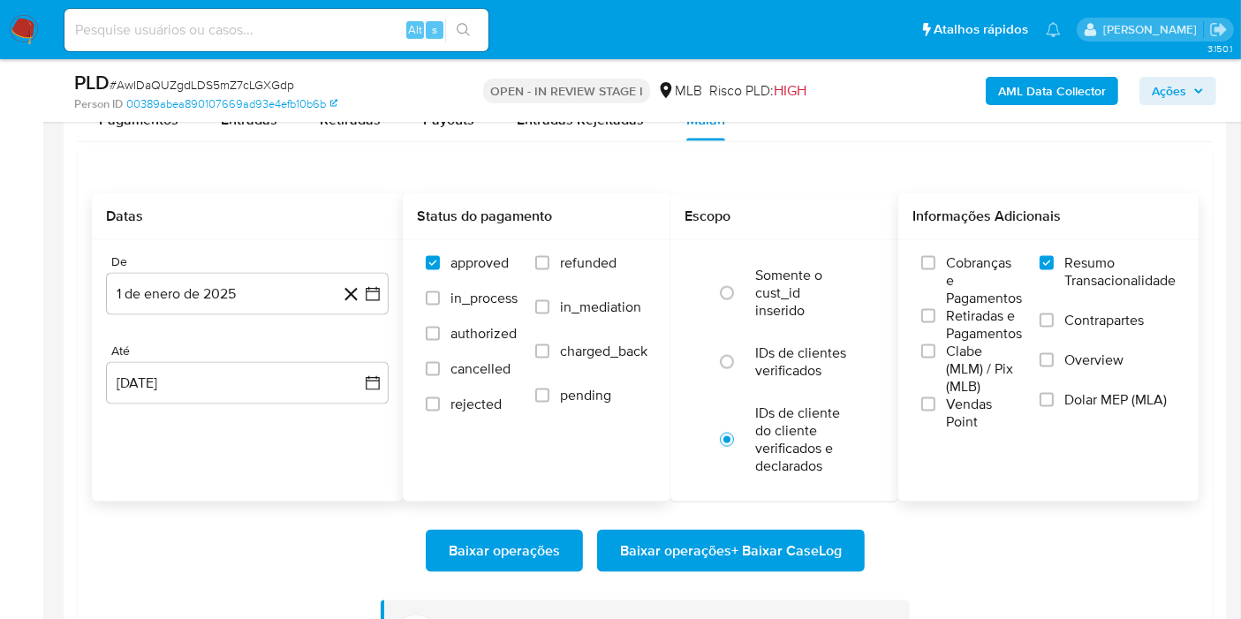
scroll to position [2463, 0]
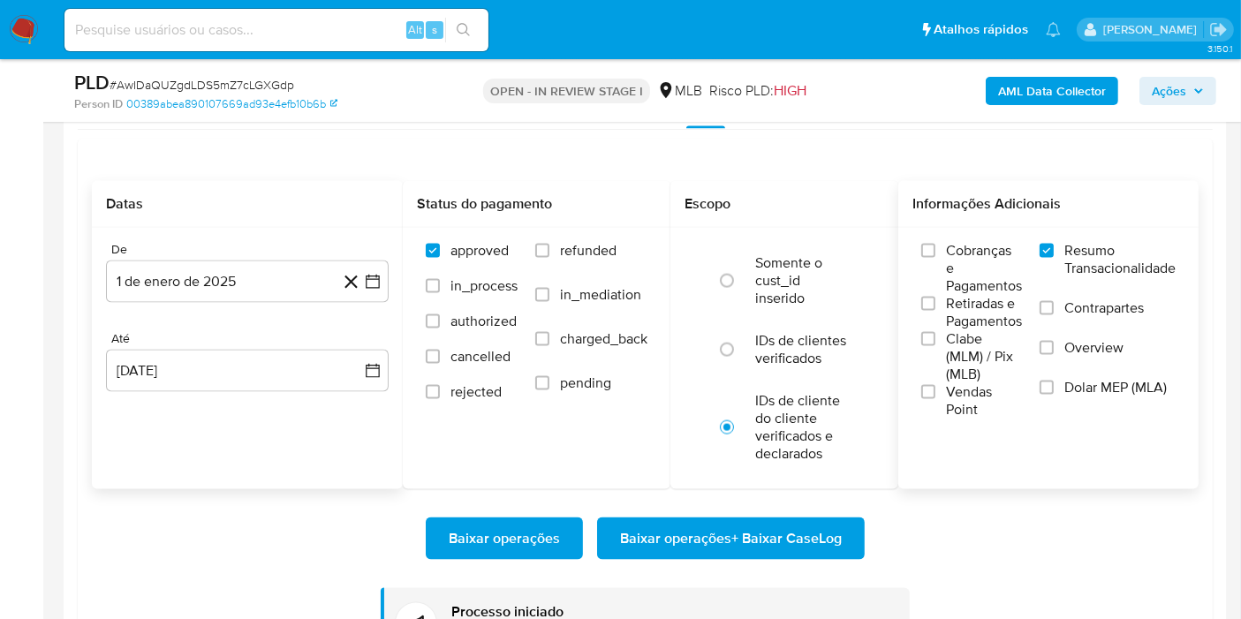
click at [707, 536] on span "Baixar operações + Baixar CaseLog" at bounding box center [731, 539] width 222 height 39
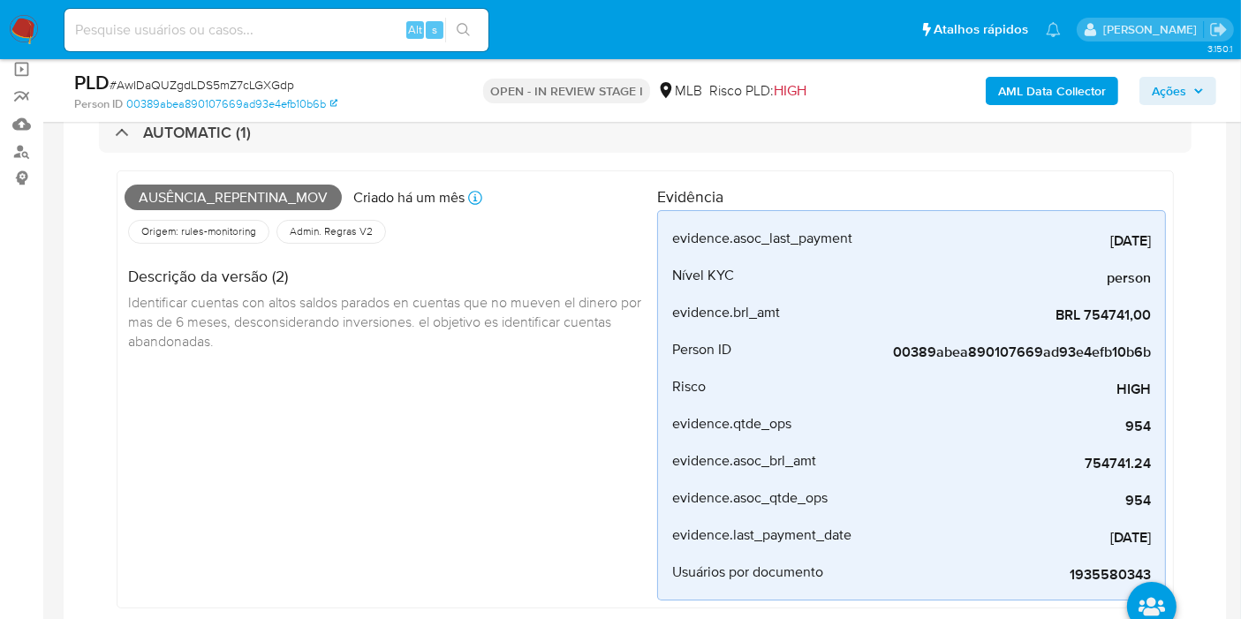
scroll to position [101, 0]
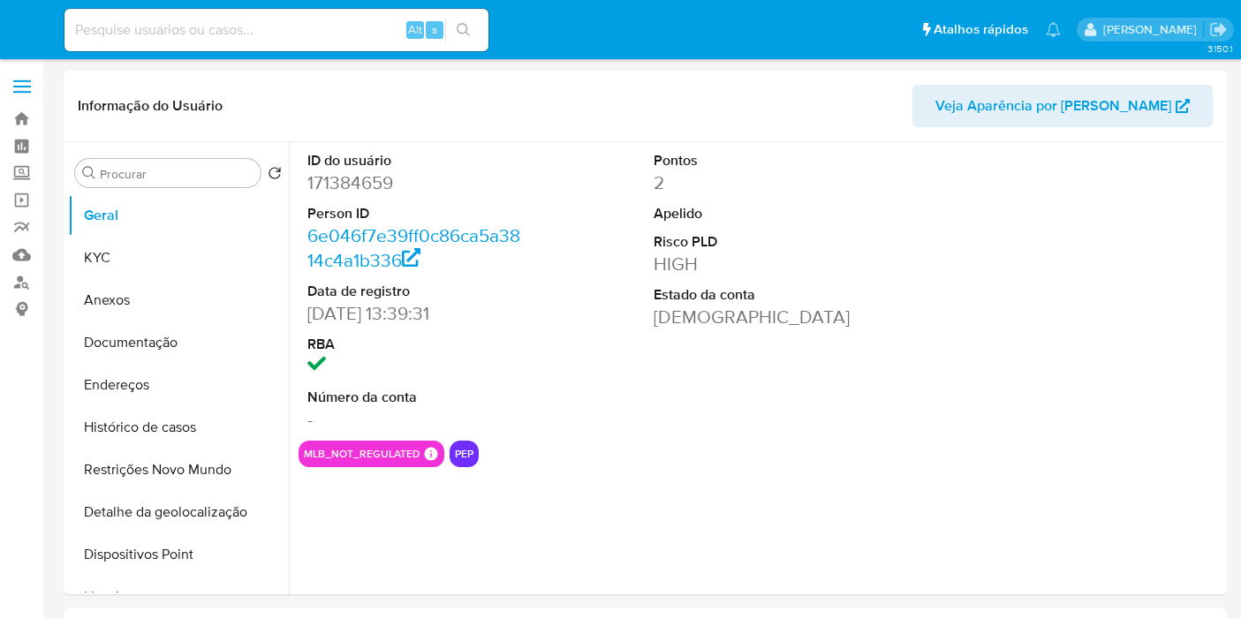
select select "10"
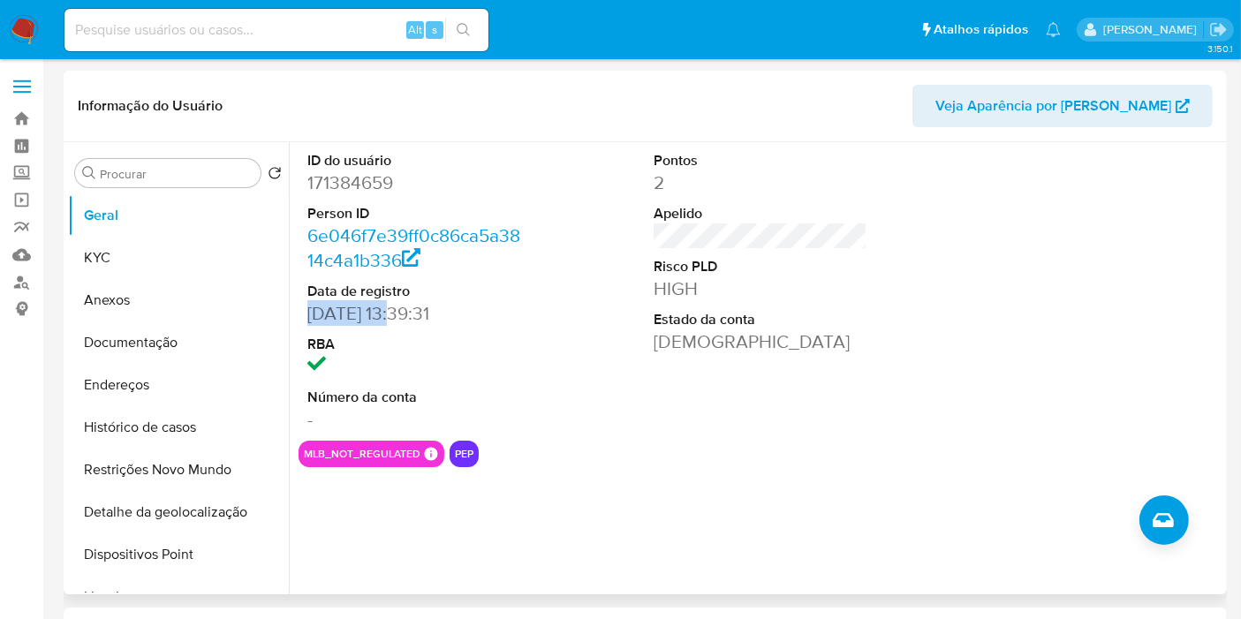
drag, startPoint x: 386, startPoint y: 311, endPoint x: 302, endPoint y: 314, distance: 84.0
click at [302, 314] on div "ID do usuário 171384659 Person ID 6e046f7e39ff0c86ca5a3814c4a1b336 Data de regi…" at bounding box center [414, 291] width 231 height 299
copy dd "[DATE]"
click at [201, 266] on button "KYC" at bounding box center [171, 258] width 207 height 42
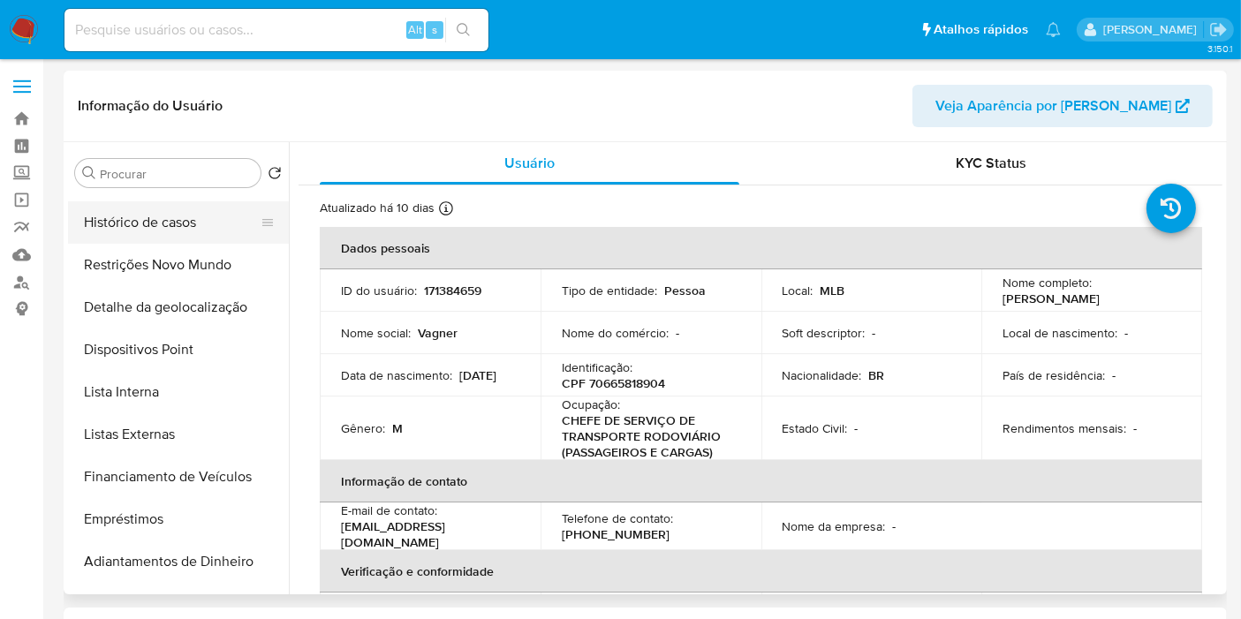
scroll to position [207, 0]
click at [199, 376] on button "Lista Interna" at bounding box center [171, 390] width 207 height 42
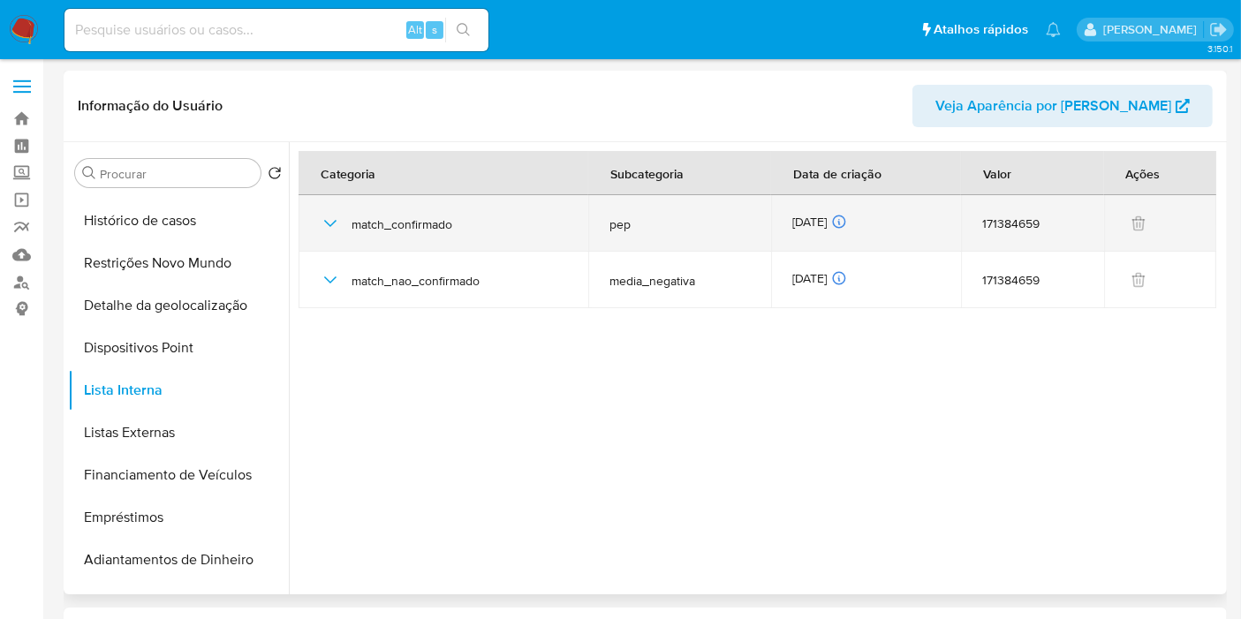
click at [814, 215] on div "[DATE] [DATE] 13:03:34" at bounding box center [867, 223] width 148 height 19
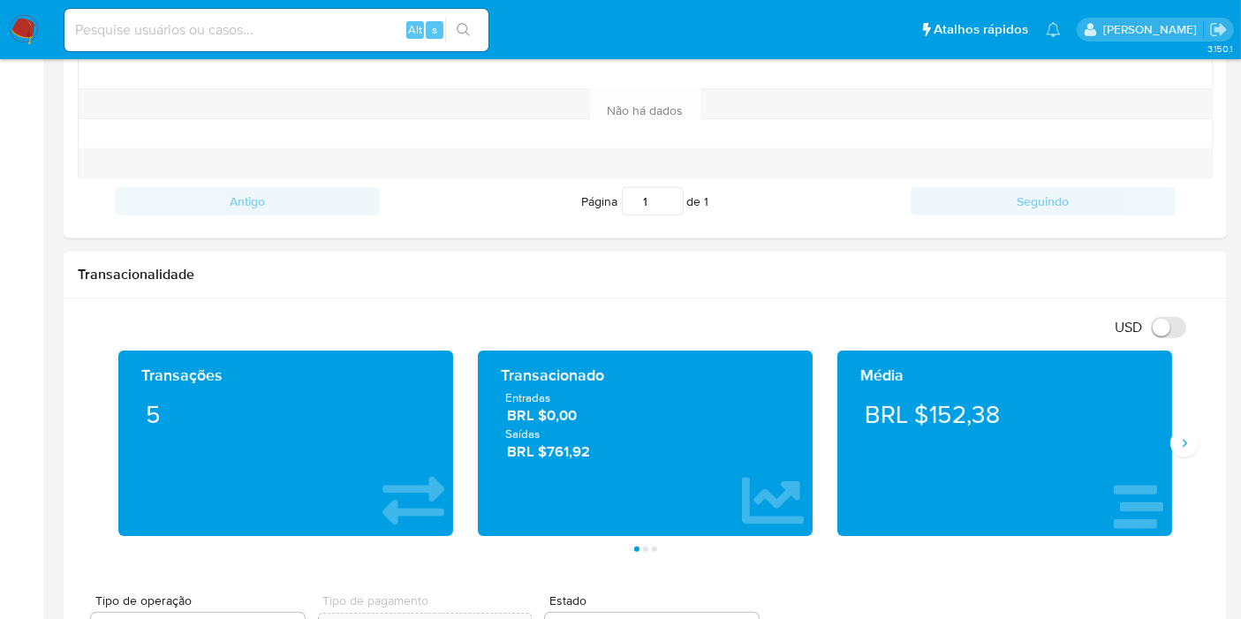
scroll to position [721, 0]
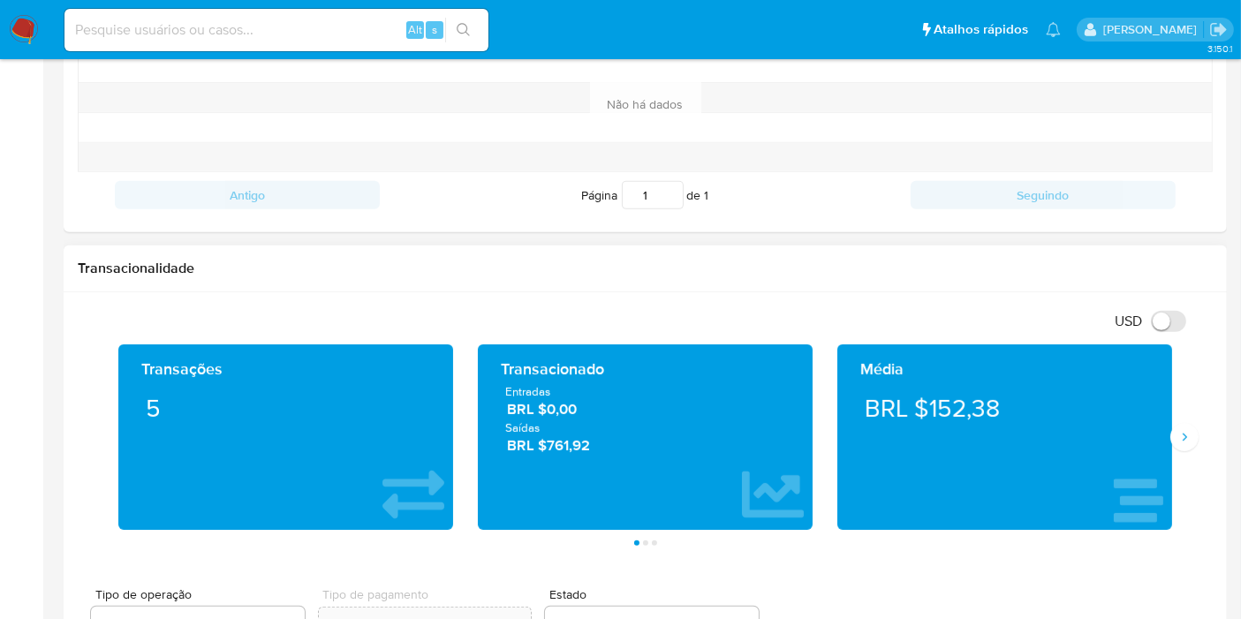
drag, startPoint x: 618, startPoint y: 451, endPoint x: 502, endPoint y: 391, distance: 131.2
click at [501, 391] on div "Entradas BRL $0,00 Saídas BRL $761,92" at bounding box center [645, 419] width 307 height 72
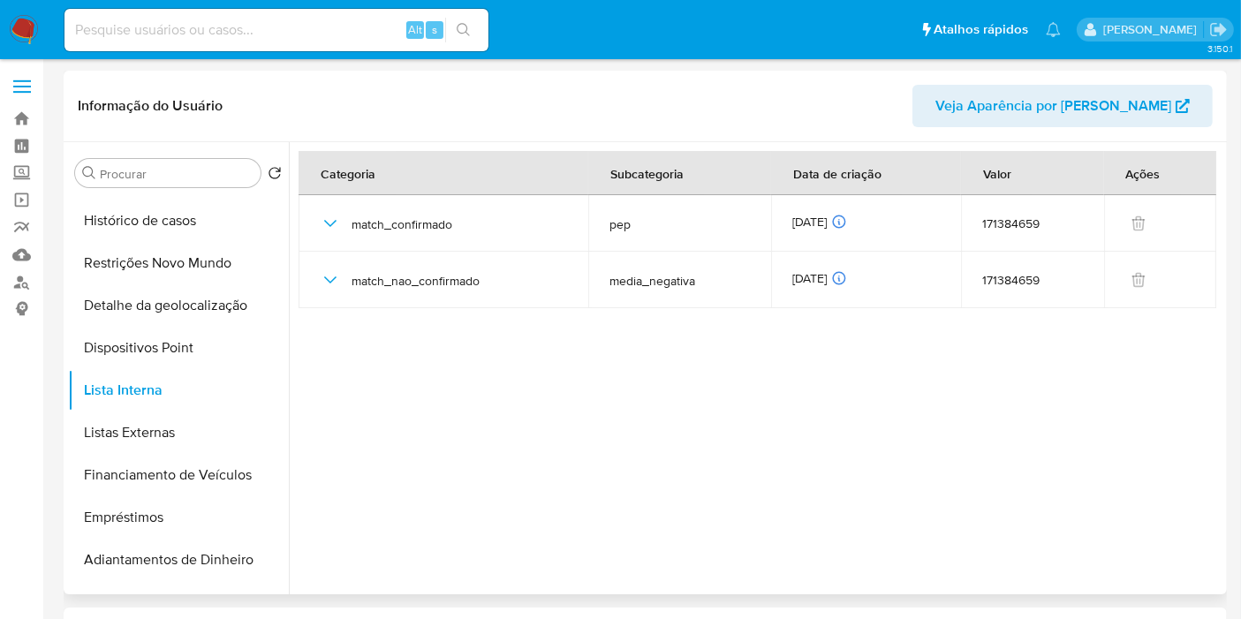
scroll to position [2, 0]
click at [207, 424] on button "Listas Externas" at bounding box center [171, 431] width 207 height 42
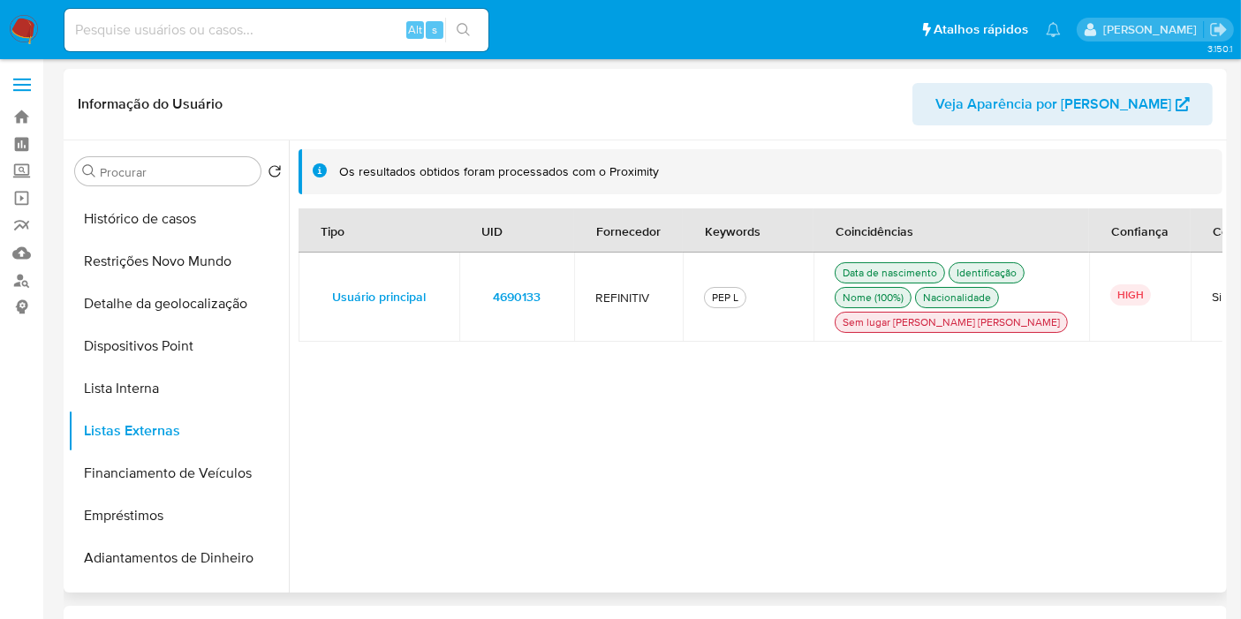
click at [537, 309] on span "4690133" at bounding box center [517, 296] width 48 height 25
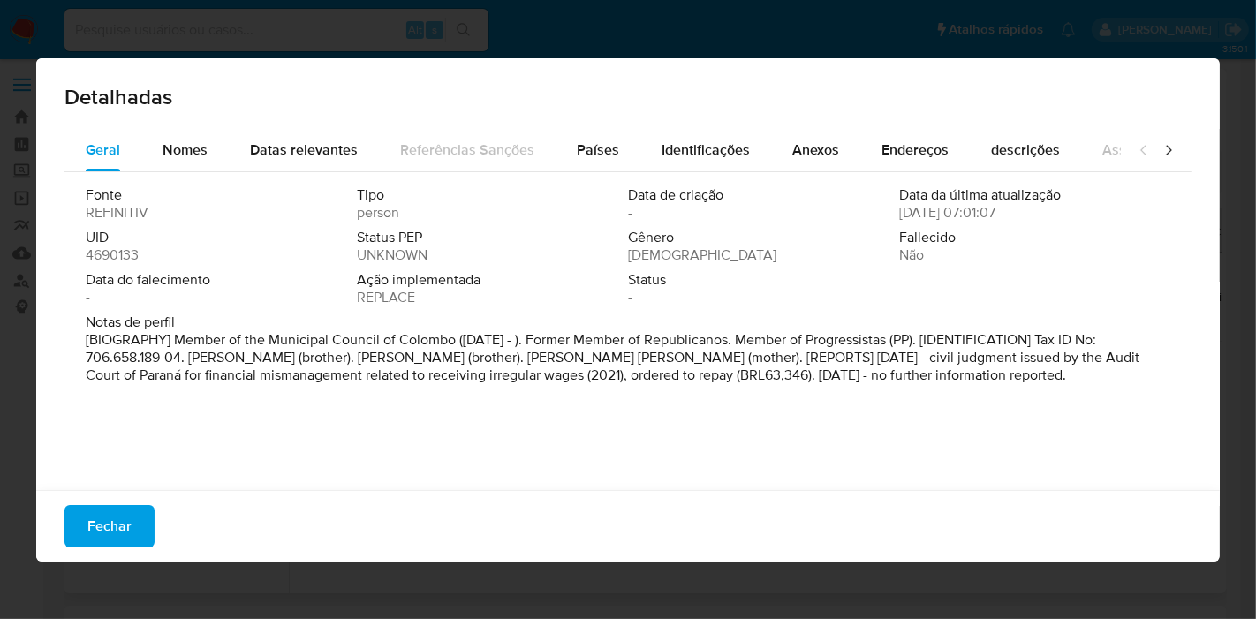
click at [128, 253] on span "4690133" at bounding box center [112, 256] width 53 height 18
click at [131, 518] on button "Fechar" at bounding box center [109, 526] width 90 height 42
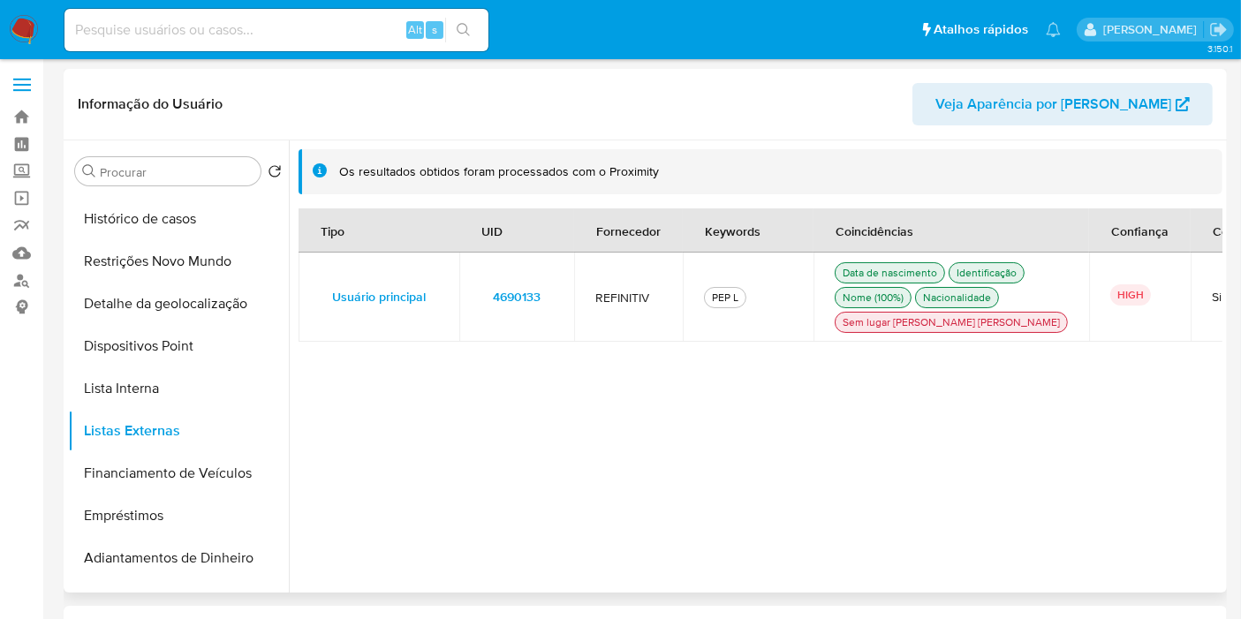
click at [205, 27] on input at bounding box center [276, 30] width 424 height 23
paste input "454843491"
type input "454843491"
click at [459, 27] on icon "search-icon" at bounding box center [464, 30] width 14 height 14
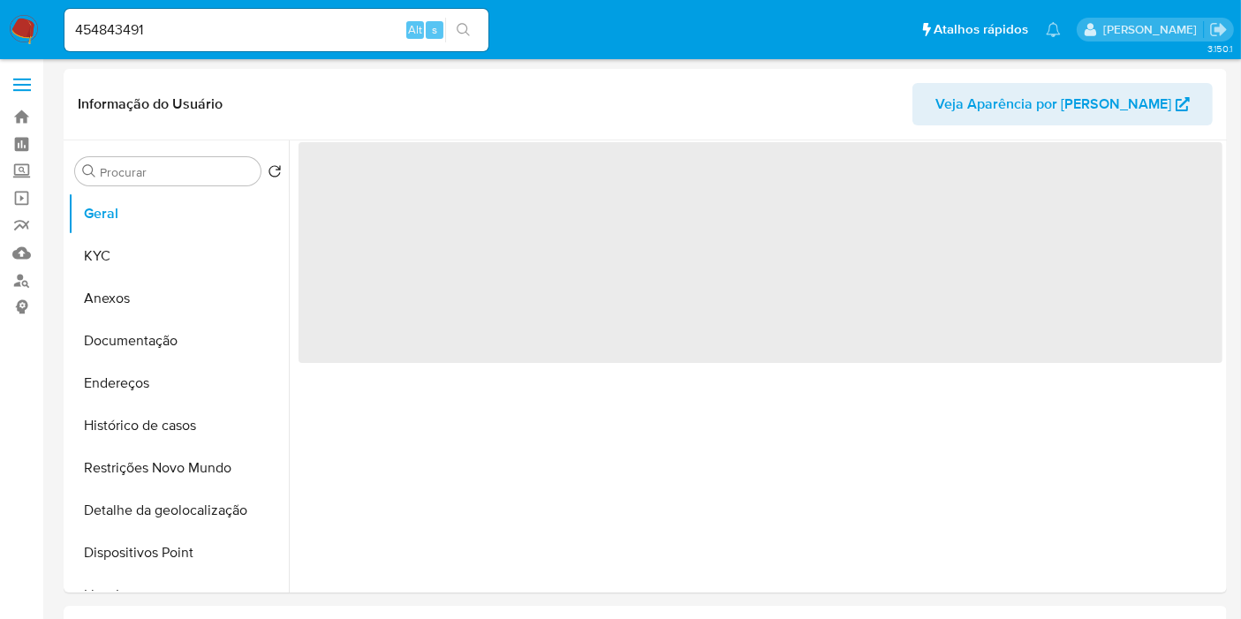
select select "10"
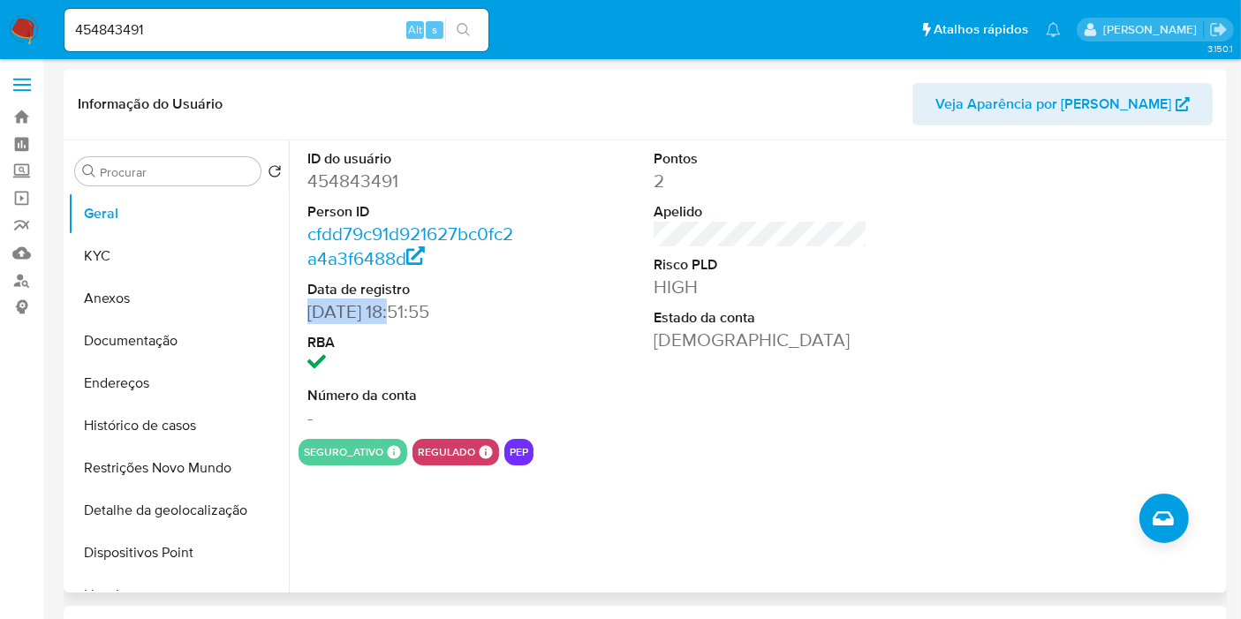
drag, startPoint x: 400, startPoint y: 315, endPoint x: 303, endPoint y: 308, distance: 97.4
click at [305, 309] on div "ID do usuário 454843491 Person ID cfdd79c91d921627bc0fc2a4a3f6488d Data de regi…" at bounding box center [414, 289] width 231 height 299
copy dd "[DATE]"
click at [163, 243] on button "KYC" at bounding box center [171, 256] width 207 height 42
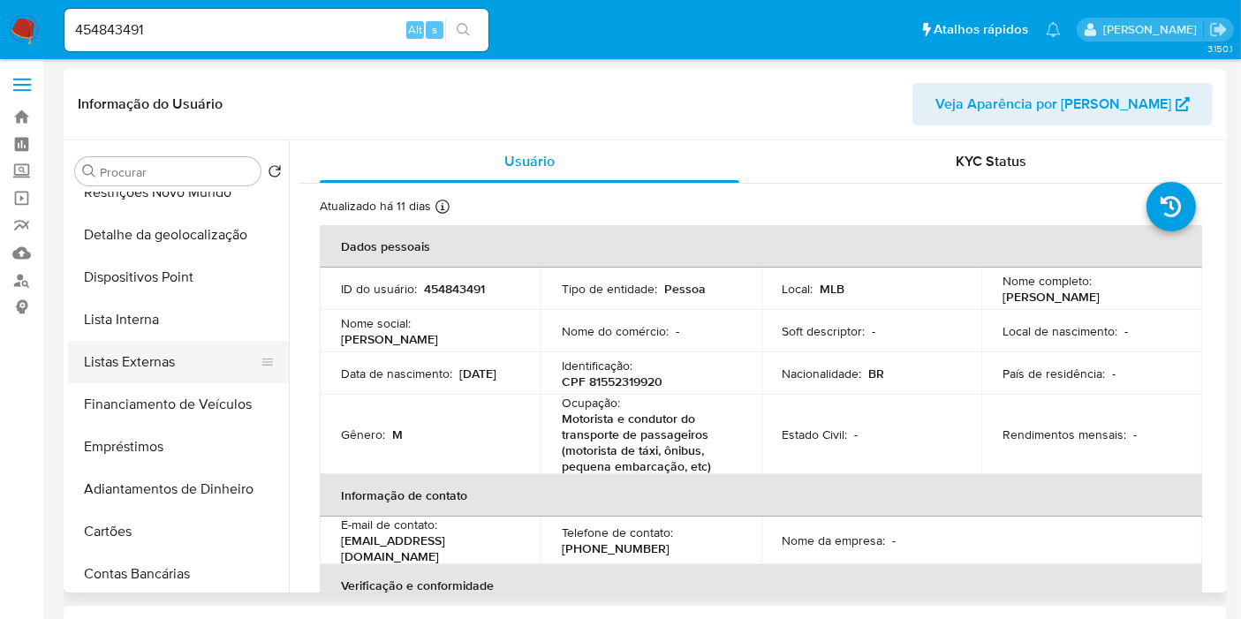
scroll to position [302, 0]
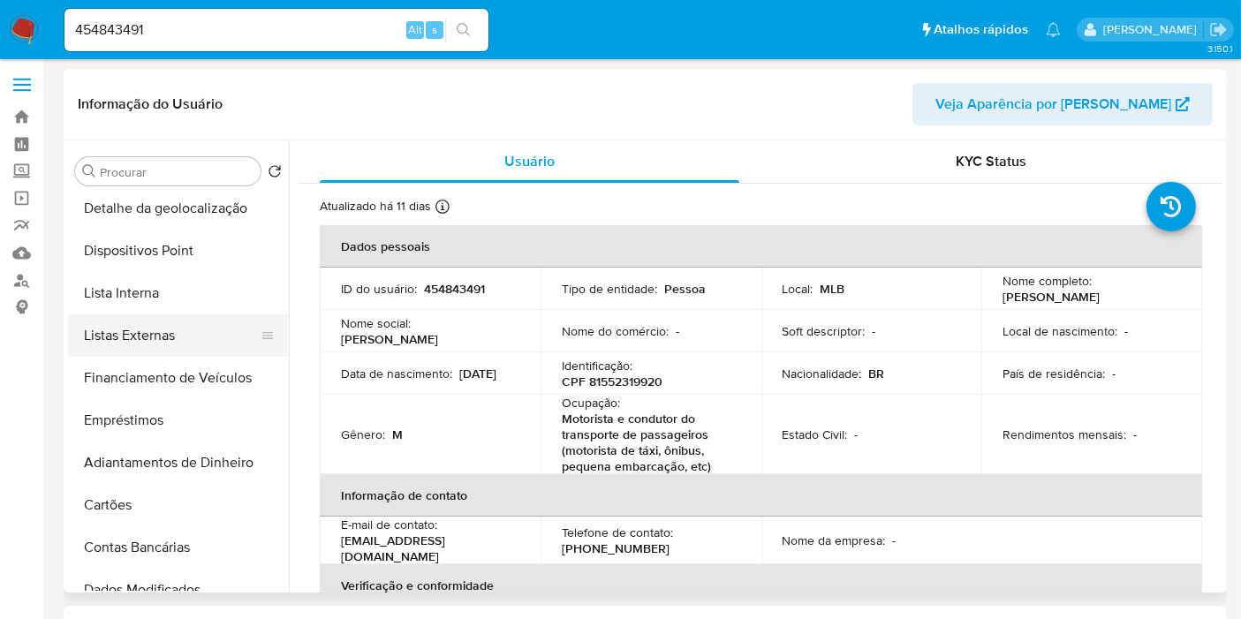
click at [213, 329] on button "Listas Externas" at bounding box center [171, 336] width 207 height 42
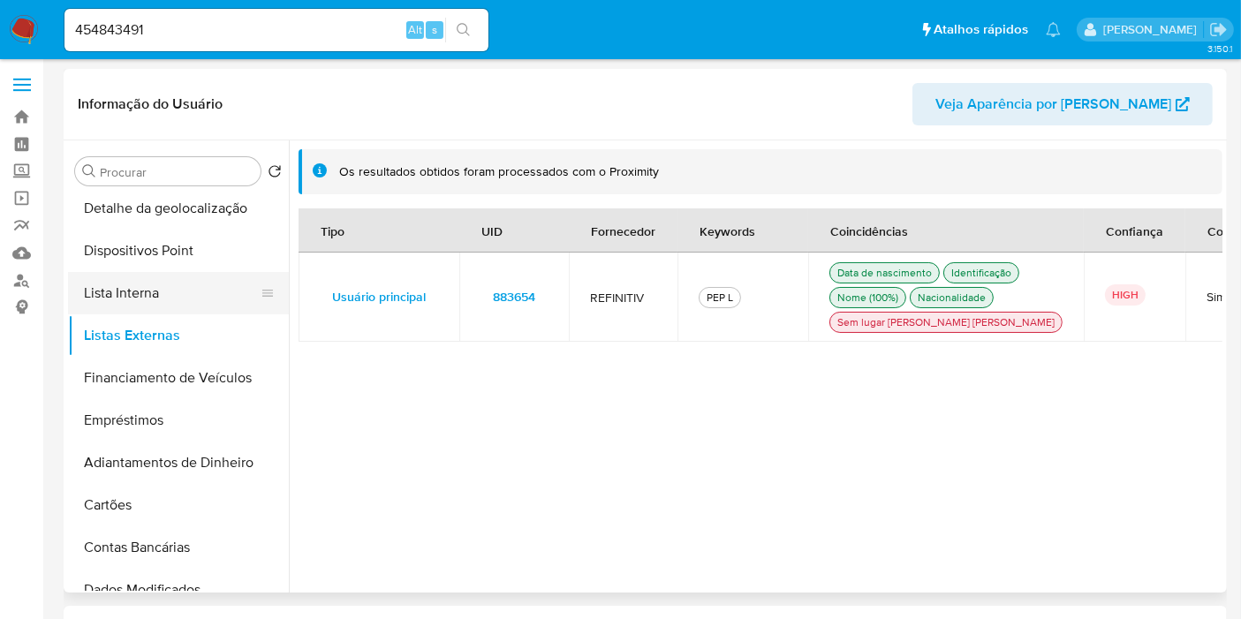
drag, startPoint x: 192, startPoint y: 296, endPoint x: 218, endPoint y: 298, distance: 26.6
click at [192, 297] on button "Lista Interna" at bounding box center [171, 293] width 207 height 42
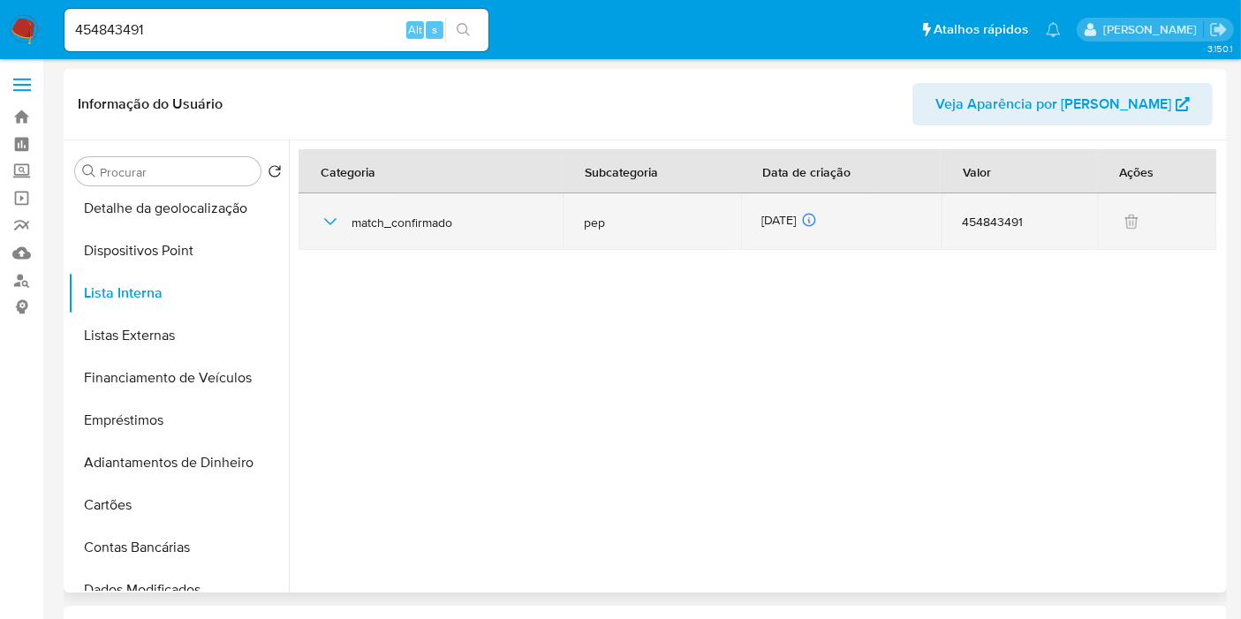
click at [797, 218] on div "[DATE] [DATE] 03:01:36" at bounding box center [841, 221] width 158 height 19
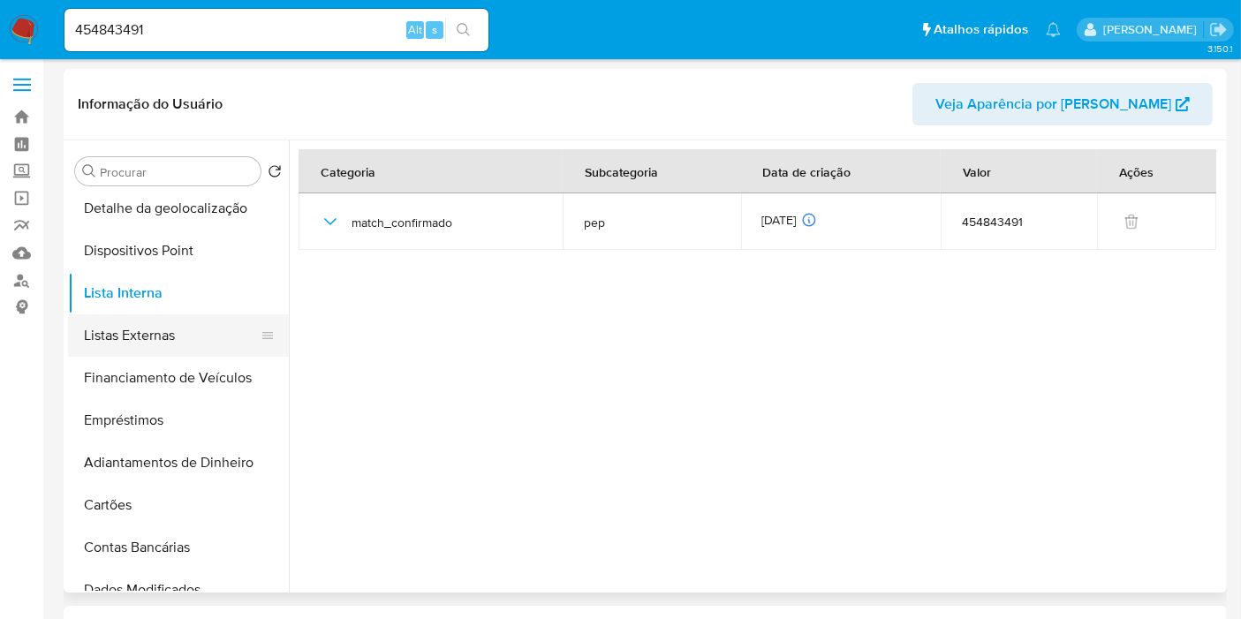
click at [186, 338] on button "Listas Externas" at bounding box center [171, 336] width 207 height 42
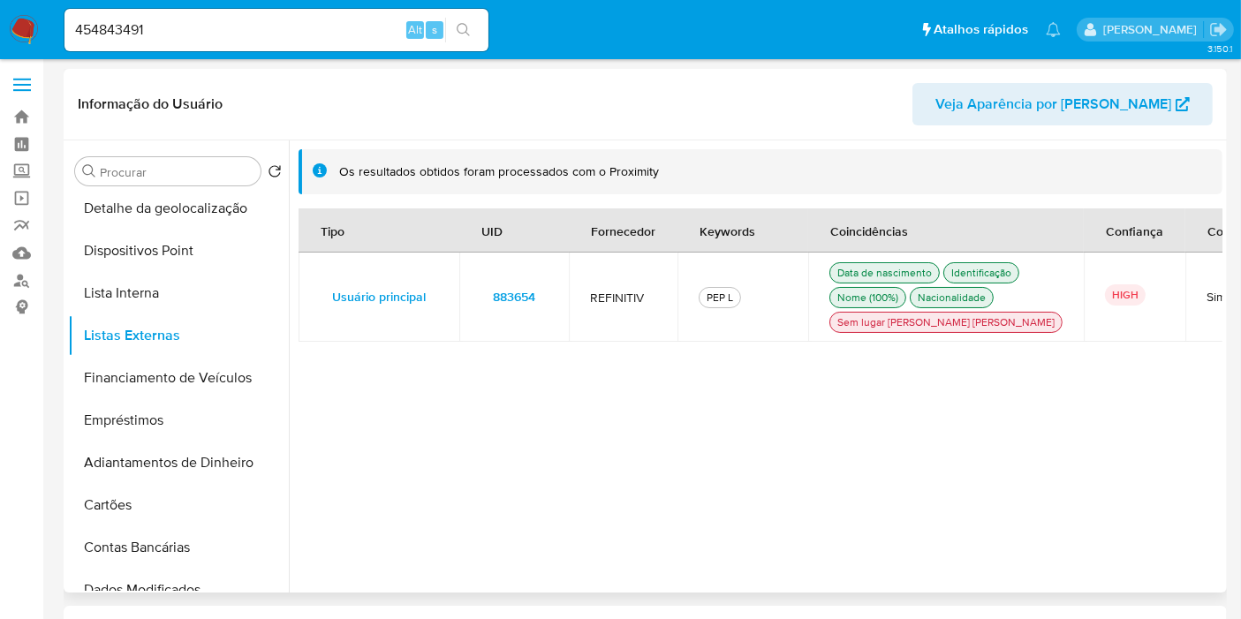
click at [527, 309] on span "883654" at bounding box center [514, 296] width 42 height 25
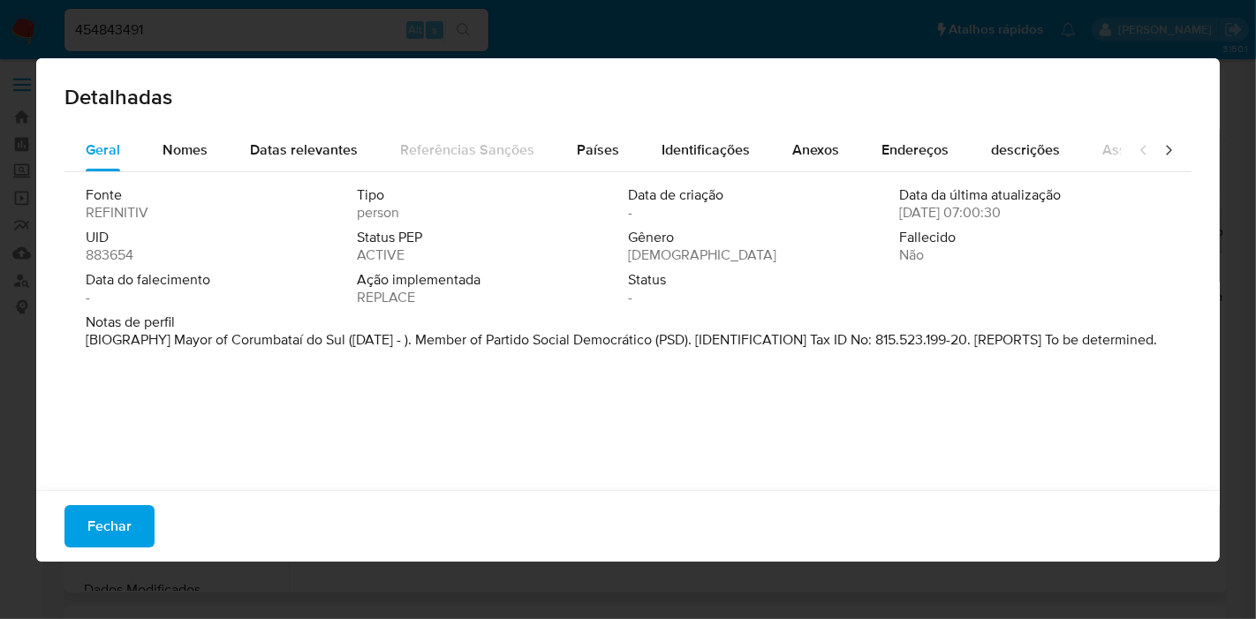
click at [117, 254] on span "883654" at bounding box center [110, 256] width 48 height 18
drag, startPoint x: 117, startPoint y: 254, endPoint x: 111, endPoint y: 284, distance: 29.6
click at [118, 255] on span "883654" at bounding box center [110, 256] width 48 height 18
click at [117, 533] on span "Fechar" at bounding box center [109, 526] width 44 height 39
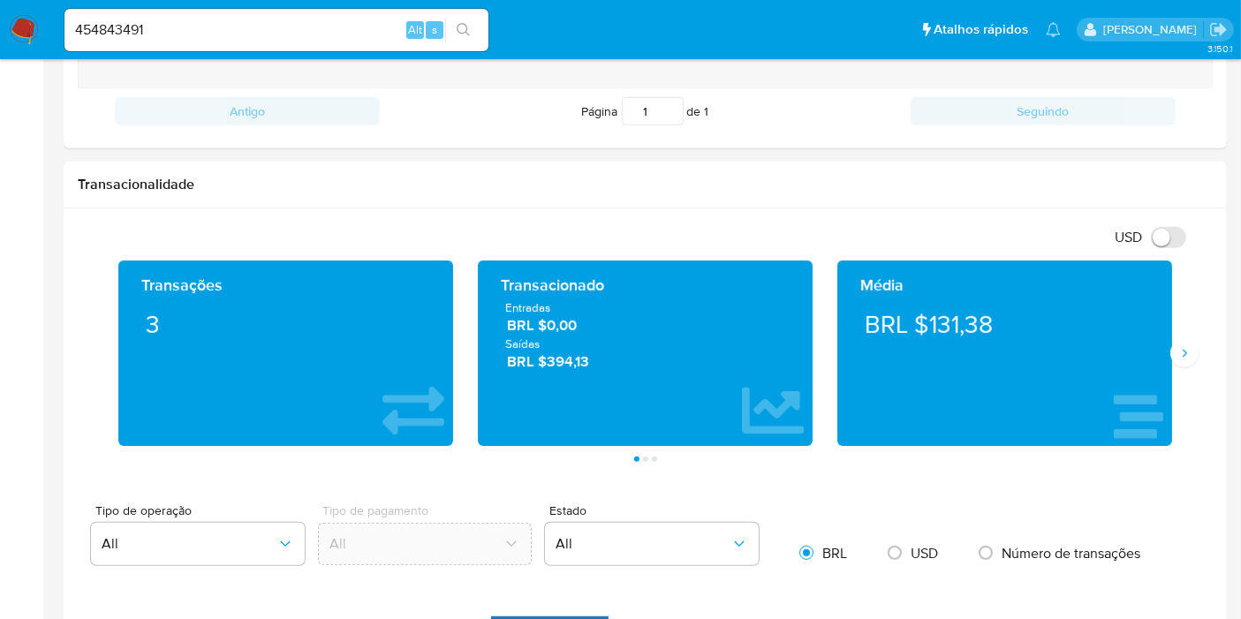
scroll to position [808, 0]
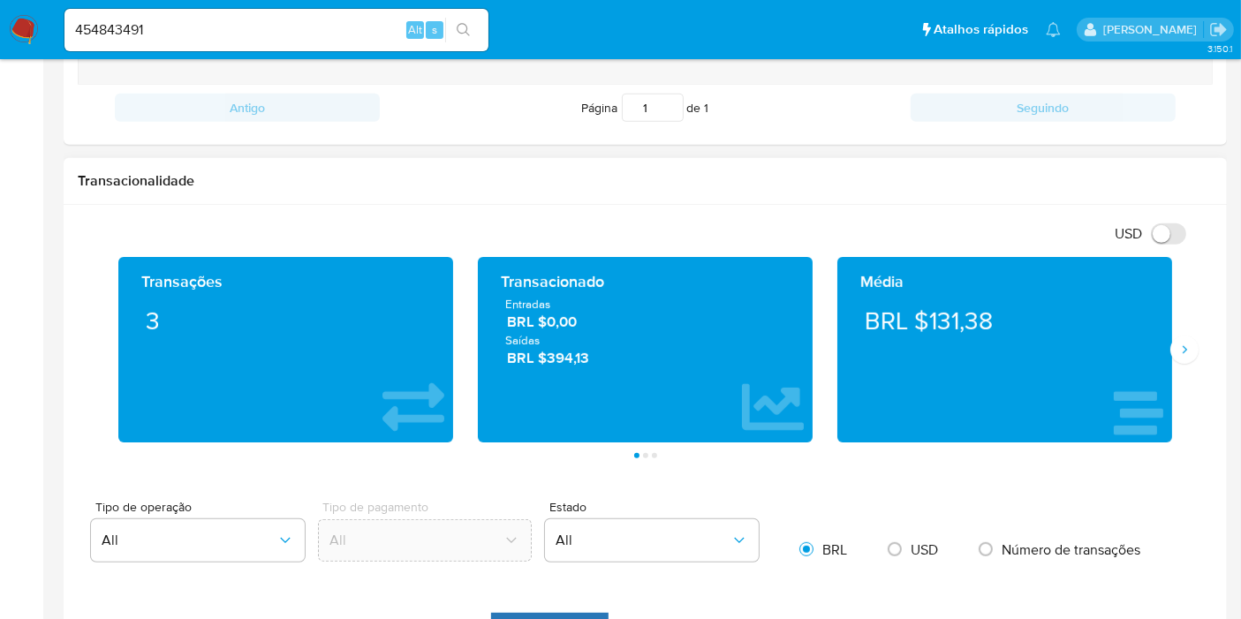
drag, startPoint x: 573, startPoint y: 368, endPoint x: 992, endPoint y: 262, distance: 432.9
click at [499, 303] on div "Transacionado Entradas BRL $0,00 Saídas BRL $394,13" at bounding box center [645, 349] width 307 height 157
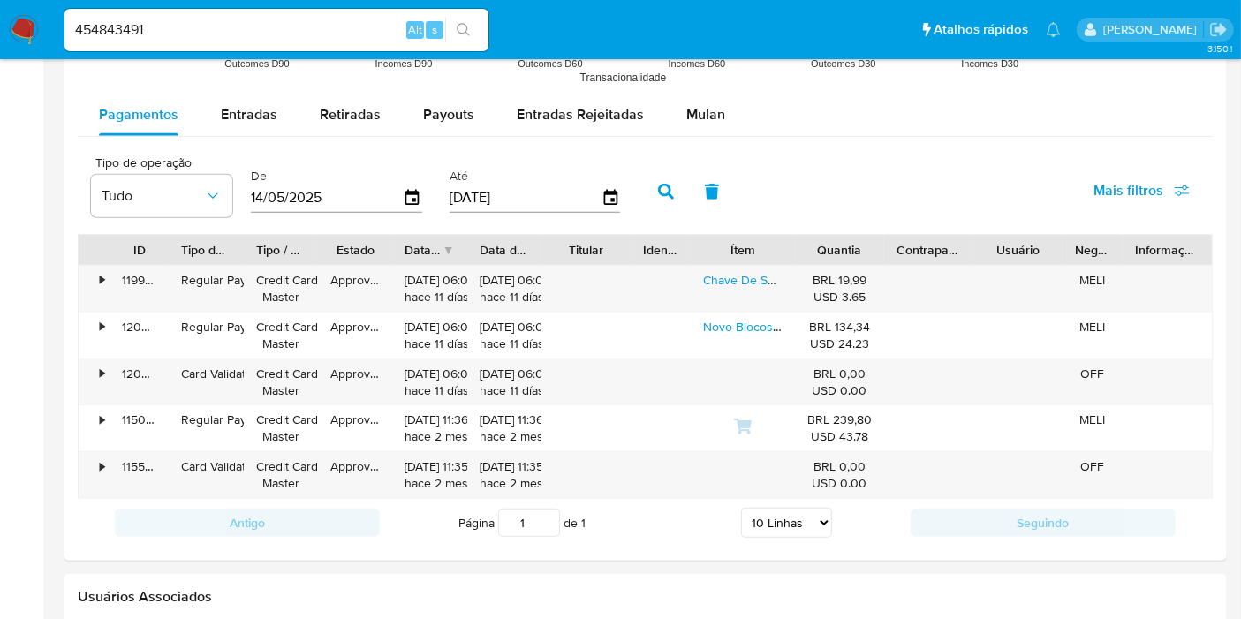
scroll to position [1649, 0]
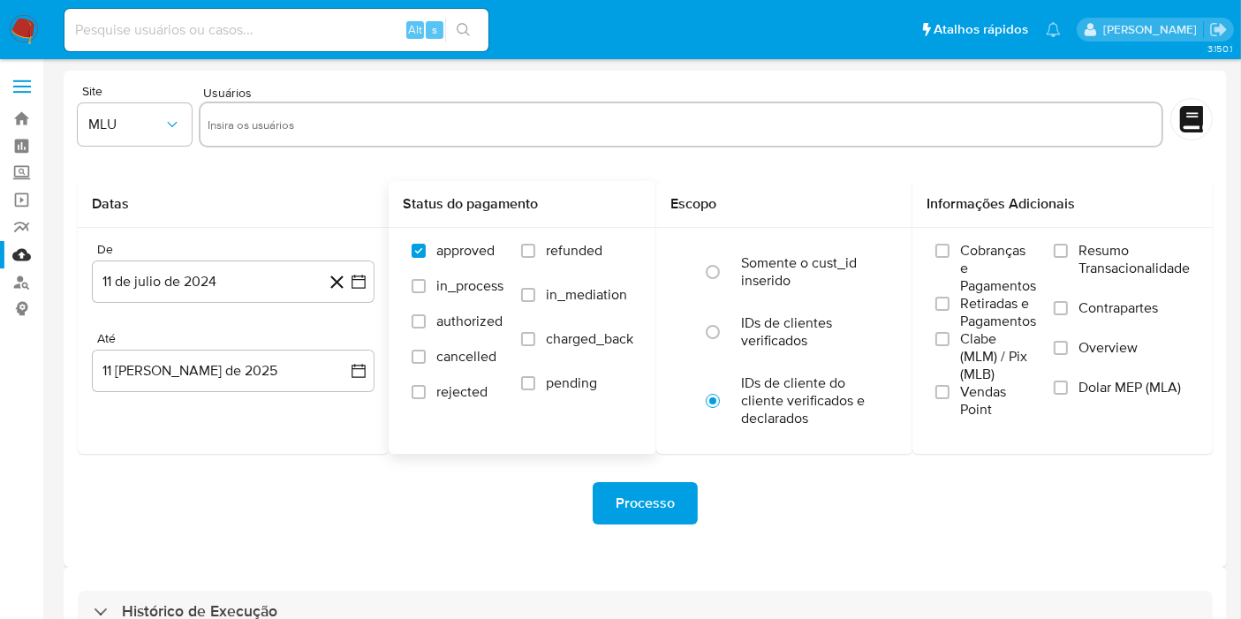
scroll to position [48, 0]
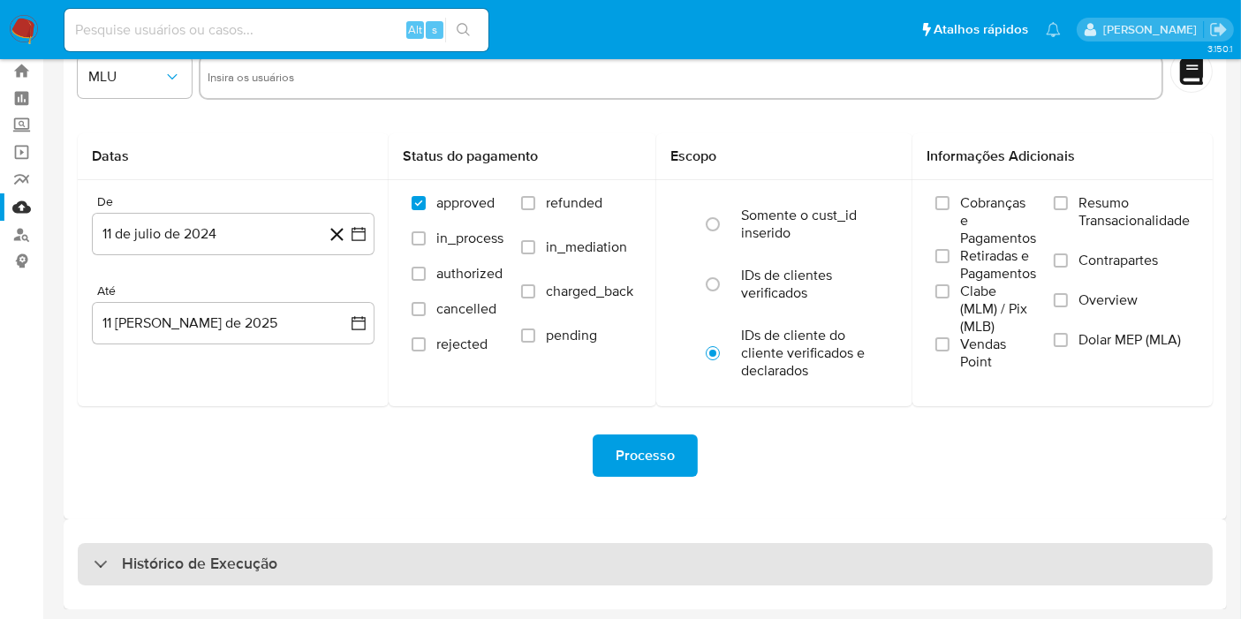
click at [518, 570] on div "Histórico de Execução" at bounding box center [645, 564] width 1135 height 42
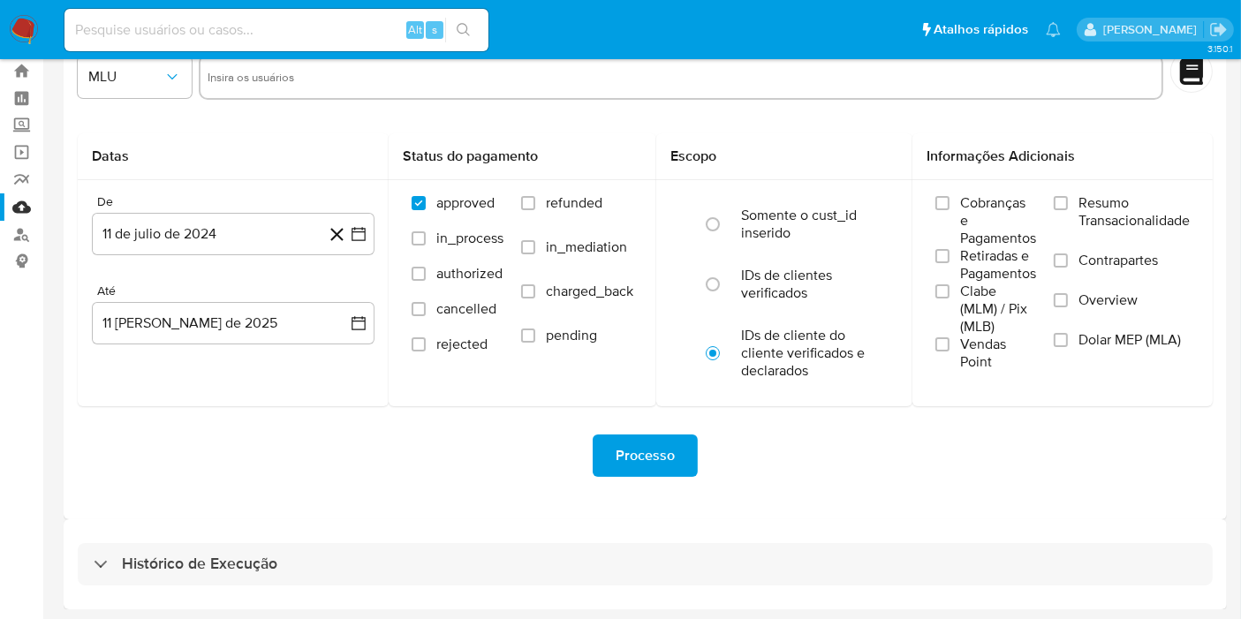
select select "10"
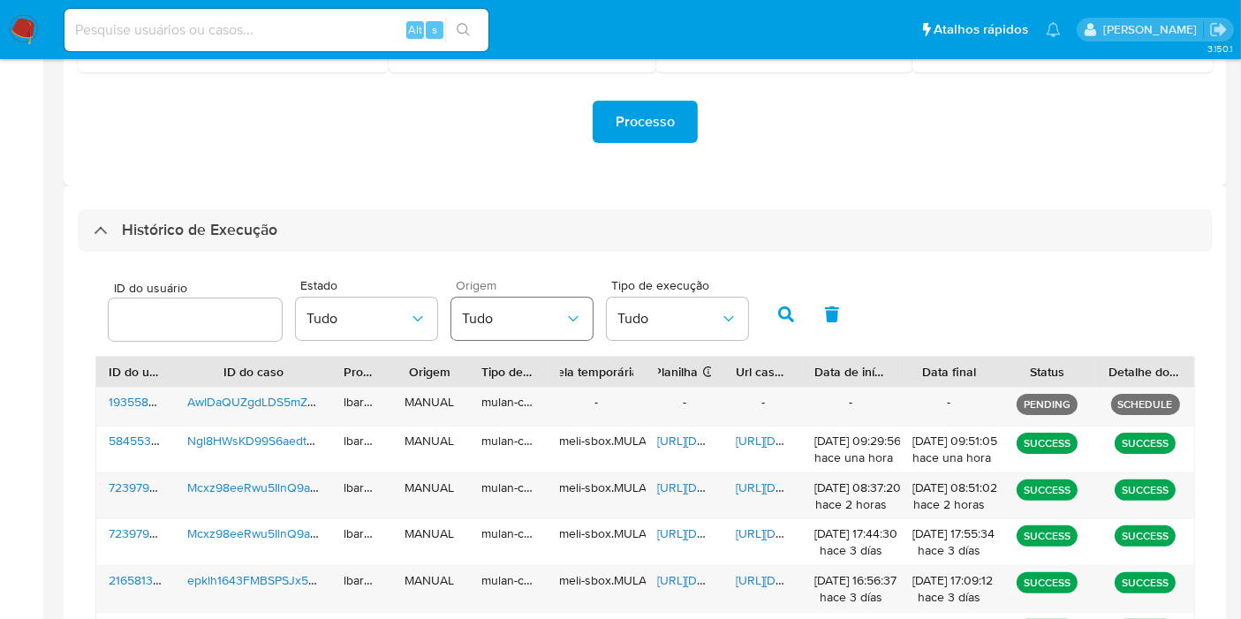
scroll to position [383, 0]
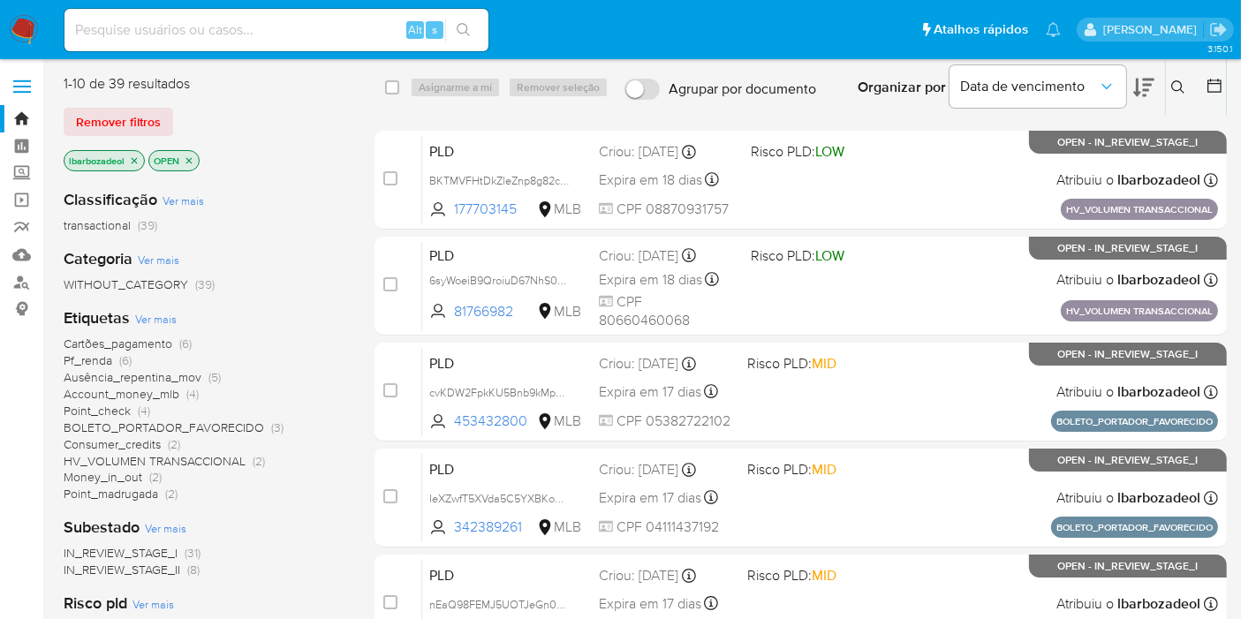
click at [135, 153] on p "lbarbozadeol" at bounding box center [104, 160] width 80 height 19
click at [133, 158] on icon "close-filter" at bounding box center [134, 161] width 11 height 11
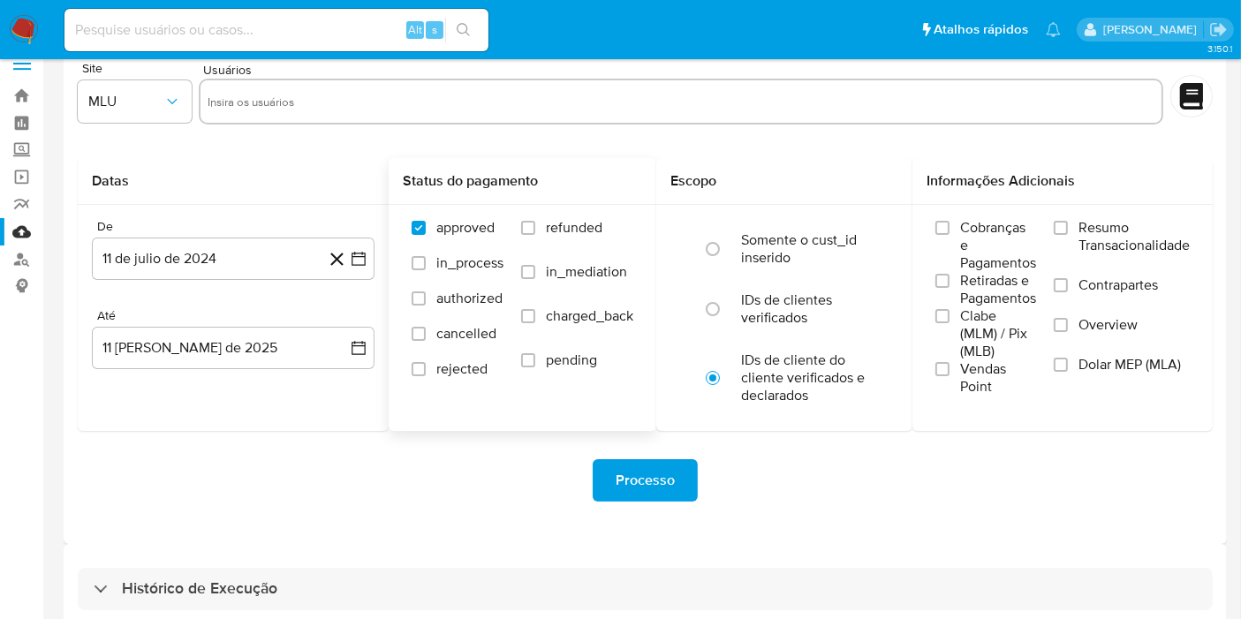
scroll to position [48, 0]
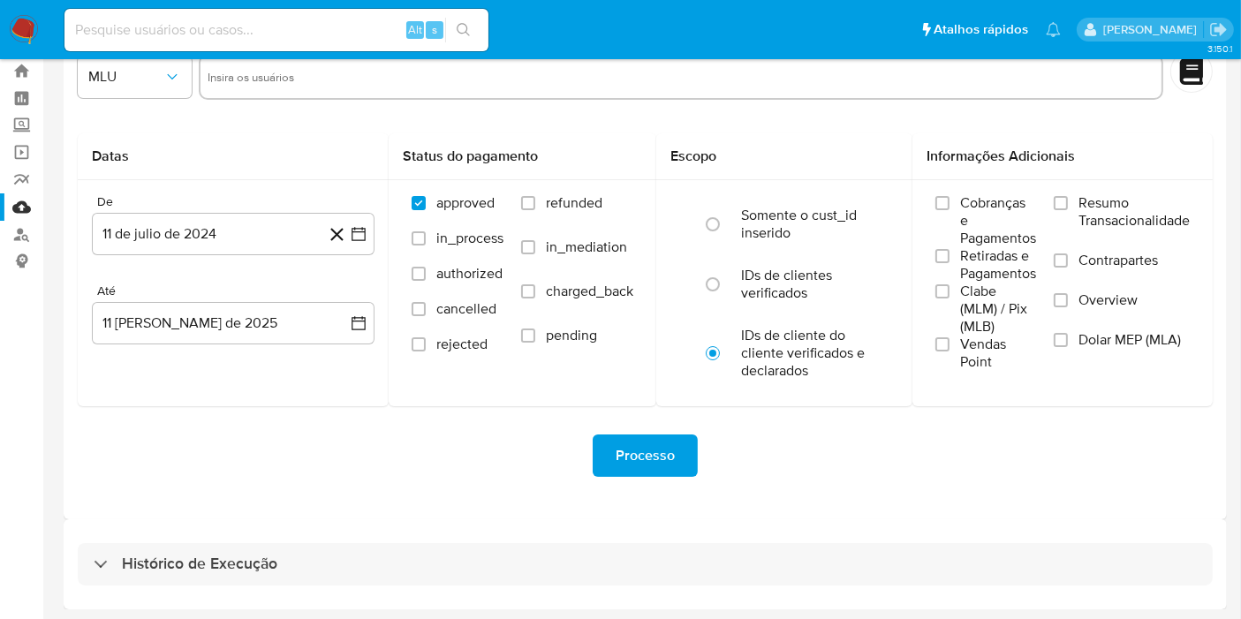
click at [399, 610] on main "3.150.1" at bounding box center [620, 286] width 1241 height 669
click at [399, 594] on div "Histórico de Execução" at bounding box center [646, 565] width 1164 height 90
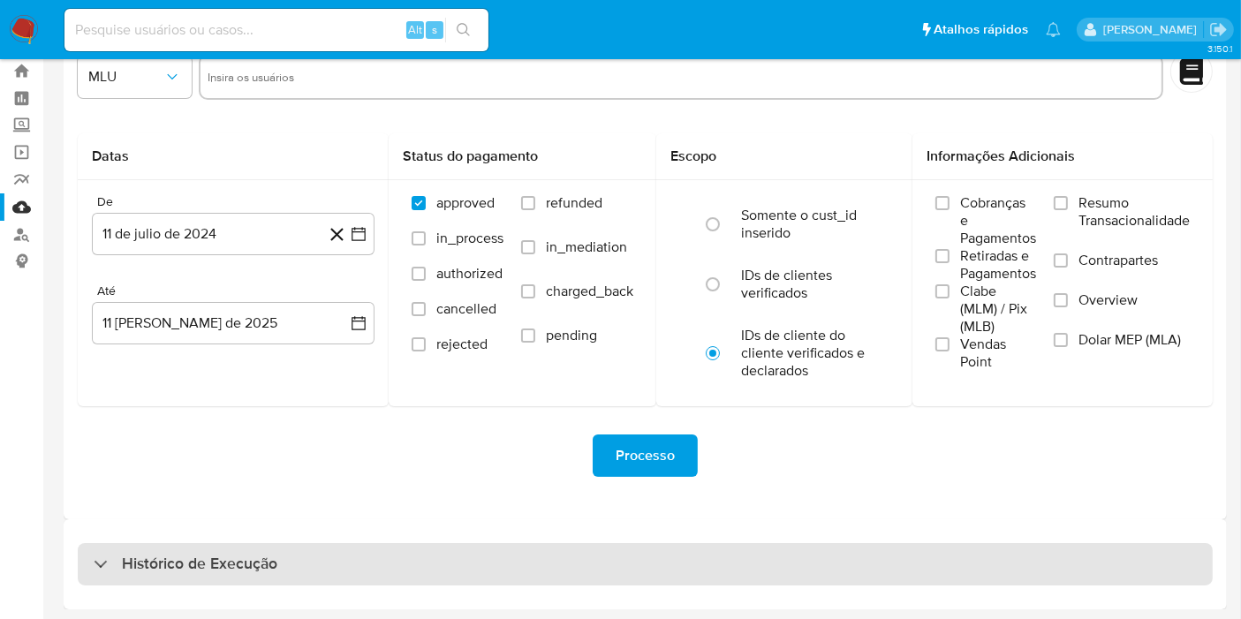
click at [400, 557] on div "Histórico de Execução" at bounding box center [645, 564] width 1135 height 42
select select "10"
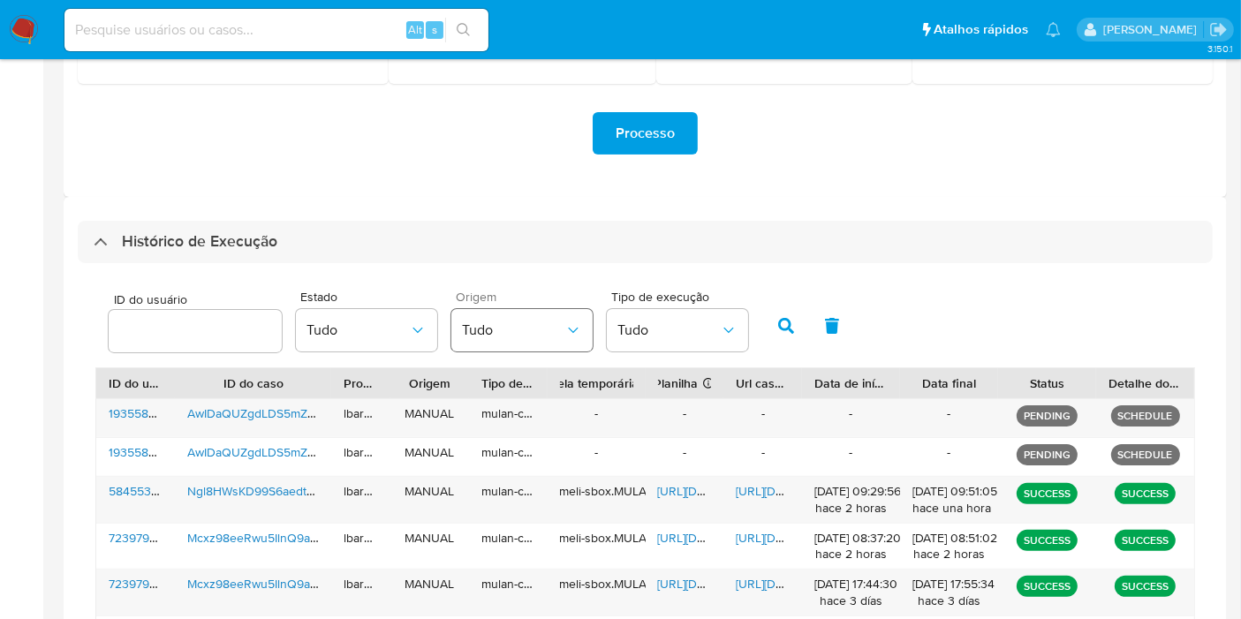
scroll to position [539, 0]
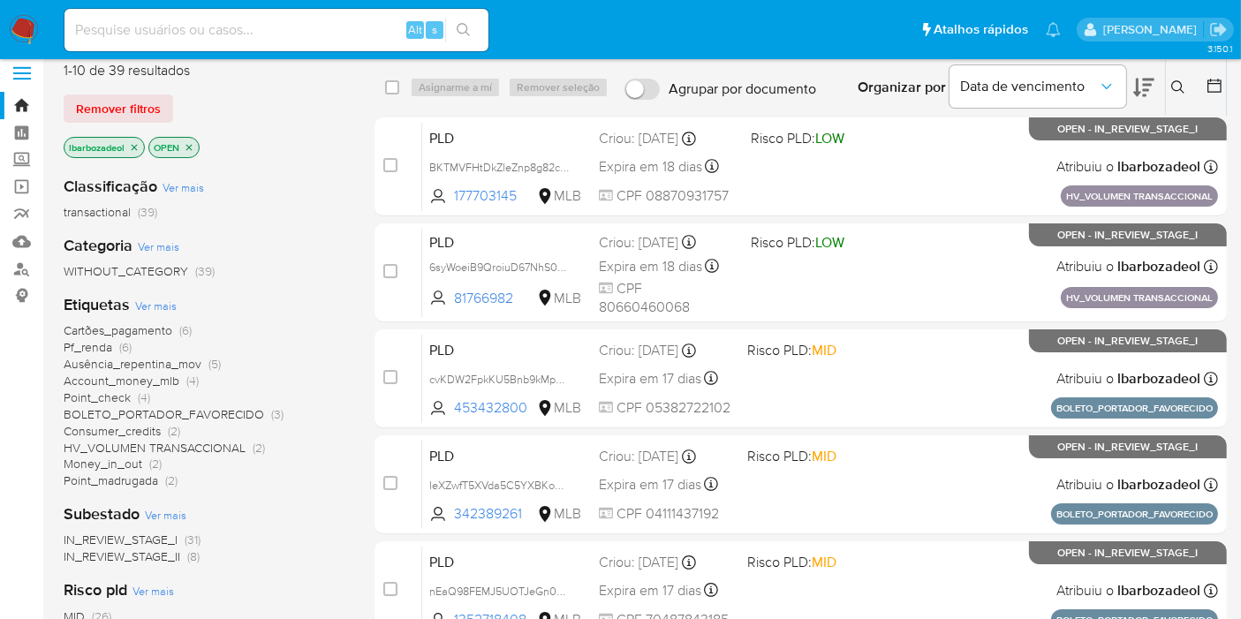
scroll to position [98, 0]
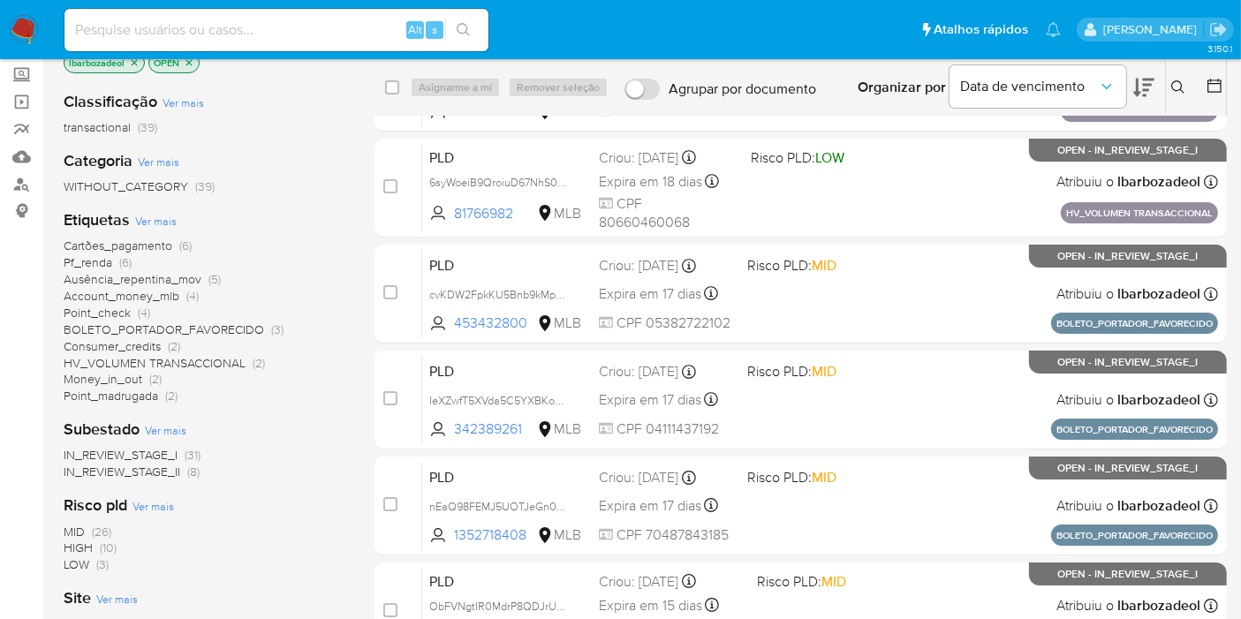
click at [110, 550] on span "(10)" at bounding box center [108, 548] width 17 height 18
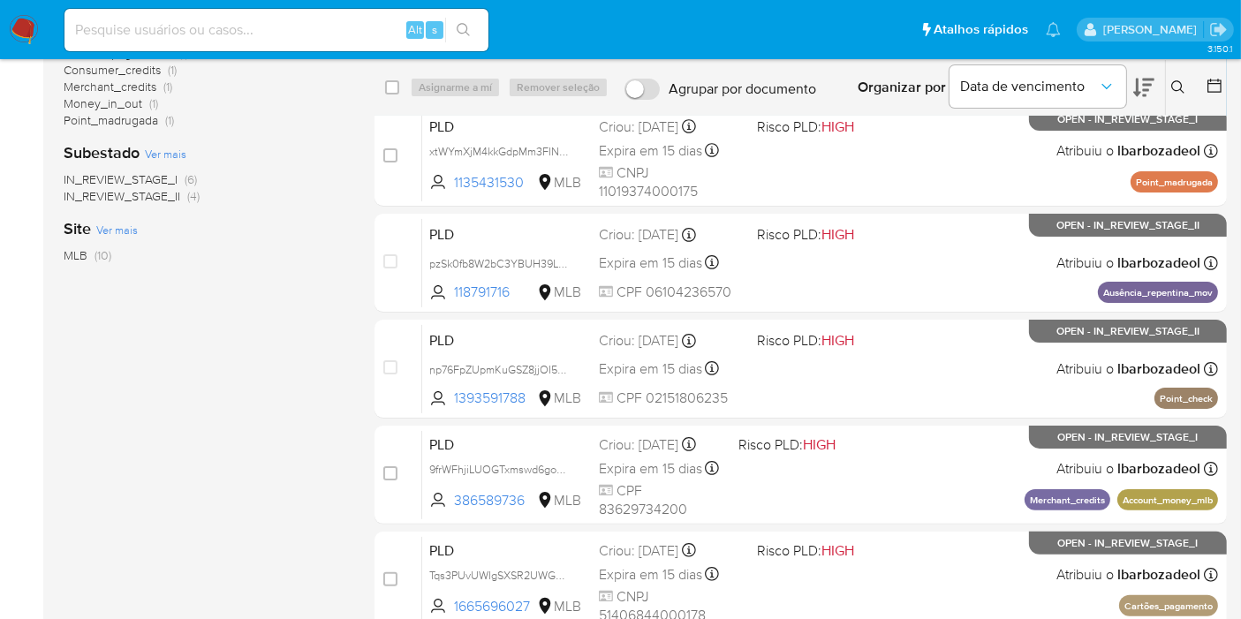
scroll to position [338, 0]
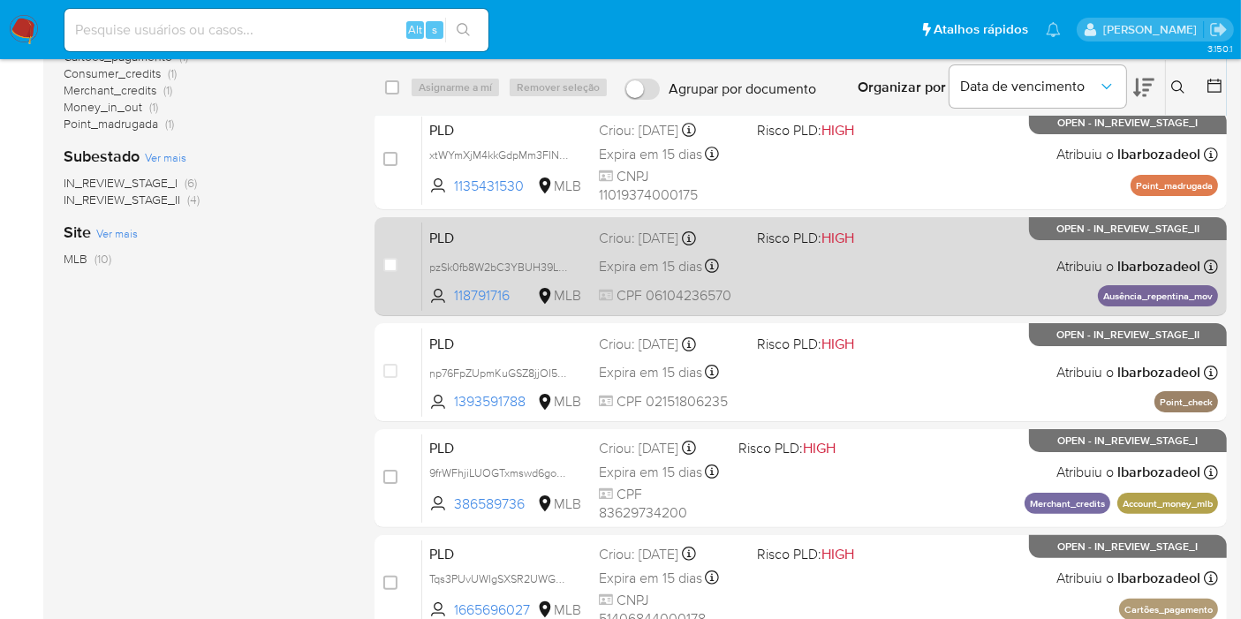
click at [937, 274] on div "PLD pzSk0fb8W2bC3YBUH39LKtxn 118791716 MLB Risco PLD: HIGH Criou: 12/07/2025 Cr…" at bounding box center [820, 266] width 796 height 89
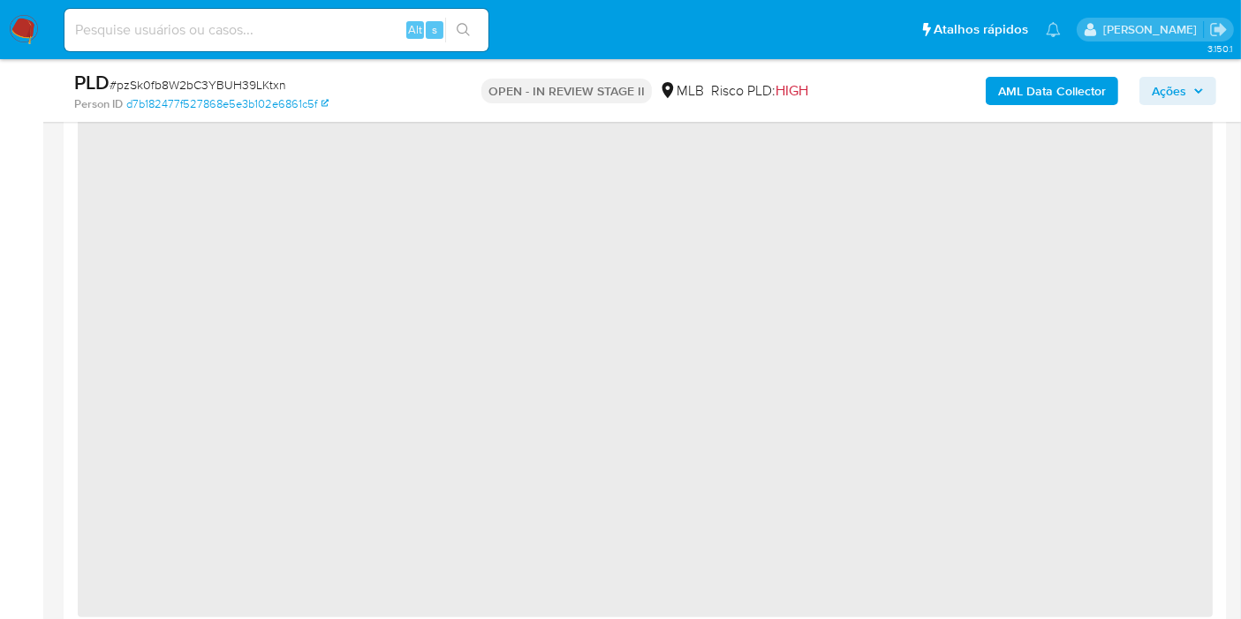
select select "10"
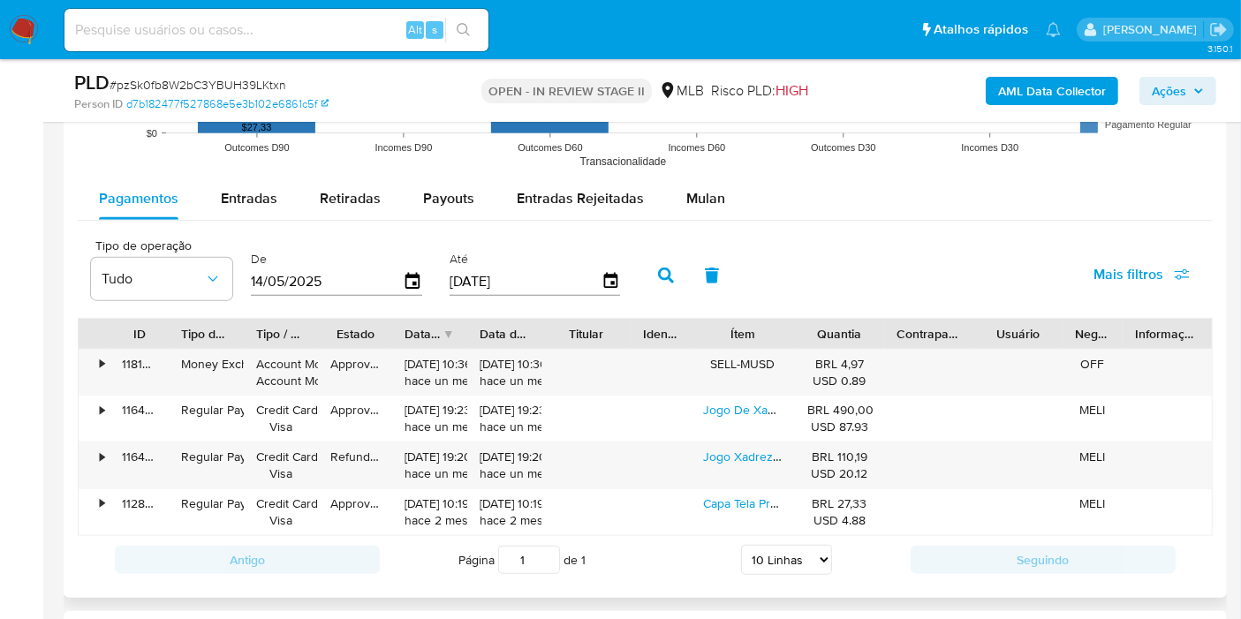
scroll to position [1897, 0]
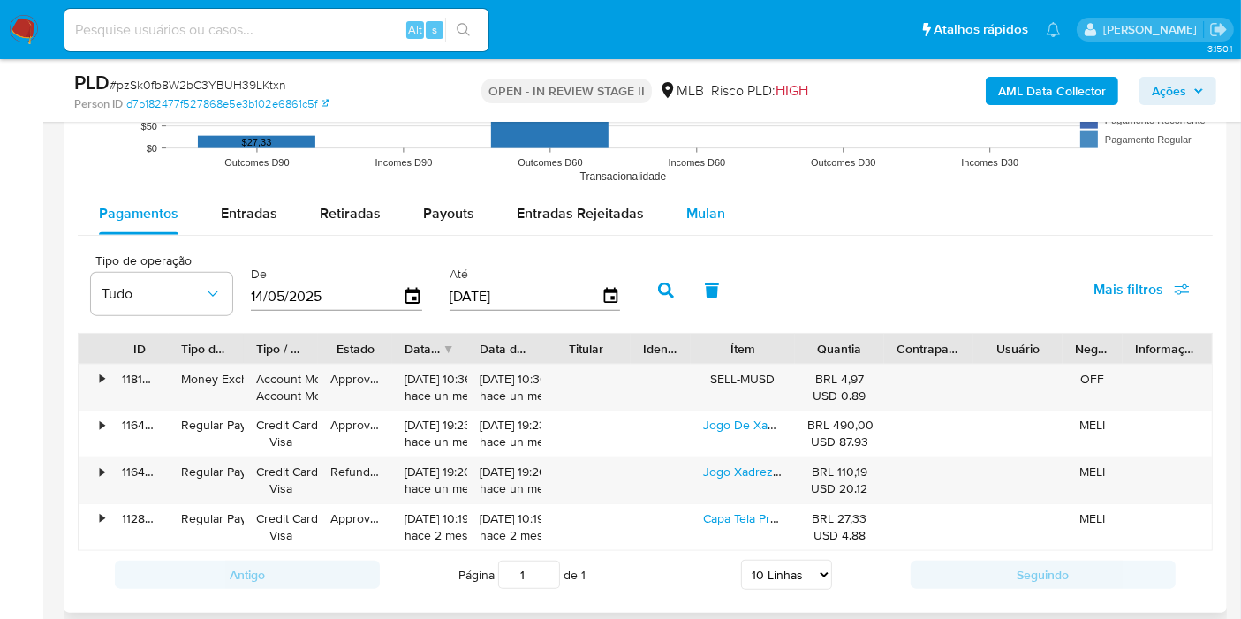
click at [715, 213] on span "Mulan" at bounding box center [706, 213] width 39 height 20
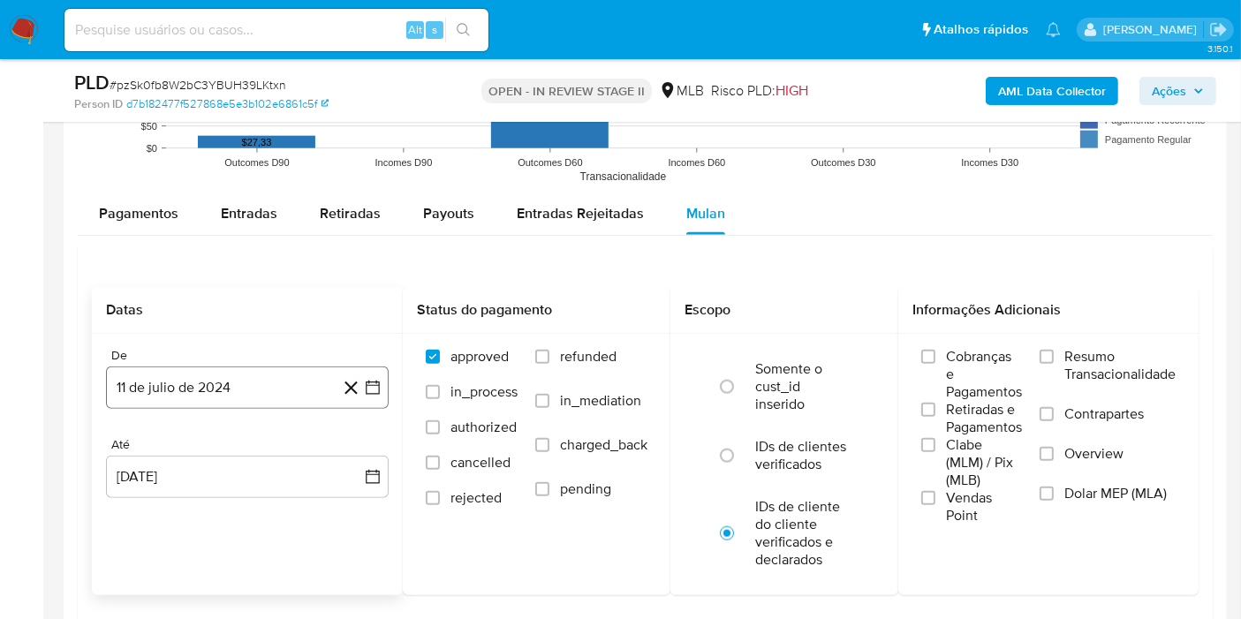
click at [248, 394] on button "11 de julio de 2024" at bounding box center [247, 388] width 283 height 42
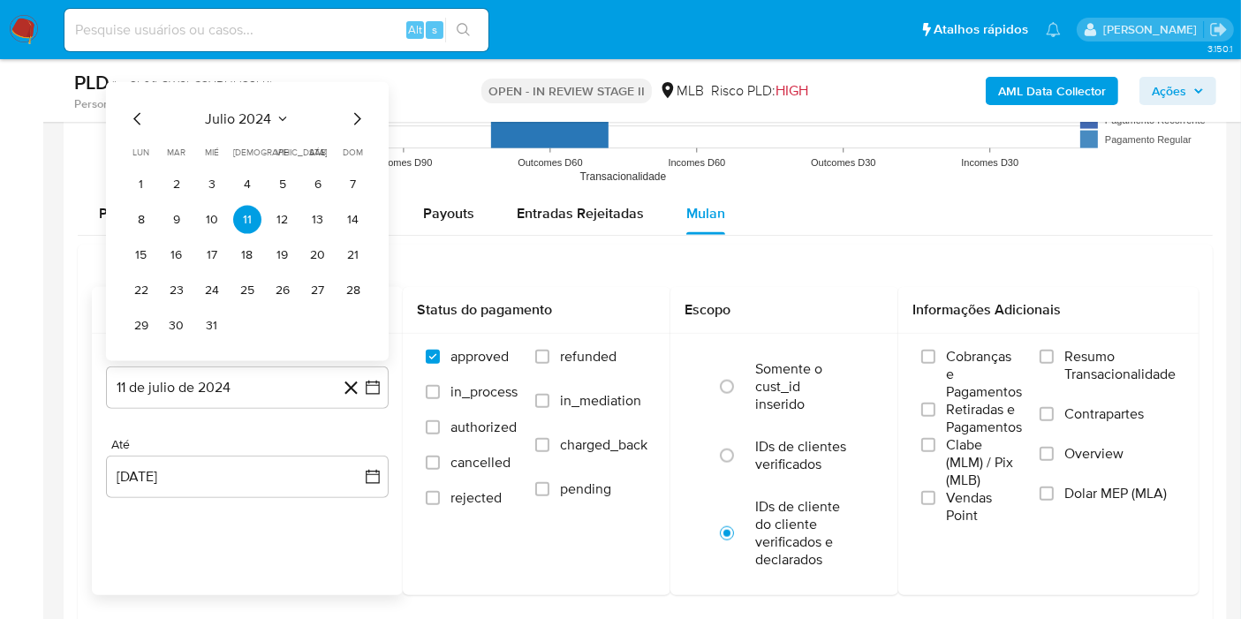
click at [247, 114] on span "julio 2024" at bounding box center [239, 119] width 66 height 18
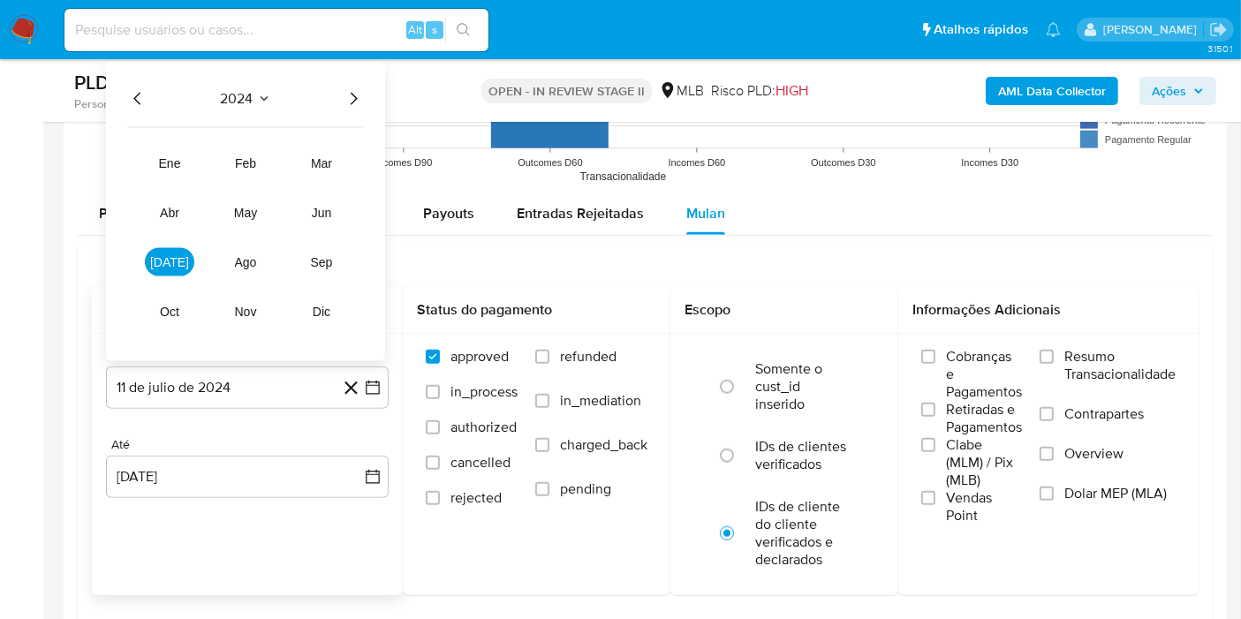
click at [351, 91] on icon "Año siguiente" at bounding box center [353, 98] width 21 height 21
click at [181, 167] on button "ene" at bounding box center [169, 163] width 49 height 28
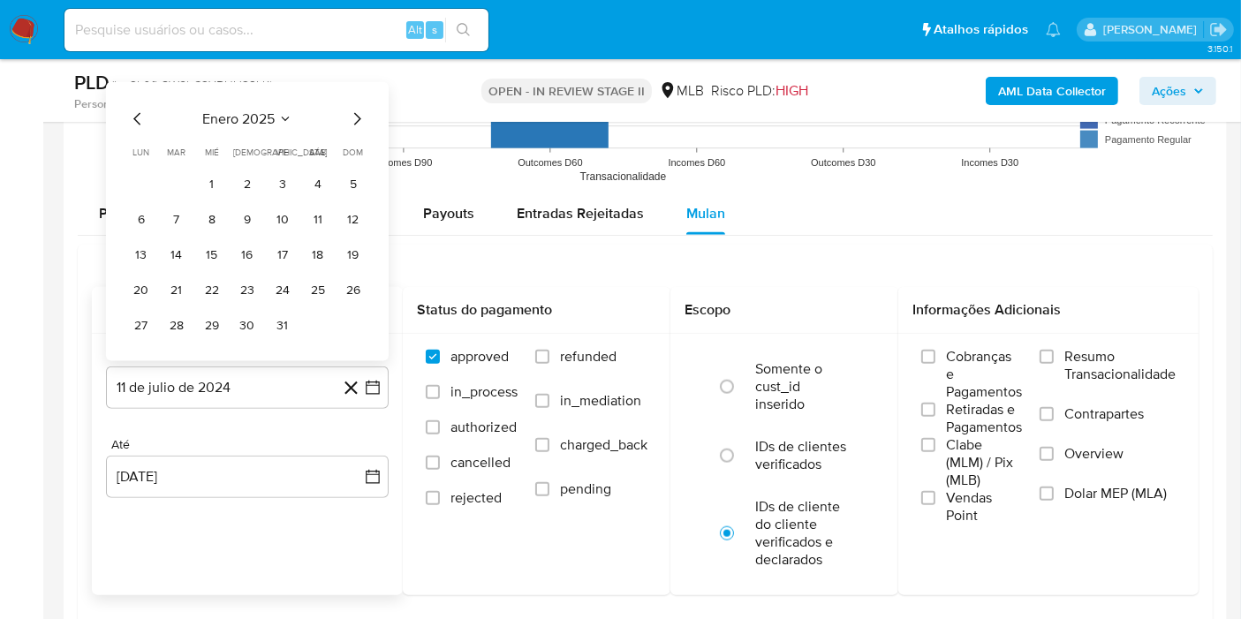
click at [203, 176] on button "1" at bounding box center [212, 185] width 28 height 28
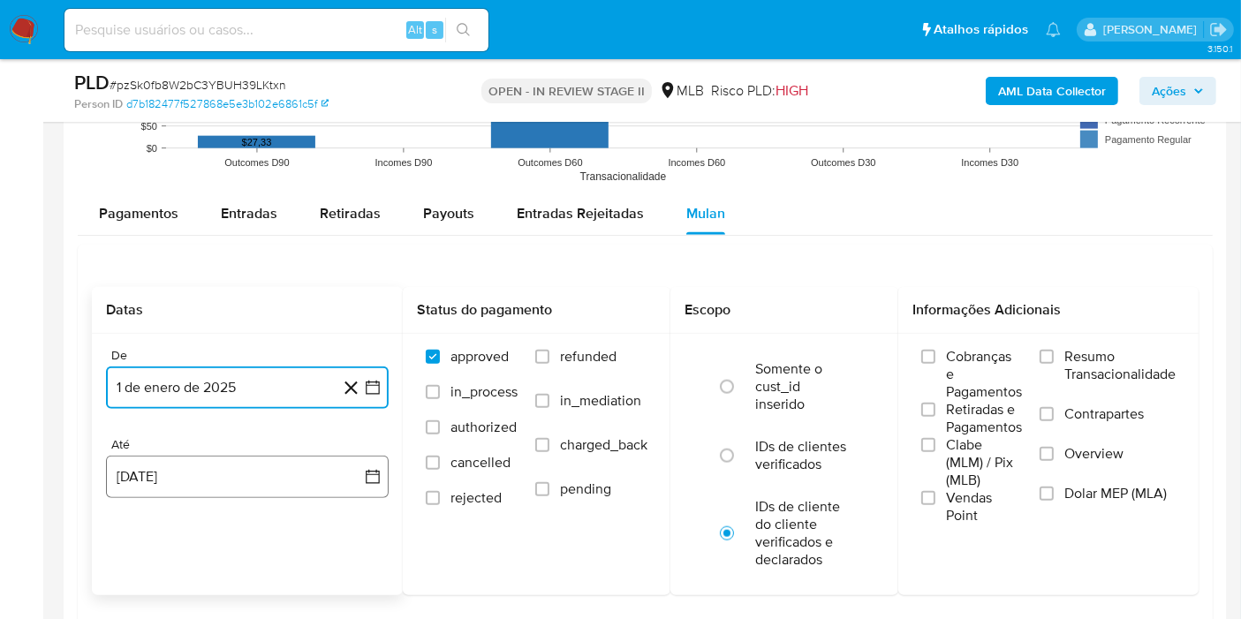
click at [275, 480] on button "11 de agosto de 2025" at bounding box center [247, 477] width 283 height 42
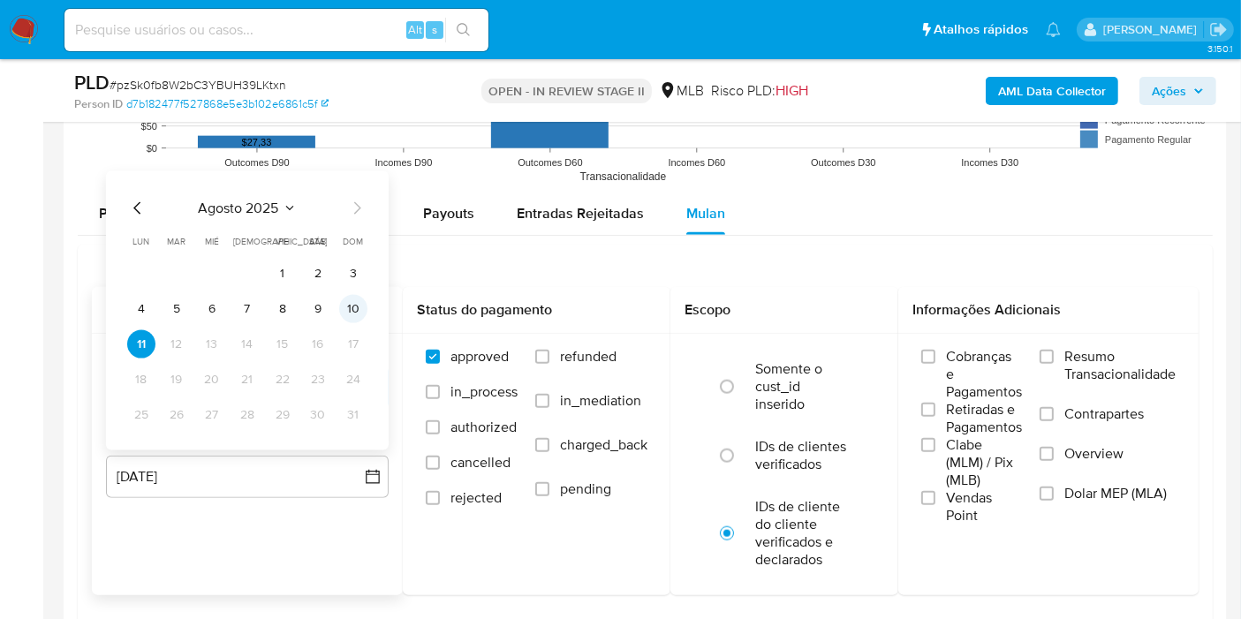
click at [345, 309] on button "10" at bounding box center [353, 309] width 28 height 28
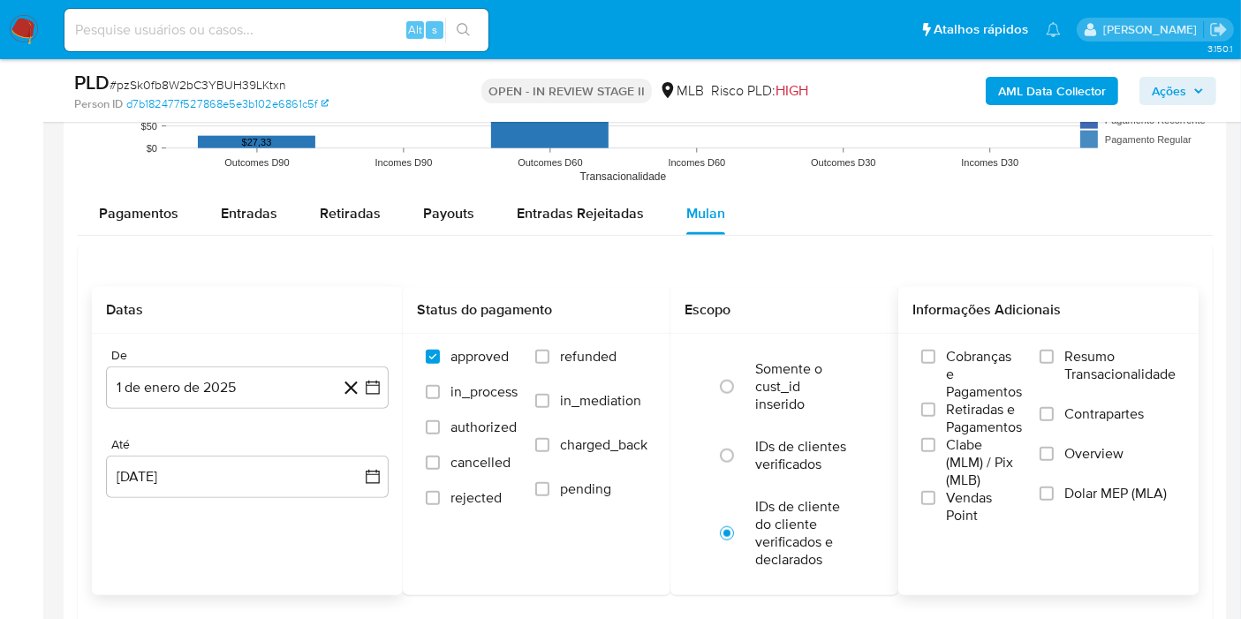
click at [1058, 350] on label "Resumo Transacionalidade" at bounding box center [1108, 376] width 136 height 57
click at [1054, 350] on input "Resumo Transacionalidade" at bounding box center [1047, 357] width 14 height 14
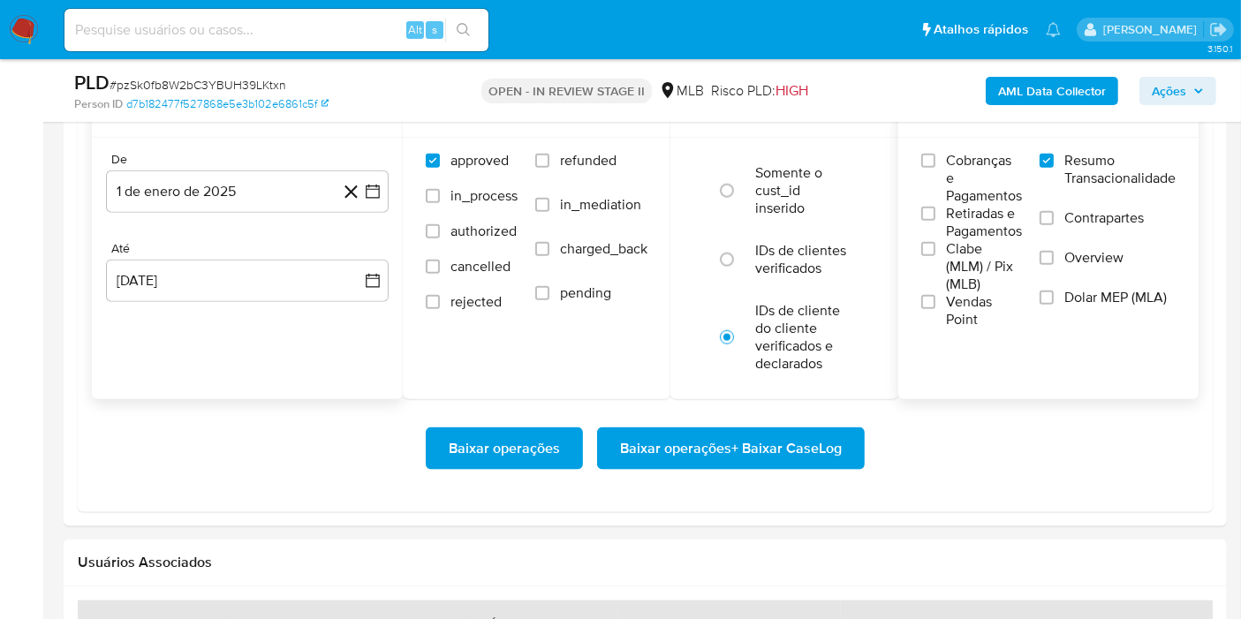
click at [790, 440] on span "Baixar operações + Baixar CaseLog" at bounding box center [731, 448] width 222 height 39
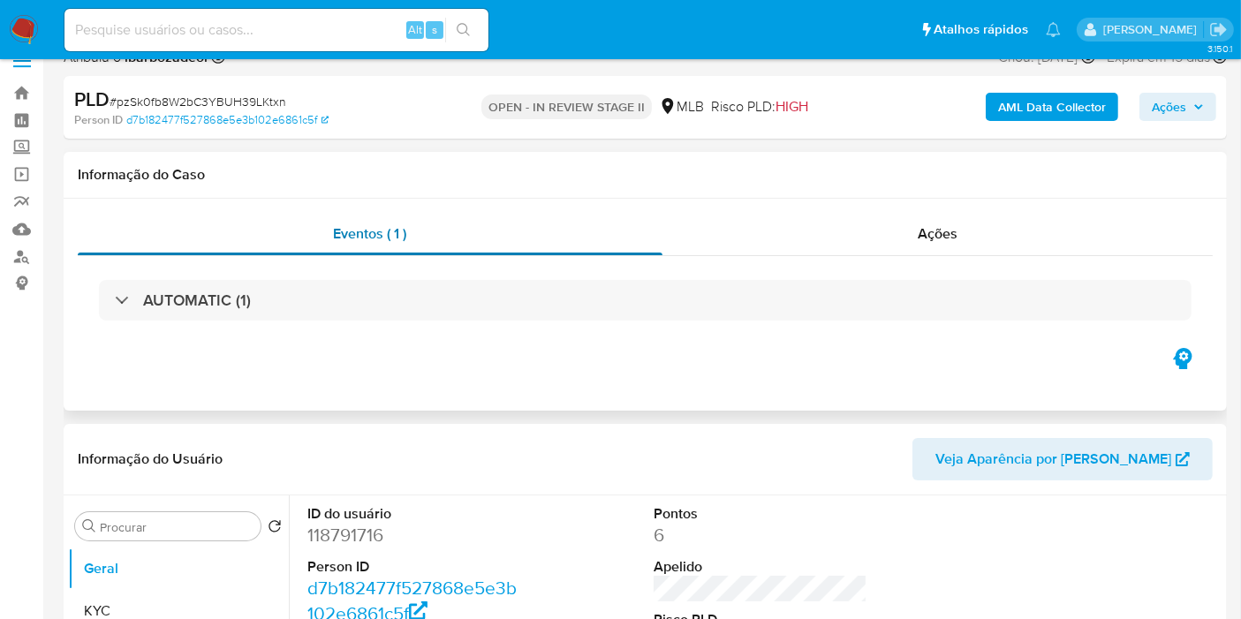
scroll to position [0, 0]
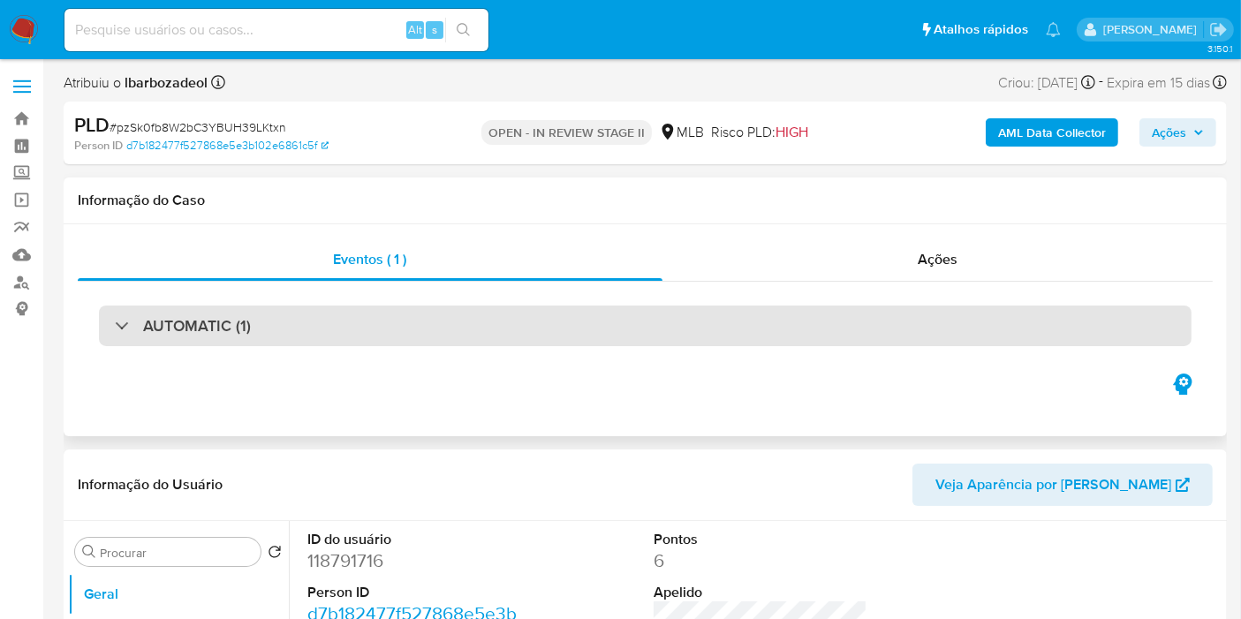
click at [631, 306] on div "AUTOMATIC (1)" at bounding box center [645, 326] width 1093 height 41
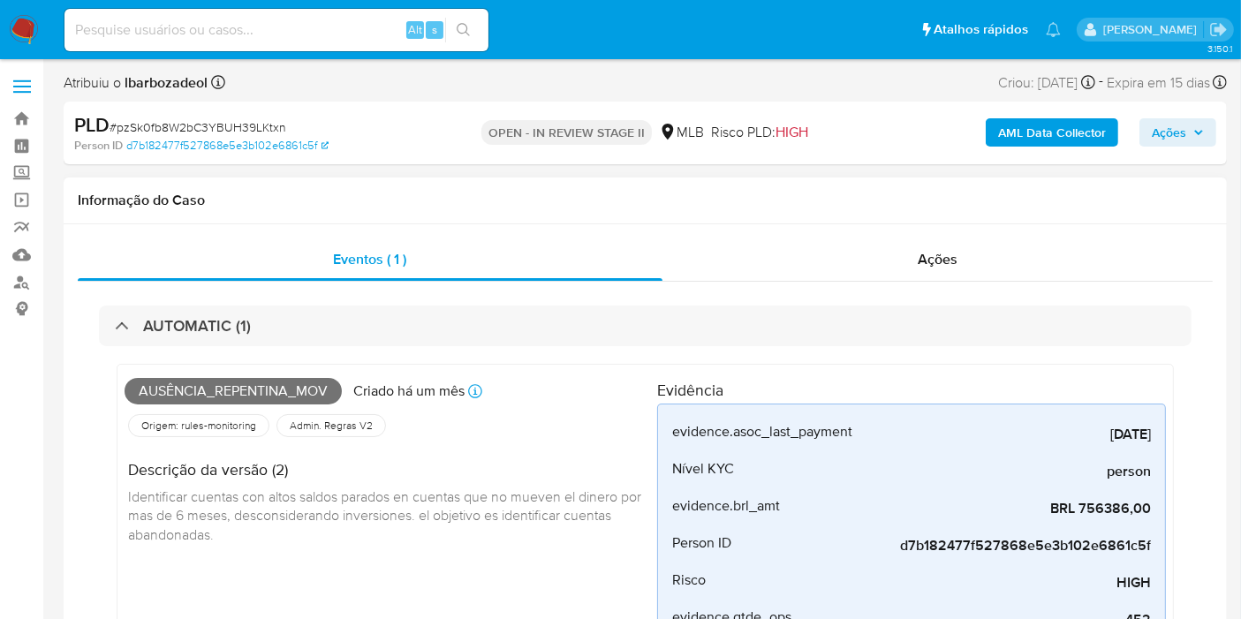
click at [280, 397] on span "Ausência_repentina_mov" at bounding box center [233, 391] width 217 height 27
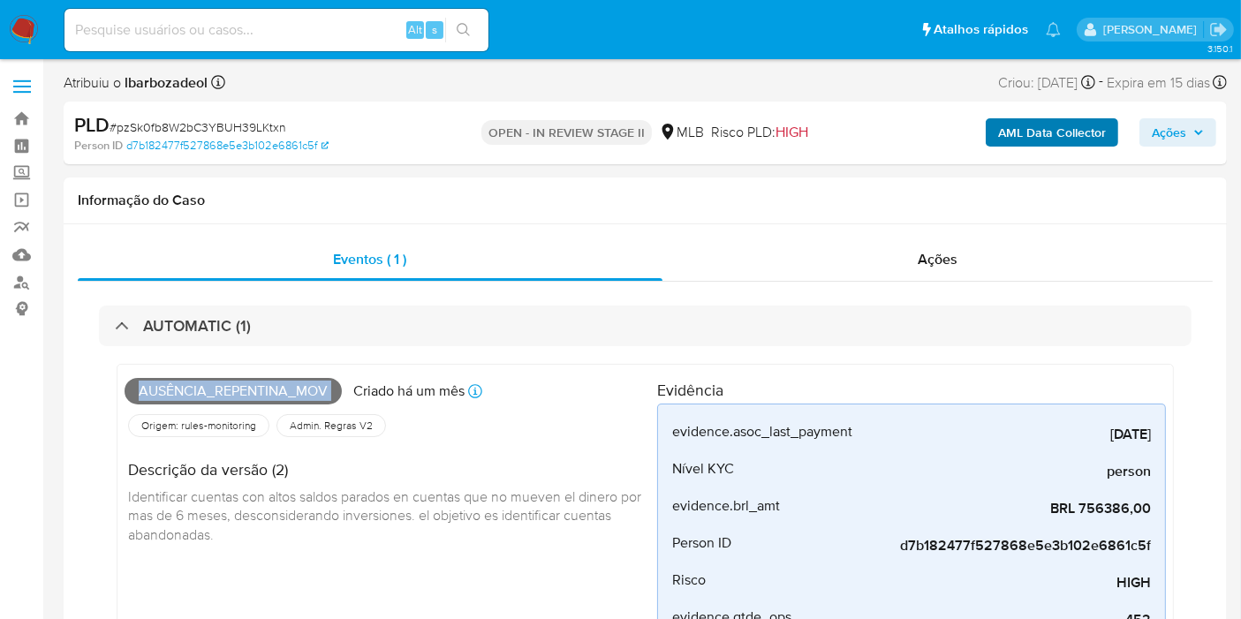
copy span "Ausência_repentina_mov"
click at [1143, 126] on button "Ações" at bounding box center [1178, 132] width 77 height 28
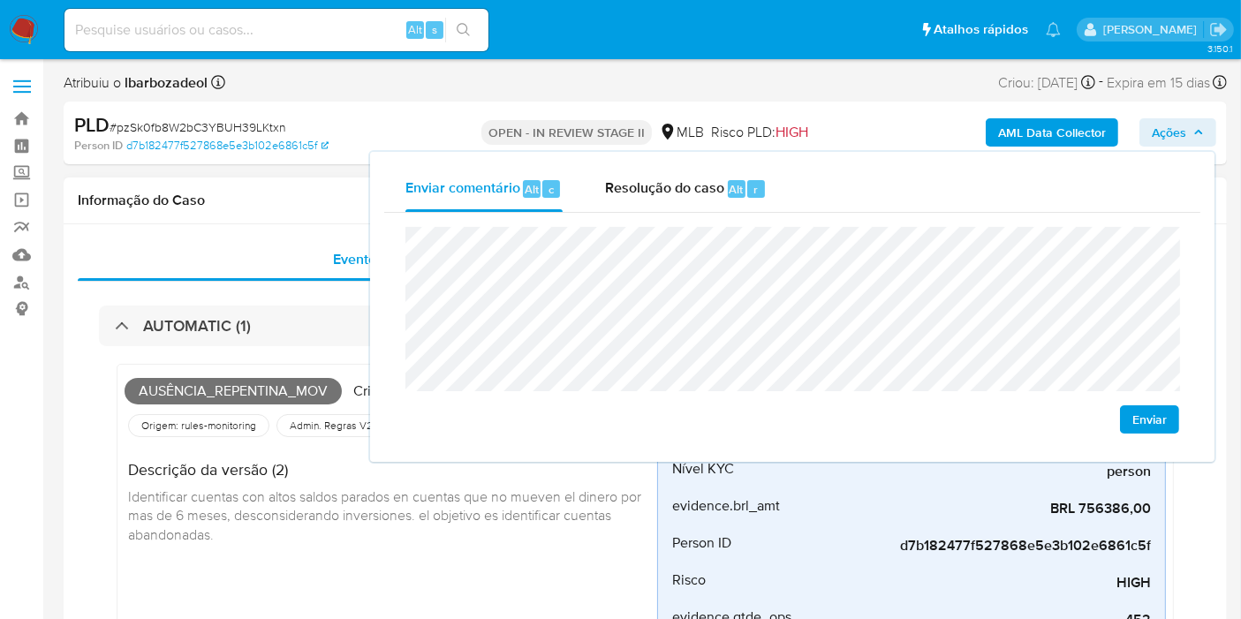
click at [226, 383] on span "Ausência_repentina_mov" at bounding box center [233, 391] width 217 height 27
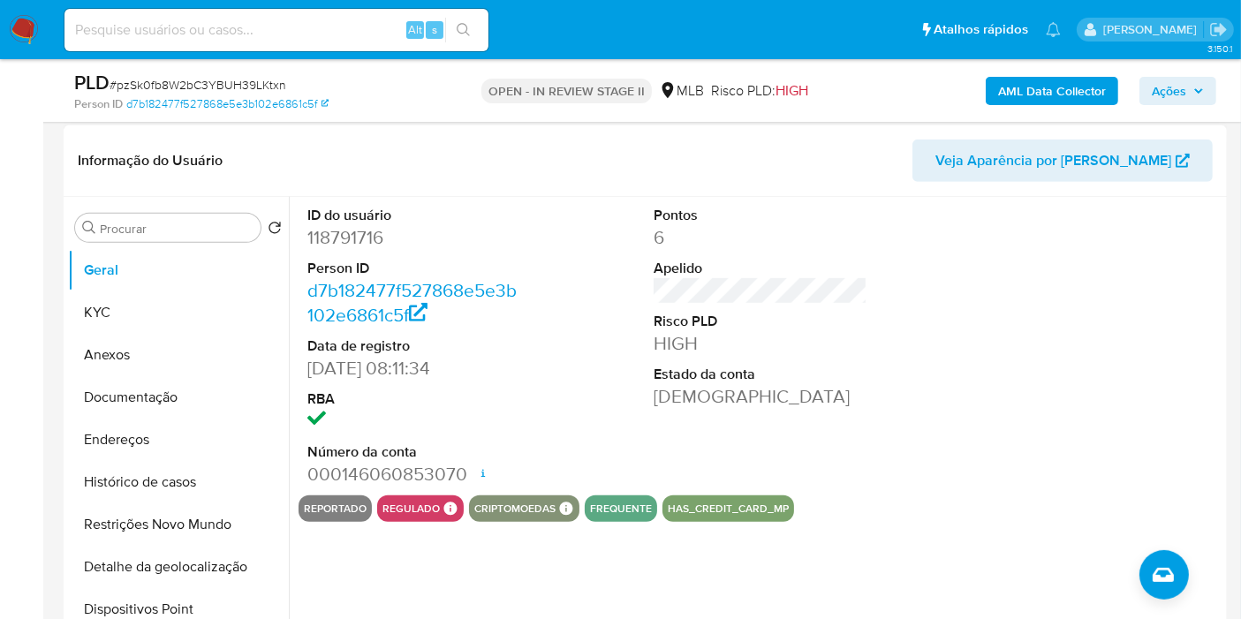
scroll to position [720, 0]
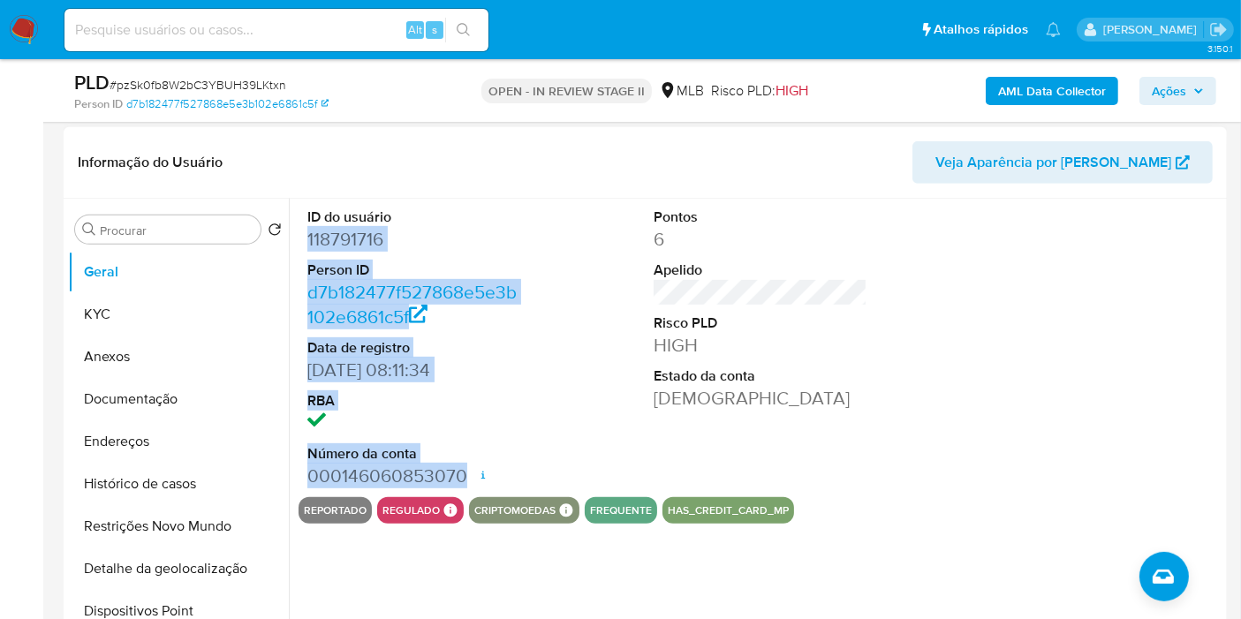
drag, startPoint x: 303, startPoint y: 236, endPoint x: 464, endPoint y: 462, distance: 277.5
click at [464, 462] on div "ID do usuário 118791716 Person ID d7b182477f527868e5e3b102e6861c5f Data de regi…" at bounding box center [414, 348] width 231 height 299
copy dl "118791716 Person ID d7b182477f527868e5e3b102e6861c5f Data de registro 04/08/201…"
click at [1178, 83] on span "Ações" at bounding box center [1169, 91] width 34 height 28
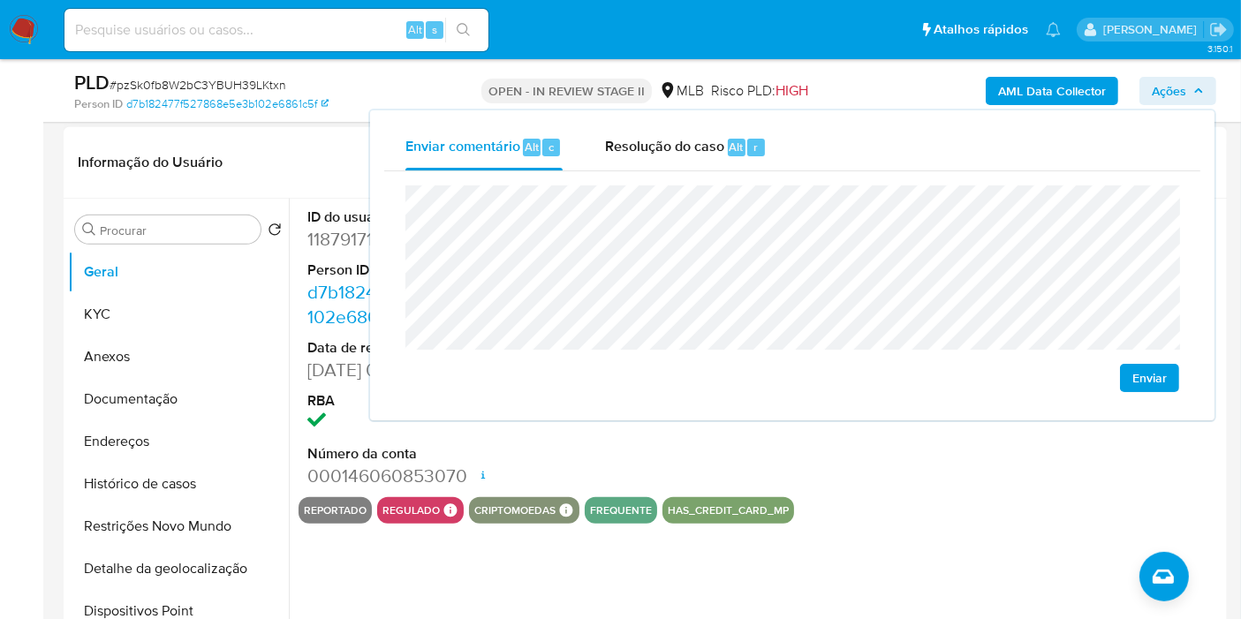
click at [279, 159] on header "Informação do Usuário Veja Aparência por Pessoa" at bounding box center [645, 162] width 1135 height 42
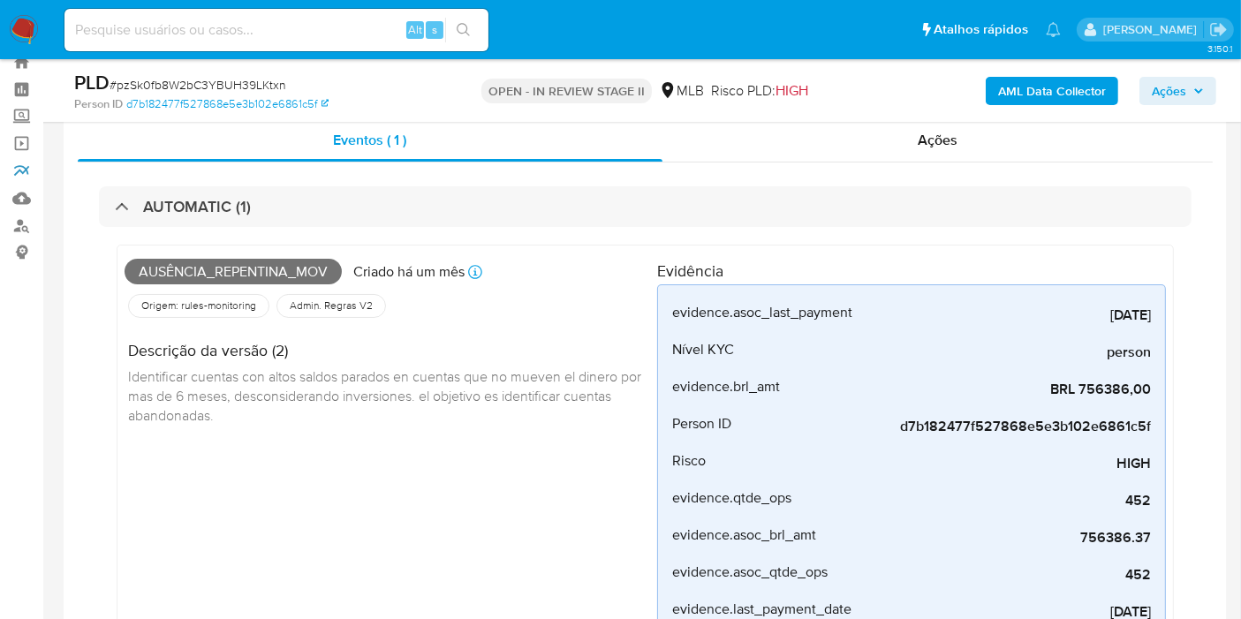
scroll to position [98, 0]
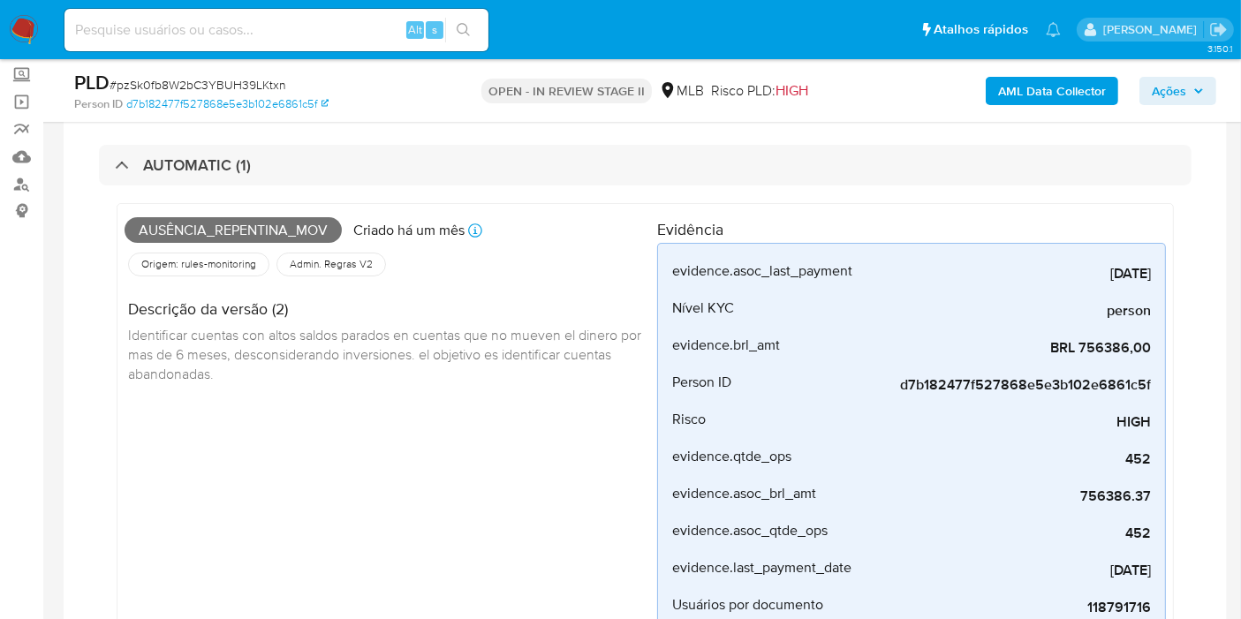
click at [1207, 224] on div "AUTOMATIC (1) Ausência_repentina_mov Criado há um mês Criado: 12/07/2025 01:00:…" at bounding box center [645, 406] width 1135 height 571
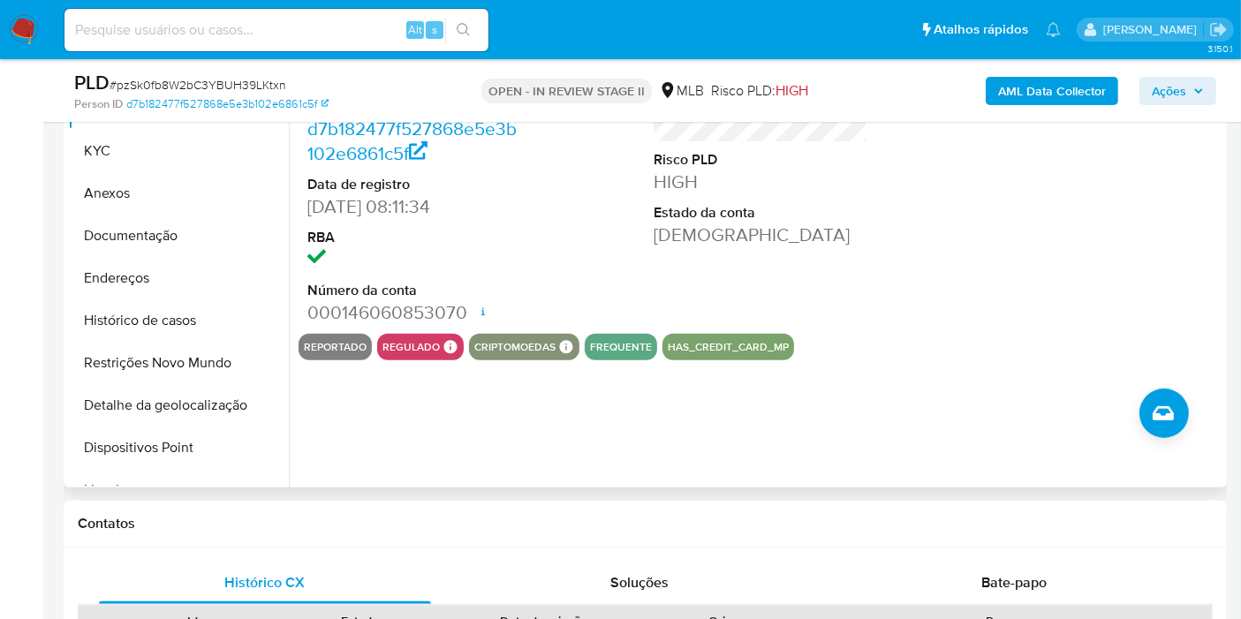
scroll to position [785, 0]
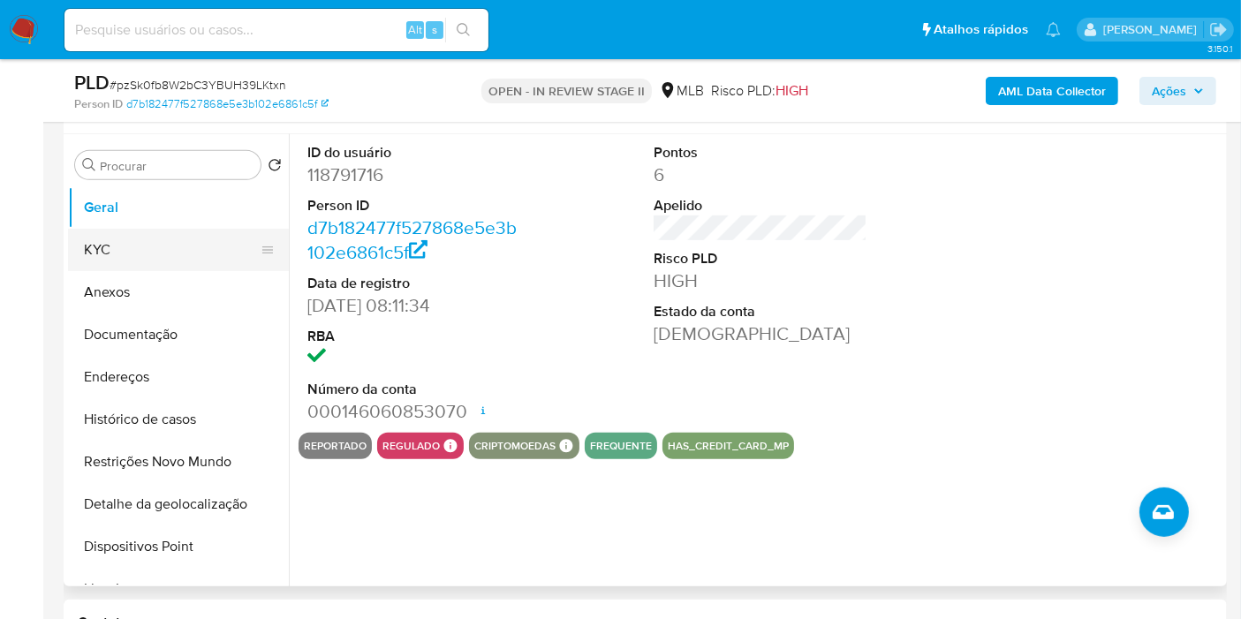
drag, startPoint x: 146, startPoint y: 244, endPoint x: 168, endPoint y: 243, distance: 22.1
click at [147, 245] on button "KYC" at bounding box center [171, 250] width 207 height 42
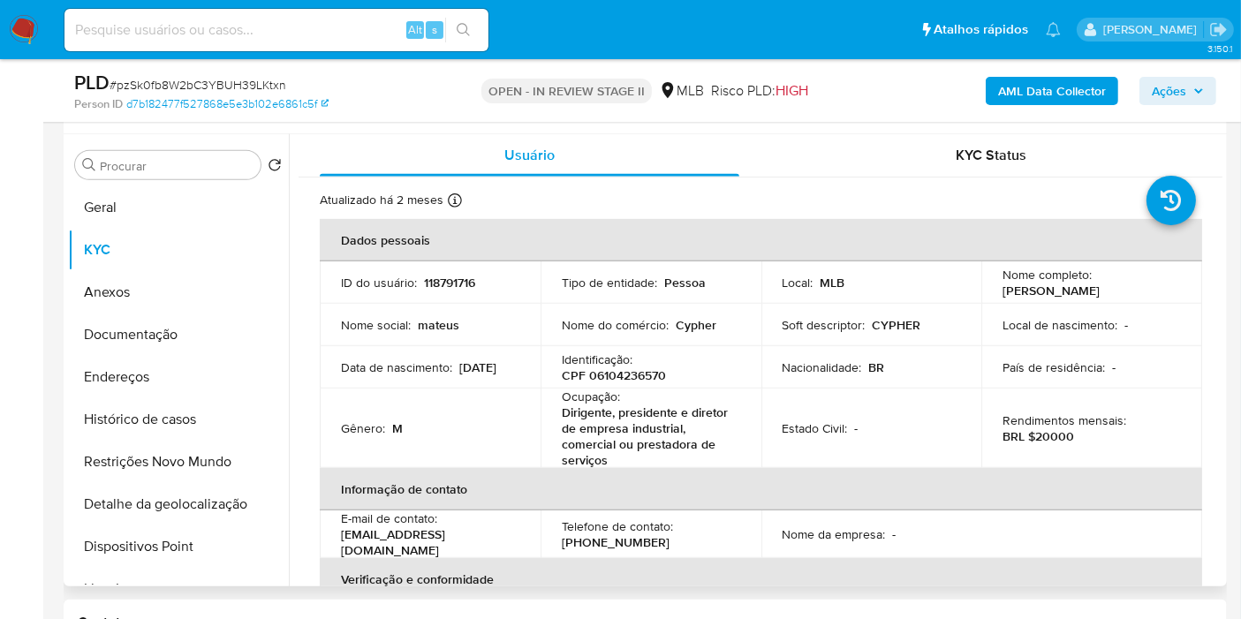
click at [649, 375] on p "CPF 06104236570" at bounding box center [614, 376] width 104 height 16
copy p "06104236570"
click at [1160, 90] on span "Ações" at bounding box center [1169, 91] width 34 height 28
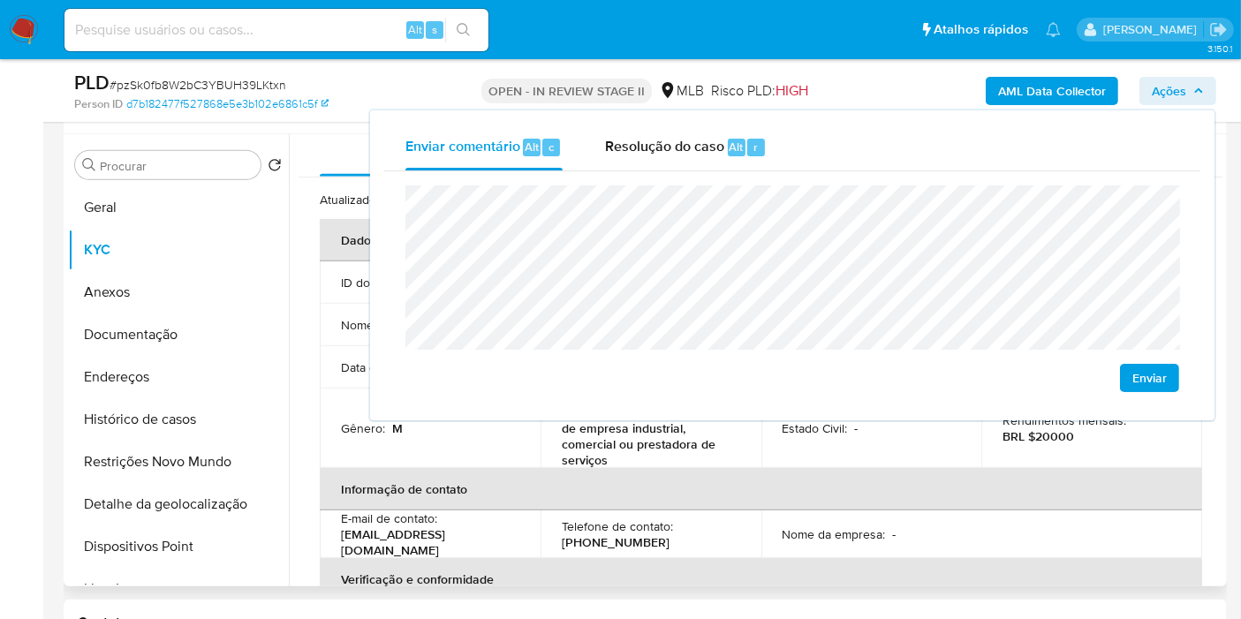
click at [613, 460] on p "Dirigente, presidente e diretor de empresa industrial, comercial ou prestadora …" at bounding box center [647, 437] width 171 height 64
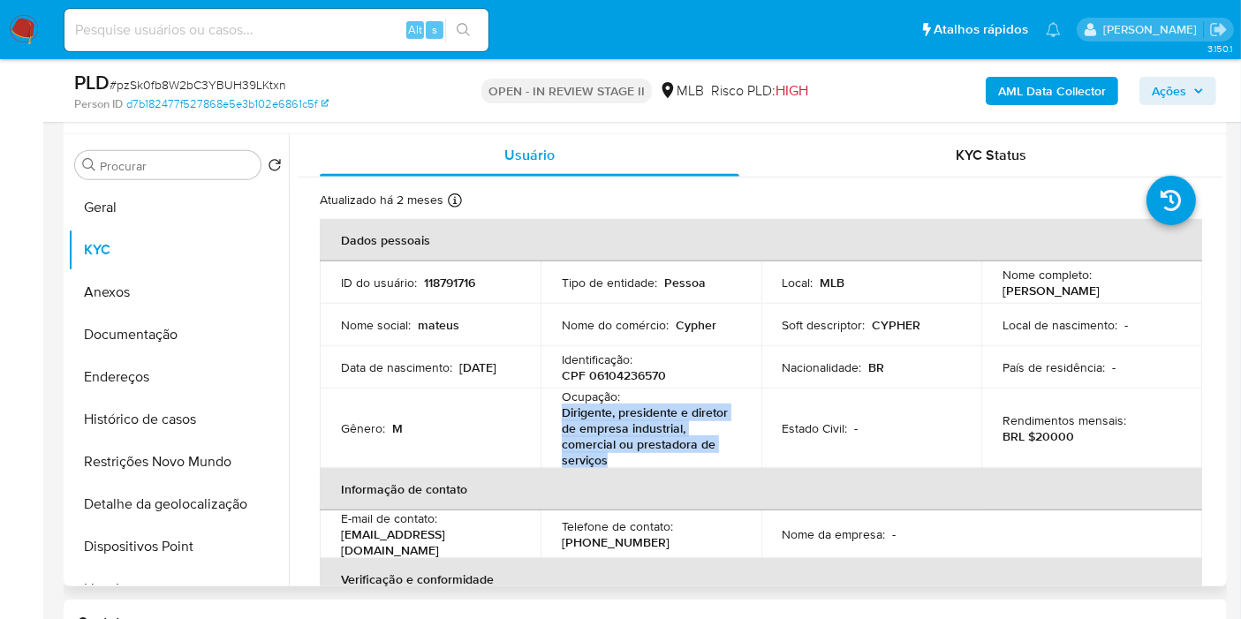
drag, startPoint x: 560, startPoint y: 411, endPoint x: 620, endPoint y: 454, distance: 74.1
click at [619, 455] on p "Dirigente, presidente e diretor de empresa industrial, comercial ou prestadora …" at bounding box center [647, 437] width 171 height 64
copy p "Dirigente, presidente e diretor de empresa industrial, comercial ou prestadora …"
click at [1184, 77] on span "Ações" at bounding box center [1169, 91] width 34 height 28
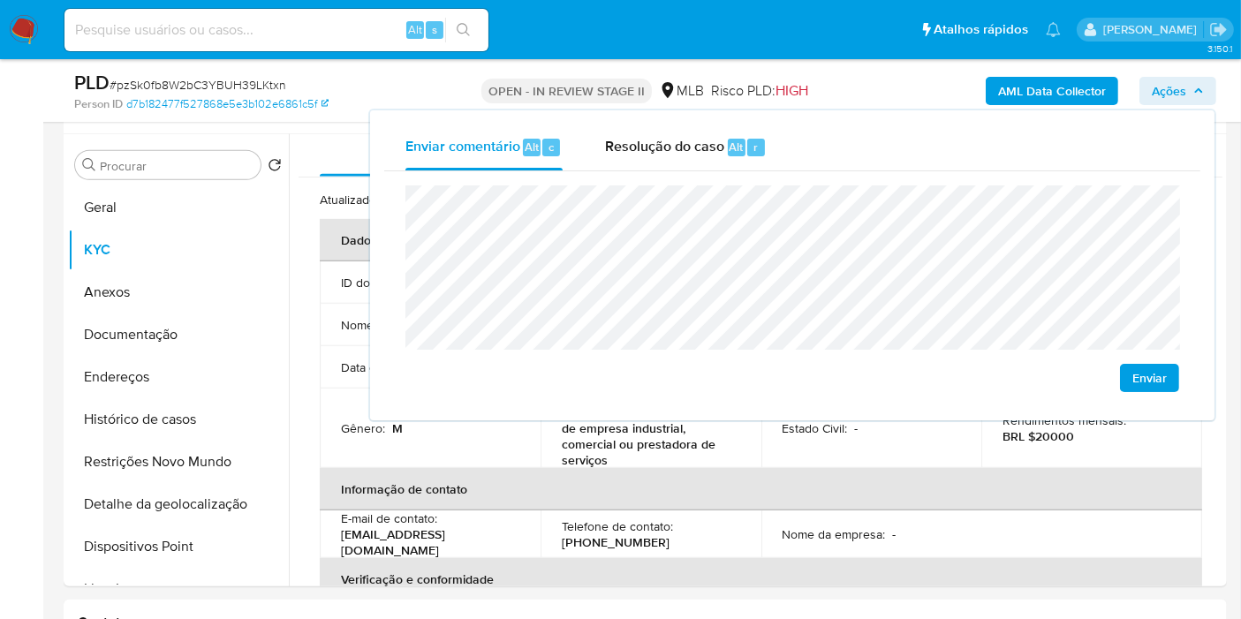
click at [0, 0] on lt-span "econômica" at bounding box center [0, 0] width 0 height 0
click at [194, 370] on button "Endereços" at bounding box center [171, 377] width 207 height 42
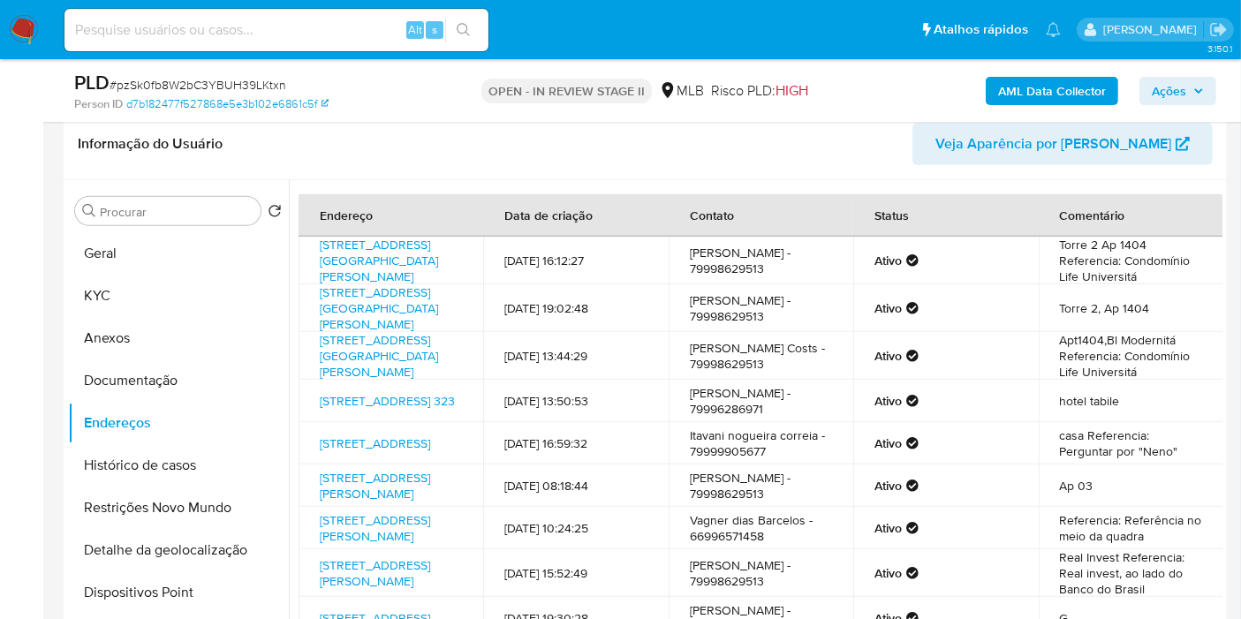
scroll to position [747, 0]
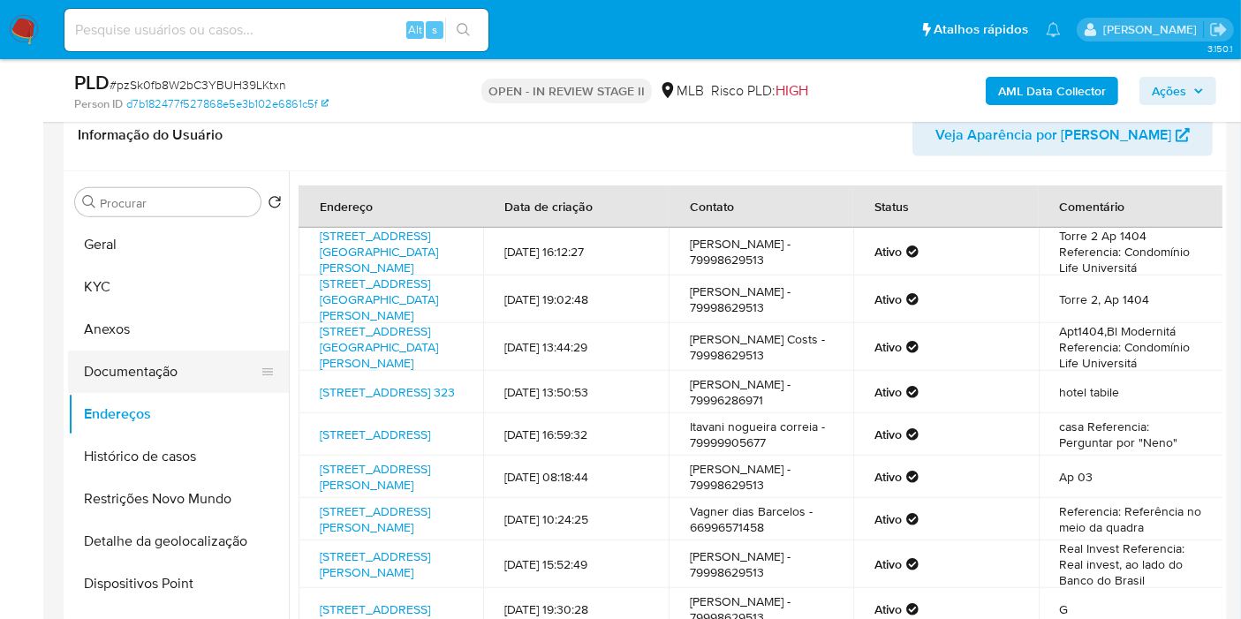
click at [177, 360] on button "Documentação" at bounding box center [171, 372] width 207 height 42
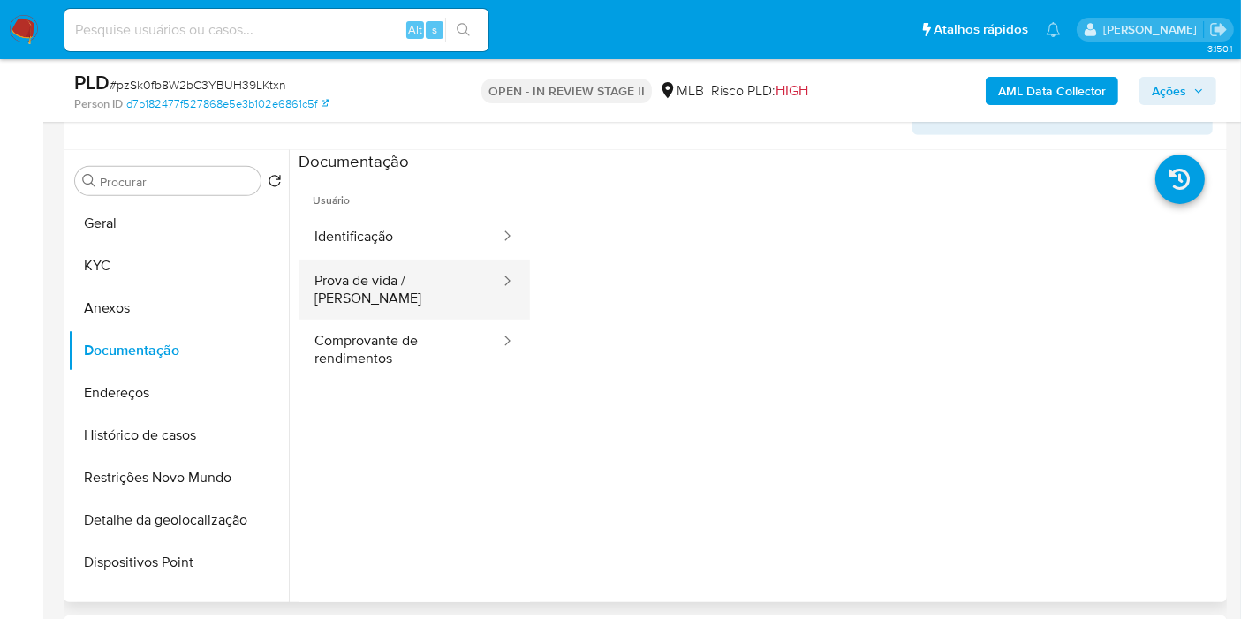
click at [393, 276] on button "Prova de vida / Selfie" at bounding box center [400, 290] width 203 height 60
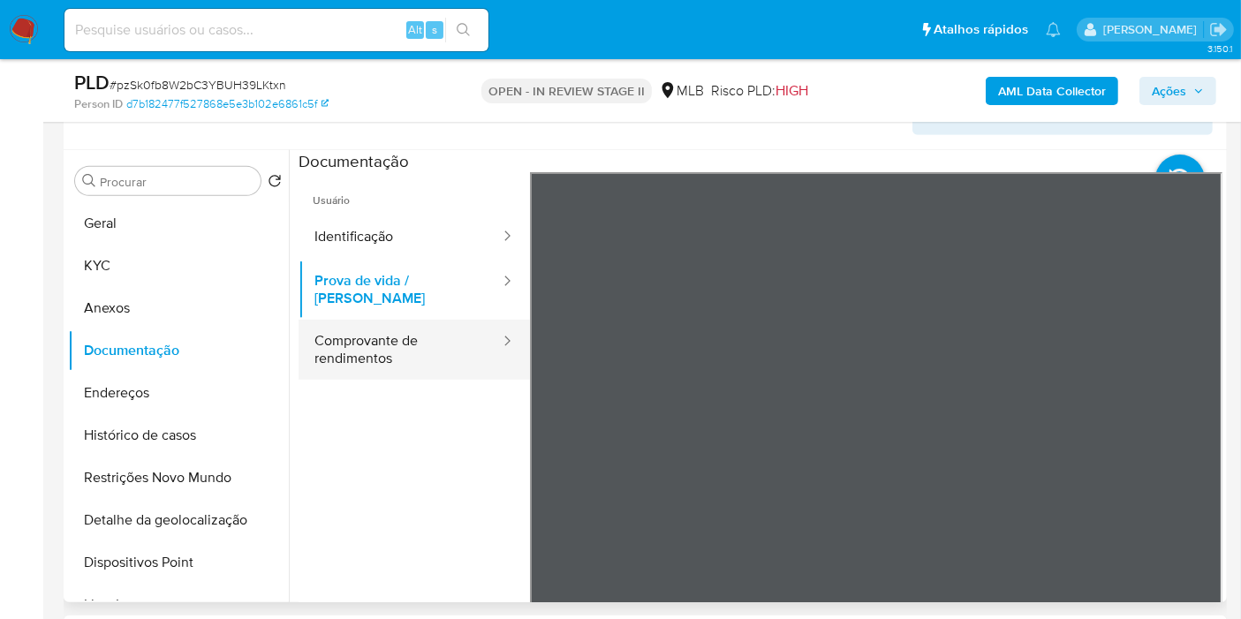
click at [351, 342] on button "Comprovante de rendimentos" at bounding box center [400, 350] width 203 height 60
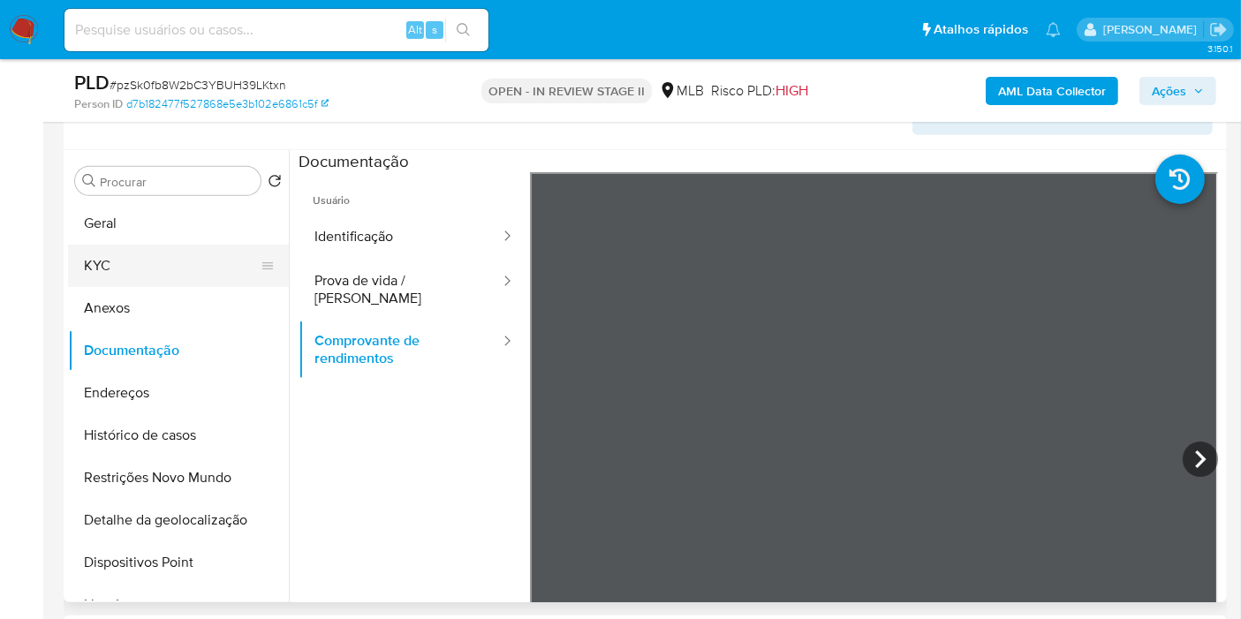
click at [194, 255] on button "KYC" at bounding box center [171, 266] width 207 height 42
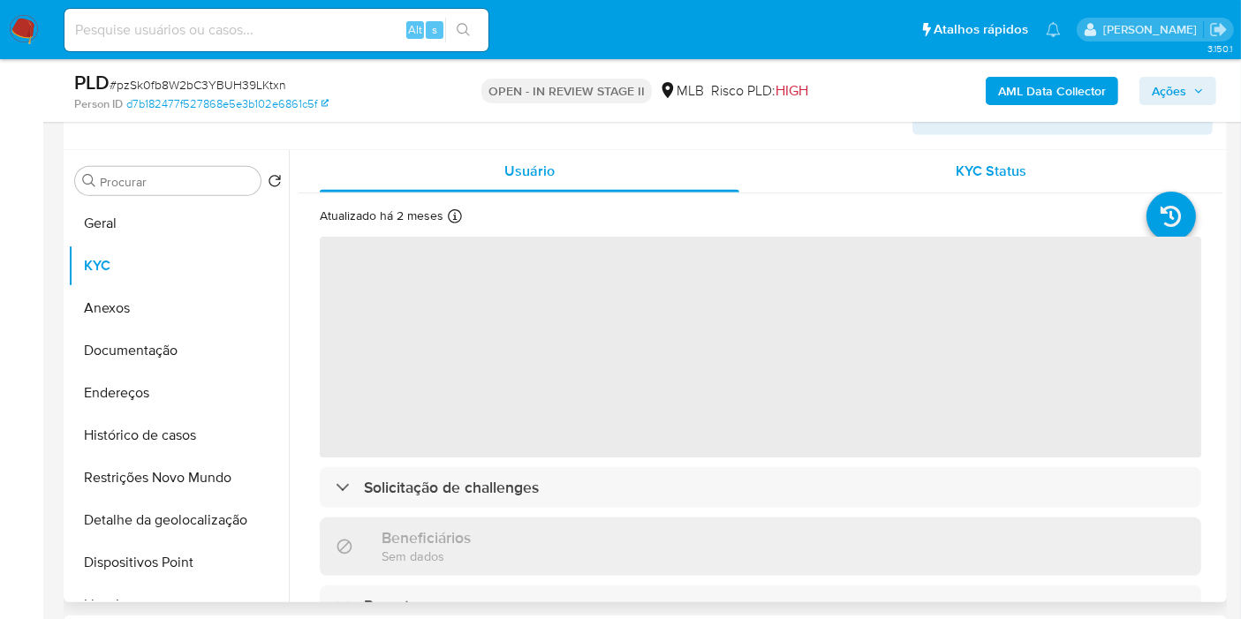
click at [1013, 174] on span "KYC Status" at bounding box center [992, 171] width 71 height 20
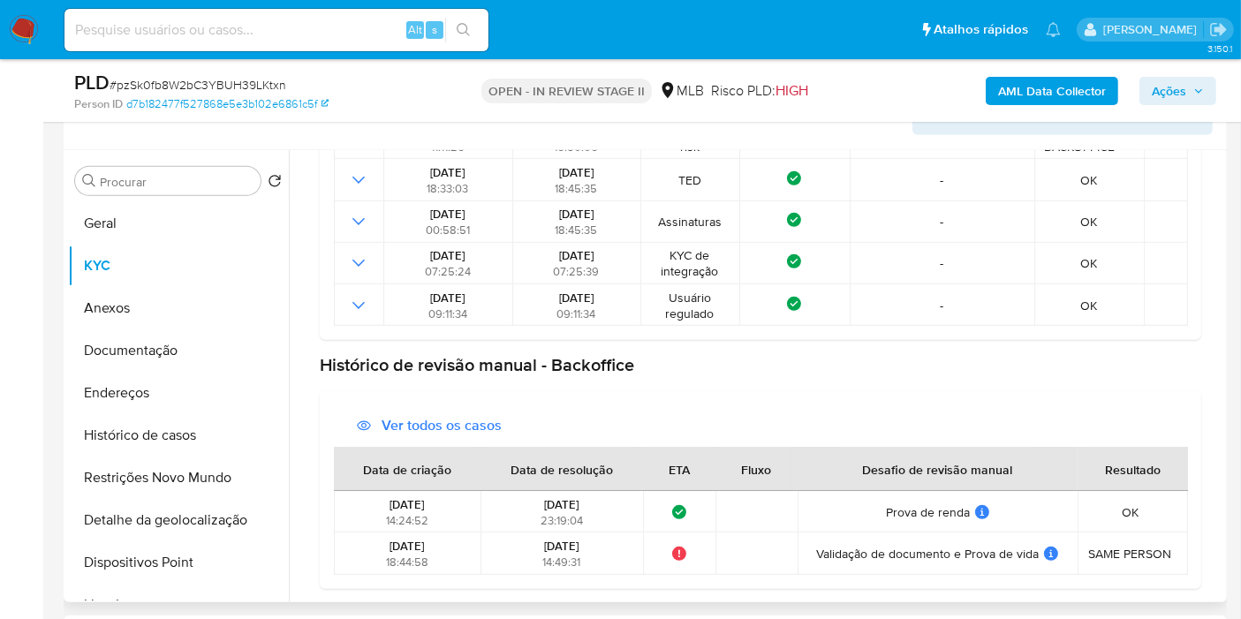
scroll to position [0, 0]
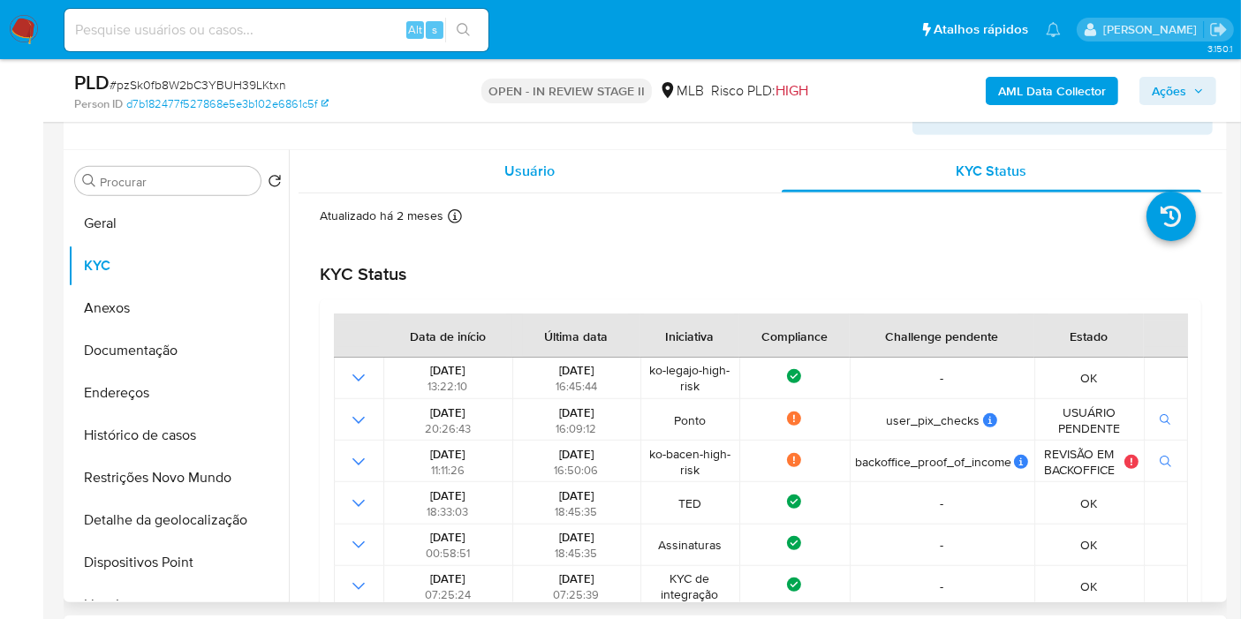
click at [536, 178] on span "Usuário" at bounding box center [529, 171] width 50 height 20
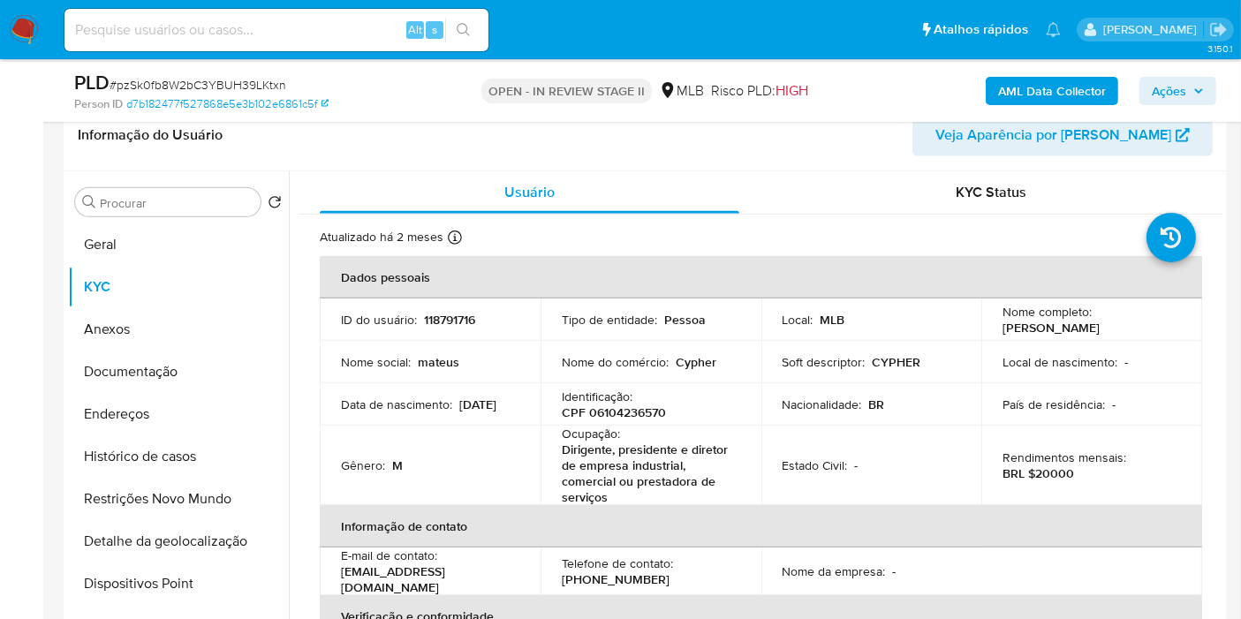
click at [573, 358] on p "Nome do comércio :" at bounding box center [615, 362] width 107 height 16
copy div "Nome do comércio : Cypher"
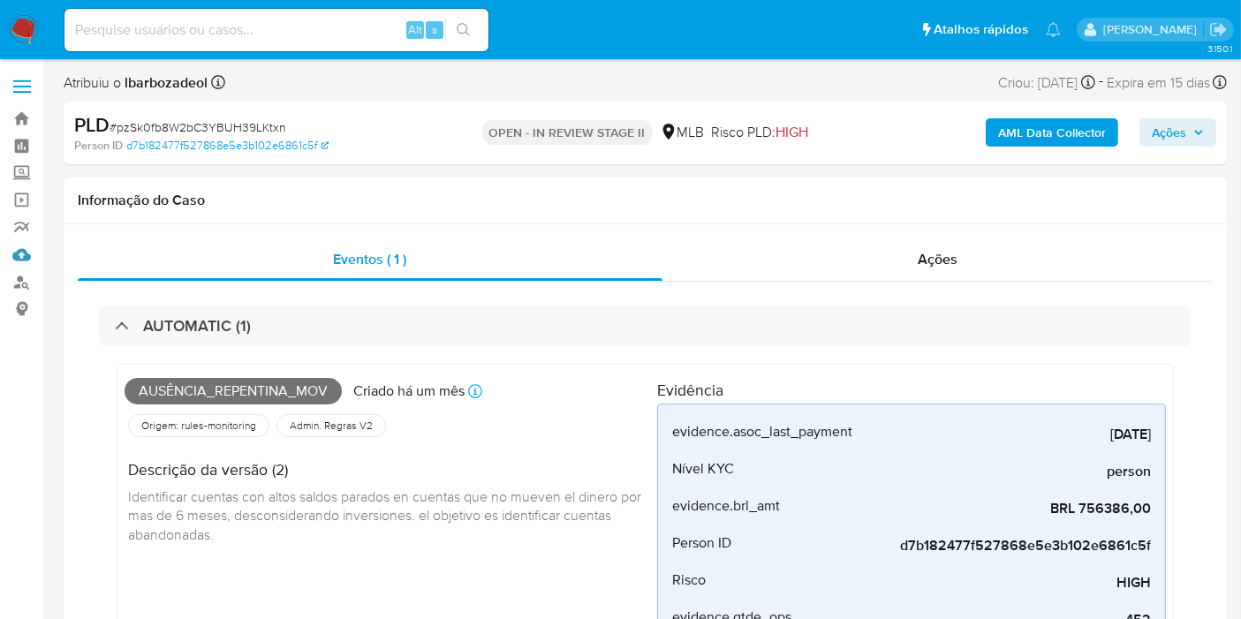
drag, startPoint x: 27, startPoint y: 261, endPoint x: 45, endPoint y: 257, distance: 18.0
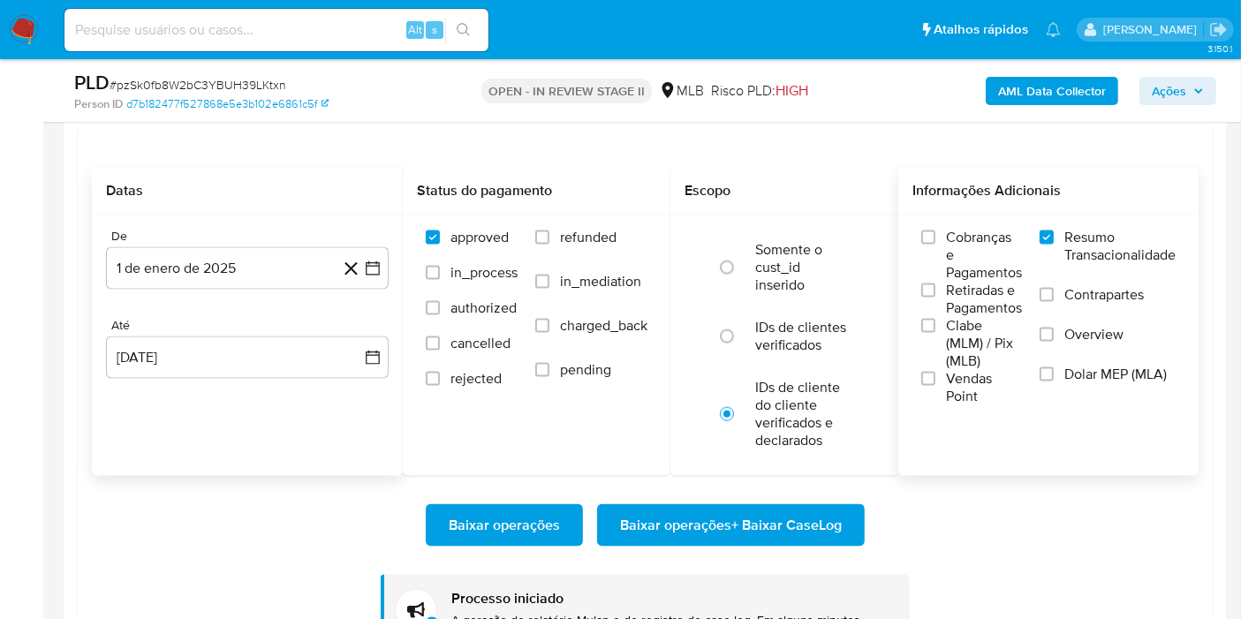
scroll to position [2468, 0]
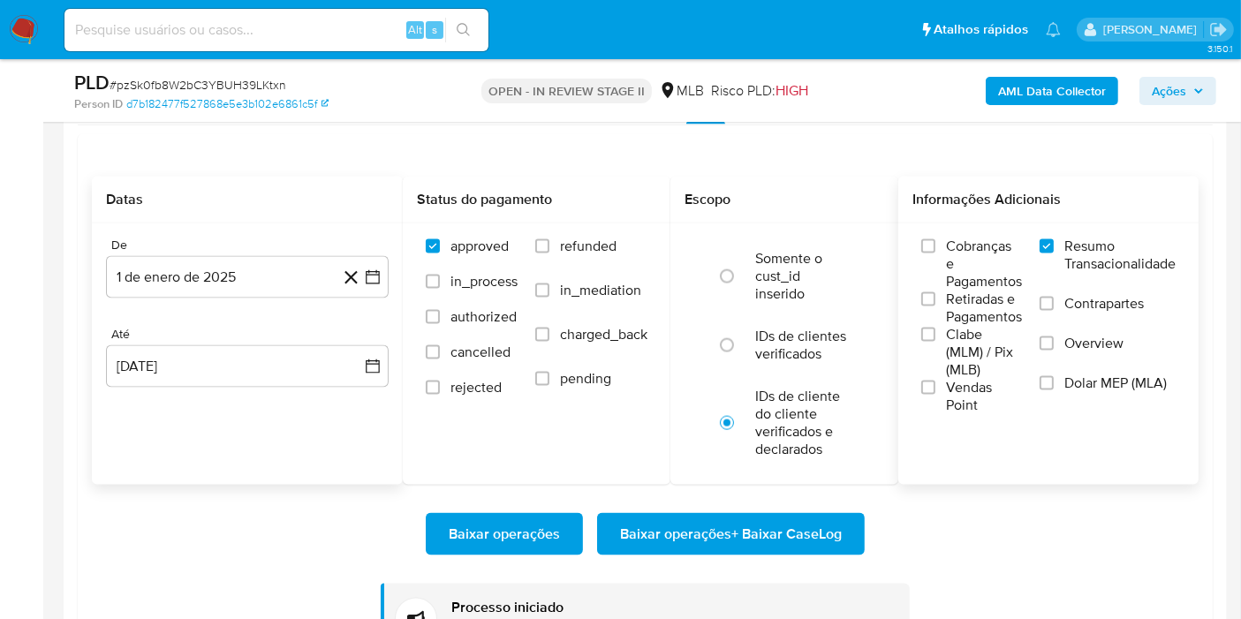
click at [759, 526] on span "Baixar operações + Baixar CaseLog" at bounding box center [731, 534] width 222 height 39
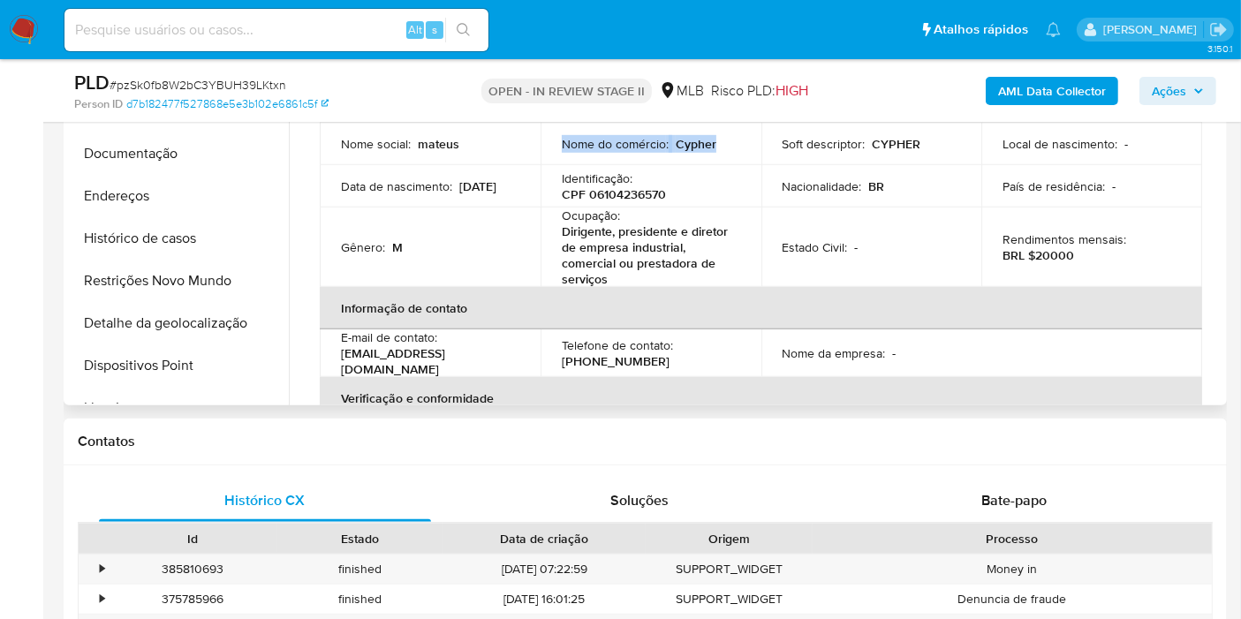
scroll to position [1022, 0]
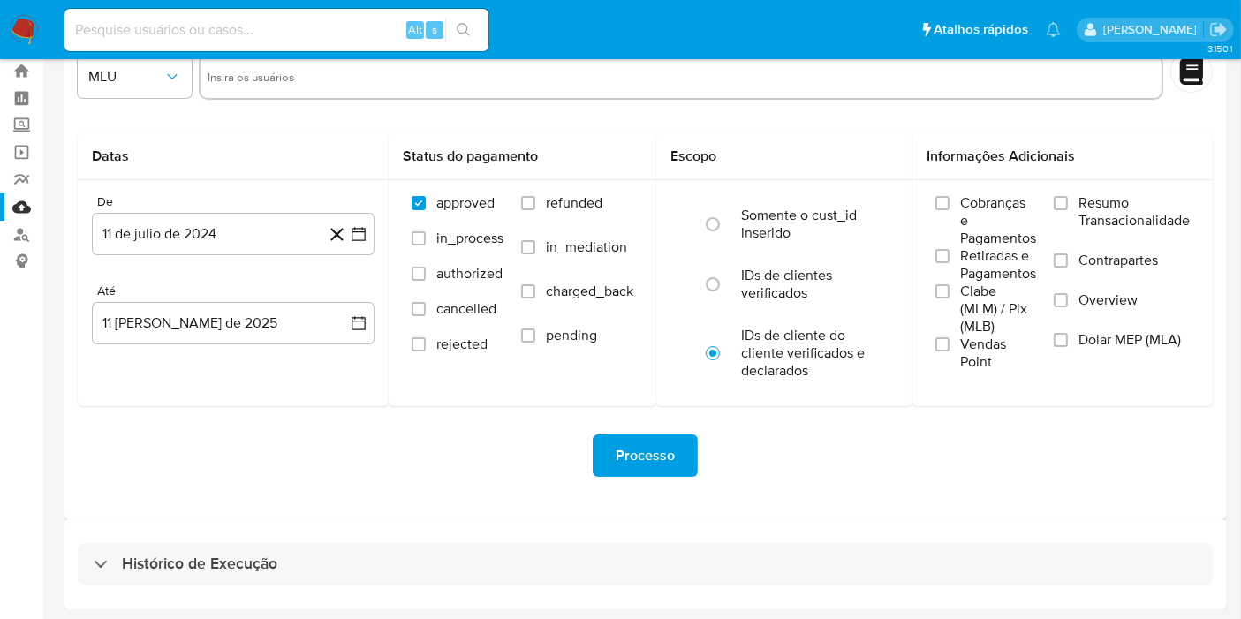
scroll to position [48, 0]
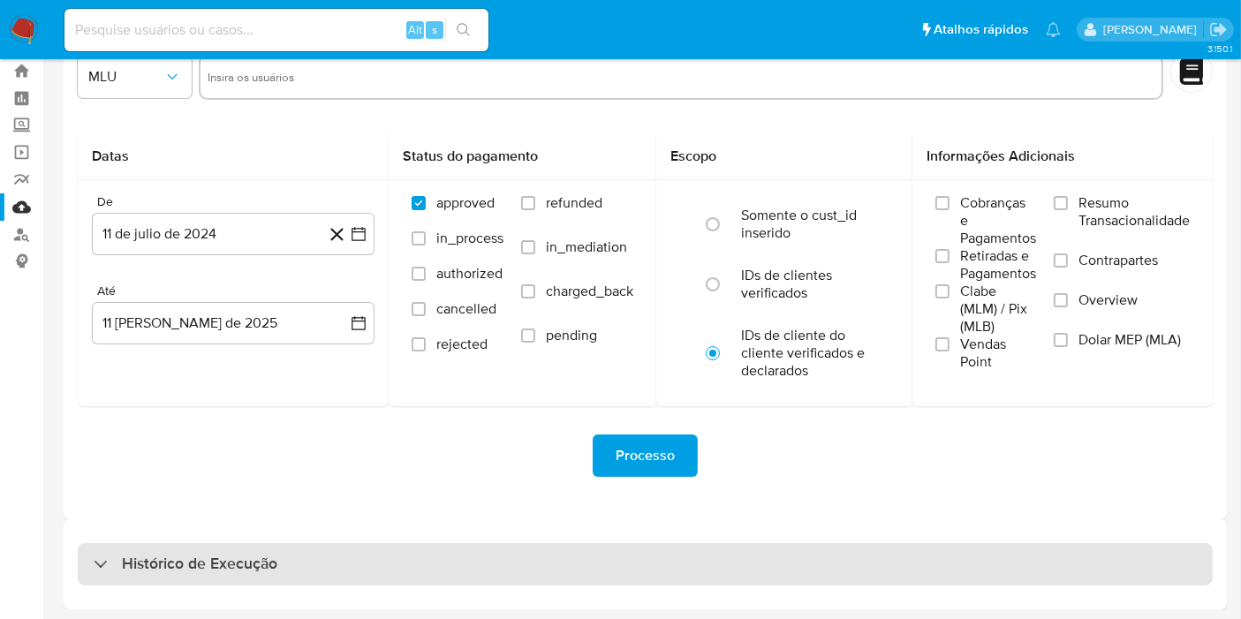
click at [616, 572] on div "Histórico de Execução" at bounding box center [645, 564] width 1135 height 42
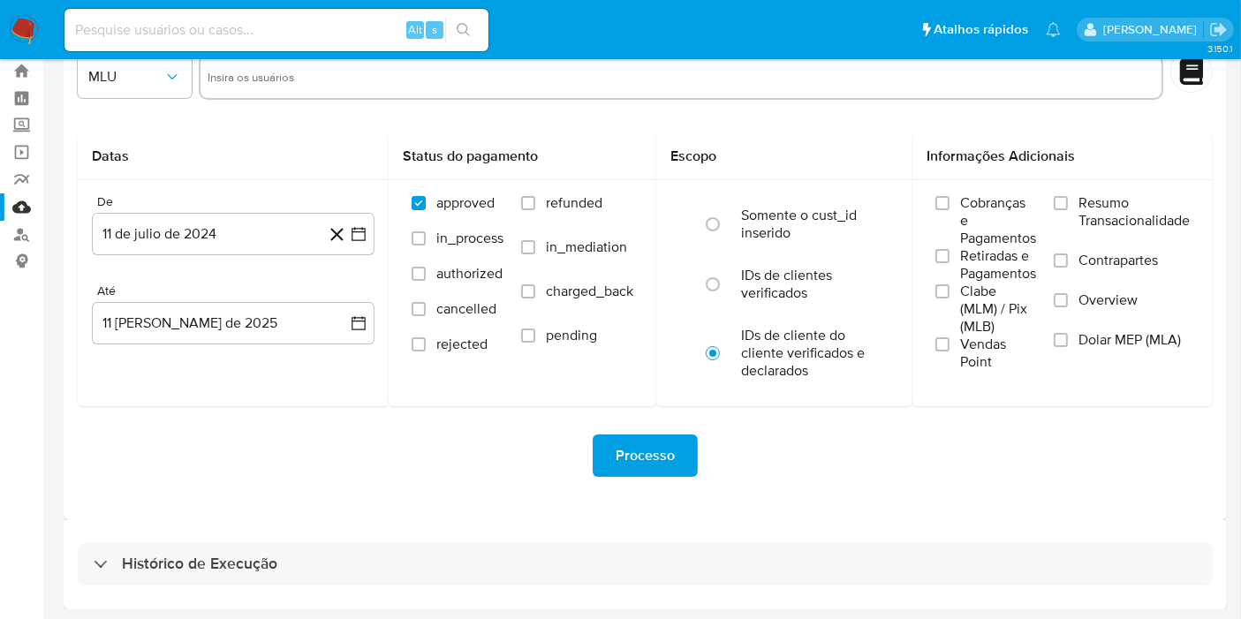
select select "10"
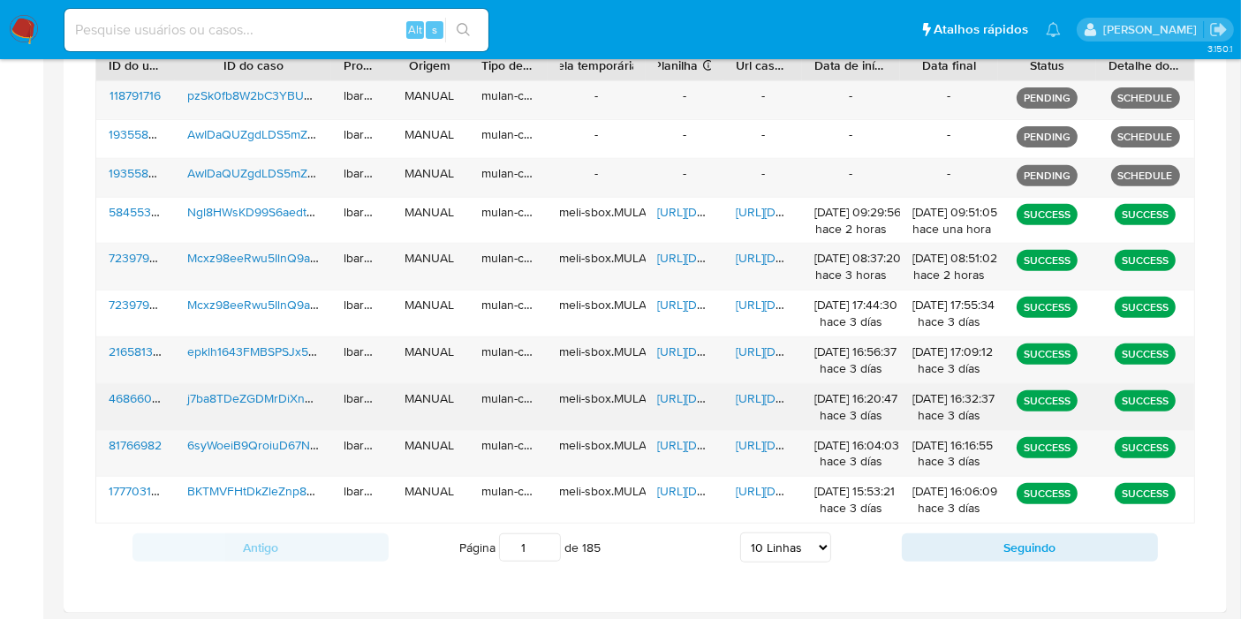
scroll to position [689, 0]
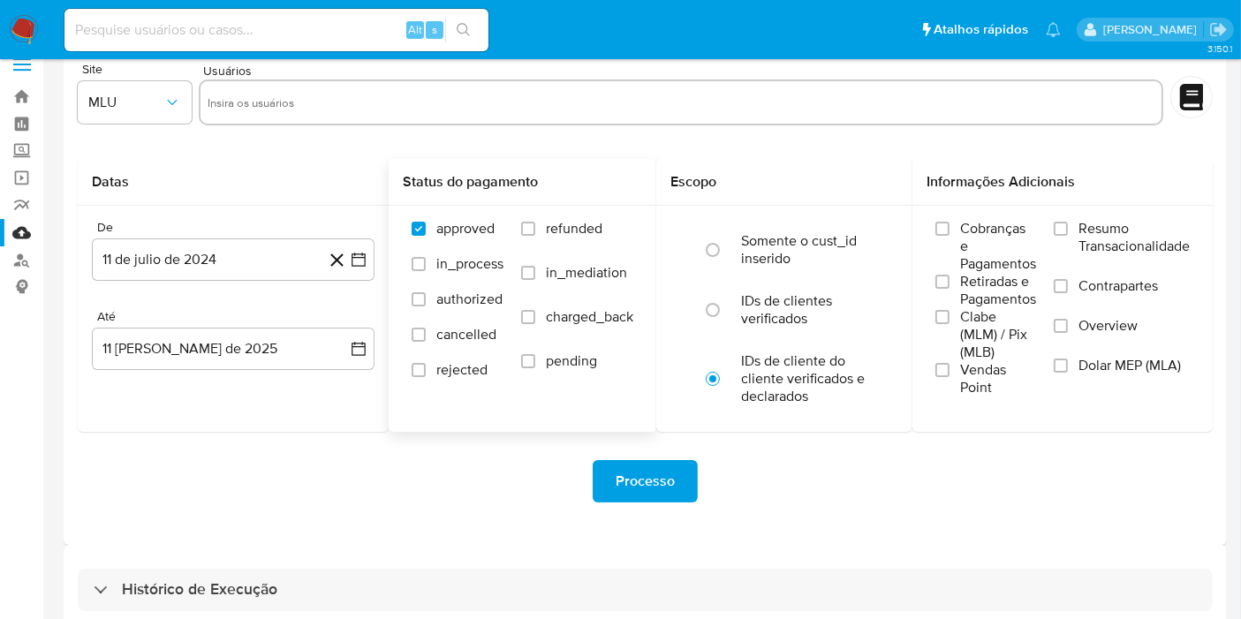
scroll to position [48, 0]
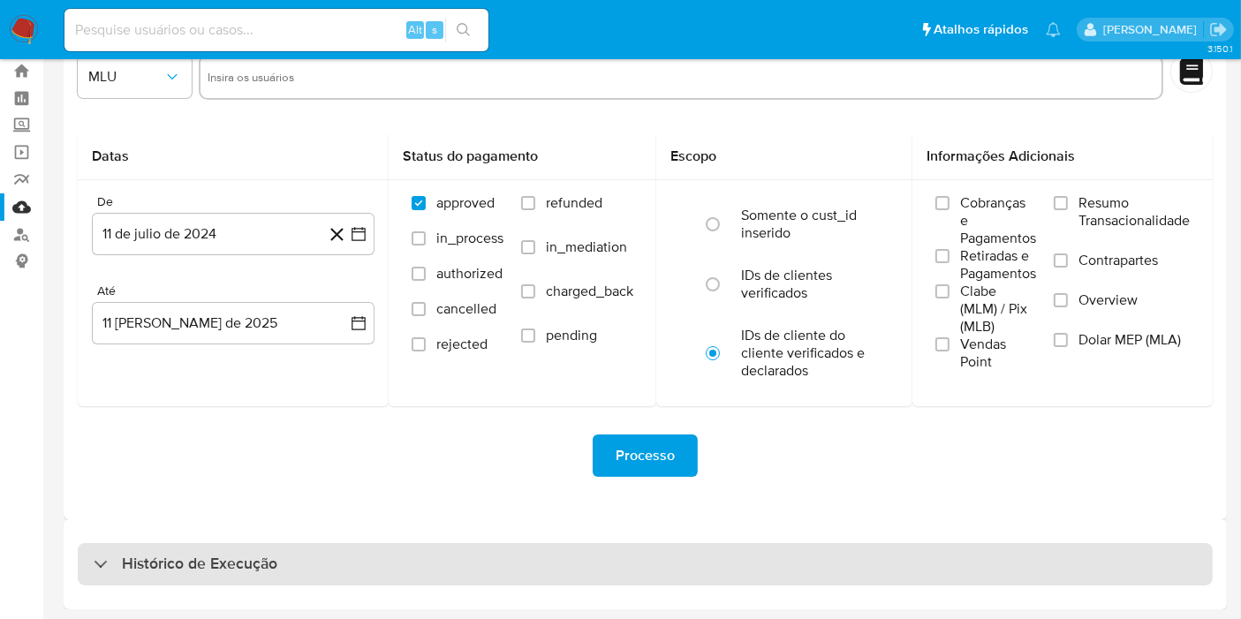
click at [445, 573] on div "Histórico de Execução" at bounding box center [645, 564] width 1135 height 42
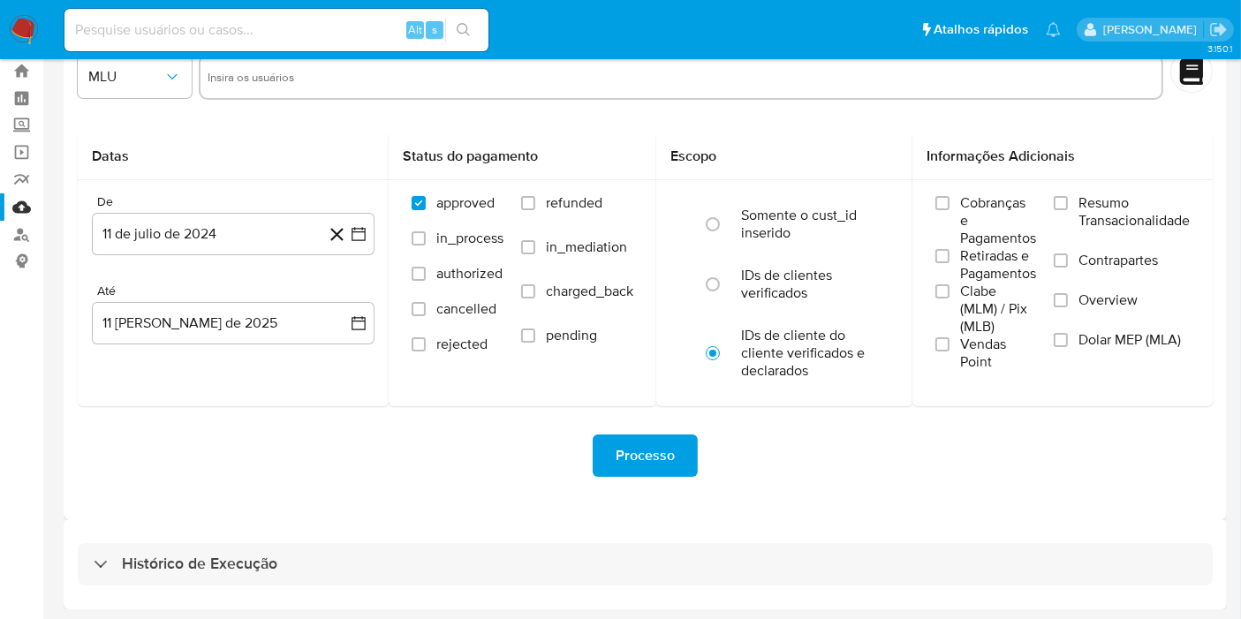
select select "10"
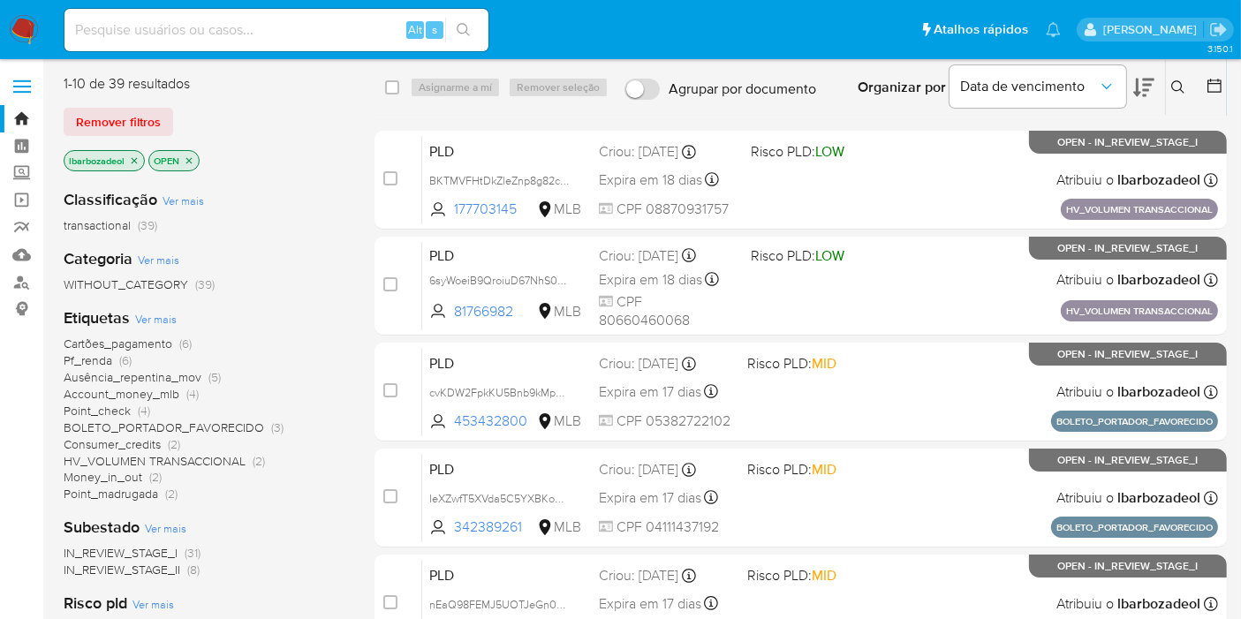
scroll to position [98, 0]
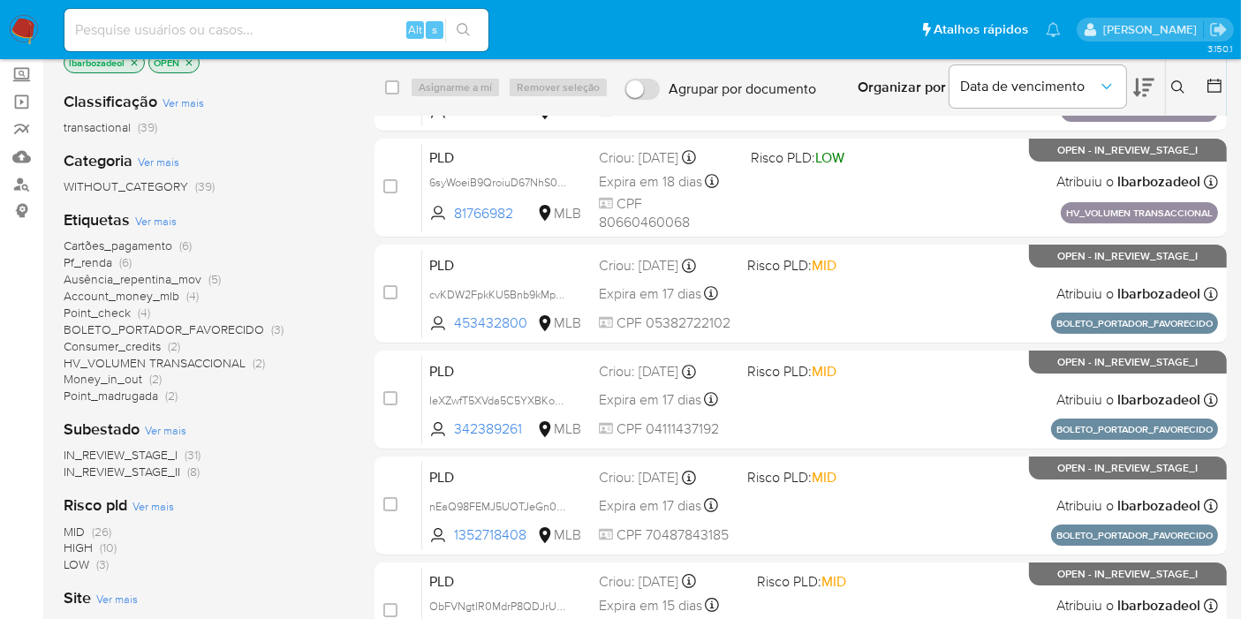
click at [106, 549] on span "(10)" at bounding box center [108, 548] width 17 height 18
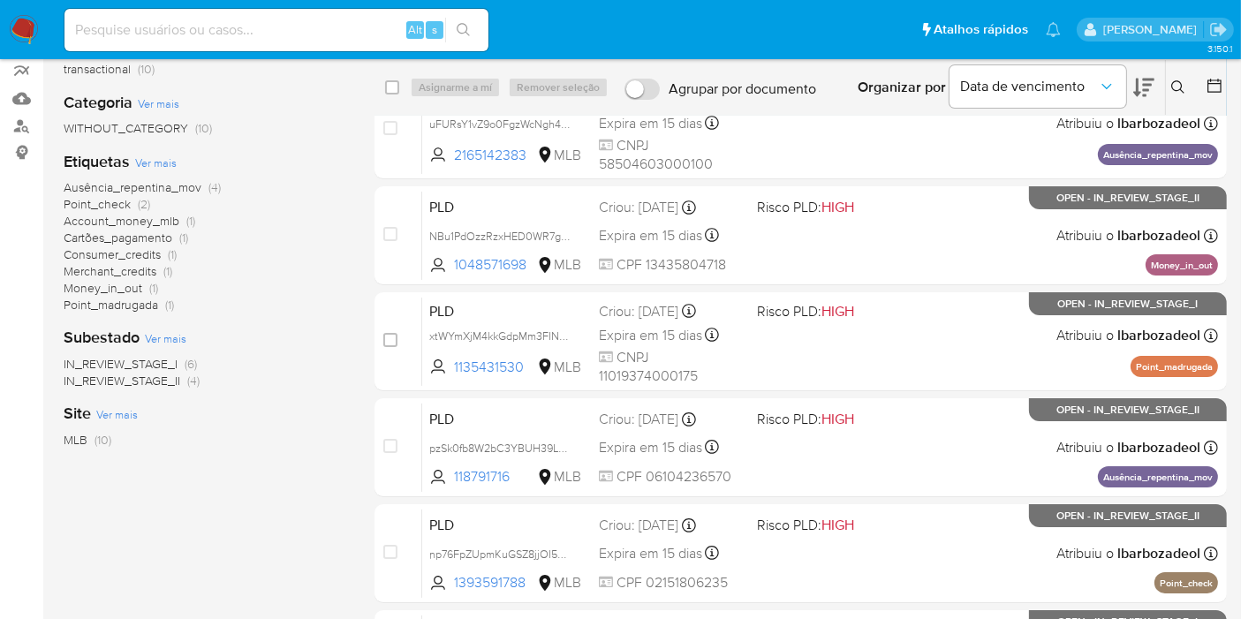
scroll to position [189, 0]
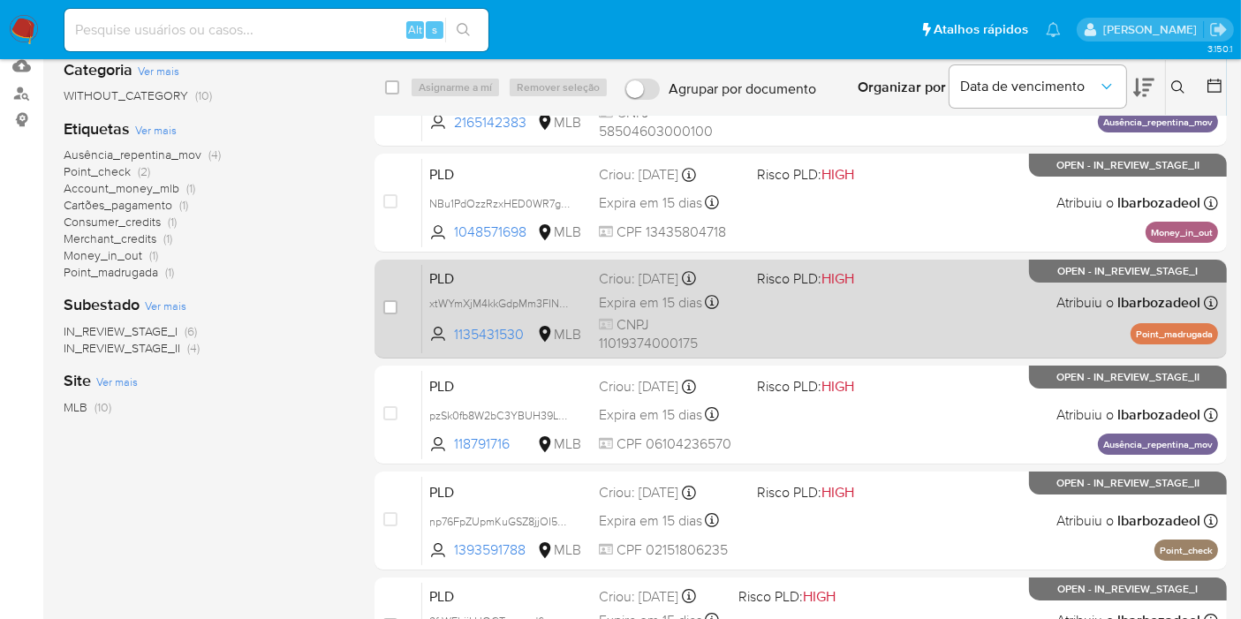
click at [919, 329] on div "PLD xtWYmXjM4kkGdpMm3FIN6yFV 1135431530 MLB Risco PLD: HIGH Criou: [DATE] Criou…" at bounding box center [820, 308] width 796 height 89
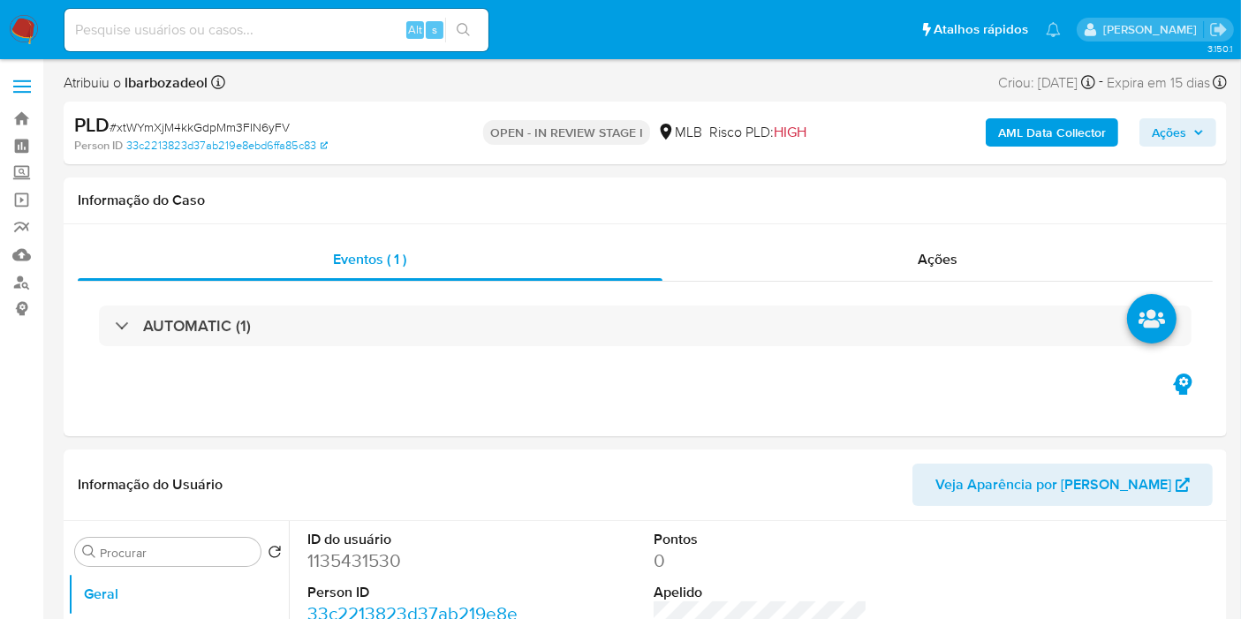
select select "10"
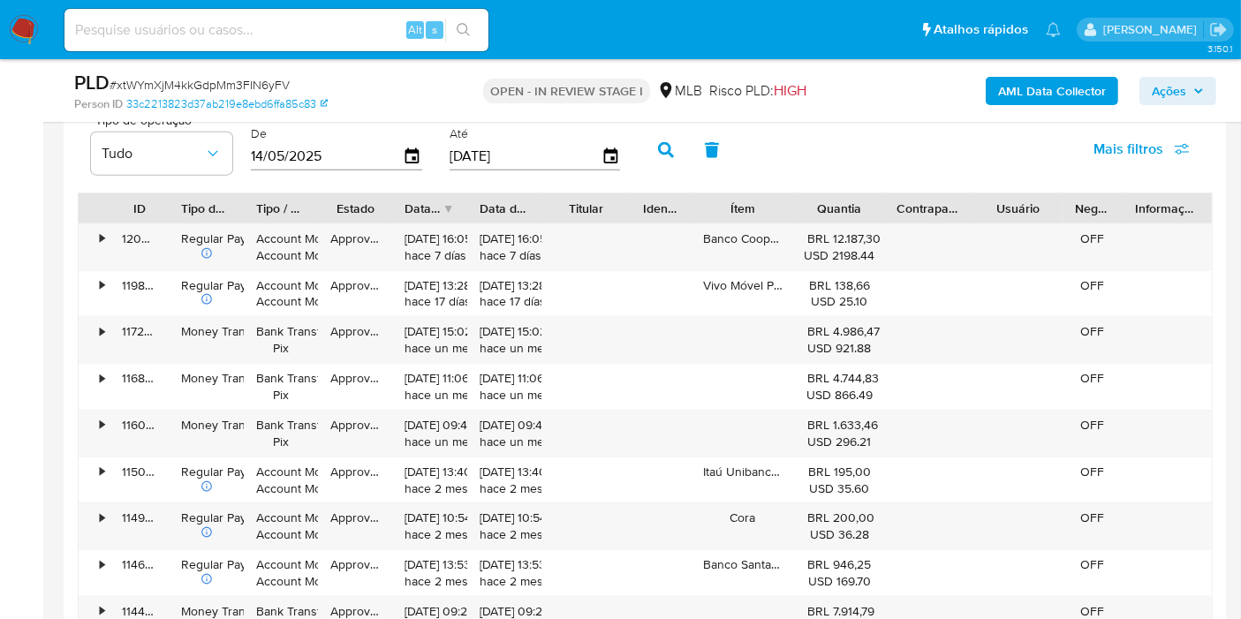
scroll to position [1900, 0]
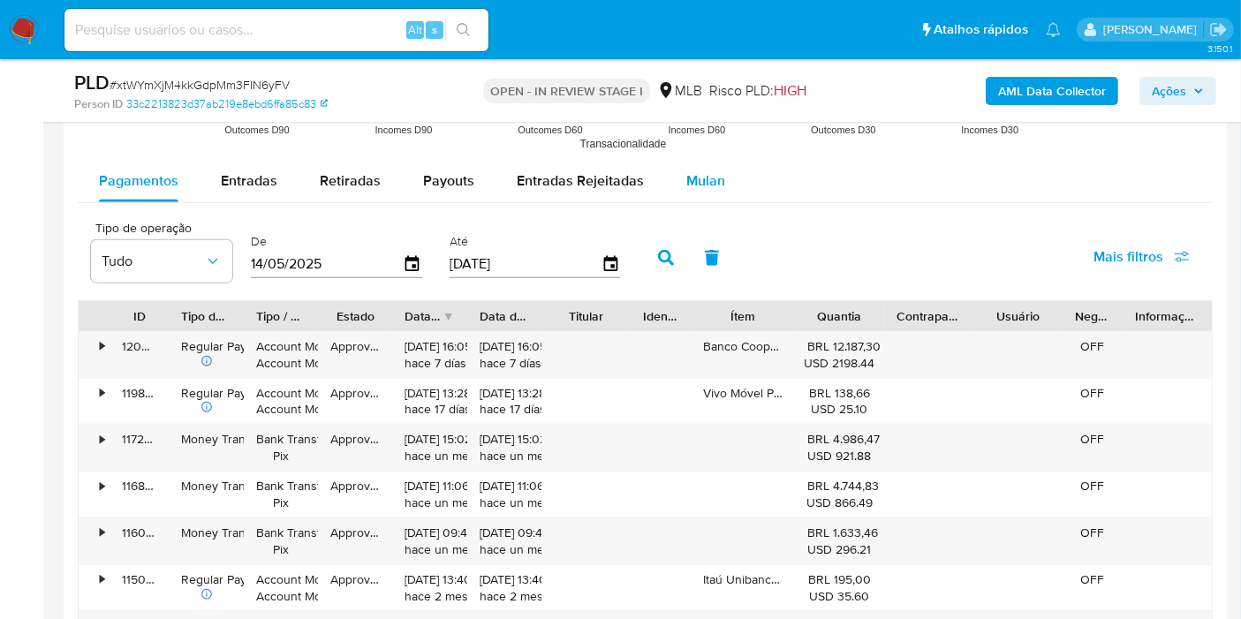
click at [687, 193] on div "Mulan" at bounding box center [706, 181] width 39 height 42
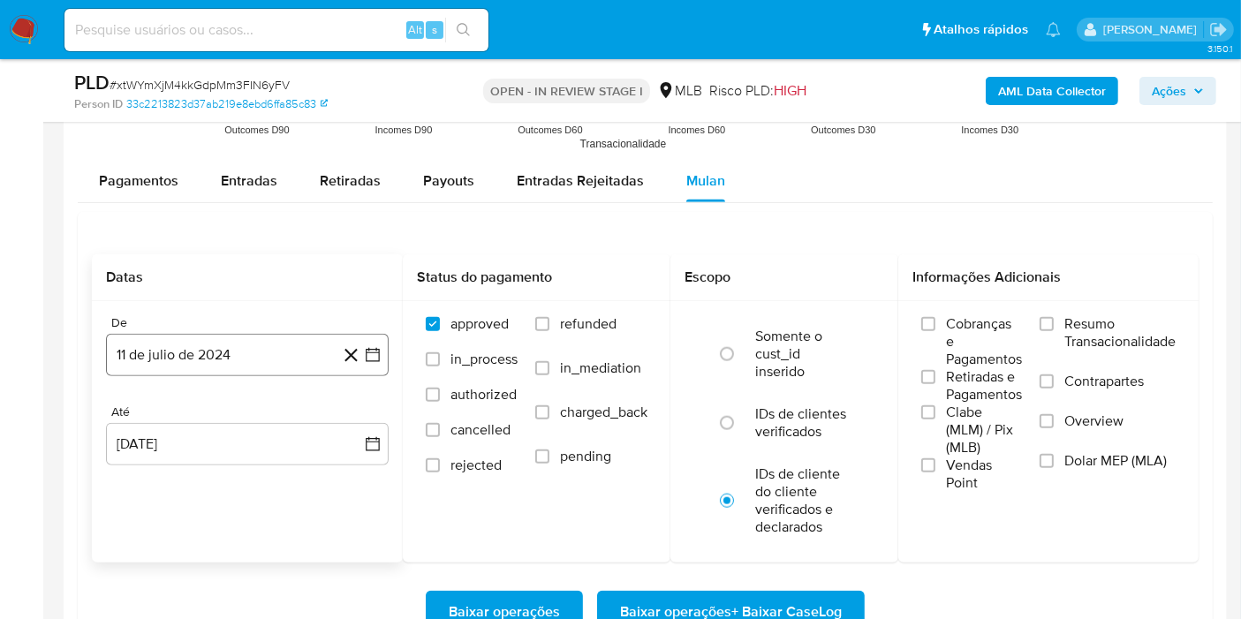
click at [237, 369] on button "11 de julio de 2024" at bounding box center [247, 355] width 283 height 42
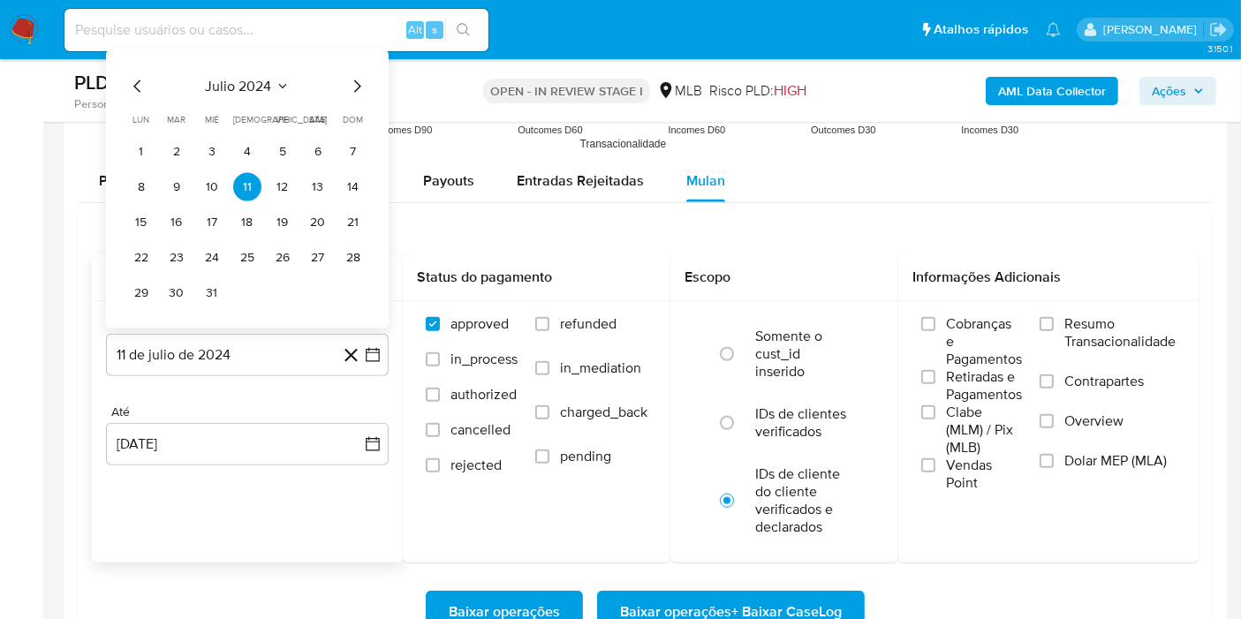
click at [240, 82] on span "julio 2024" at bounding box center [239, 87] width 66 height 18
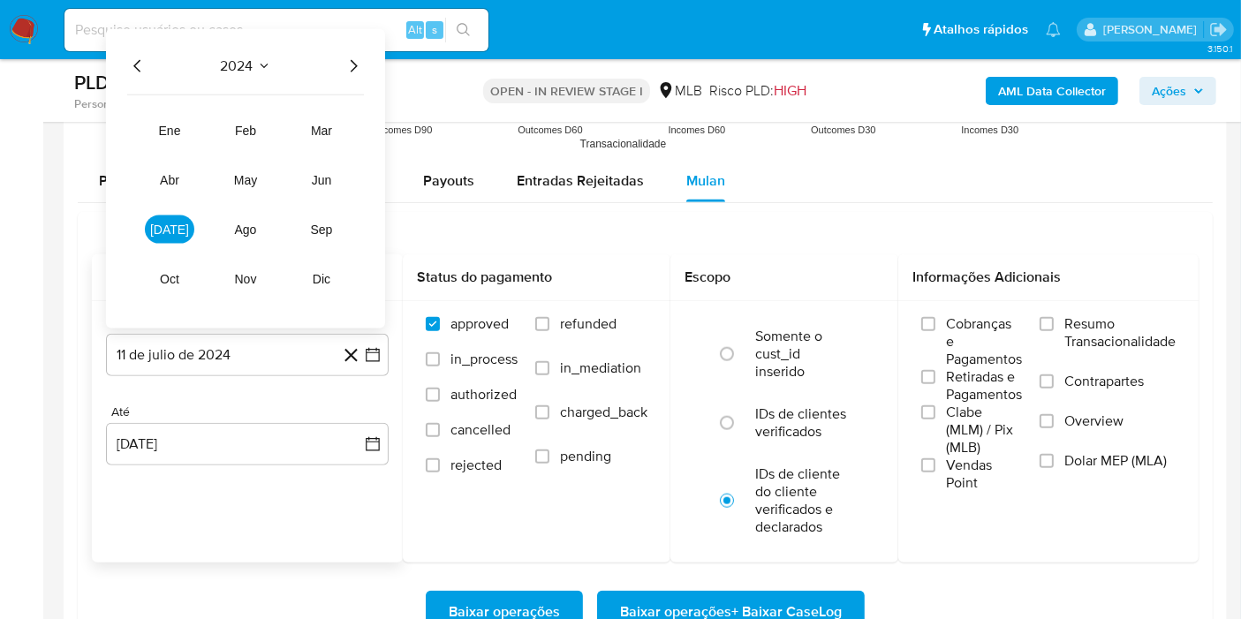
click at [353, 60] on icon "Año siguiente" at bounding box center [354, 66] width 7 height 12
click at [322, 168] on button "jun" at bounding box center [321, 180] width 49 height 28
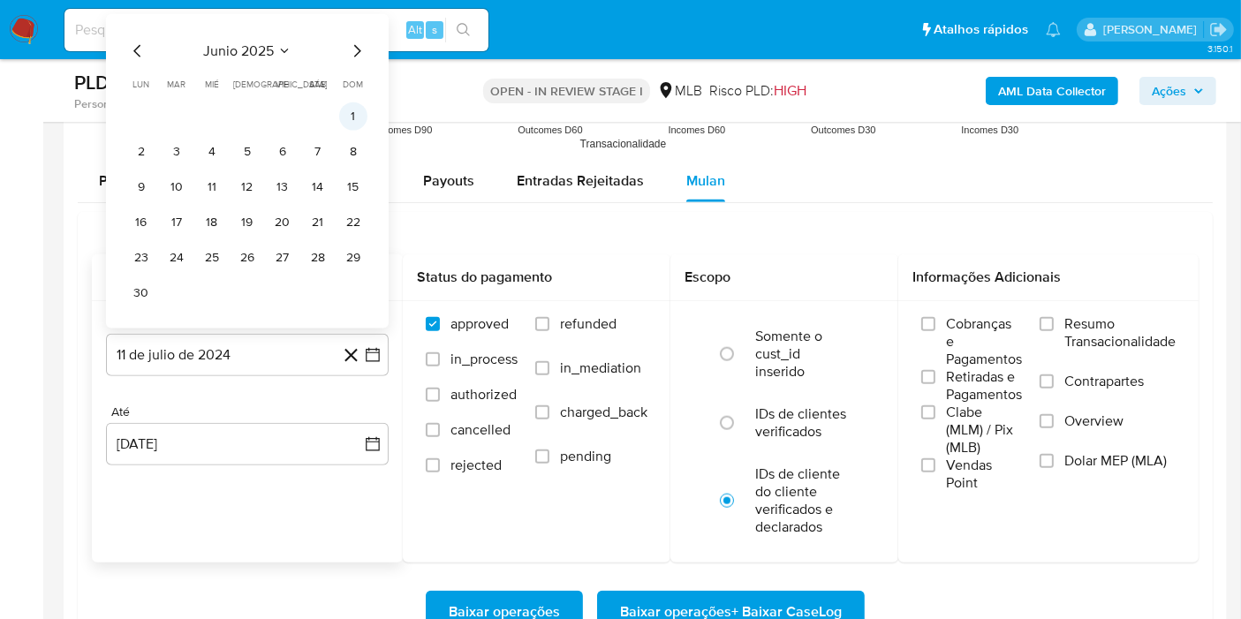
click at [351, 111] on button "1" at bounding box center [353, 116] width 28 height 28
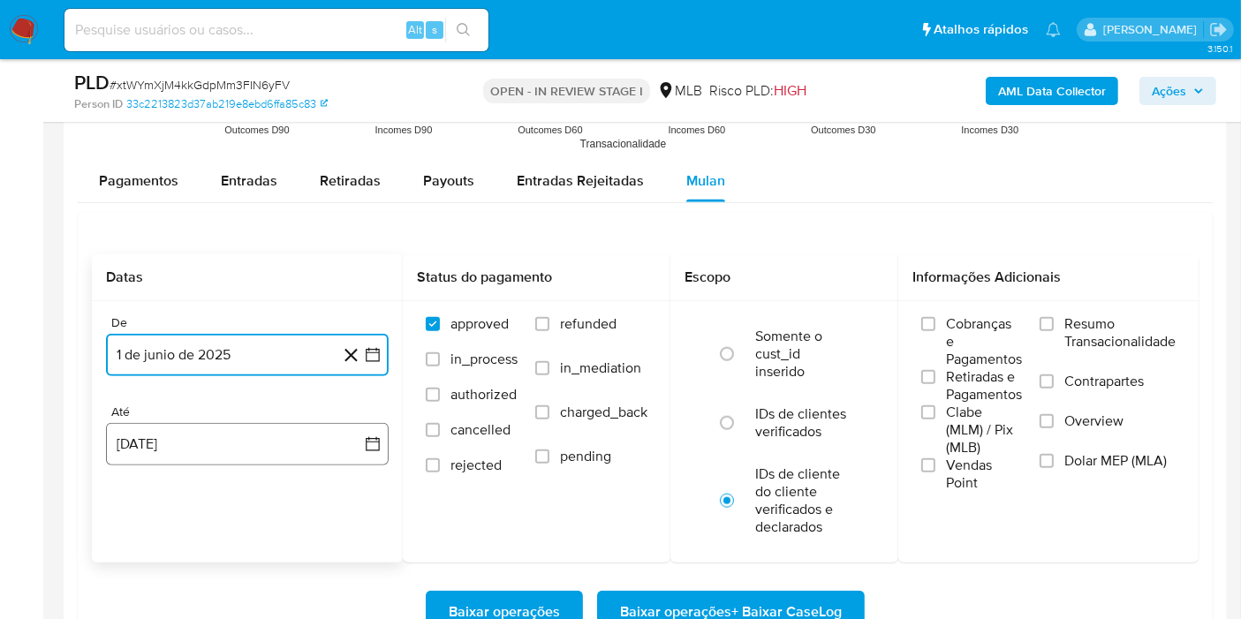
click at [268, 434] on button "[DATE]" at bounding box center [247, 444] width 283 height 42
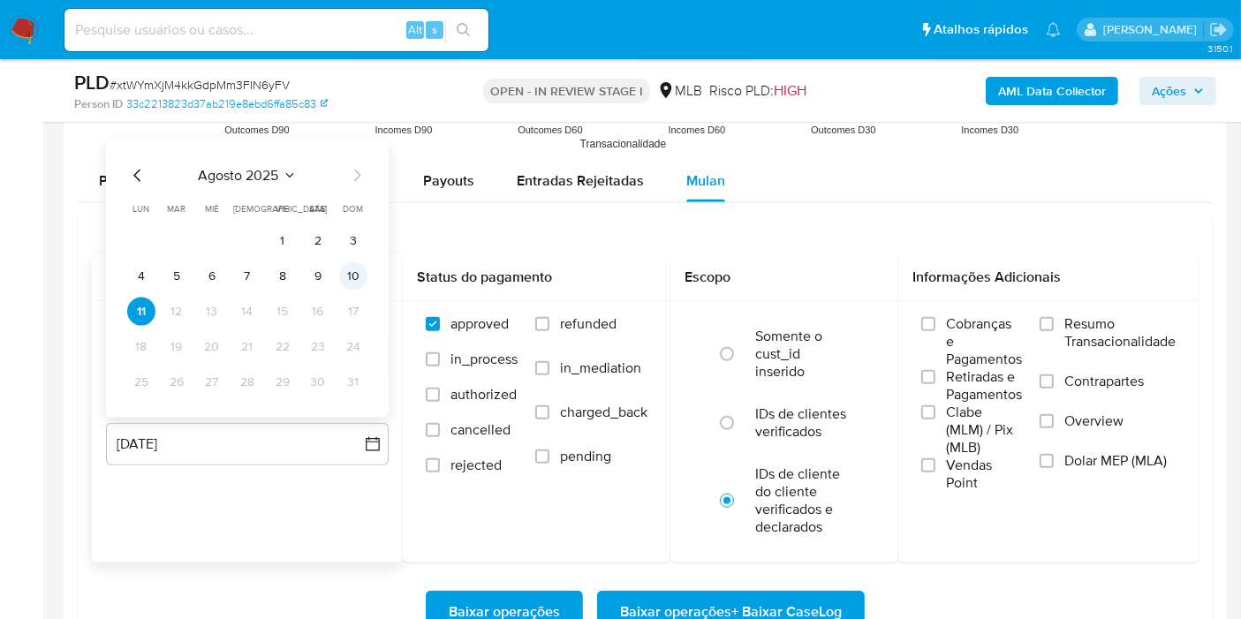
click at [360, 284] on button "10" at bounding box center [353, 276] width 28 height 28
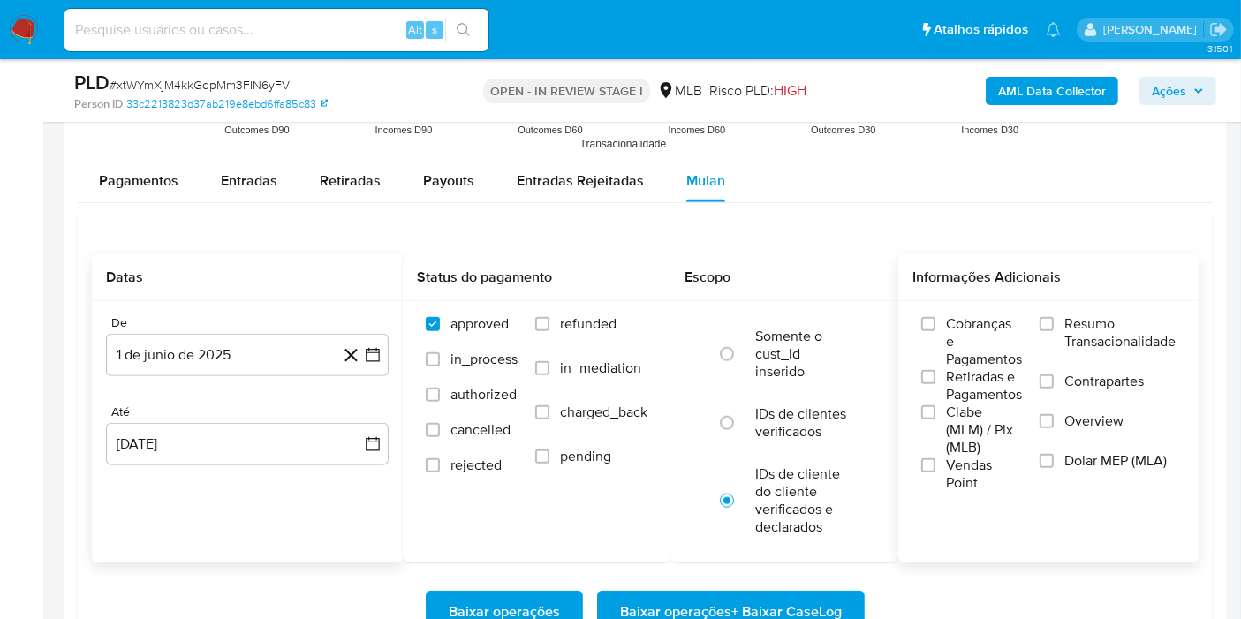
click at [1096, 330] on span "Resumo Transacionalidade" at bounding box center [1120, 332] width 111 height 35
click at [1054, 330] on input "Resumo Transacionalidade" at bounding box center [1047, 324] width 14 height 14
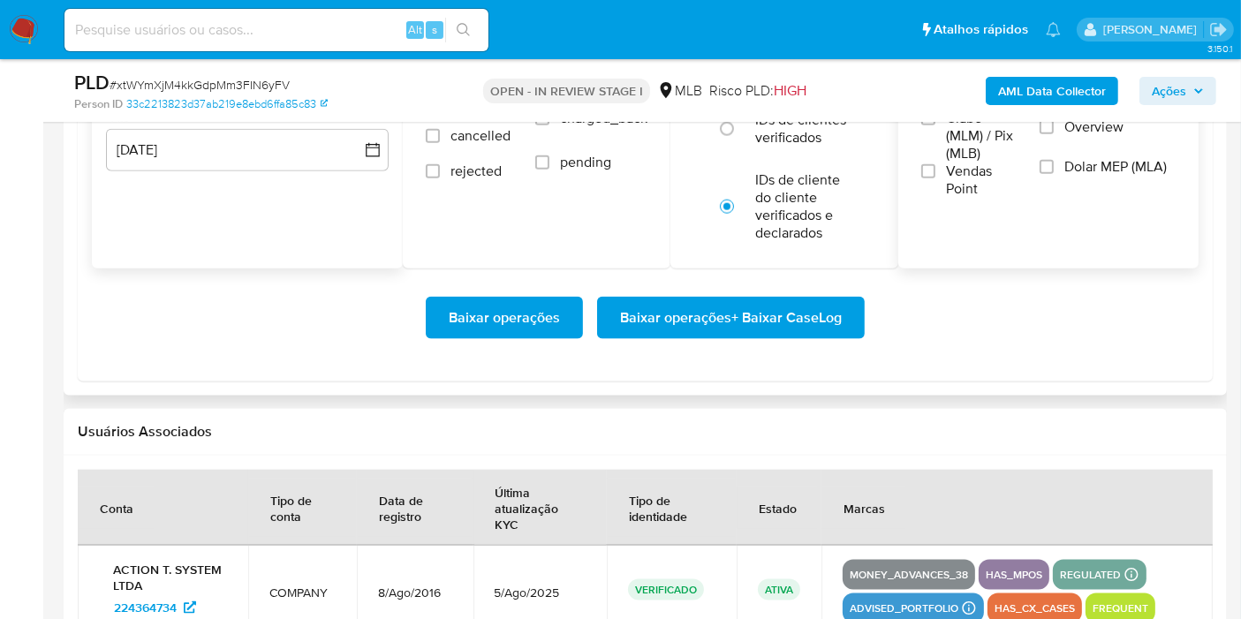
click at [757, 319] on span "Baixar operações + Baixar CaseLog" at bounding box center [731, 318] width 222 height 39
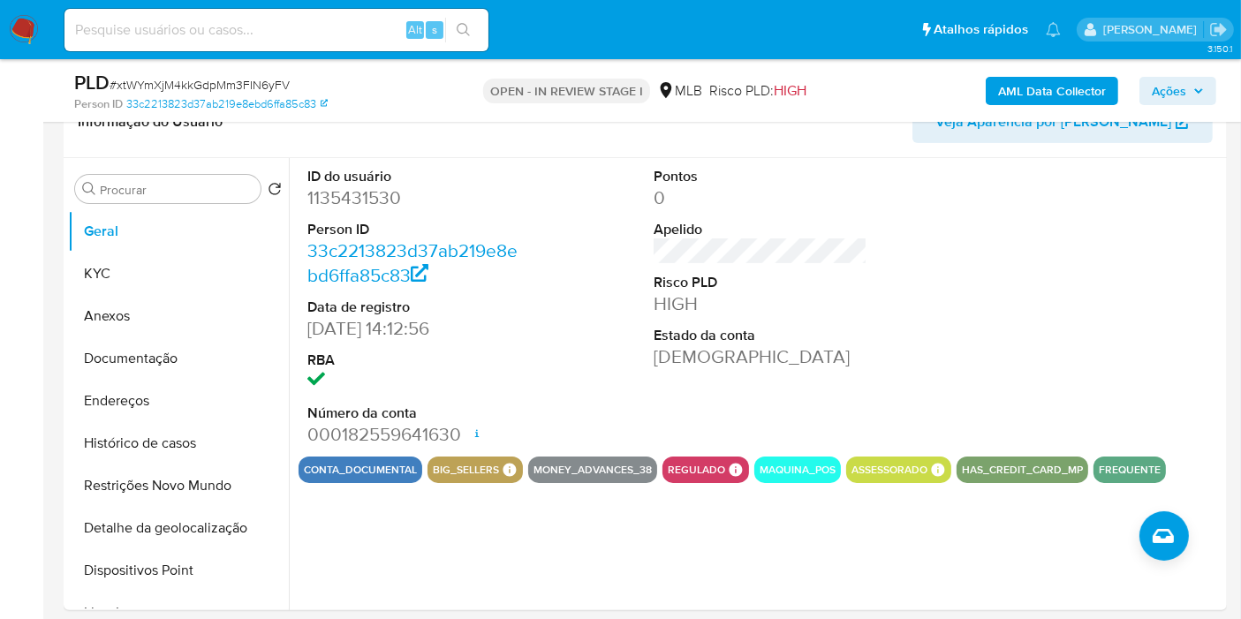
scroll to position [0, 0]
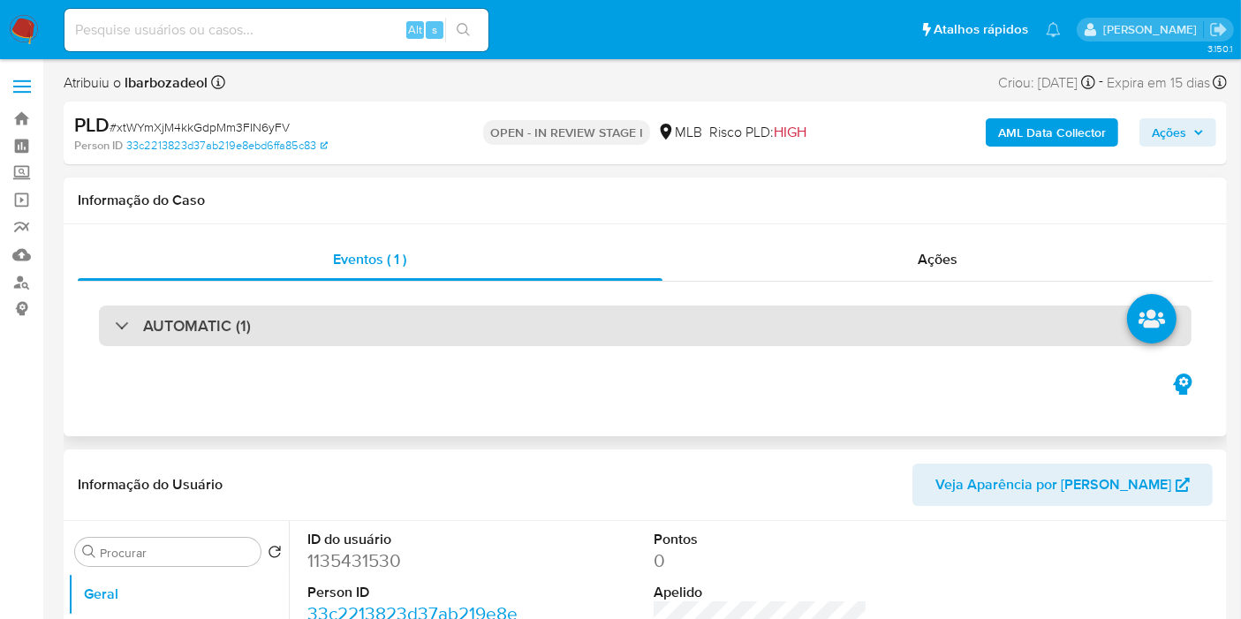
drag, startPoint x: 684, startPoint y: 324, endPoint x: 626, endPoint y: 332, distance: 58.9
click at [679, 324] on div "AUTOMATIC (1)" at bounding box center [645, 326] width 1093 height 41
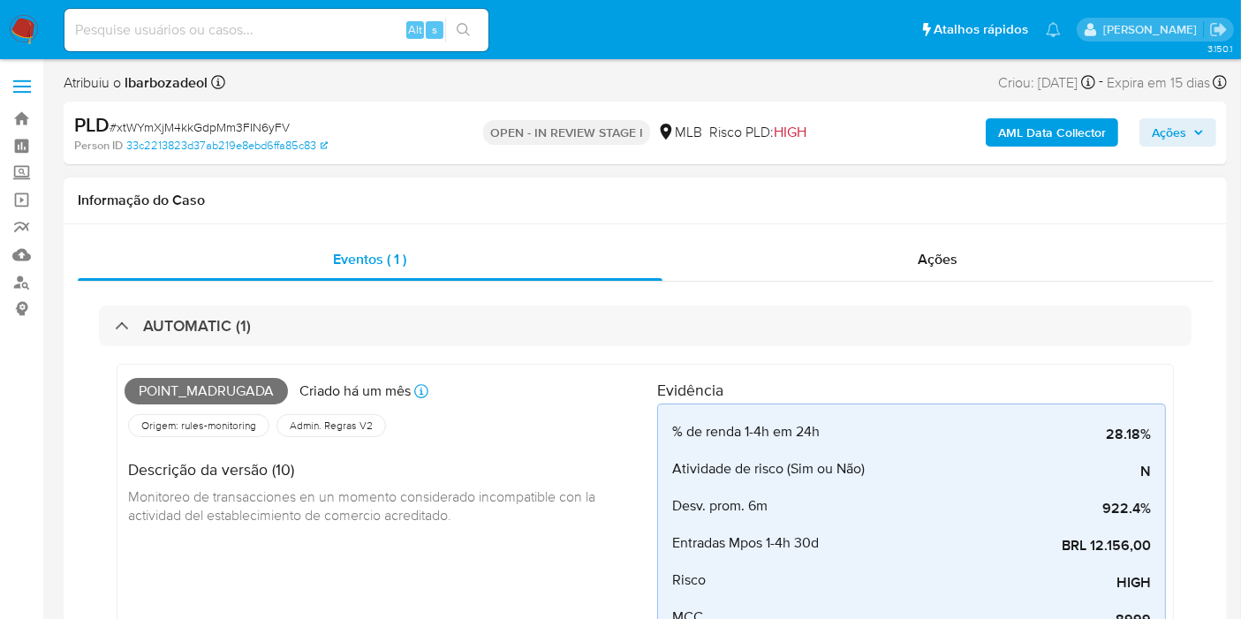
click at [207, 394] on span "Point_madrugada" at bounding box center [206, 391] width 163 height 27
copy span "Point_madrugada"
click at [1158, 132] on span "Ações" at bounding box center [1169, 132] width 34 height 28
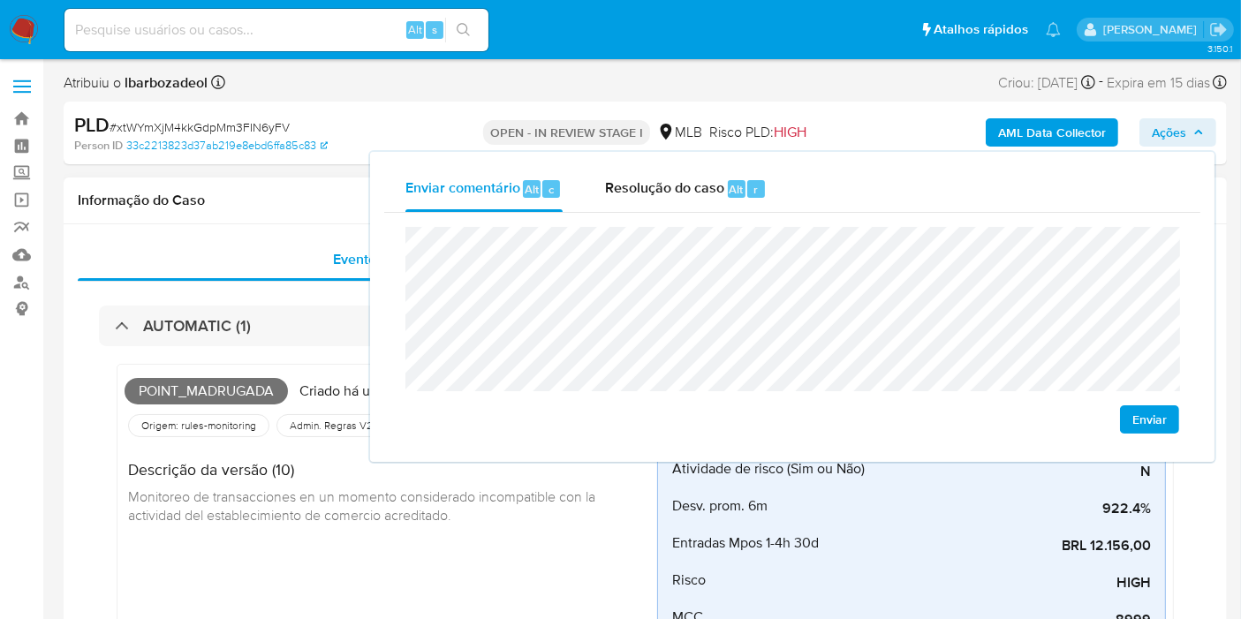
click at [247, 405] on div "Point_madrugada Criado há um mês Criado: 12/07/2025 01:01:33" at bounding box center [391, 391] width 533 height 39
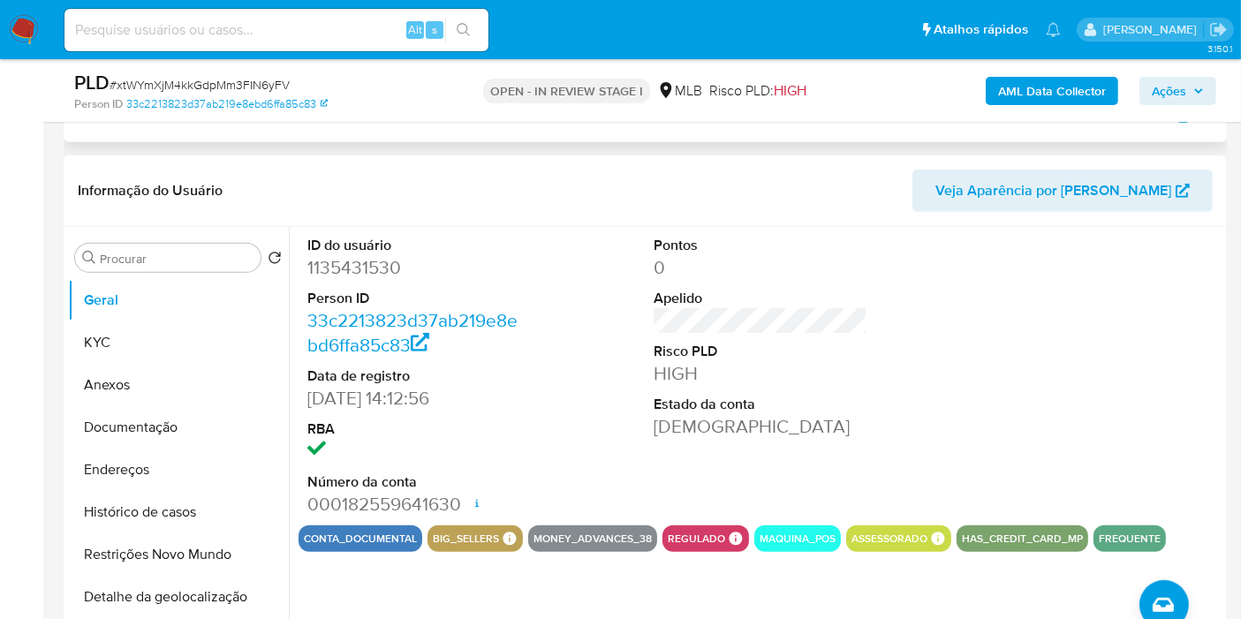
scroll to position [785, 0]
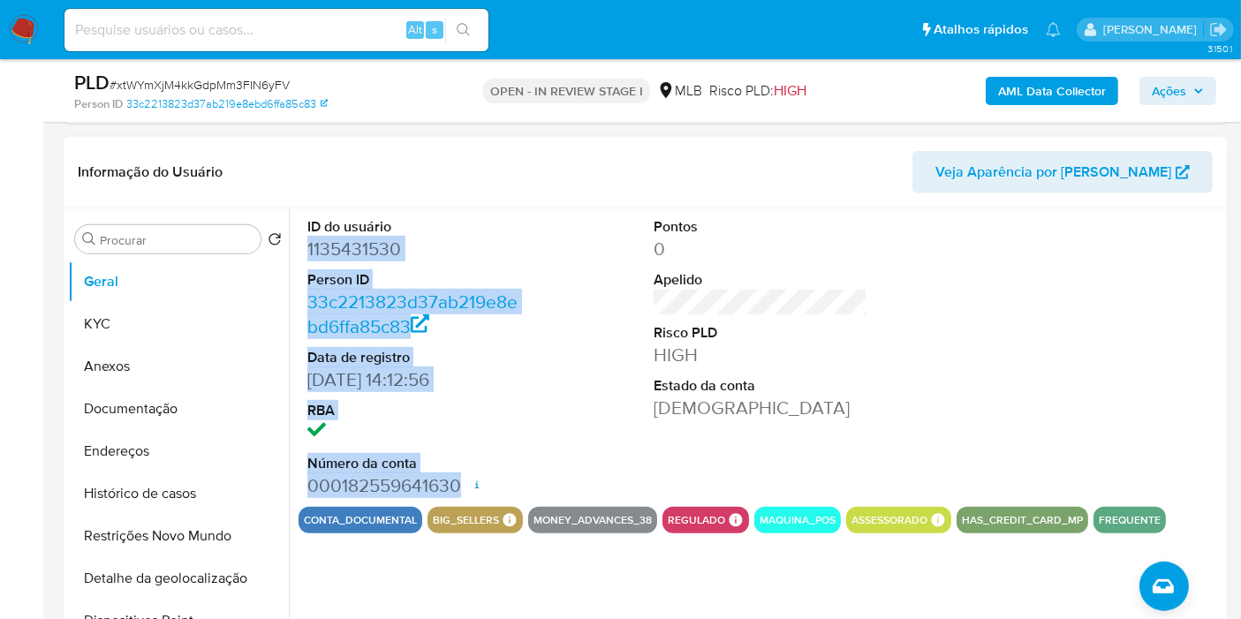
drag, startPoint x: 305, startPoint y: 246, endPoint x: 461, endPoint y: 481, distance: 282.3
click at [461, 481] on div "ID do usuário 1135431530 Person ID 33c2213823d37ab219e8ebd6ffa85c83 Data de reg…" at bounding box center [414, 358] width 231 height 299
copy dl "1135431530 Person ID 33c2213823d37ab219e8ebd6ffa85c83 Data de registro 02/06/20…"
click at [1146, 97] on button "Ações" at bounding box center [1178, 91] width 77 height 28
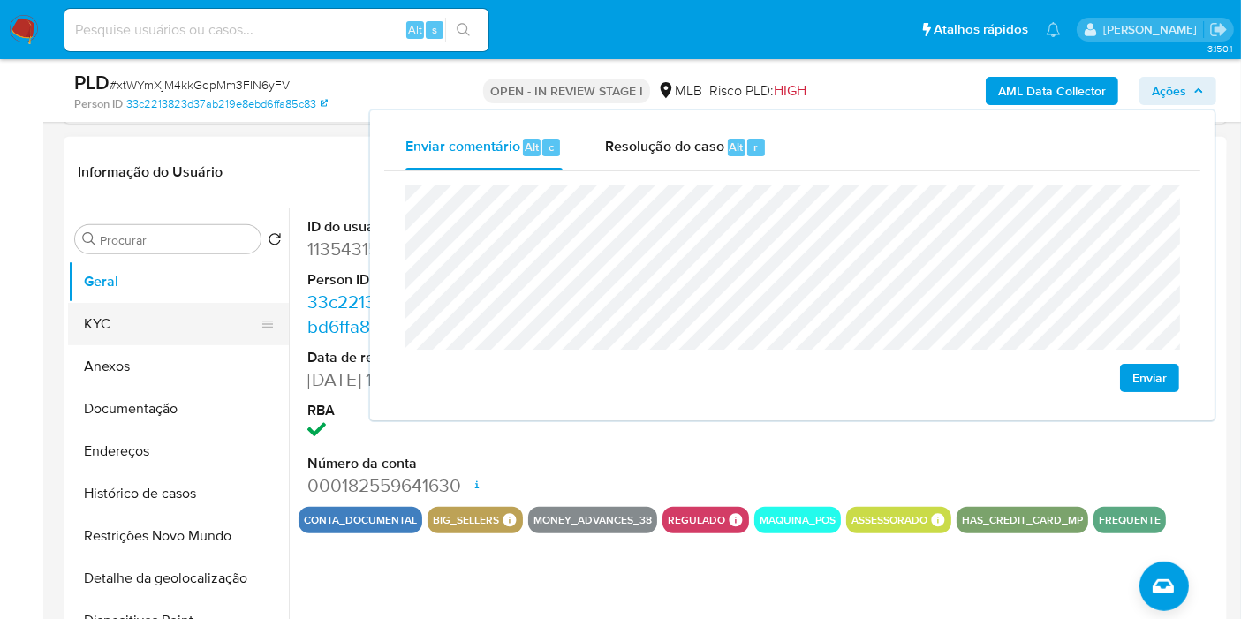
click at [182, 307] on button "KYC" at bounding box center [171, 324] width 207 height 42
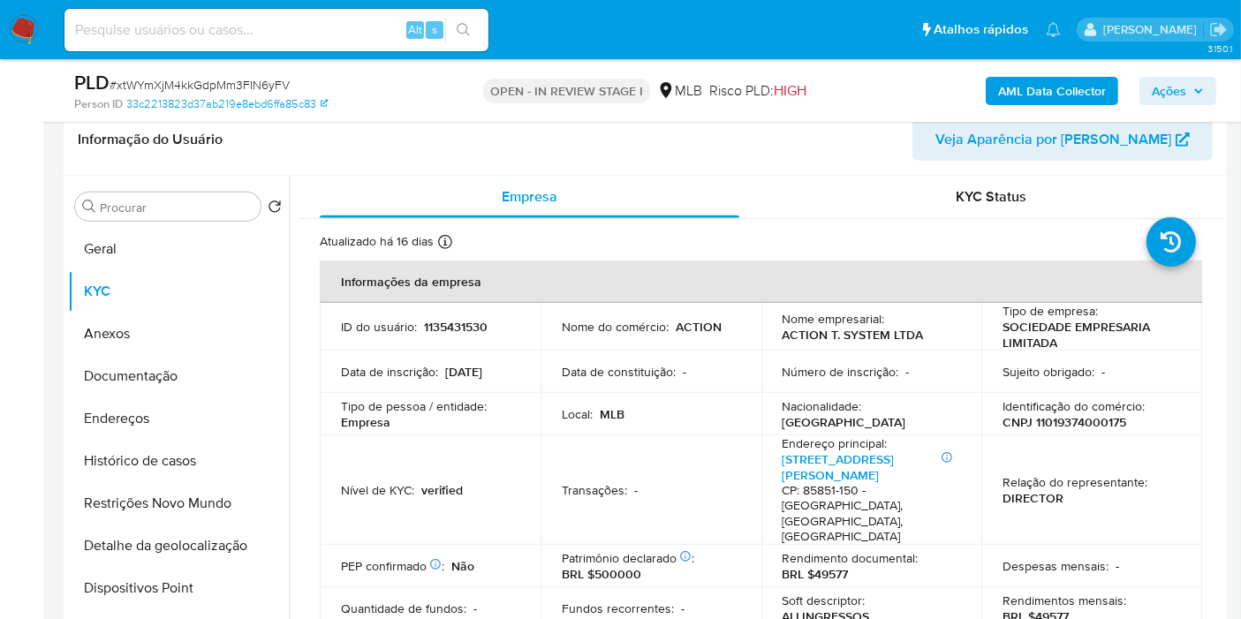
scroll to position [787, 0]
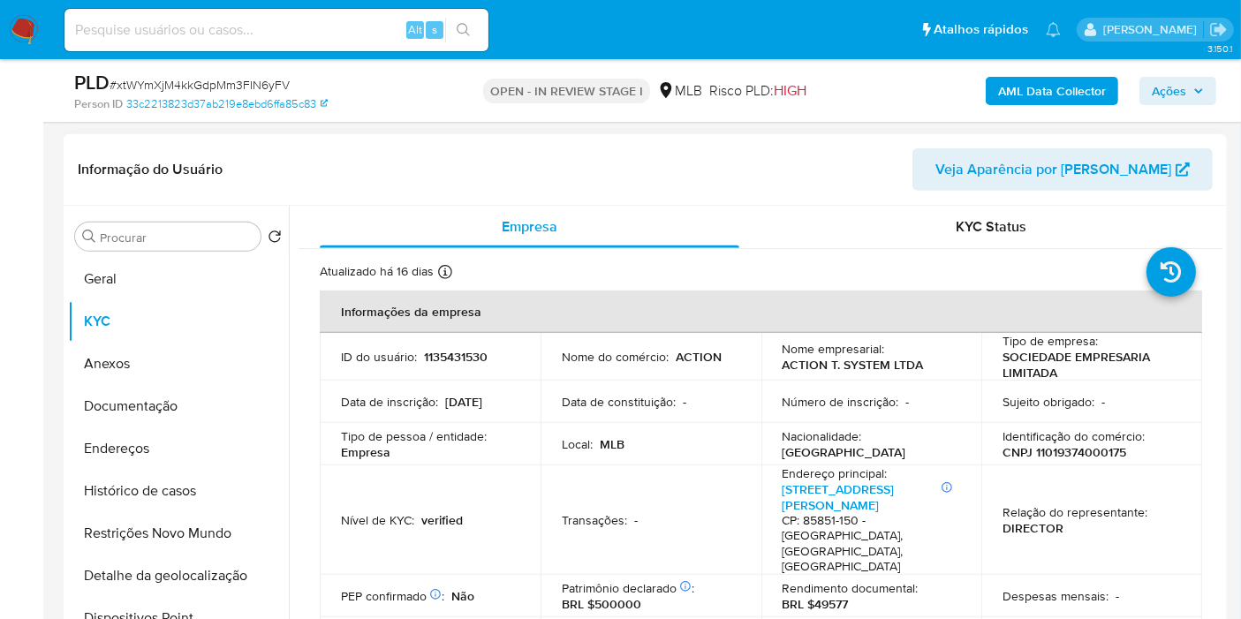
click at [1073, 452] on p "CNPJ 11019374000175" at bounding box center [1065, 452] width 124 height 16
copy p "11019374000175"
click at [1165, 83] on span "Ações" at bounding box center [1169, 91] width 34 height 28
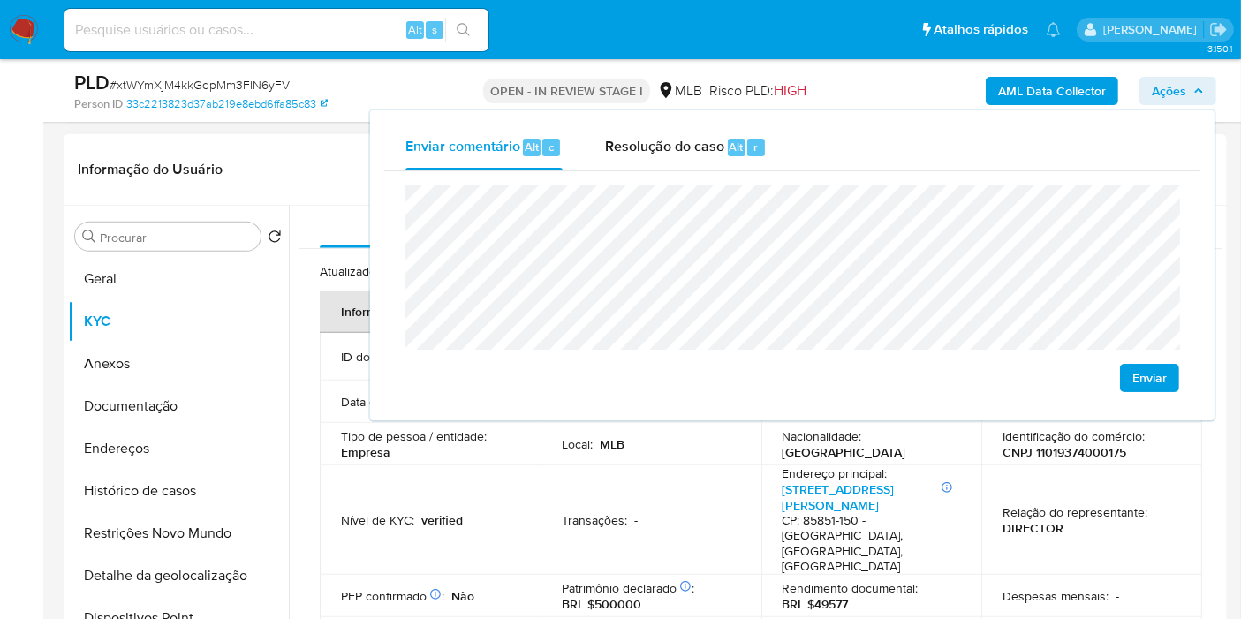
click at [578, 518] on td "Transações : -" at bounding box center [651, 521] width 221 height 110
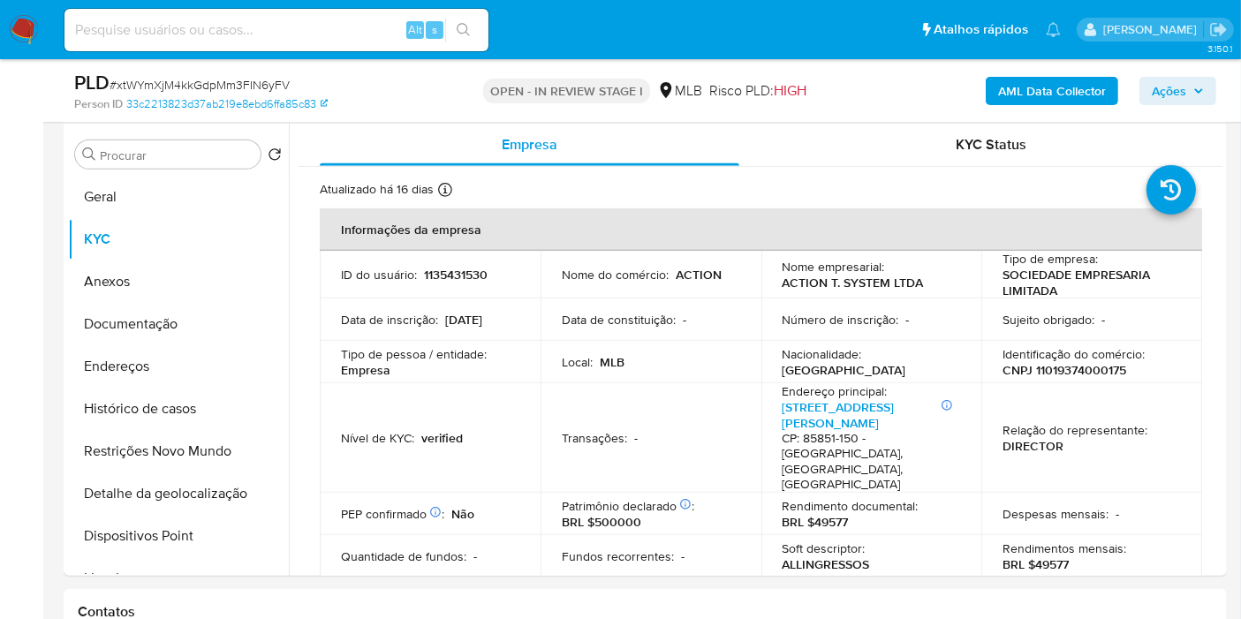
scroll to position [874, 0]
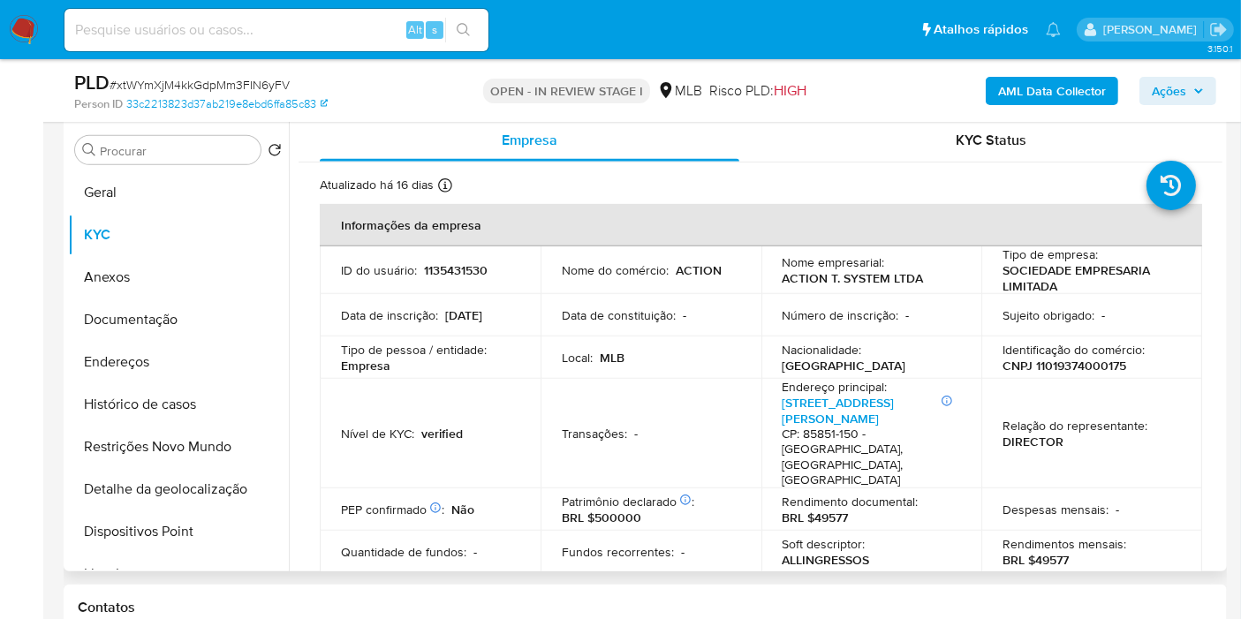
drag, startPoint x: 1215, startPoint y: 220, endPoint x: 1219, endPoint y: 237, distance: 17.4
click at [1219, 242] on div "Empresa KYC Status Atualizado há 16 dias Criado: 02/06/2022 15:13:45 Atualizado…" at bounding box center [756, 345] width 934 height 452
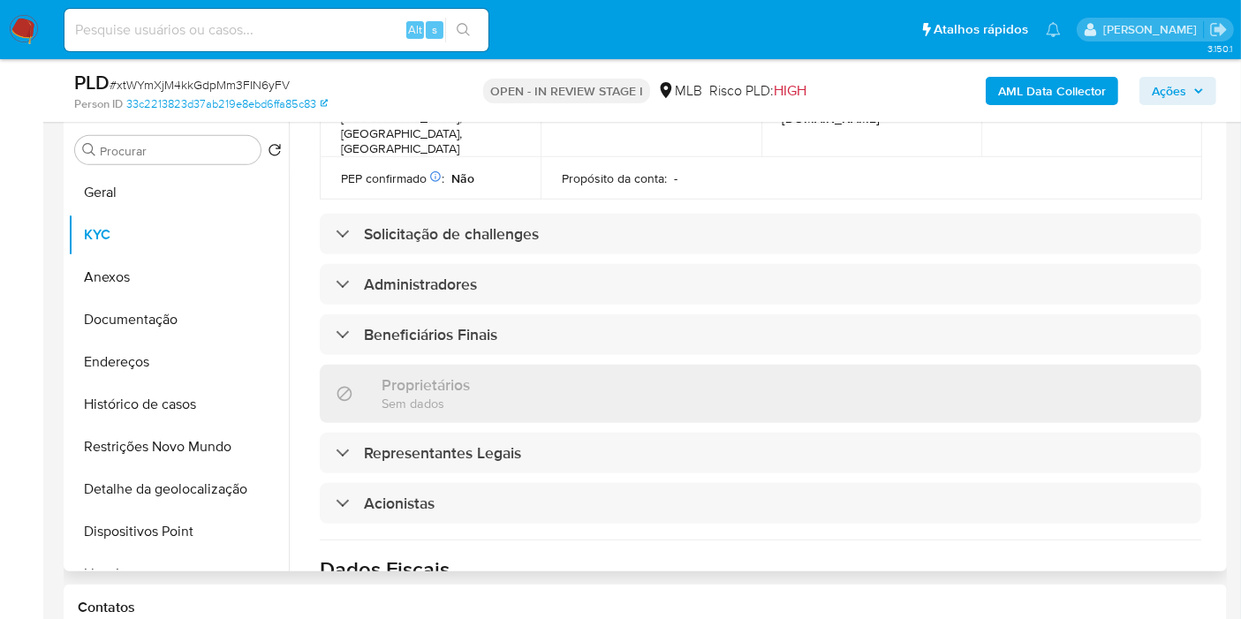
scroll to position [752, 0]
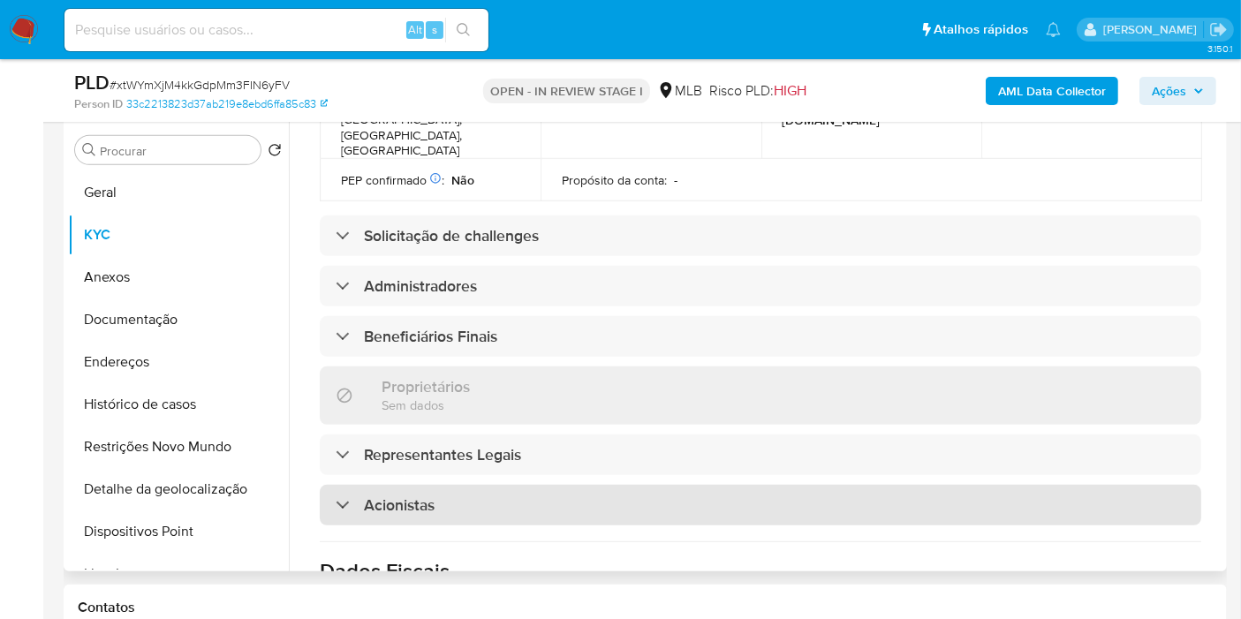
click at [683, 485] on div "Acionistas" at bounding box center [761, 505] width 882 height 41
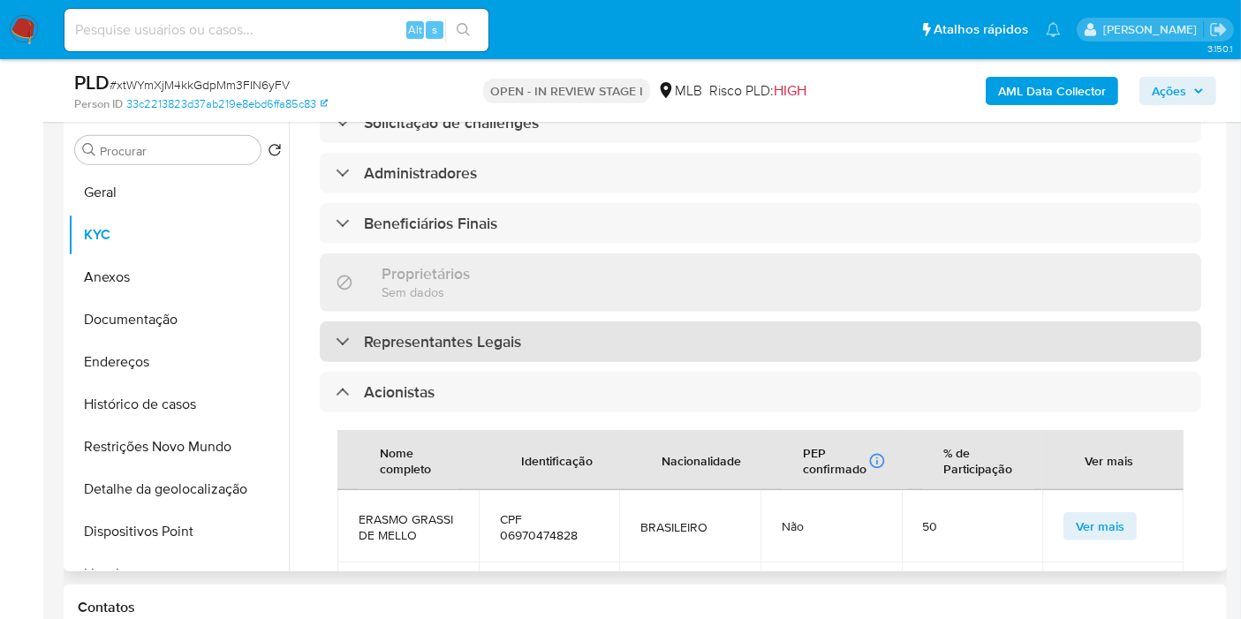
scroll to position [861, 0]
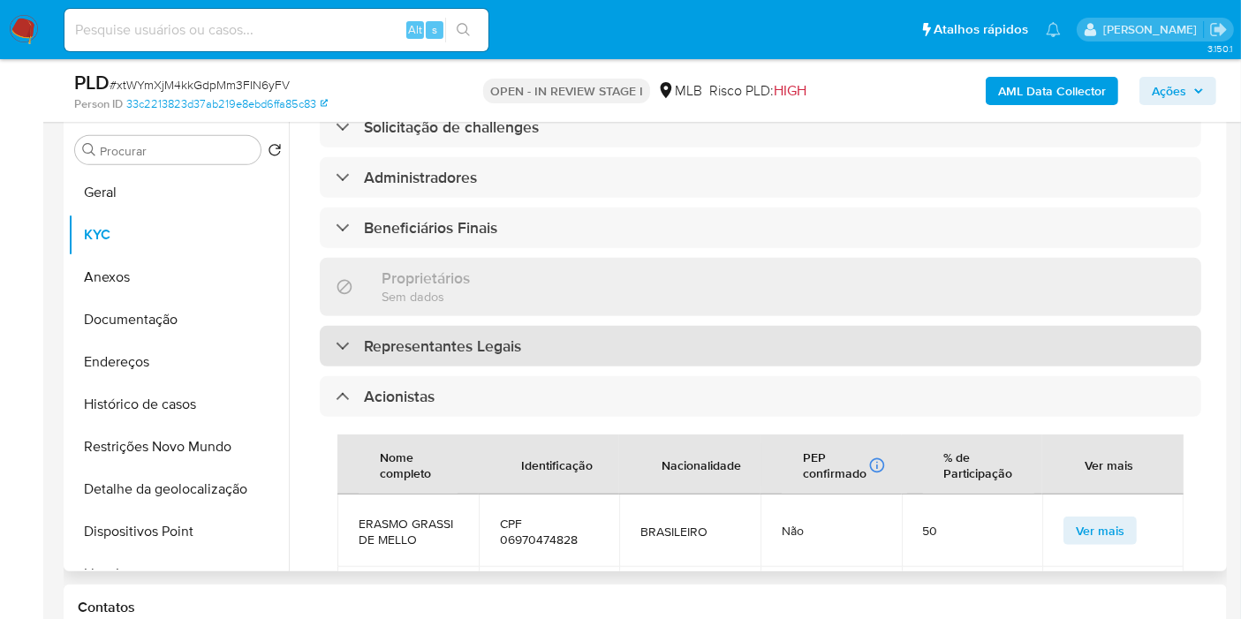
click at [737, 326] on div "Representantes Legais" at bounding box center [761, 346] width 882 height 41
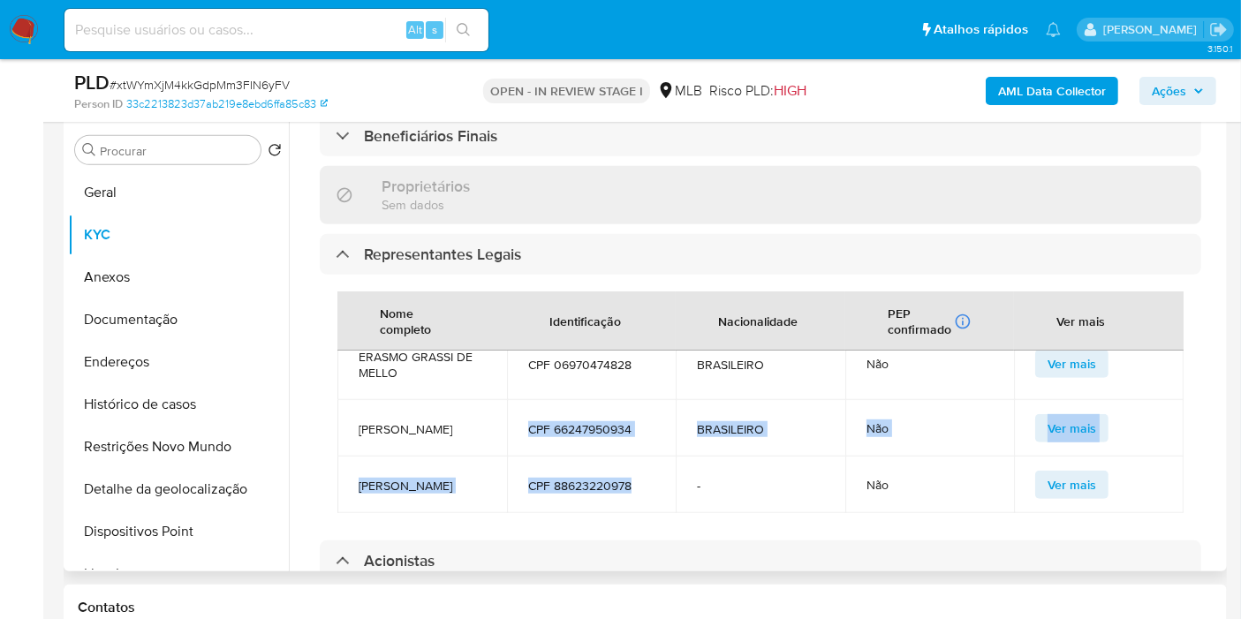
scroll to position [0, 0]
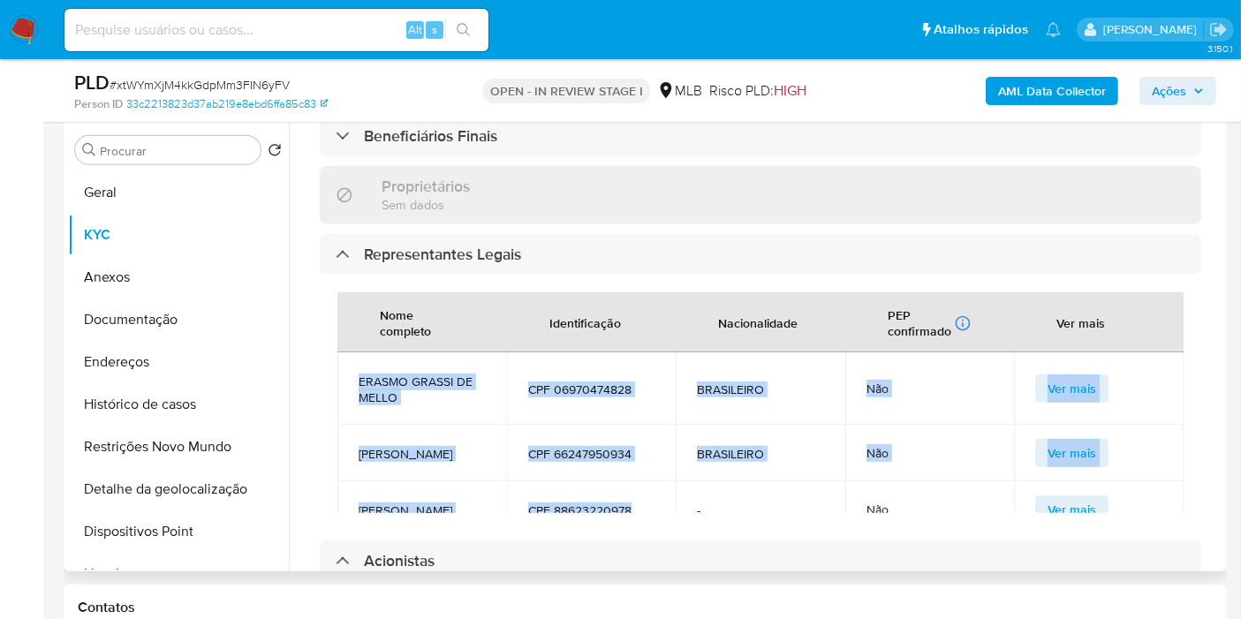
drag, startPoint x: 662, startPoint y: 405, endPoint x: 350, endPoint y: 315, distance: 324.6
click at [350, 353] on tbody "ERASMO GRASSI DE MELLO CPF 06970474828 BRASILEIRO Não Ver mais RODNEY LUIS CAST…" at bounding box center [761, 446] width 846 height 186
copy tbody "ERASMO GRASSI DE MELLO CPF 06970474828 BRASILEIRO Não Ver mais RODNEY LUIS CAST…"
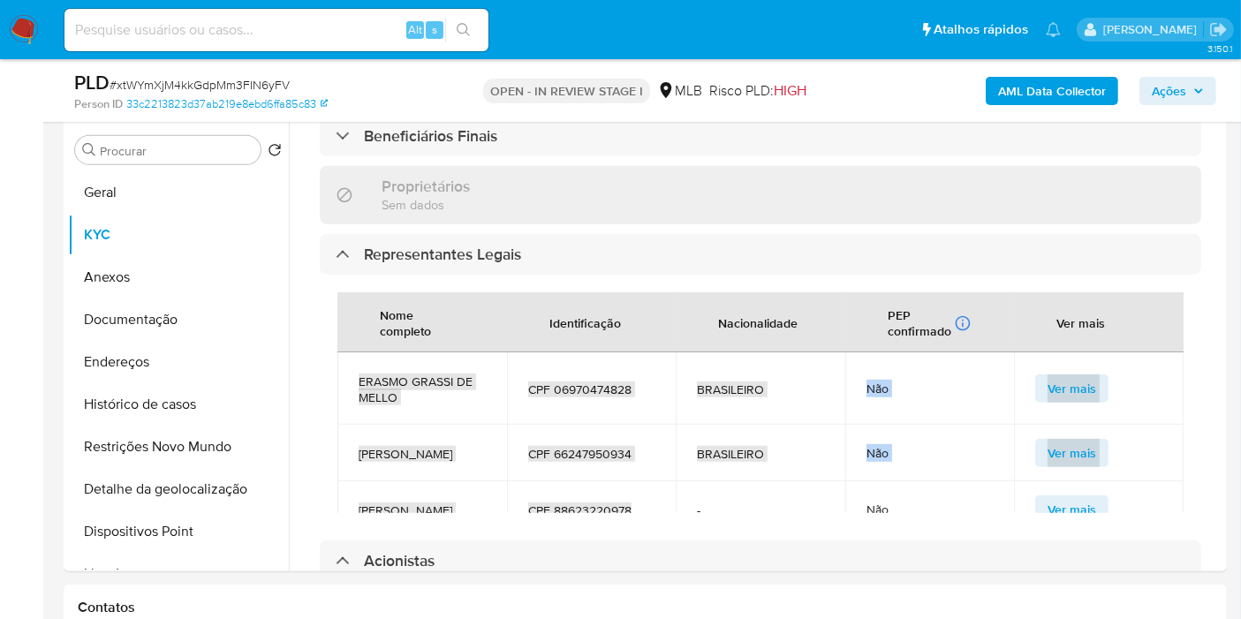
click at [1169, 87] on span "Ações" at bounding box center [1169, 91] width 34 height 28
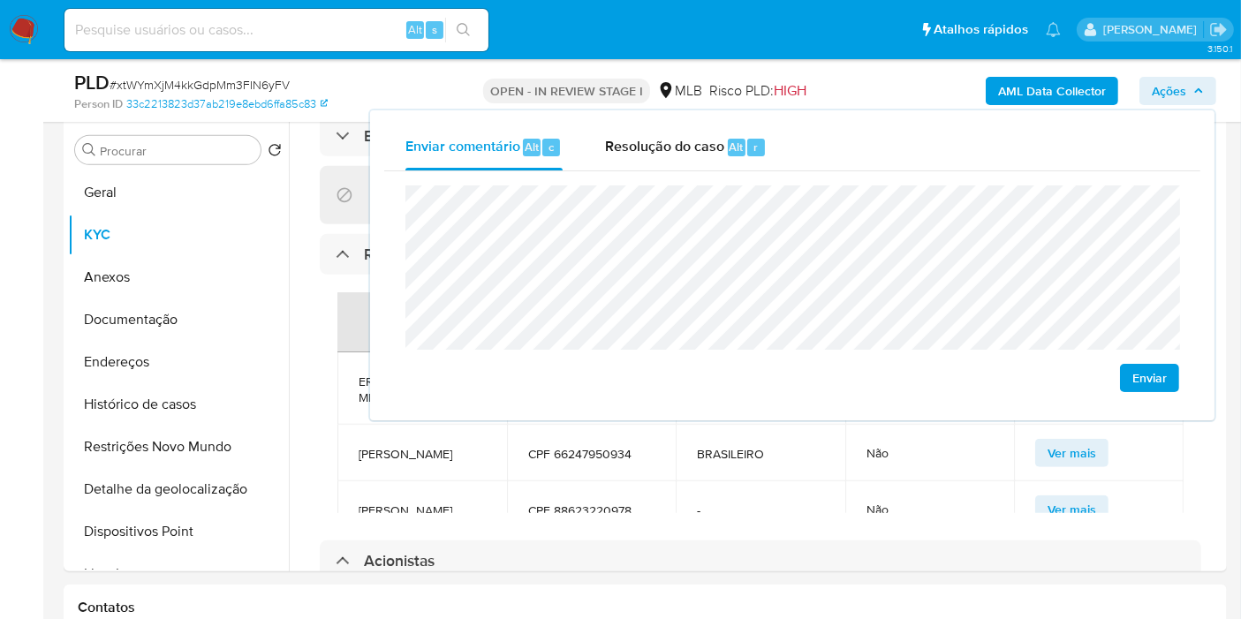
click at [1197, 86] on icon "button" at bounding box center [1199, 91] width 11 height 11
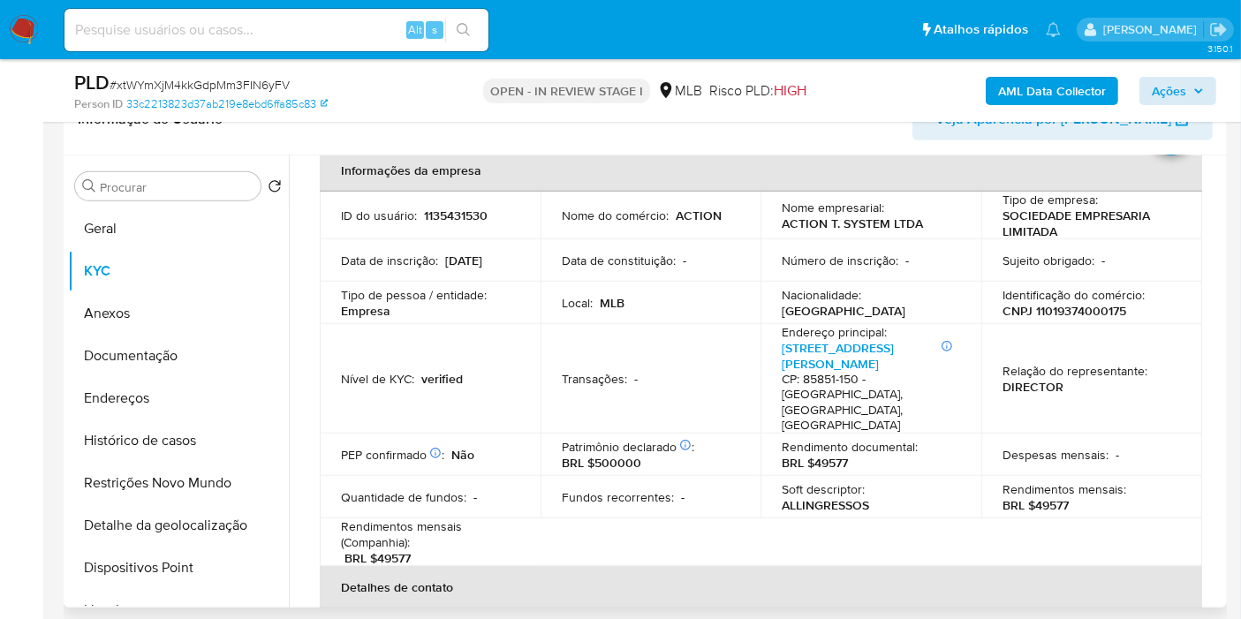
scroll to position [100, 0]
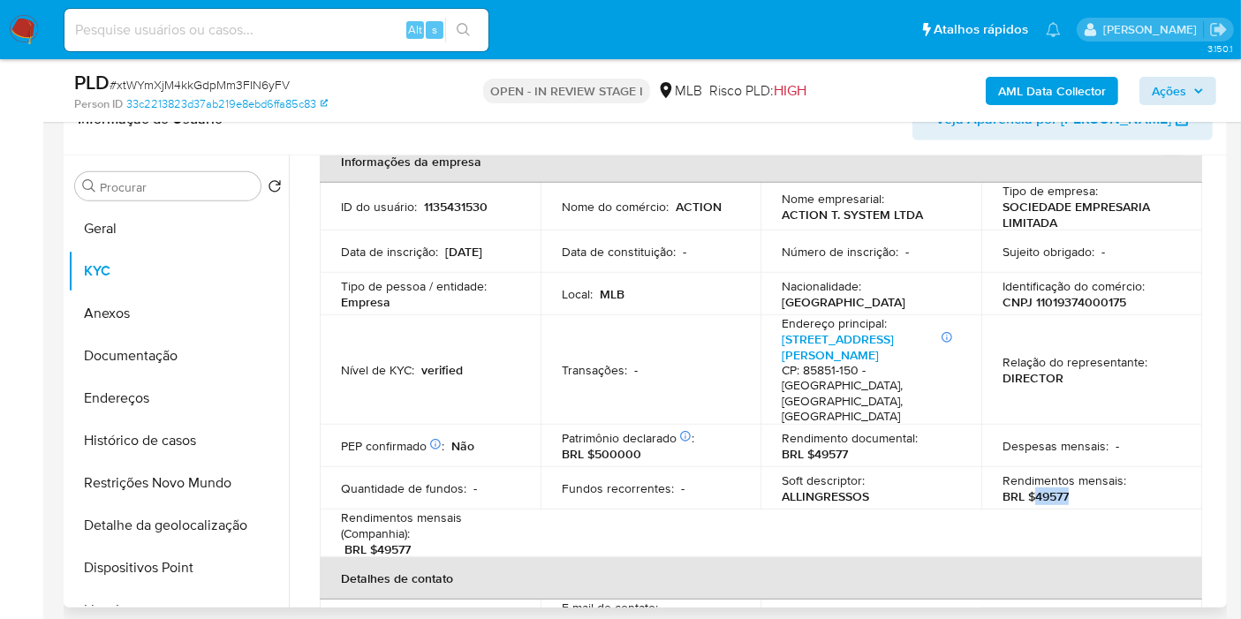
drag, startPoint x: 1033, startPoint y: 463, endPoint x: 1089, endPoint y: 420, distance: 70.5
click at [1081, 473] on div "Rendimentos mensais : BRL $49577" at bounding box center [1092, 489] width 178 height 32
copy p "49577"
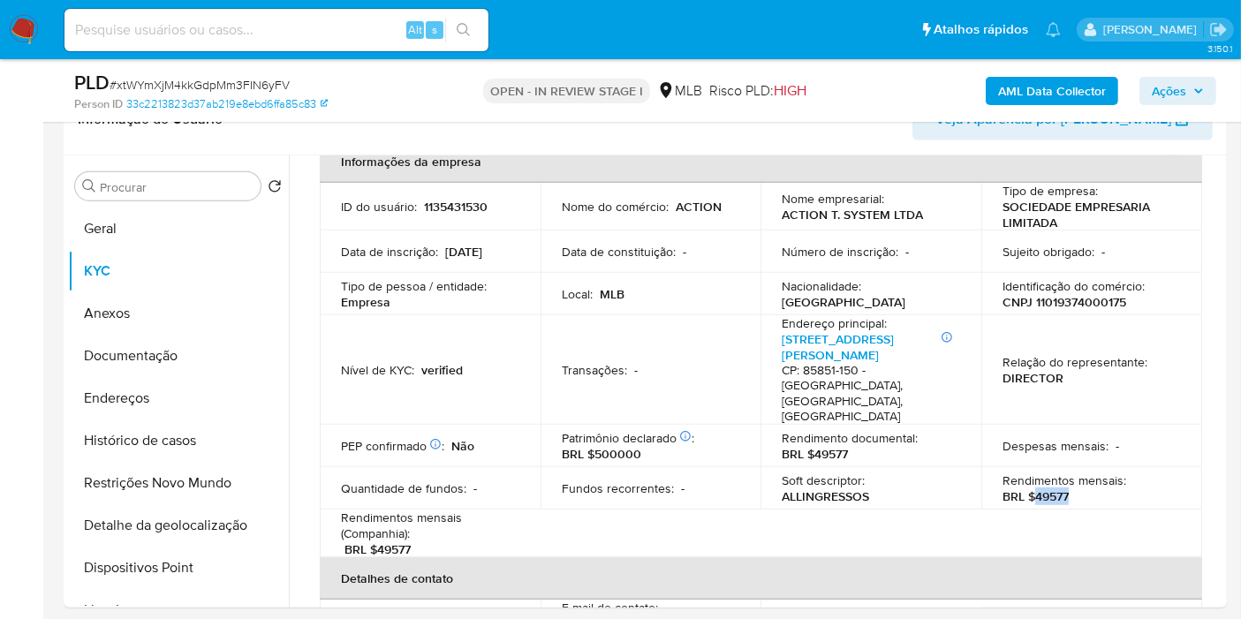
click at [1156, 87] on span "Ações" at bounding box center [1169, 91] width 34 height 28
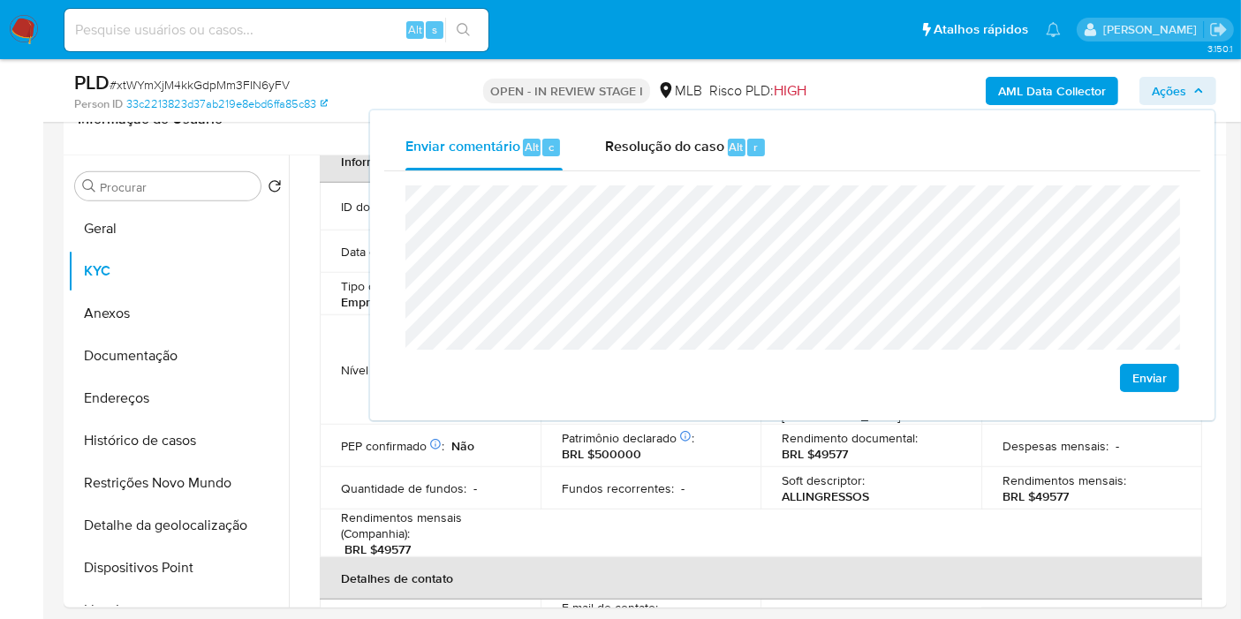
click at [0, 0] on lt-span "Foz" at bounding box center [0, 0] width 0 height 0
click at [0, 0] on lt-span "econômica" at bounding box center [0, 0] width 0 height 0
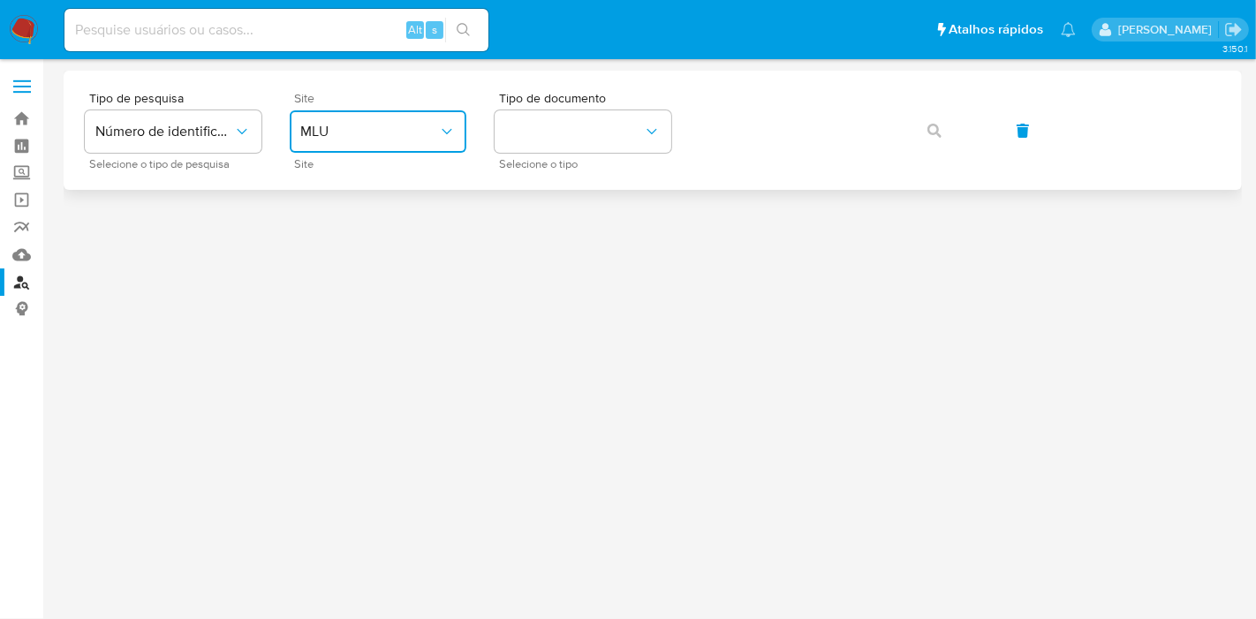
click at [383, 120] on button "MLU" at bounding box center [378, 131] width 177 height 42
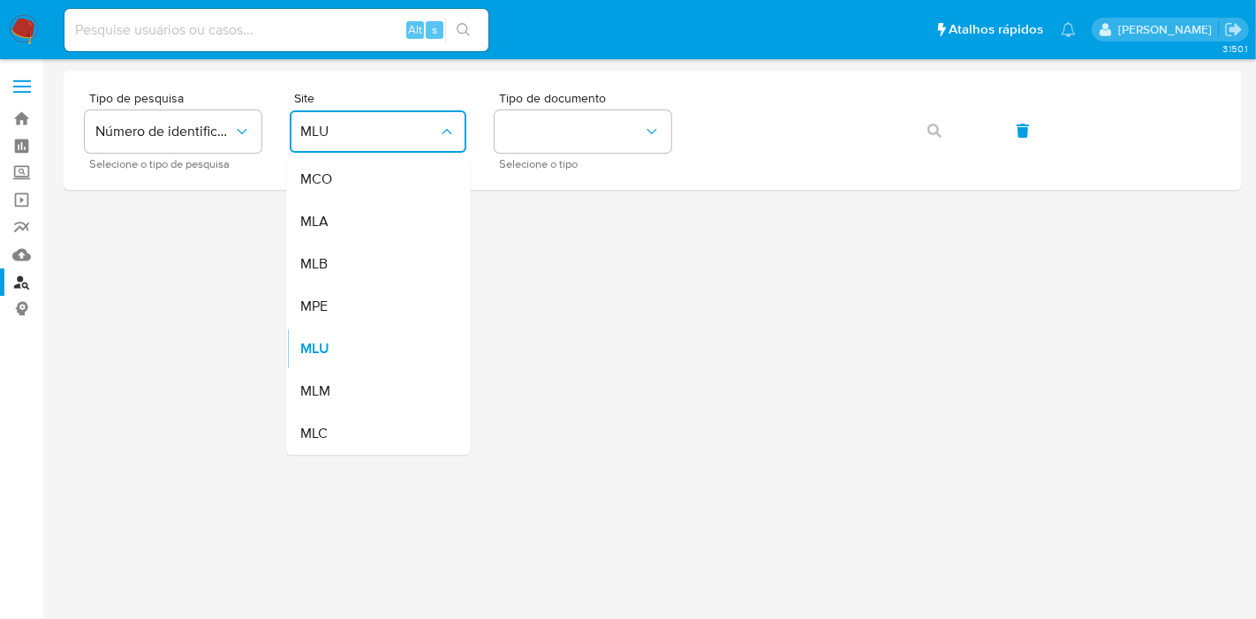
click at [416, 269] on div "MLB" at bounding box center [372, 264] width 145 height 42
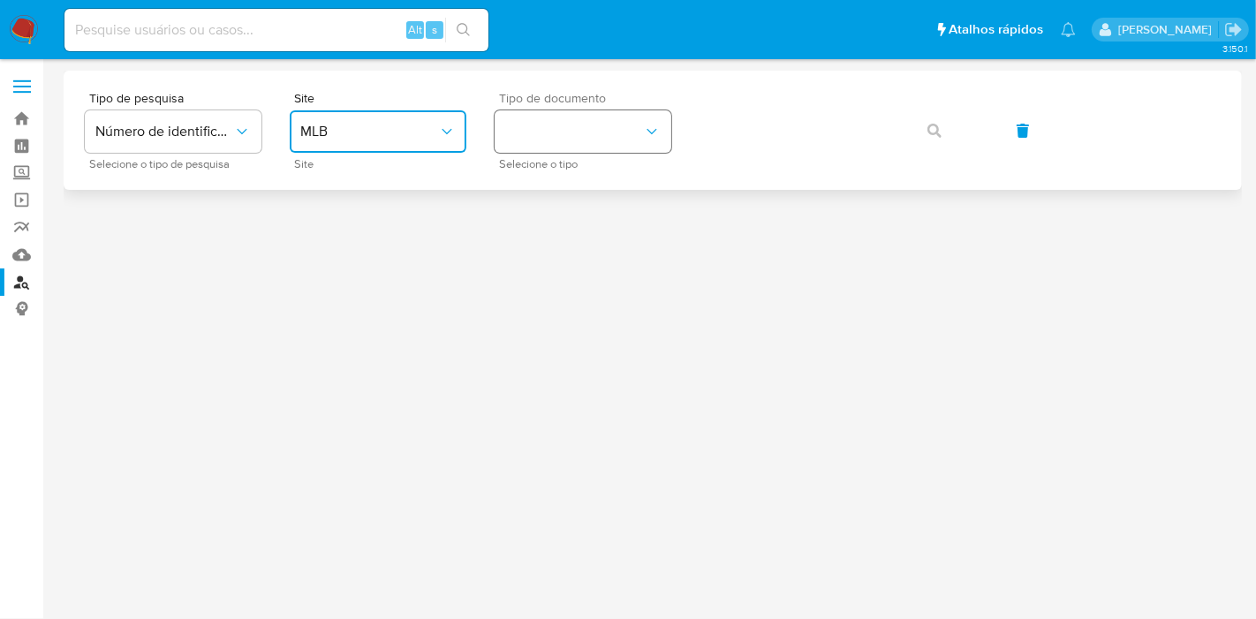
click at [599, 123] on button "identificationType" at bounding box center [583, 131] width 177 height 42
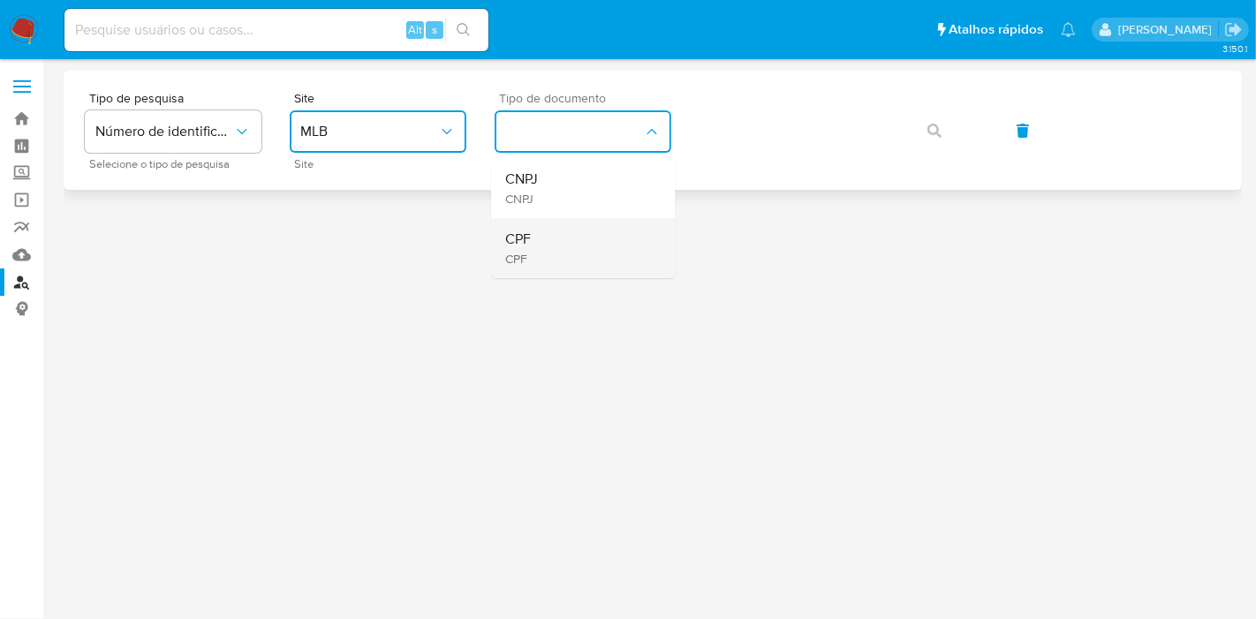
click at [583, 246] on div "CPF CPF" at bounding box center [577, 248] width 145 height 60
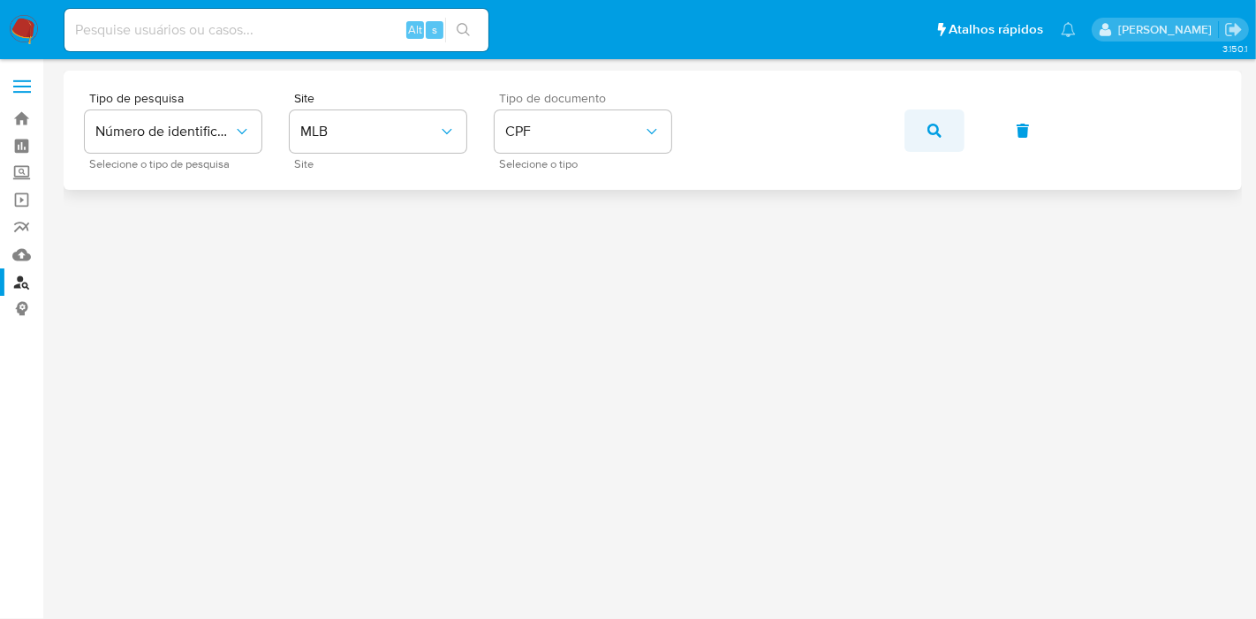
click at [929, 130] on icon "button" at bounding box center [935, 131] width 14 height 14
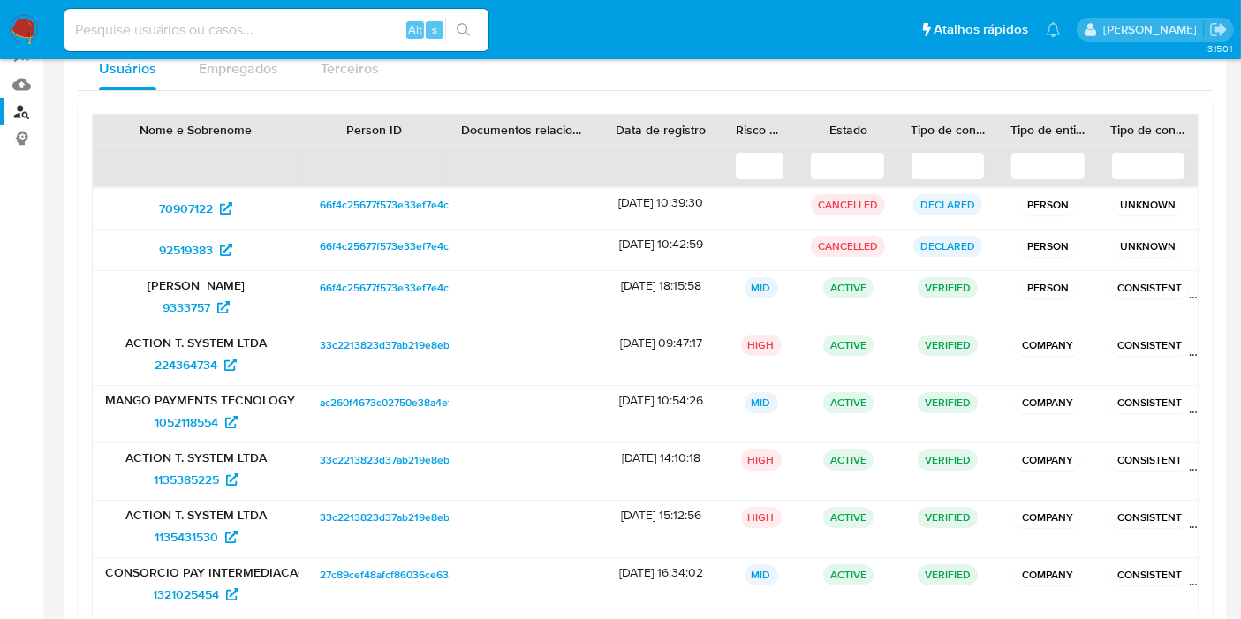
scroll to position [262, 0]
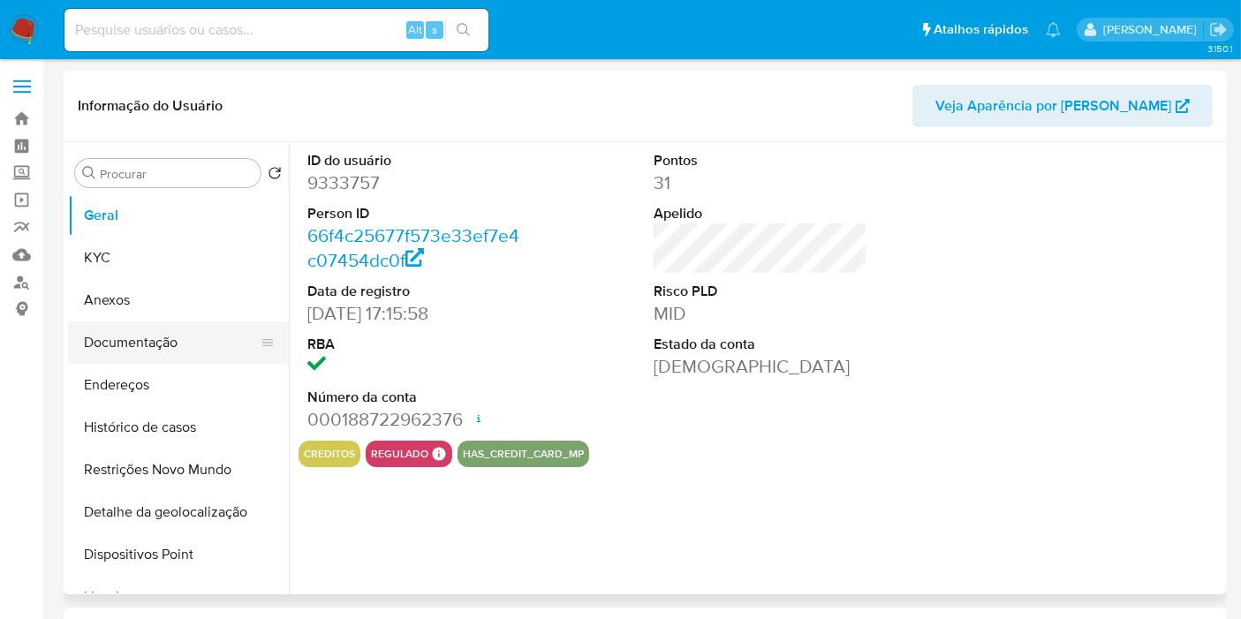
select select "10"
click at [216, 349] on button "Documentação" at bounding box center [171, 343] width 207 height 42
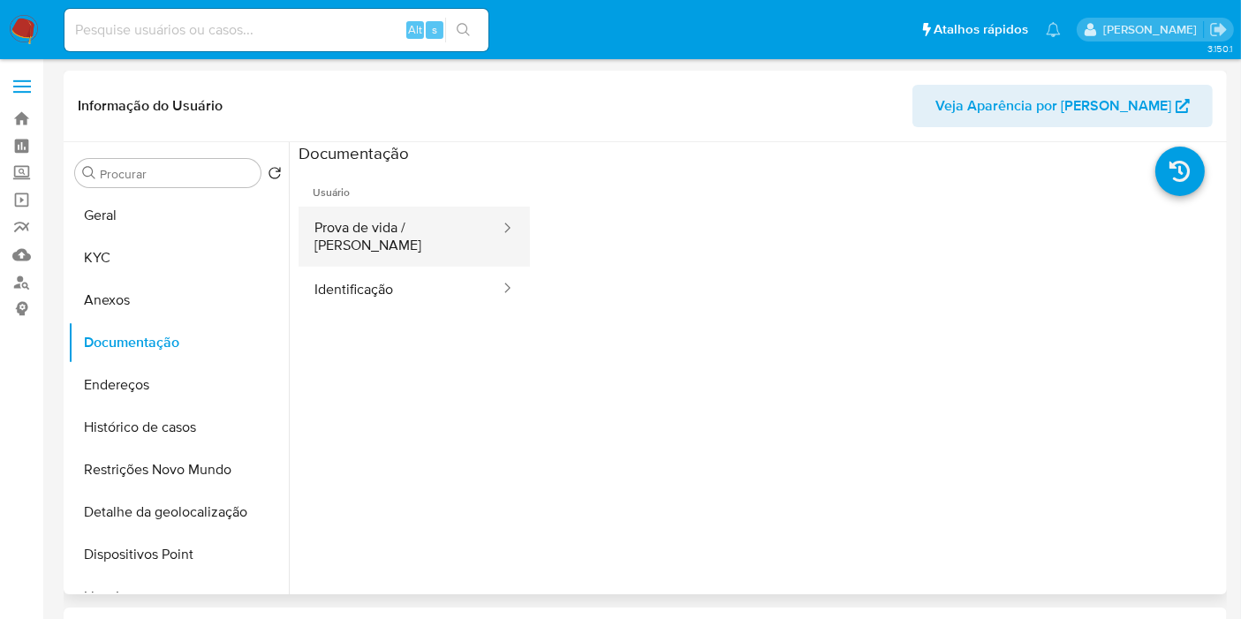
click at [402, 233] on button "Prova de vida / [PERSON_NAME]" at bounding box center [400, 237] width 203 height 60
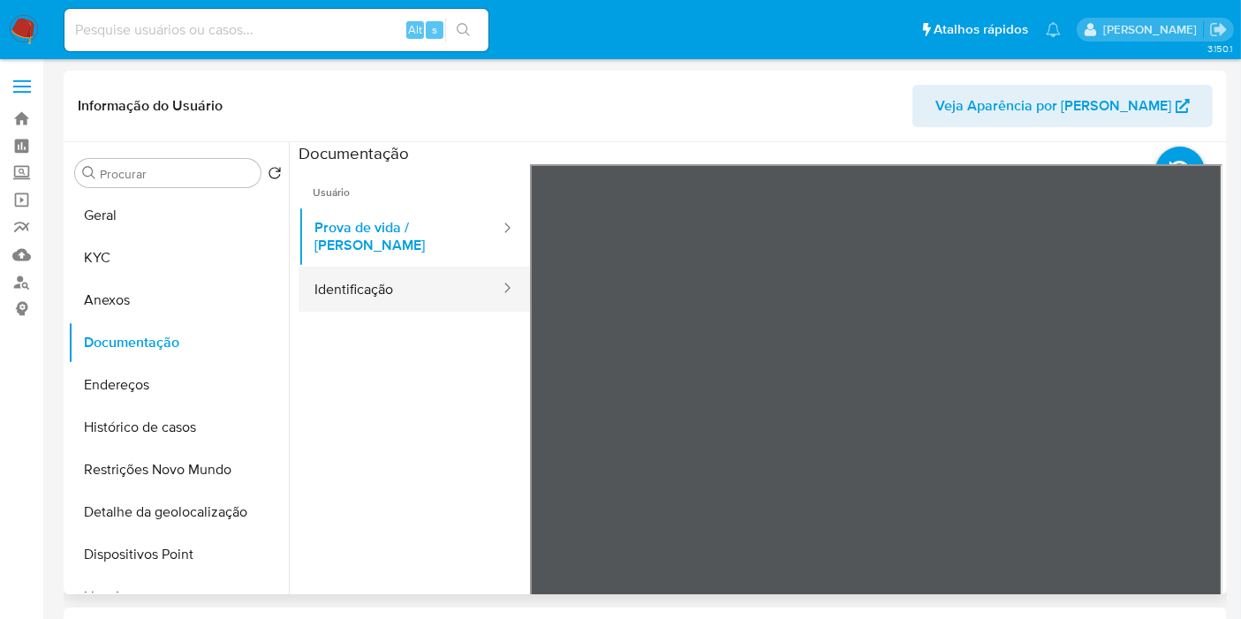
click at [395, 277] on button "Identificação" at bounding box center [400, 289] width 203 height 45
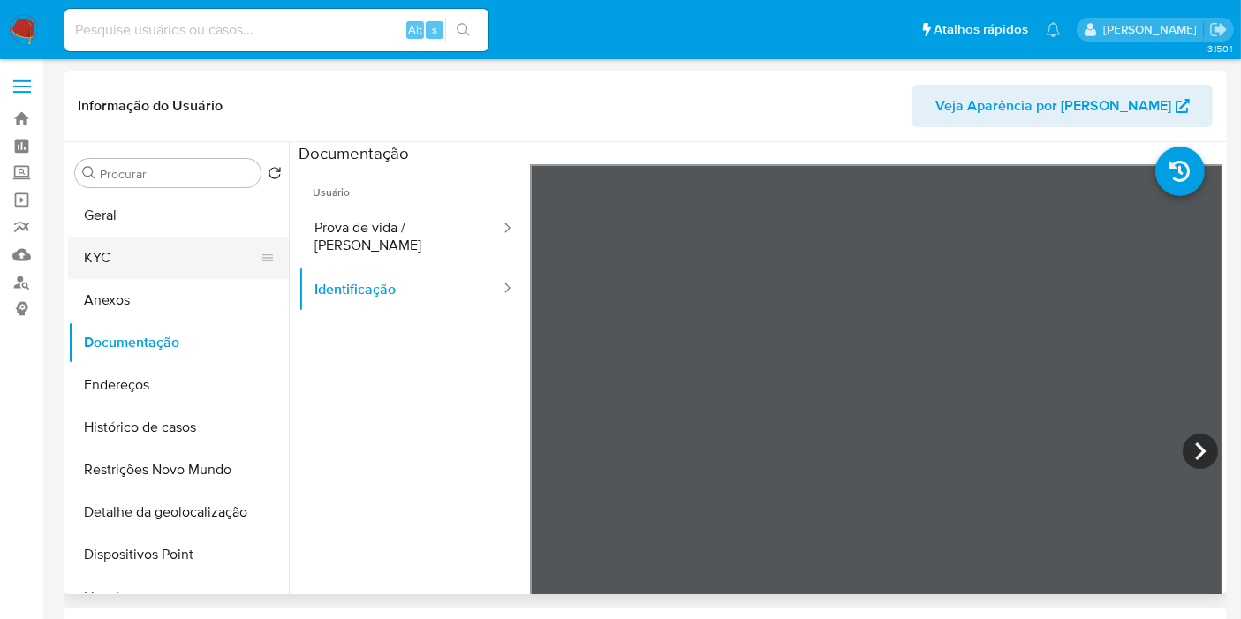
click at [178, 243] on button "KYC" at bounding box center [171, 258] width 207 height 42
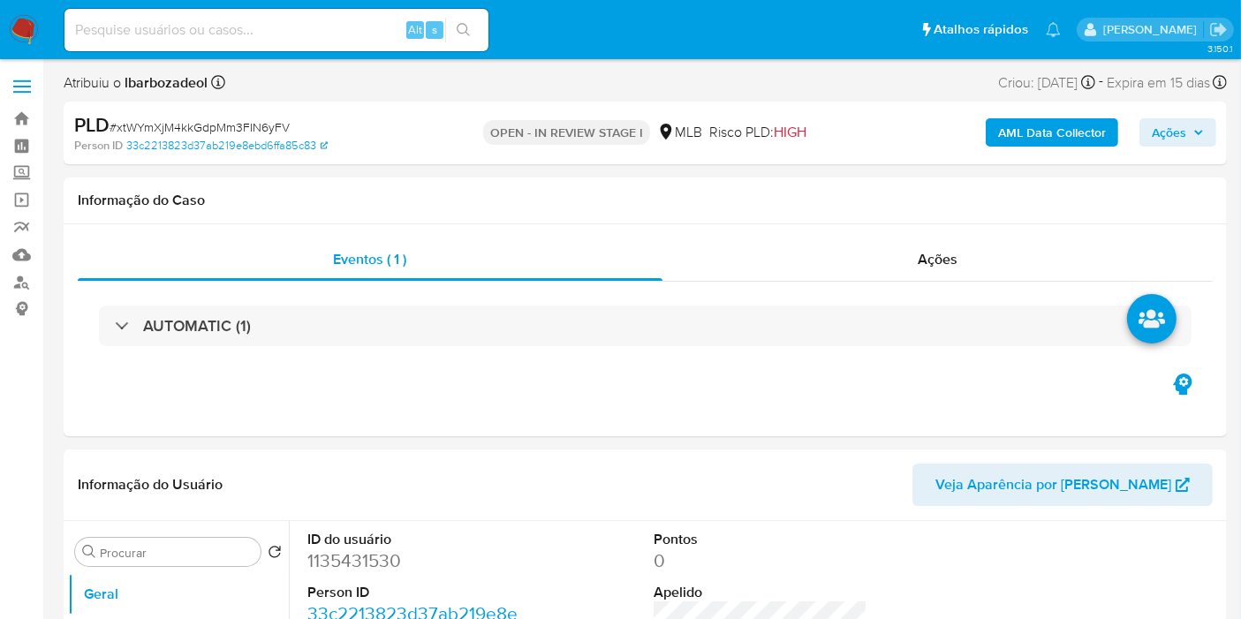
select select "10"
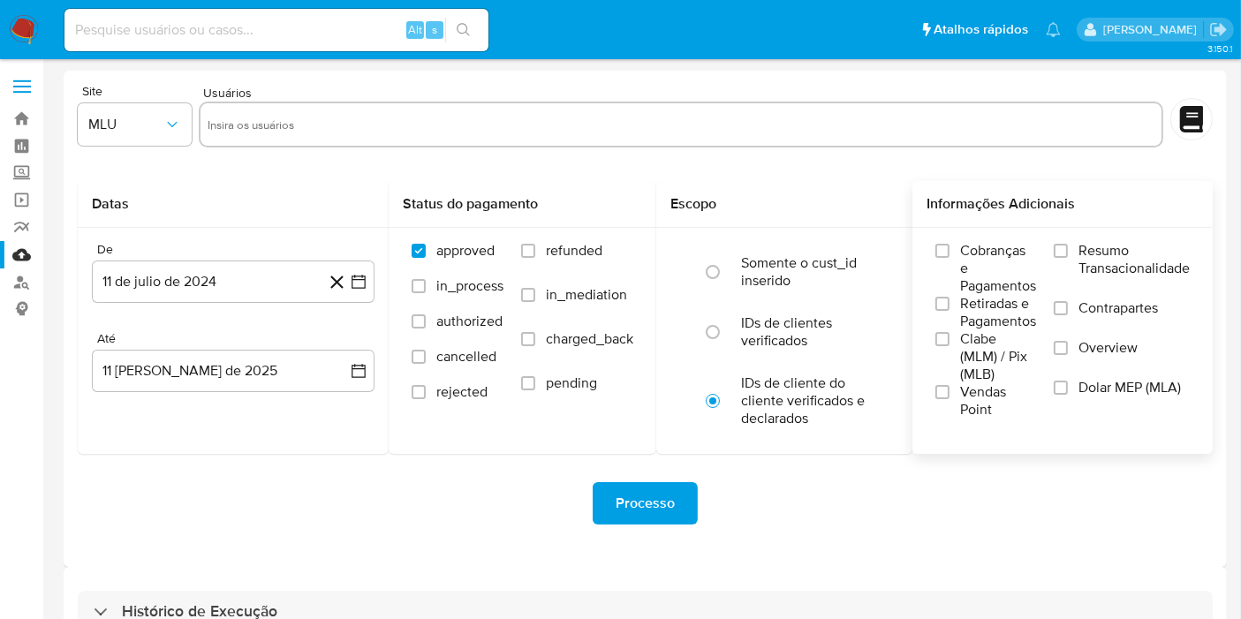
scroll to position [48, 0]
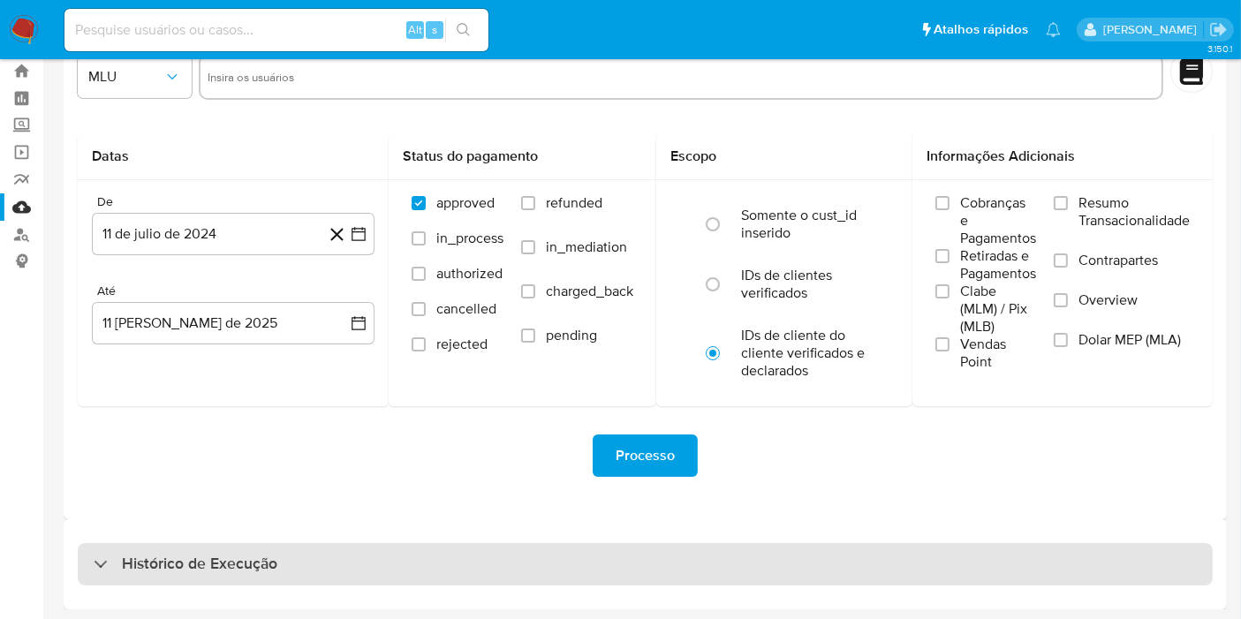
drag, startPoint x: 870, startPoint y: 574, endPoint x: 872, endPoint y: 531, distance: 43.3
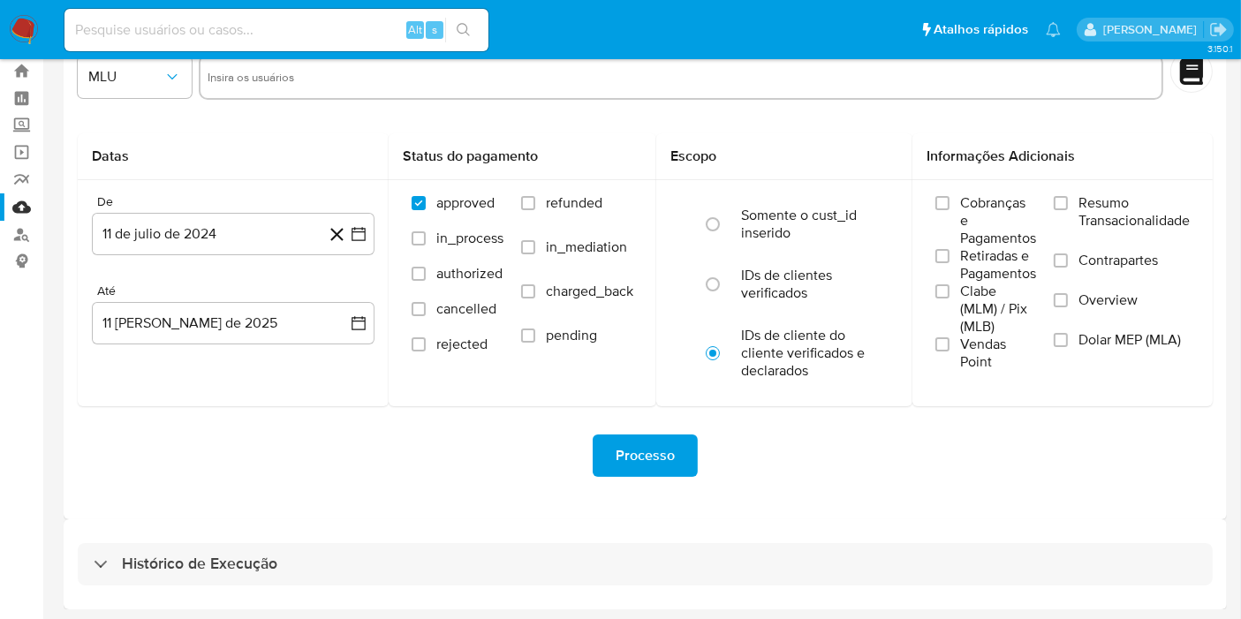
click at [870, 571] on div "Histórico de Execução" at bounding box center [645, 564] width 1135 height 42
select select "10"
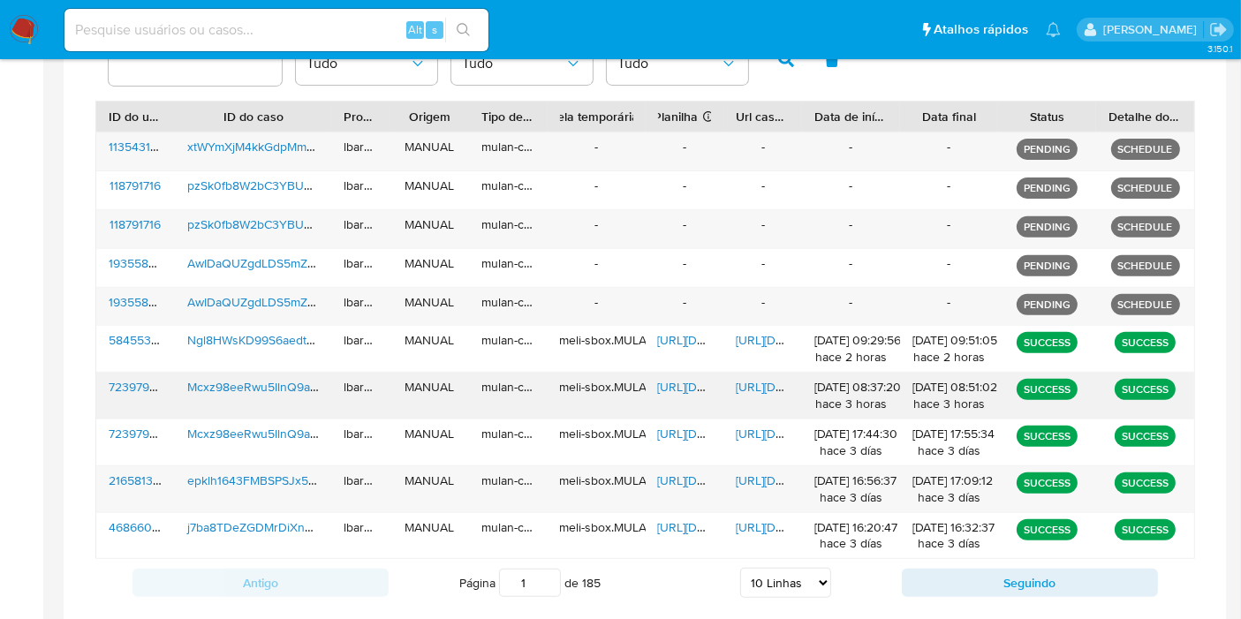
scroll to position [639, 0]
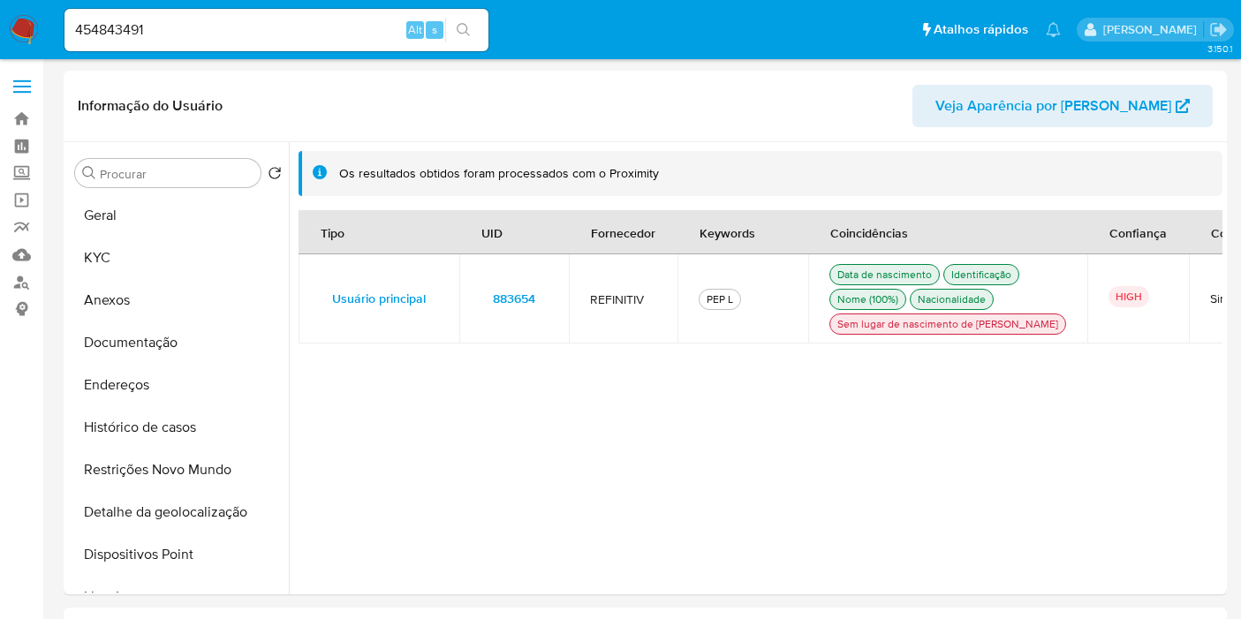
select select "10"
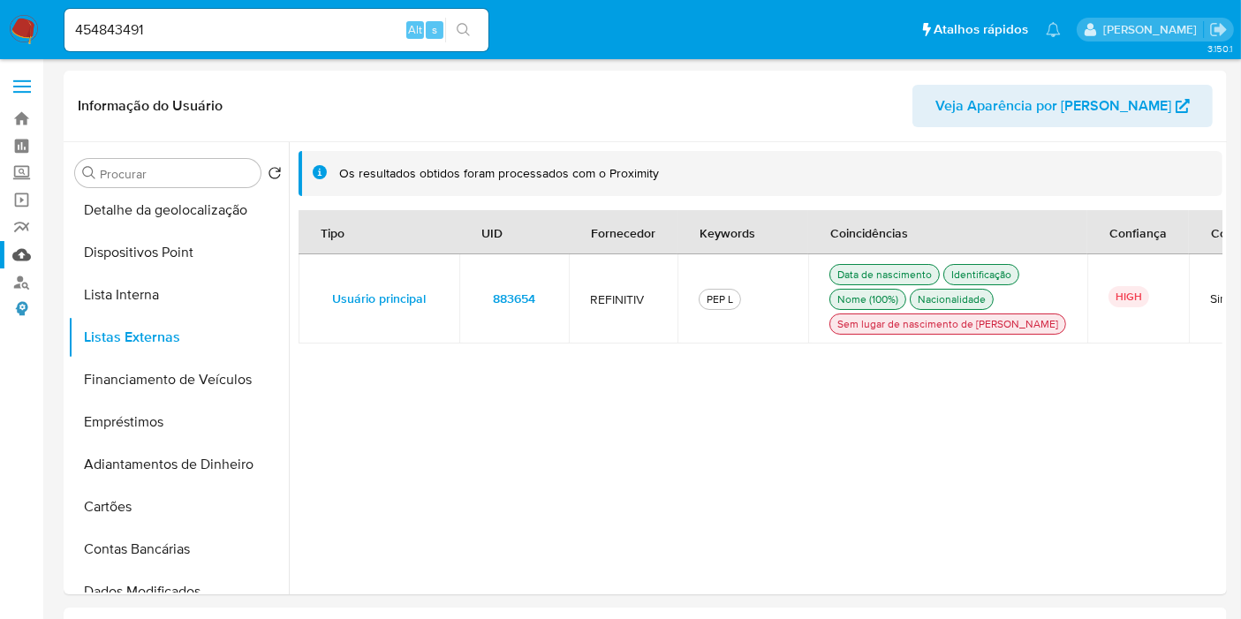
scroll to position [98, 0]
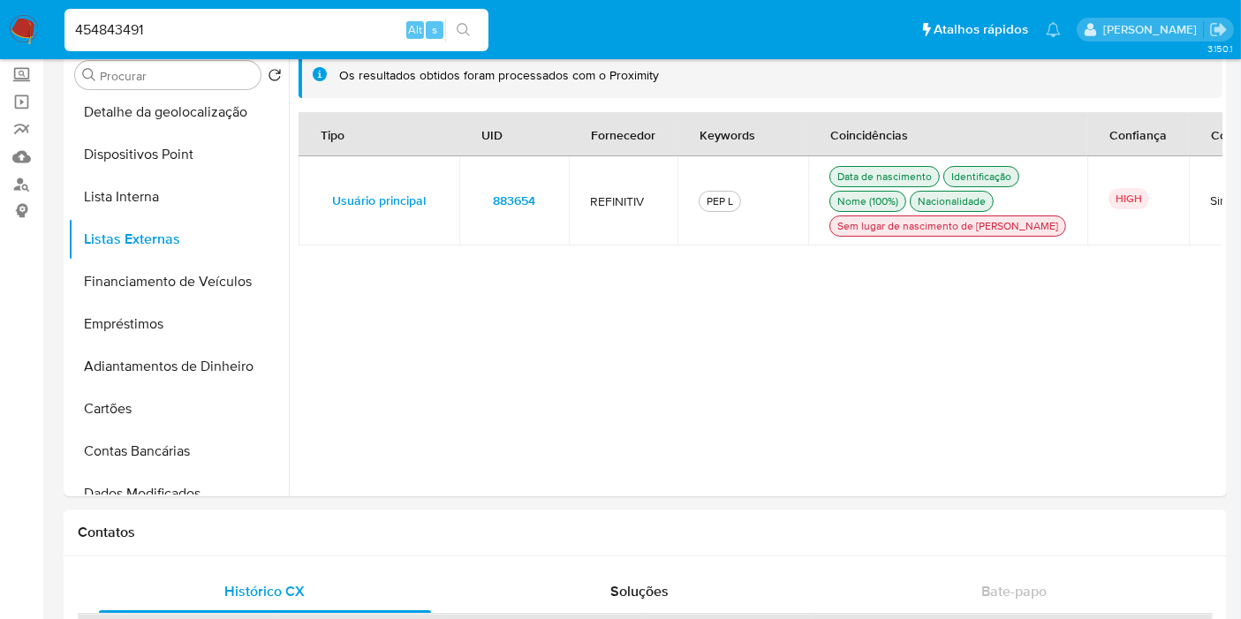
click at [254, 29] on input "454843491" at bounding box center [276, 30] width 424 height 23
paste input "23881820"
type input "423881820"
click at [464, 27] on icon "search-icon" at bounding box center [464, 30] width 14 height 14
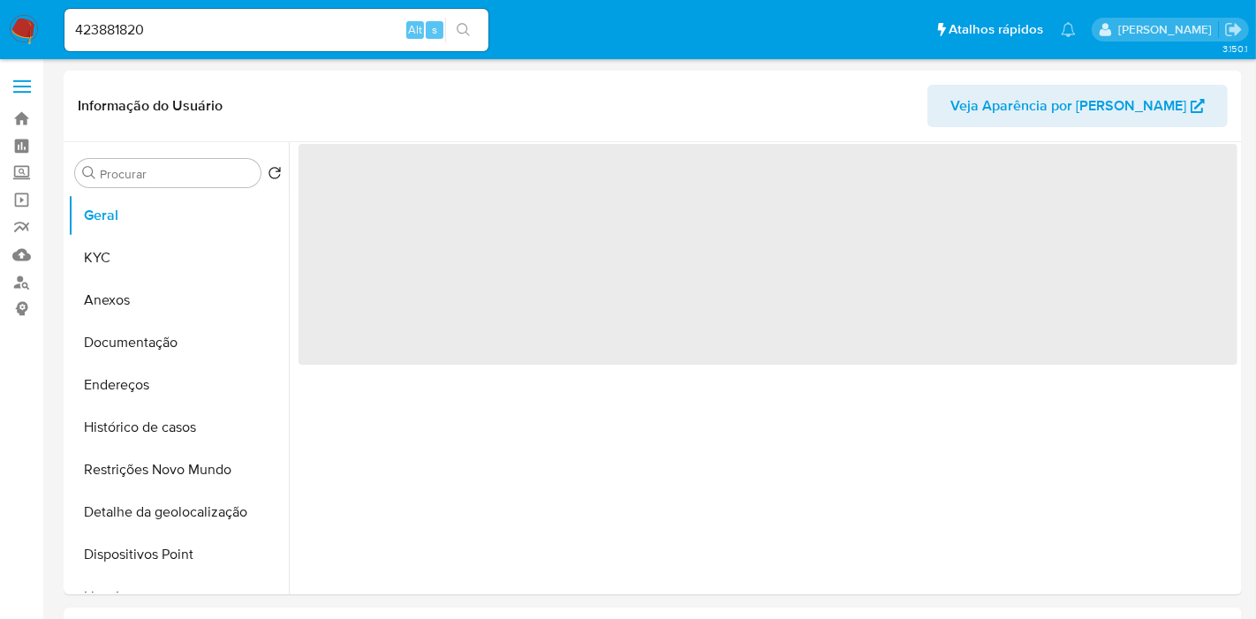
select select "10"
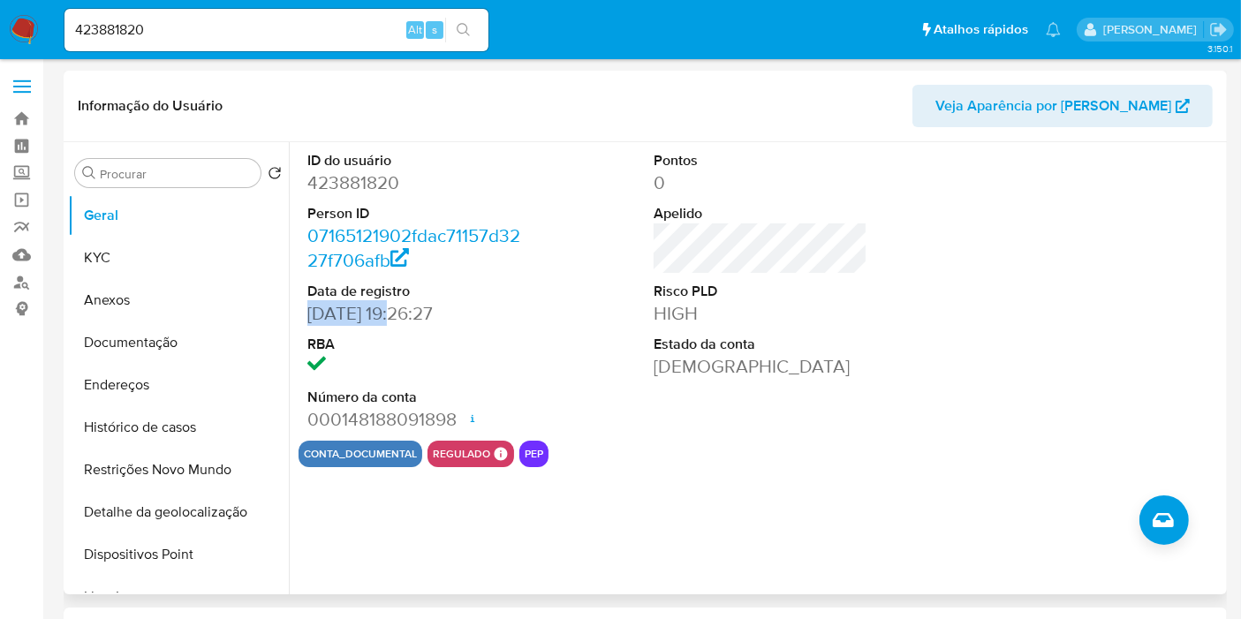
drag, startPoint x: 398, startPoint y: 317, endPoint x: 295, endPoint y: 316, distance: 102.5
click at [295, 316] on div "ID do usuário 423881820 Person ID 07165121902fdac71157d3227f706afb Data de regi…" at bounding box center [756, 368] width 934 height 452
copy dd "05/04/2019"
click at [143, 254] on button "KYC" at bounding box center [171, 258] width 207 height 42
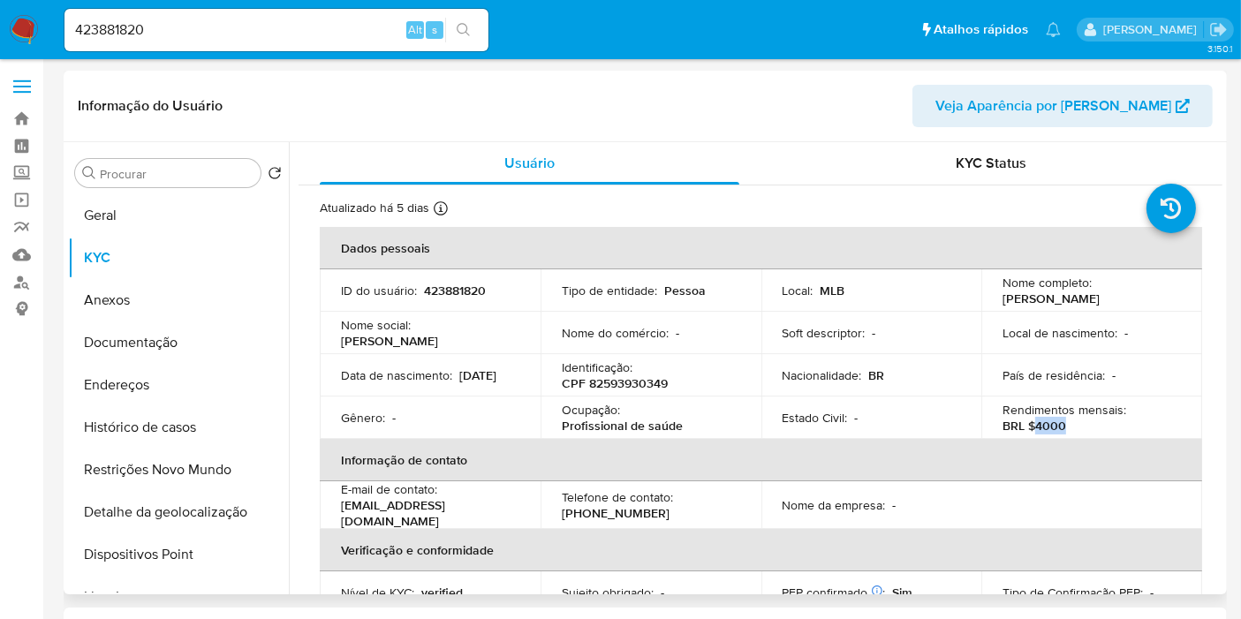
drag, startPoint x: 1028, startPoint y: 425, endPoint x: 1085, endPoint y: 425, distance: 56.5
click at [1085, 425] on div "Rendimentos mensais : BRL $4000" at bounding box center [1092, 418] width 178 height 32
copy p "4000"
click at [186, 342] on button "Documentação" at bounding box center [171, 343] width 207 height 42
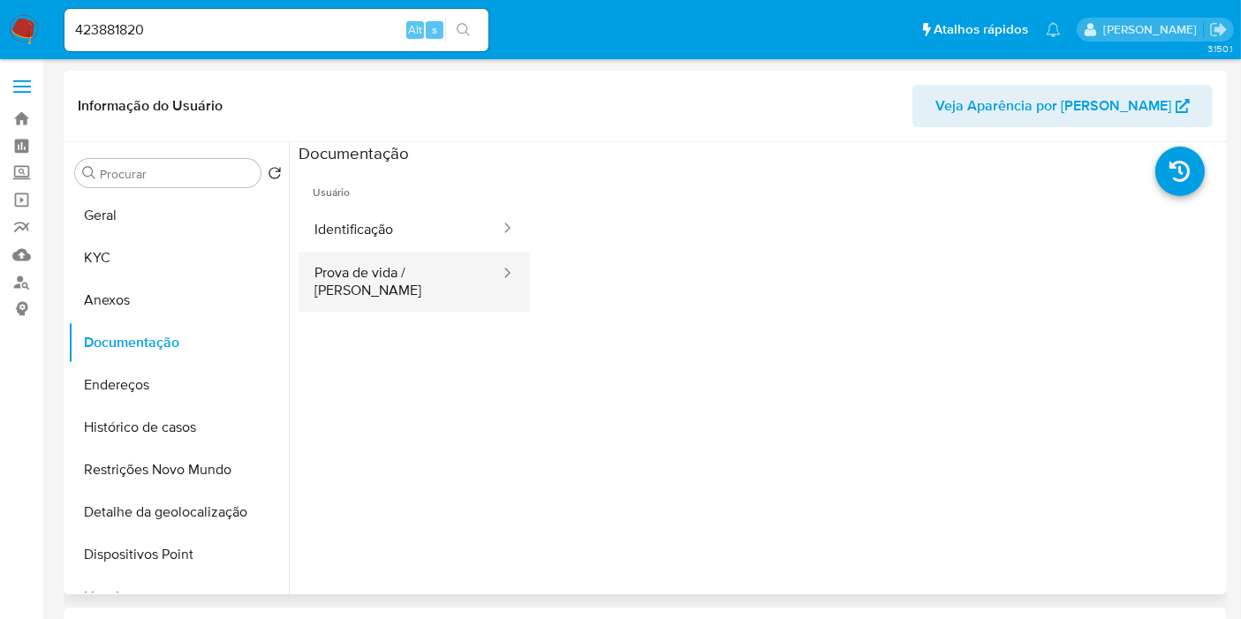
click at [398, 281] on button "Prova de vida / Selfie" at bounding box center [400, 282] width 203 height 60
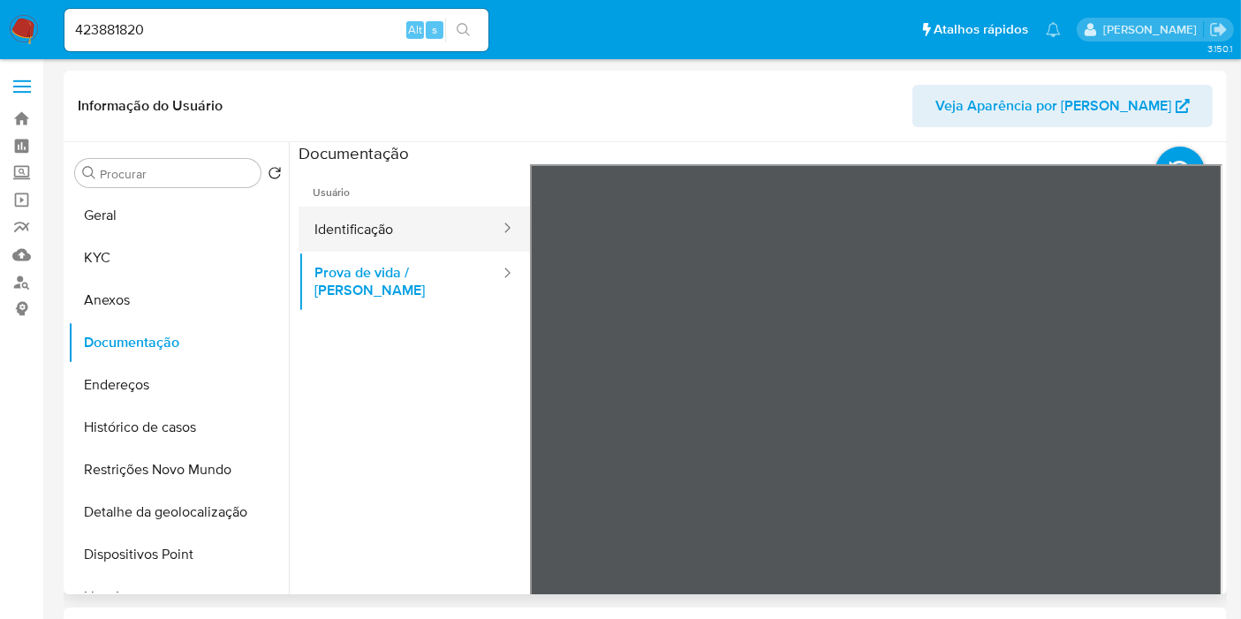
click at [362, 233] on button "Identificação" at bounding box center [400, 229] width 203 height 45
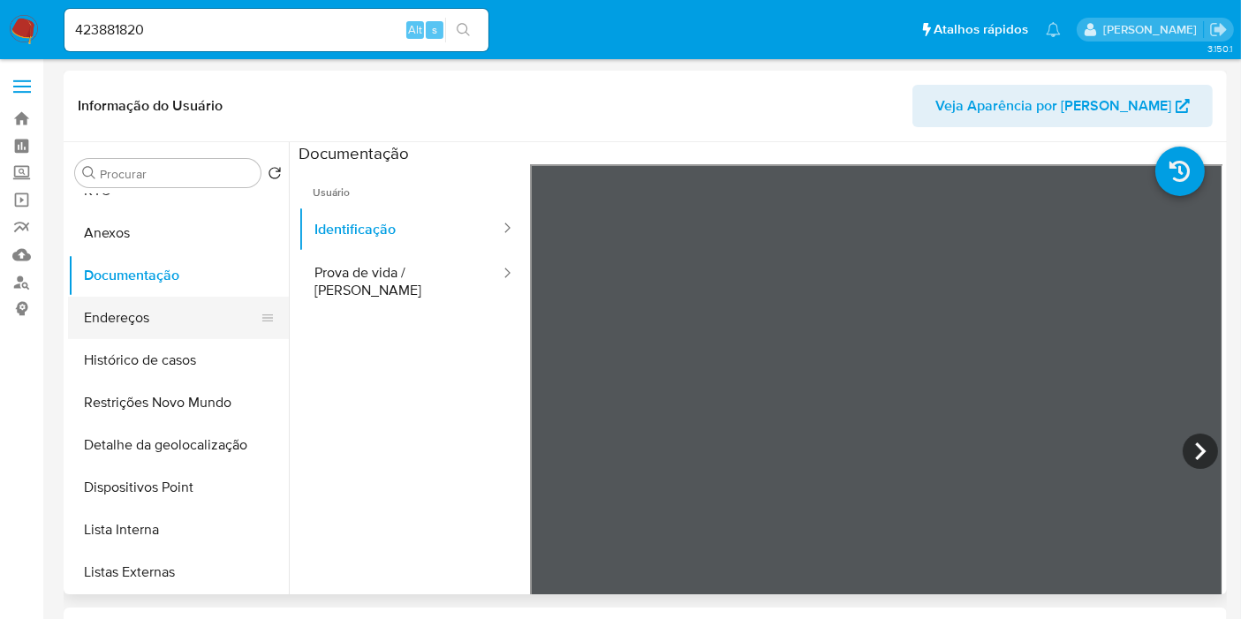
scroll to position [98, 0]
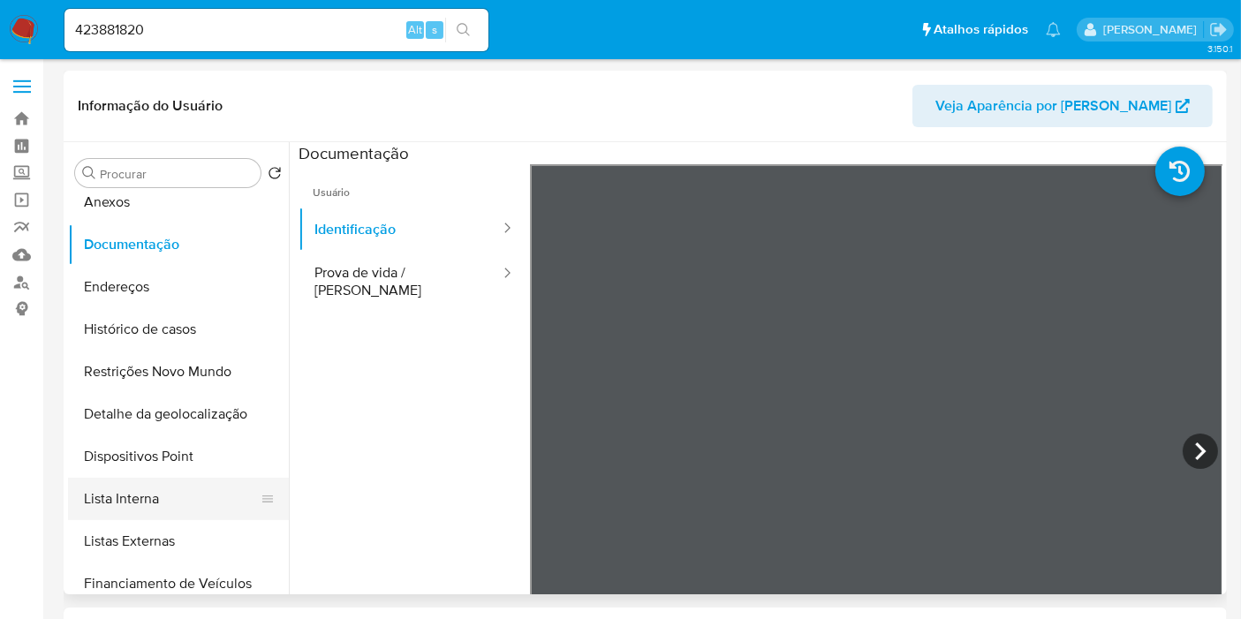
click at [192, 498] on button "Lista Interna" at bounding box center [171, 499] width 207 height 42
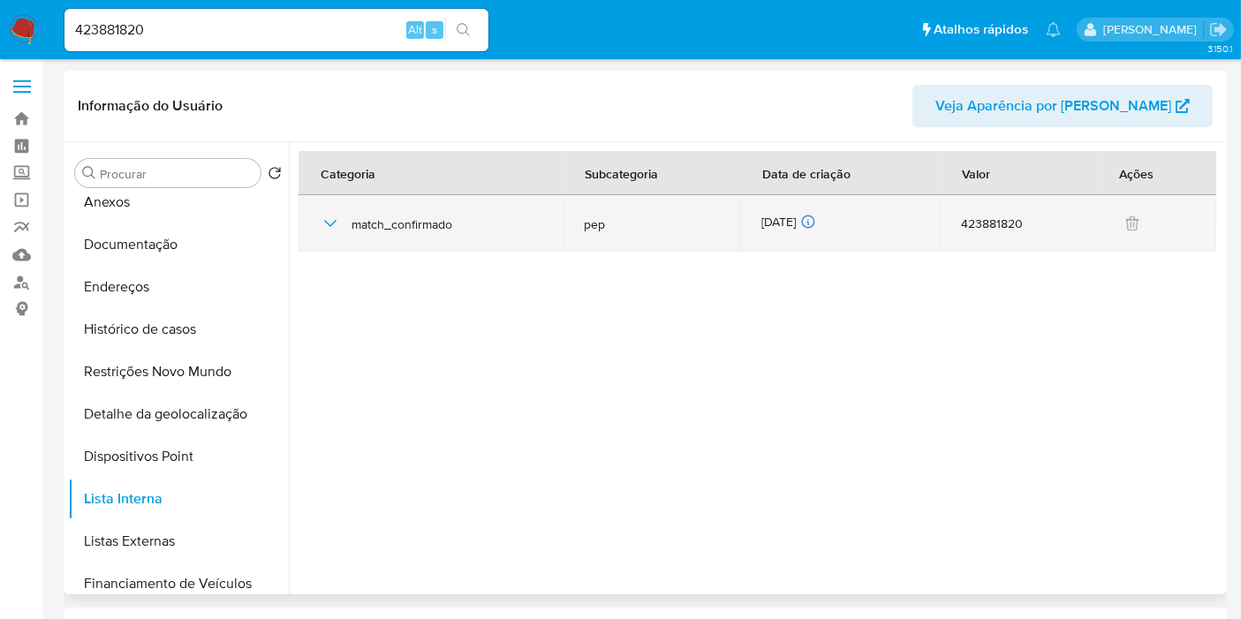
click at [803, 222] on div "30/07/2025 30/07/2025 13:39:18" at bounding box center [841, 223] width 158 height 19
click at [803, 223] on div "30/07/2025 30/07/2025 13:39:18" at bounding box center [841, 223] width 158 height 19
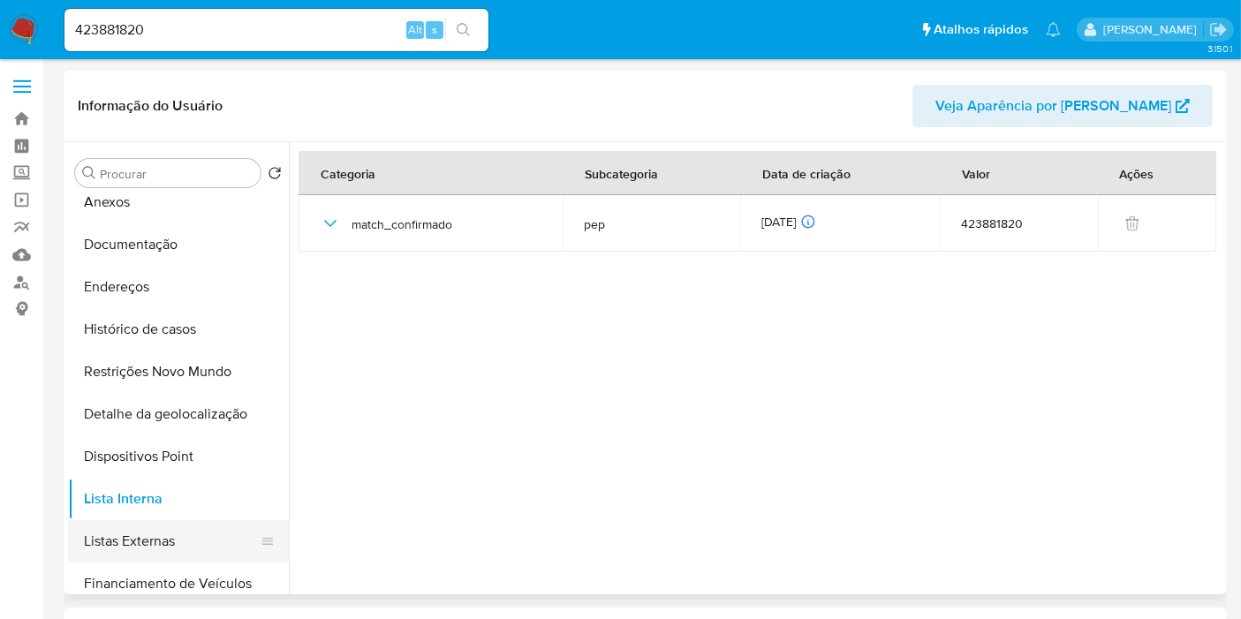
click at [216, 536] on button "Listas Externas" at bounding box center [171, 541] width 207 height 42
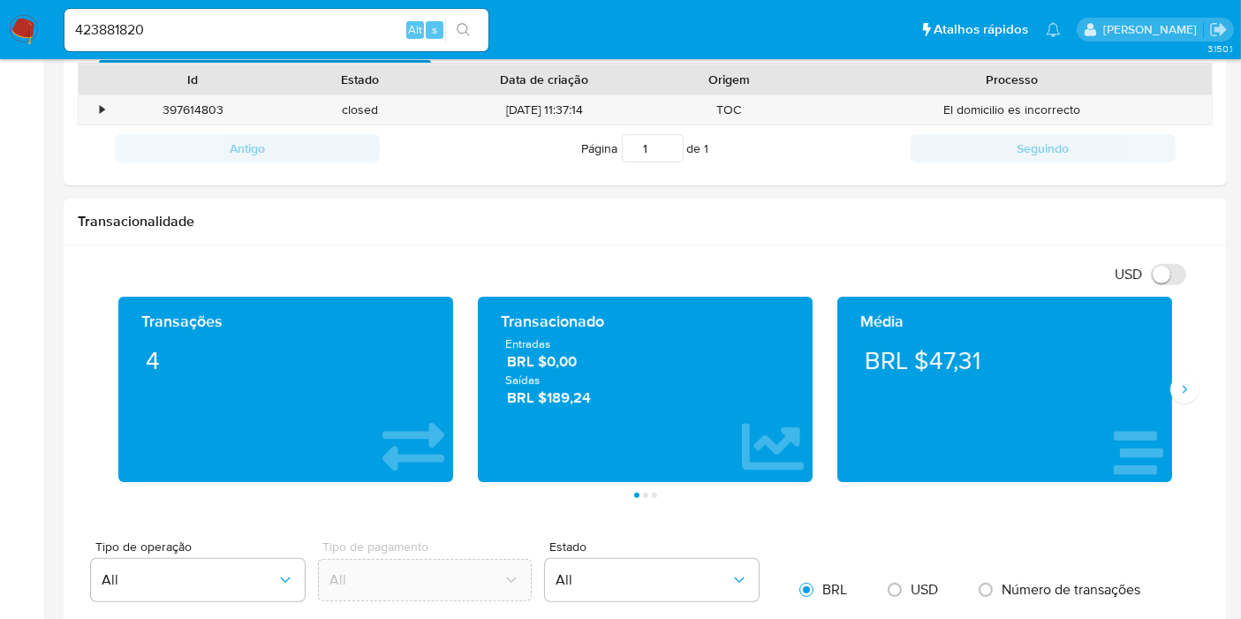
scroll to position [684, 0]
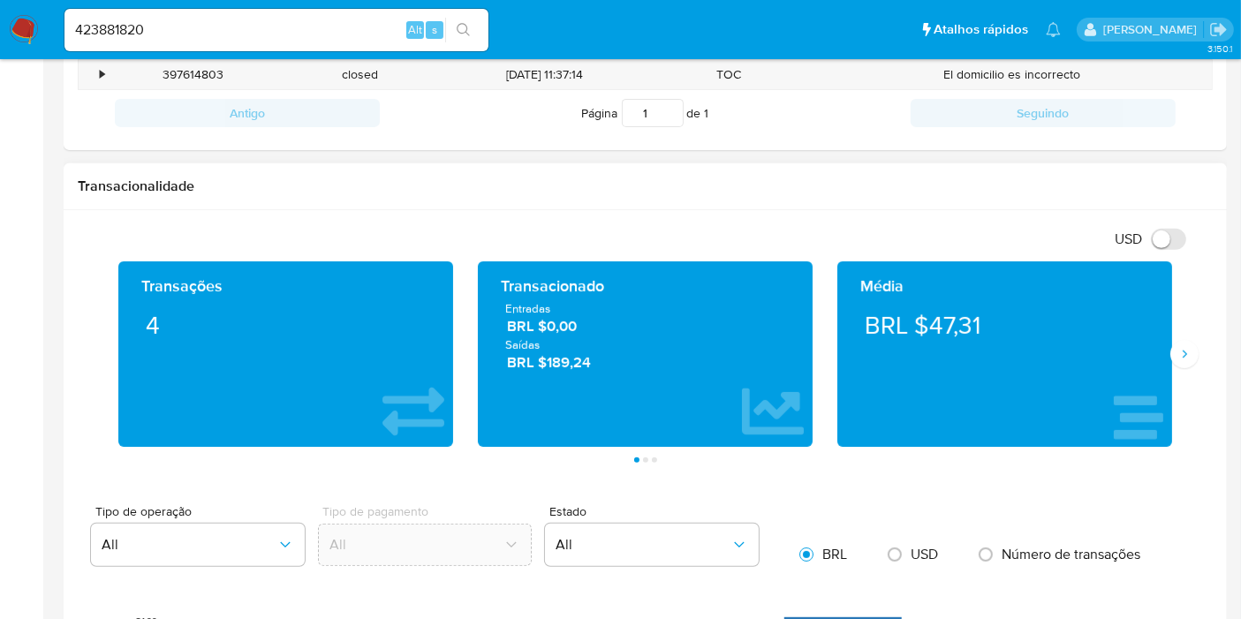
drag, startPoint x: 606, startPoint y: 366, endPoint x: 489, endPoint y: 316, distance: 126.7
click at [489, 316] on div "Transacionado Entradas BRL $0,00 Saídas BRL $189,24" at bounding box center [645, 355] width 335 height 186
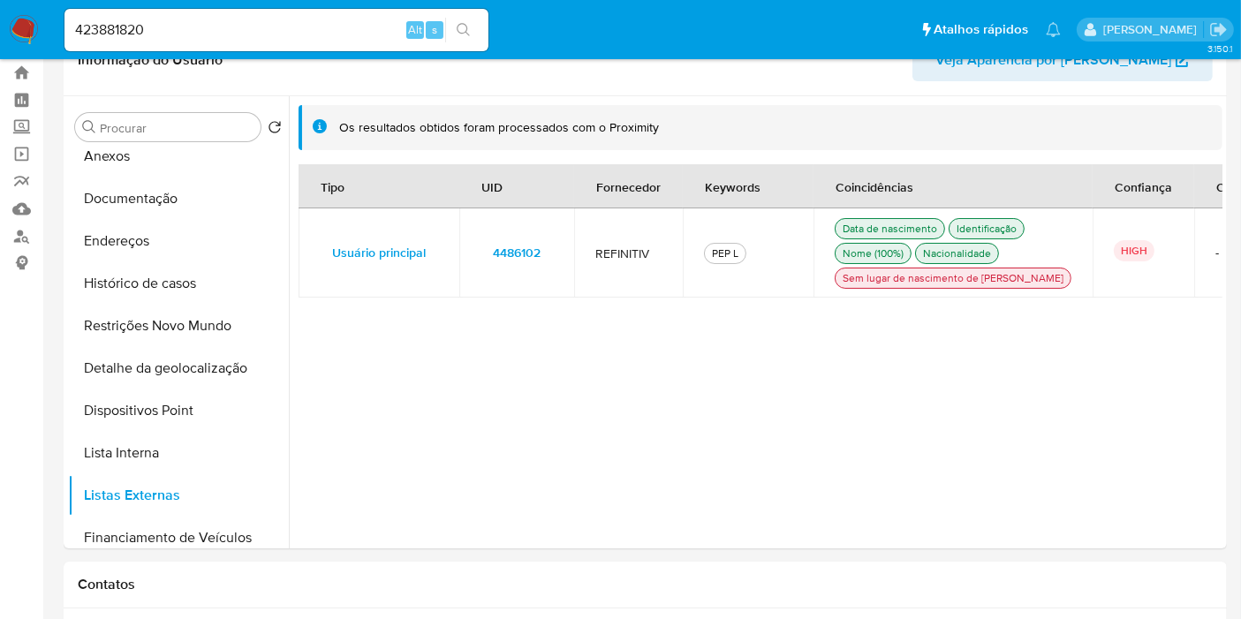
scroll to position [30, 0]
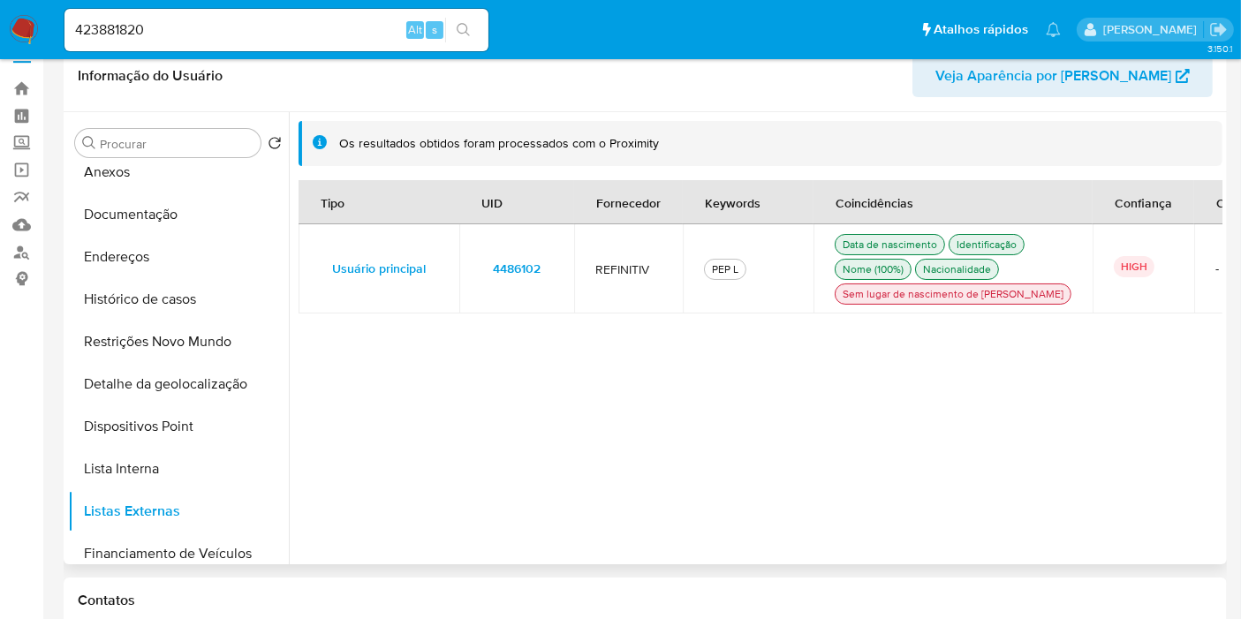
click at [1179, 374] on div "Tipo UID Fornecedor Keywords Coincidências Confiança Confirmado Usuário princip…" at bounding box center [761, 367] width 924 height 374
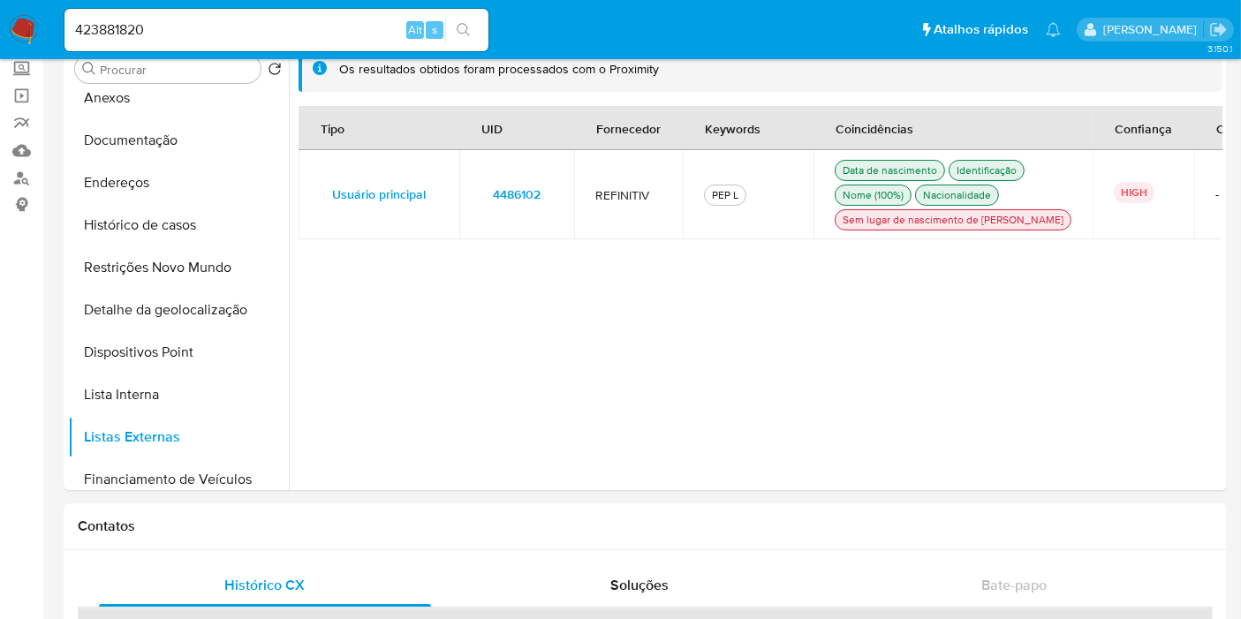
scroll to position [0, 0]
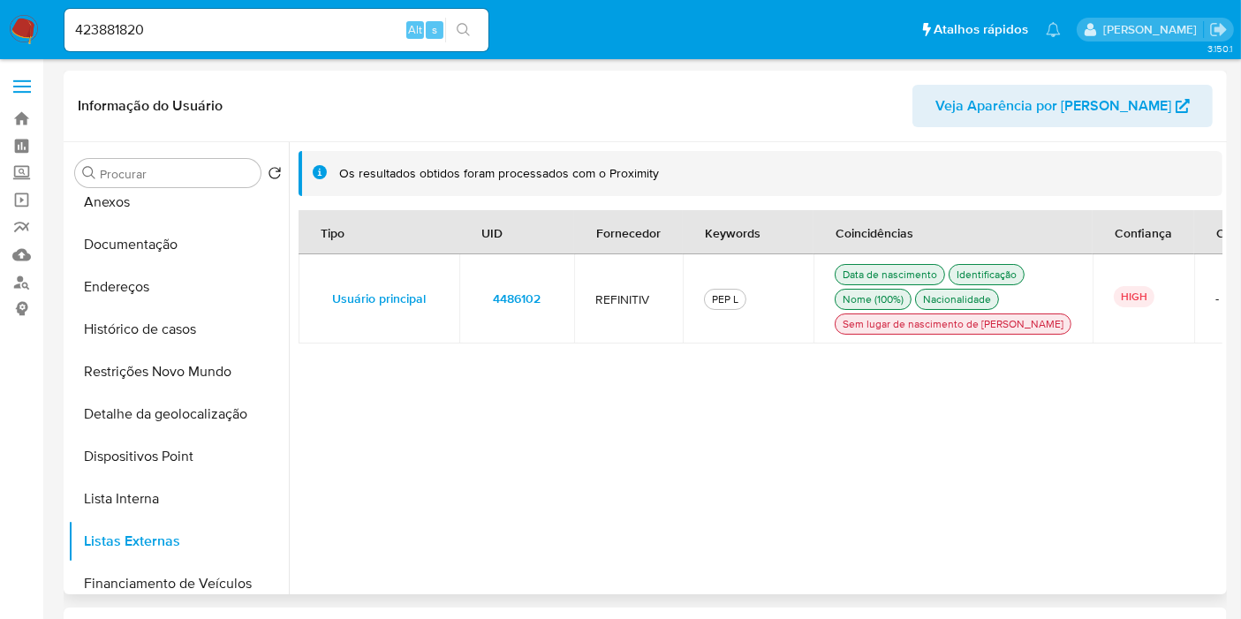
click at [504, 306] on span "4486102" at bounding box center [517, 298] width 48 height 25
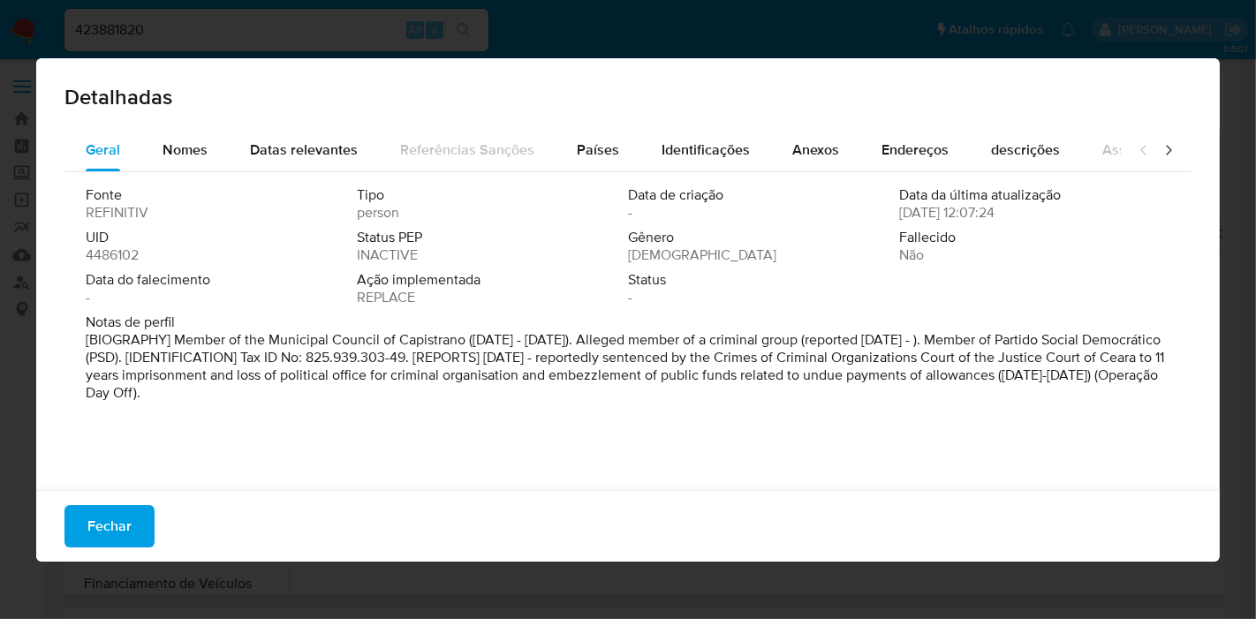
click at [128, 247] on span "4486102" at bounding box center [112, 256] width 53 height 18
click at [130, 247] on span "4486102" at bounding box center [112, 256] width 53 height 18
click at [125, 247] on span "4486102" at bounding box center [112, 256] width 53 height 18
click at [125, 528] on span "Fechar" at bounding box center [109, 526] width 44 height 39
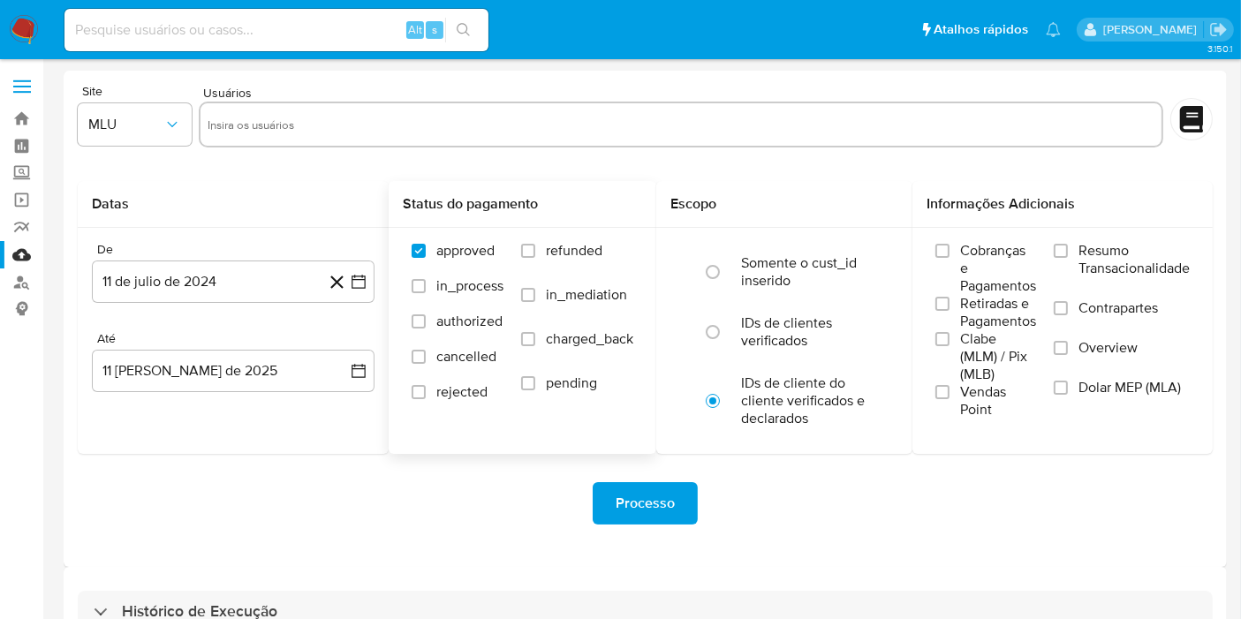
scroll to position [48, 0]
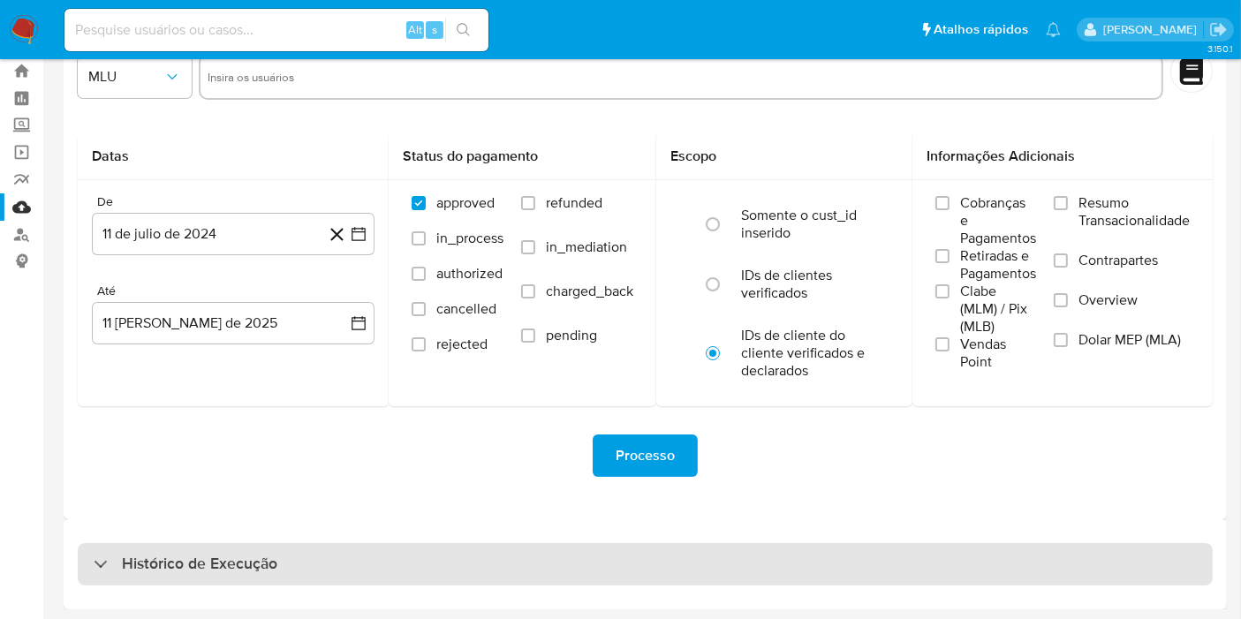
click at [580, 557] on div "Histórico de Execução" at bounding box center [645, 564] width 1135 height 42
select select "10"
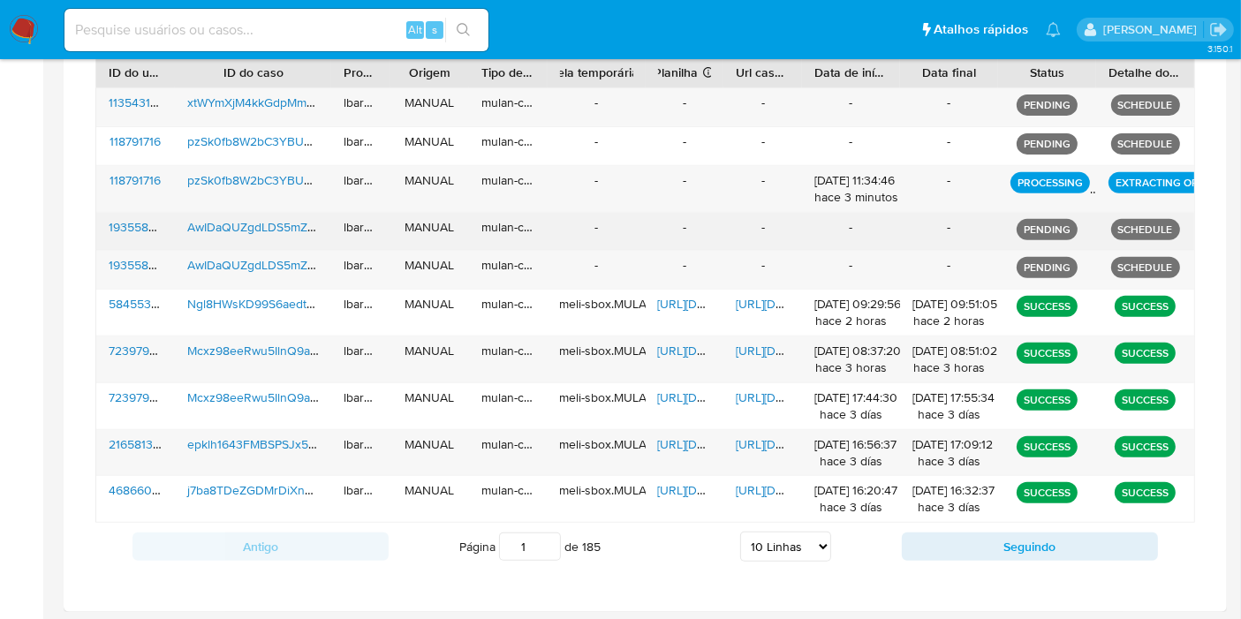
scroll to position [578, 0]
